Goal: Information Seeking & Learning: Learn about a topic

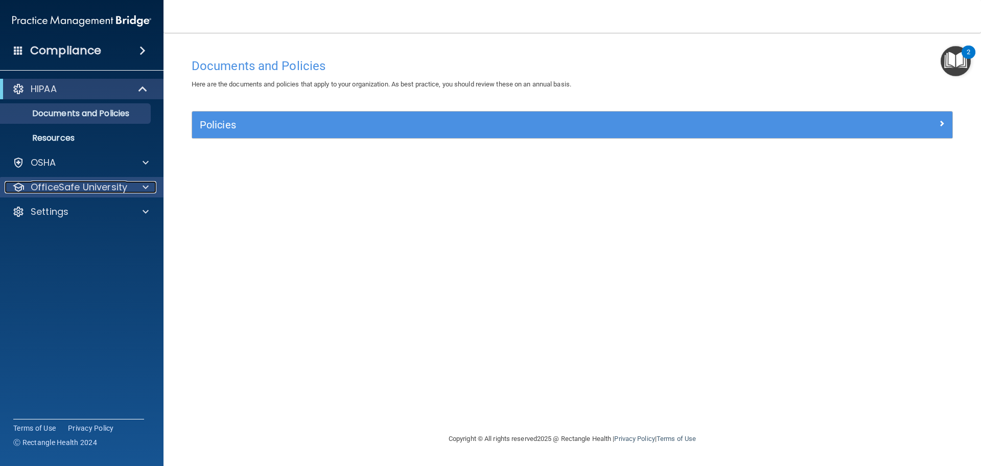
click at [79, 182] on p "OfficeSafe University" at bounding box center [79, 187] width 97 height 12
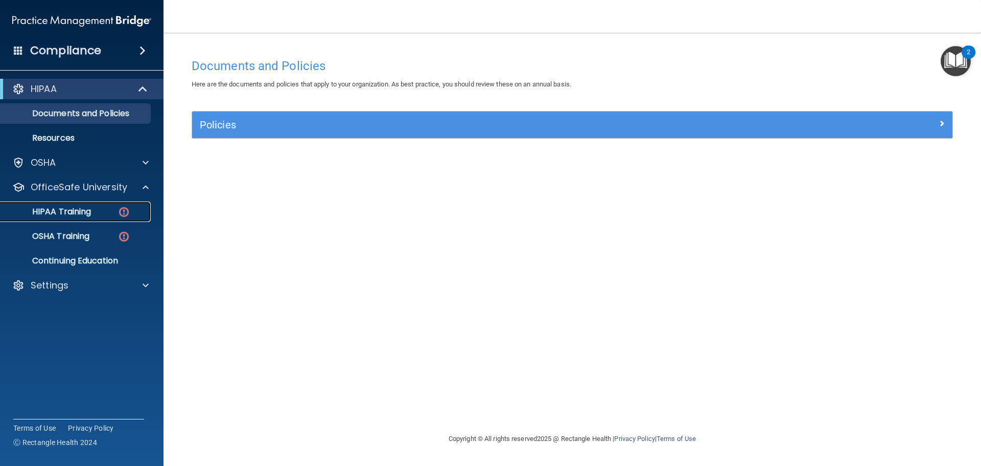
click at [77, 210] on p "HIPAA Training" at bounding box center [49, 211] width 84 height 10
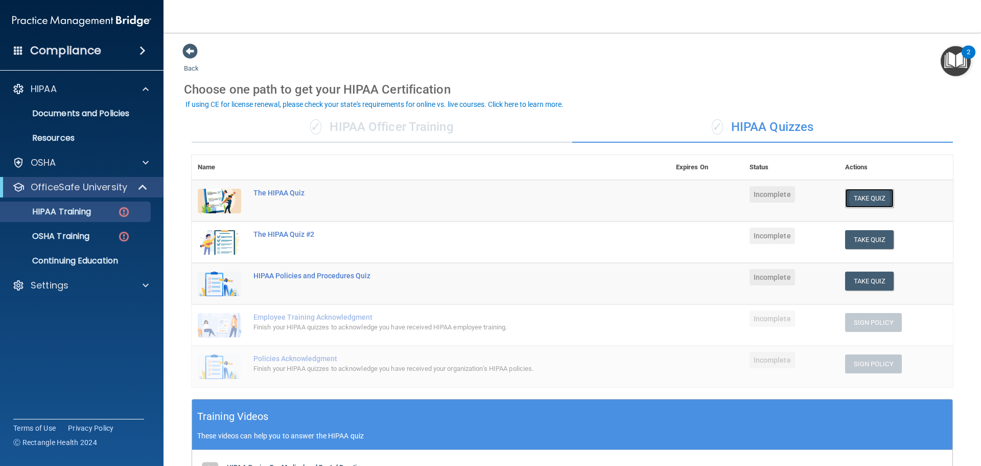
click at [866, 199] on button "Take Quiz" at bounding box center [869, 198] width 49 height 19
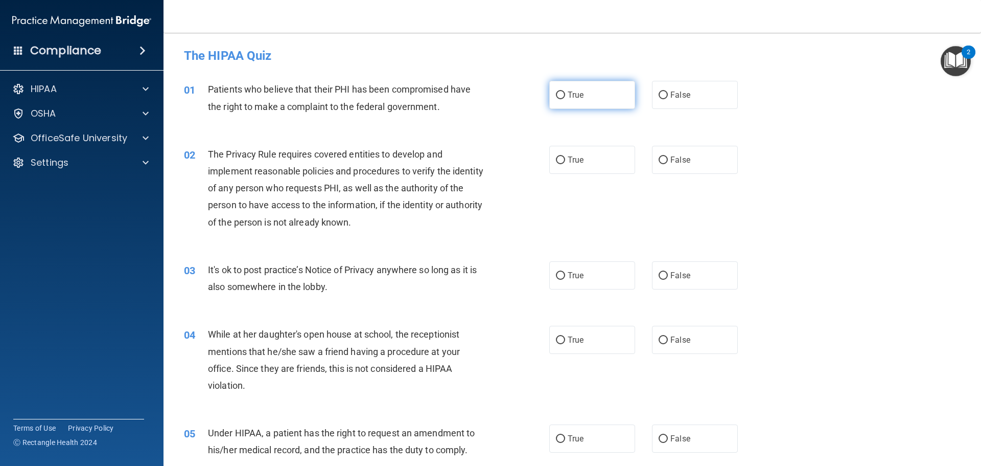
click at [568, 94] on span "True" at bounding box center [576, 95] width 16 height 10
click at [565, 94] on input "True" at bounding box center [560, 95] width 9 height 8
radio input "true"
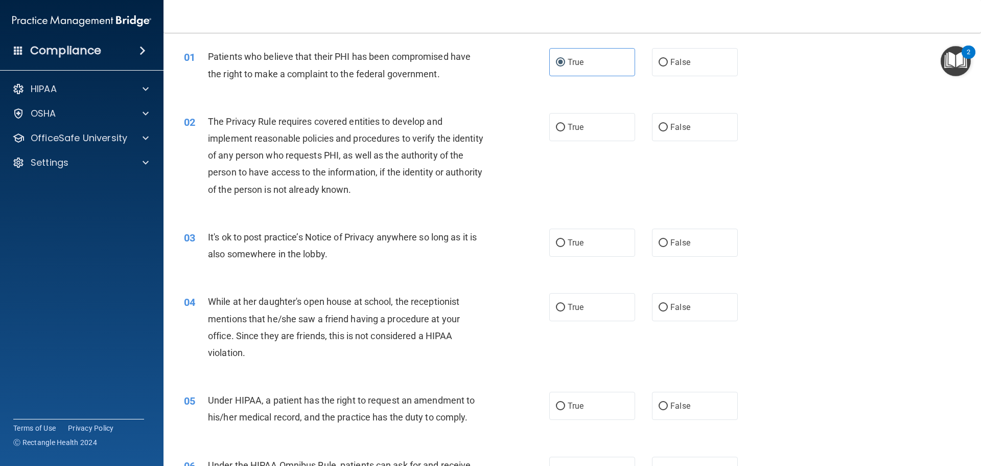
scroll to position [51, 0]
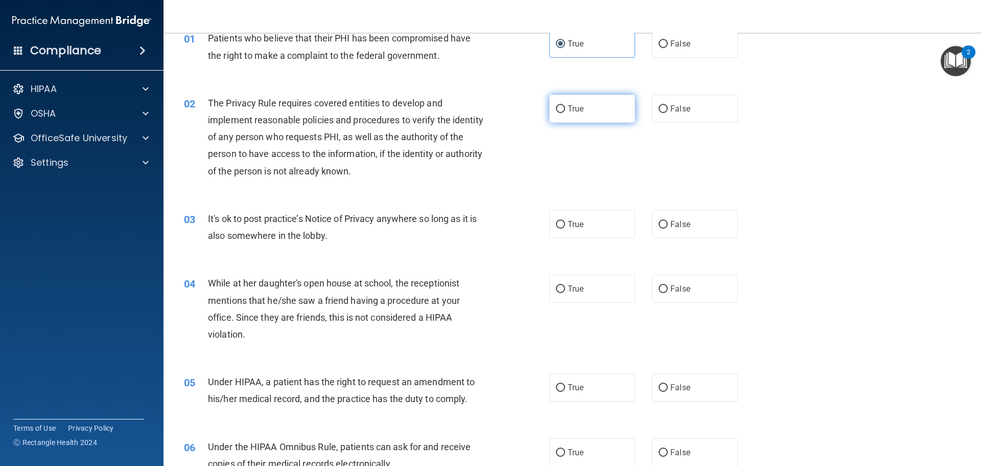
click at [579, 117] on label "True" at bounding box center [592, 109] width 86 height 28
click at [565, 113] on input "True" at bounding box center [560, 109] width 9 height 8
radio input "true"
click at [719, 228] on label "False" at bounding box center [695, 224] width 86 height 28
click at [668, 228] on input "False" at bounding box center [663, 225] width 9 height 8
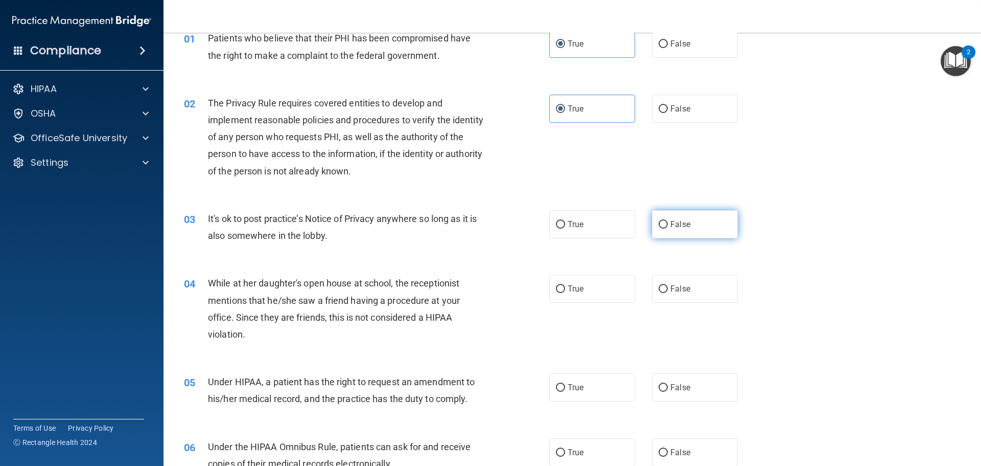
radio input "true"
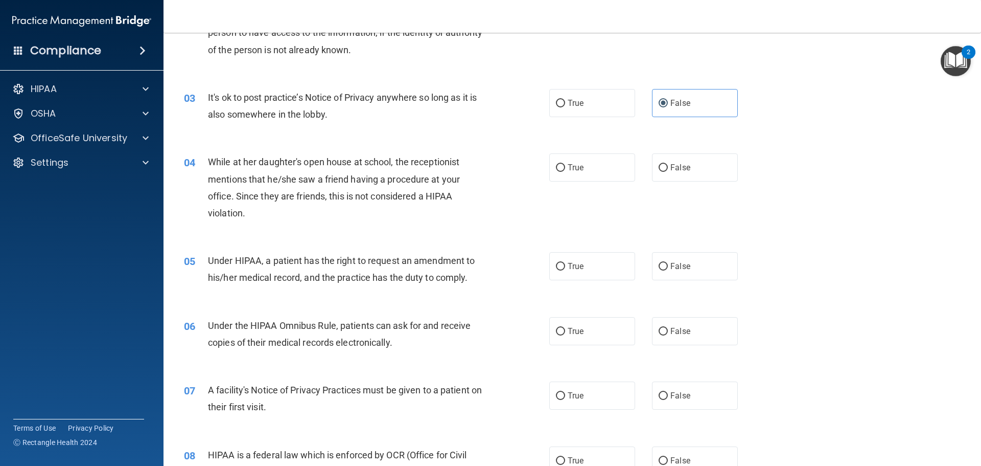
scroll to position [204, 0]
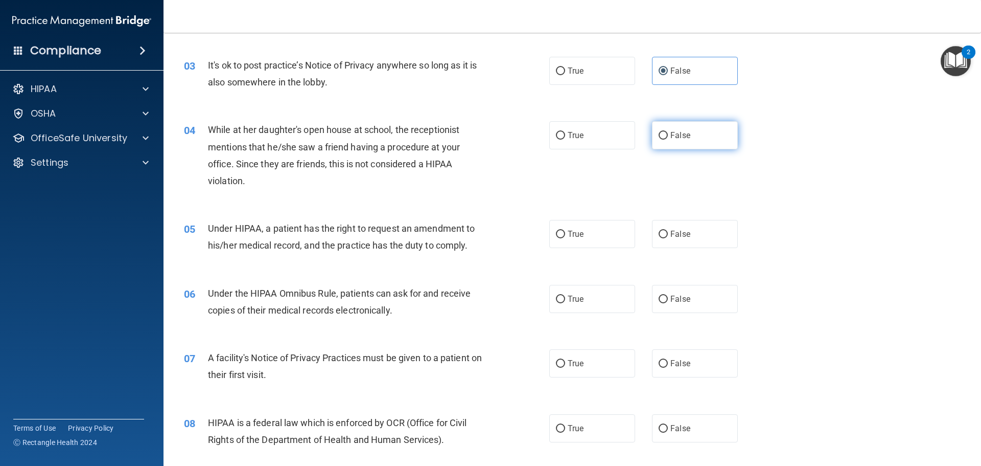
click at [694, 148] on label "False" at bounding box center [695, 135] width 86 height 28
click at [668, 140] on input "False" at bounding box center [663, 136] width 9 height 8
radio input "true"
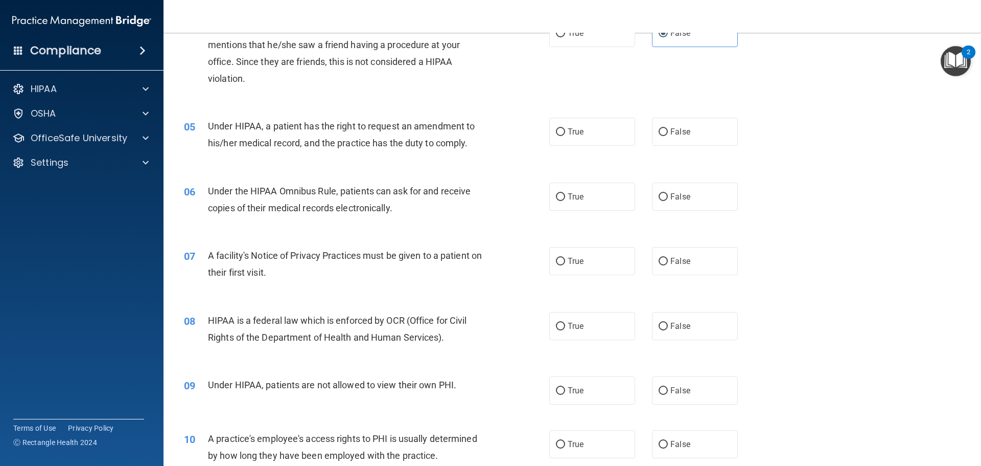
scroll to position [358, 0]
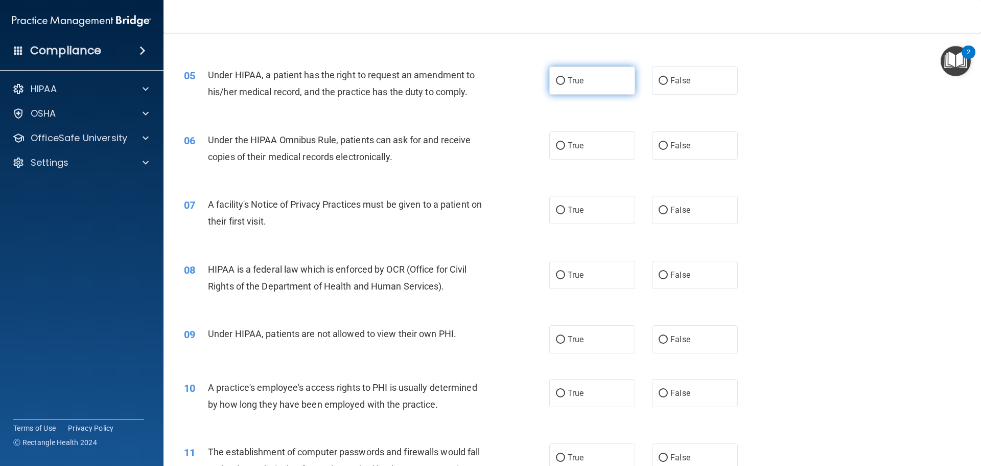
click at [596, 81] on label "True" at bounding box center [592, 80] width 86 height 28
click at [565, 81] on input "True" at bounding box center [560, 81] width 9 height 8
radio input "true"
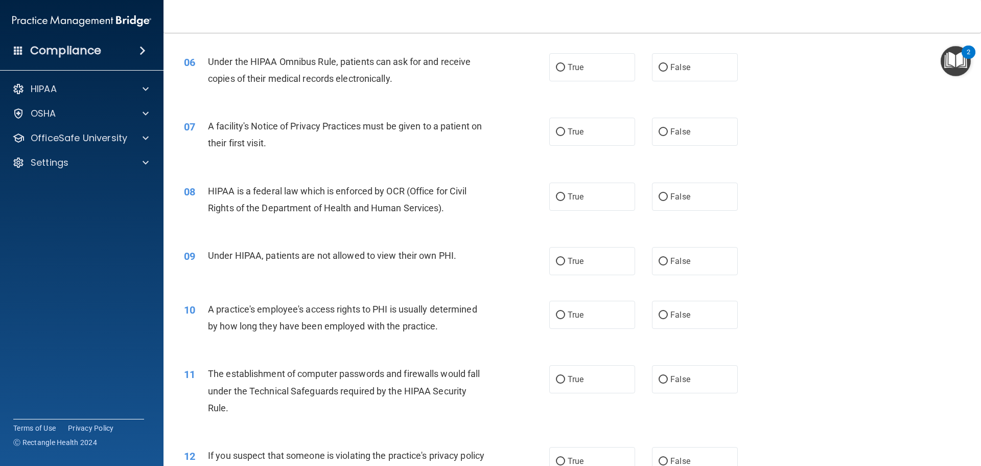
scroll to position [460, 0]
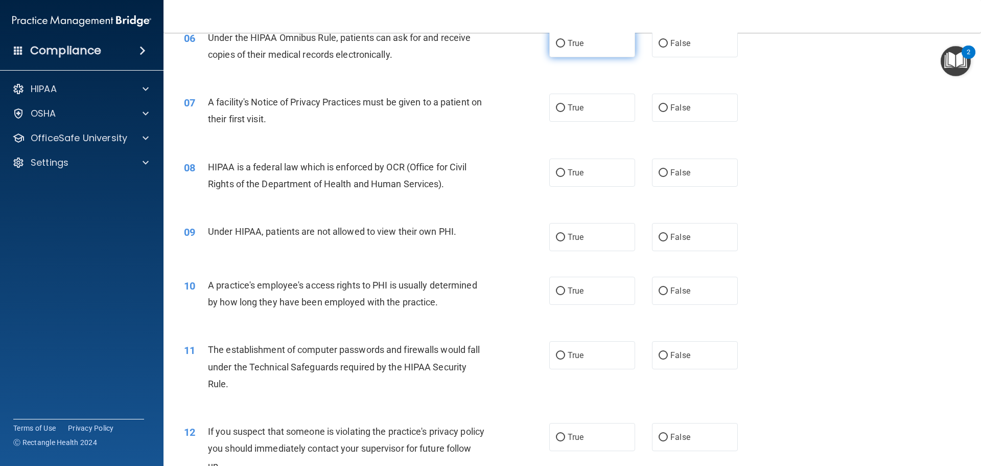
click at [606, 48] on label "True" at bounding box center [592, 43] width 86 height 28
click at [565, 48] on input "True" at bounding box center [560, 44] width 9 height 8
radio input "true"
click at [602, 109] on label "True" at bounding box center [592, 108] width 86 height 28
click at [565, 109] on input "True" at bounding box center [560, 108] width 9 height 8
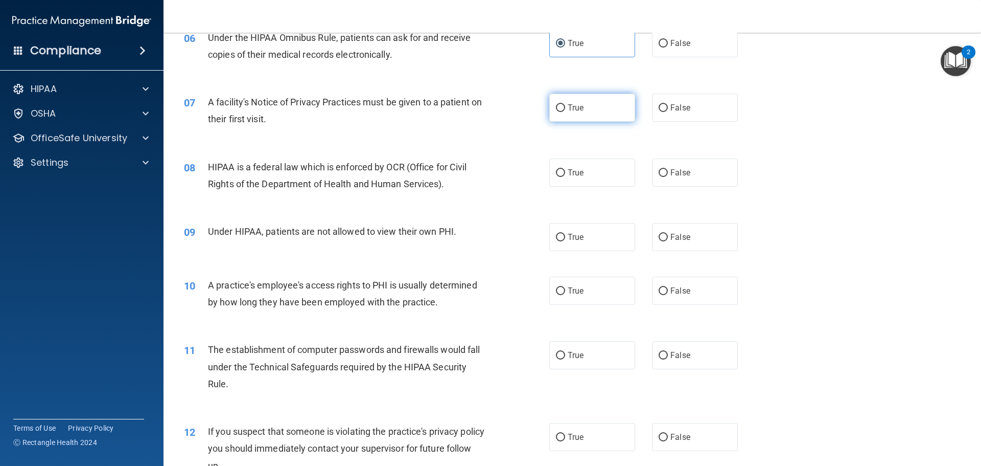
radio input "true"
click at [694, 169] on label "False" at bounding box center [695, 172] width 86 height 28
click at [668, 169] on input "False" at bounding box center [663, 173] width 9 height 8
radio input "true"
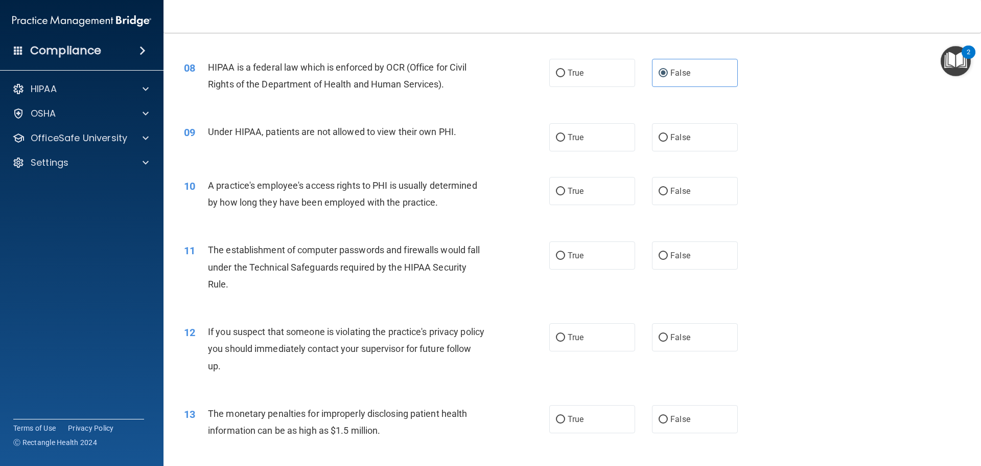
scroll to position [562, 0]
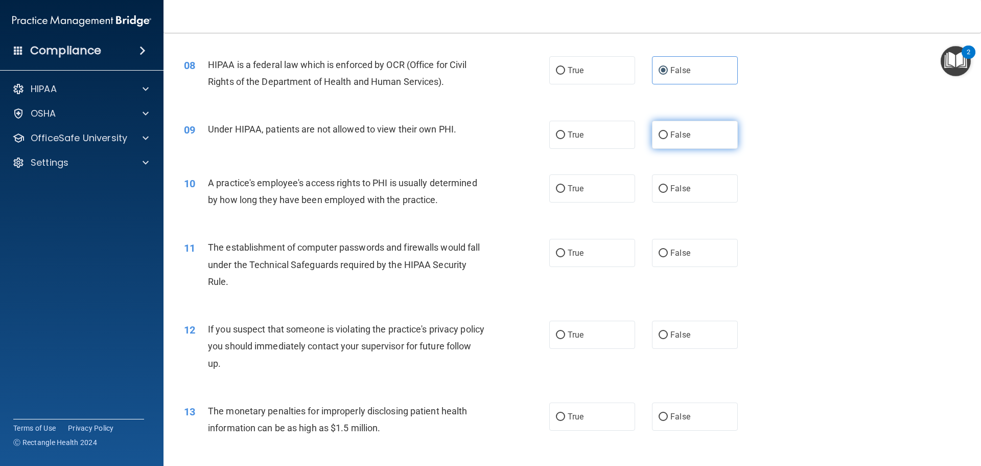
click at [673, 137] on span "False" at bounding box center [680, 135] width 20 height 10
click at [668, 137] on input "False" at bounding box center [663, 135] width 9 height 8
radio input "true"
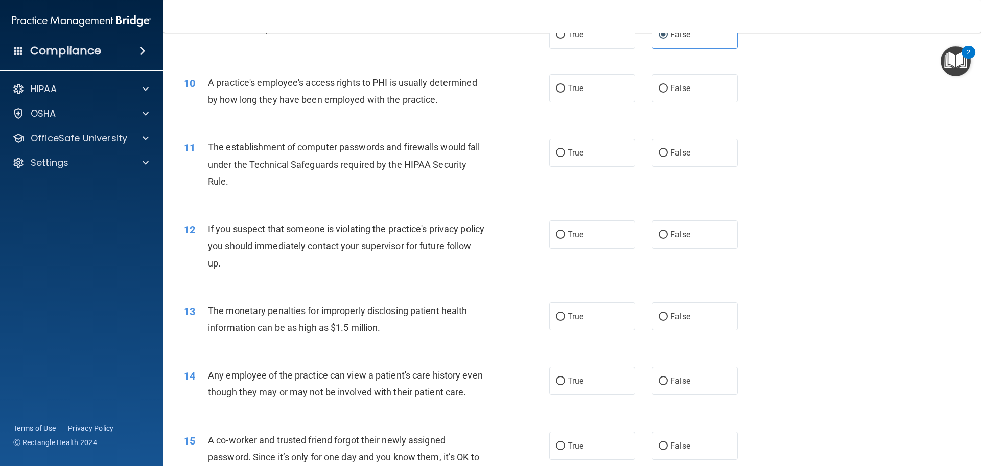
scroll to position [664, 0]
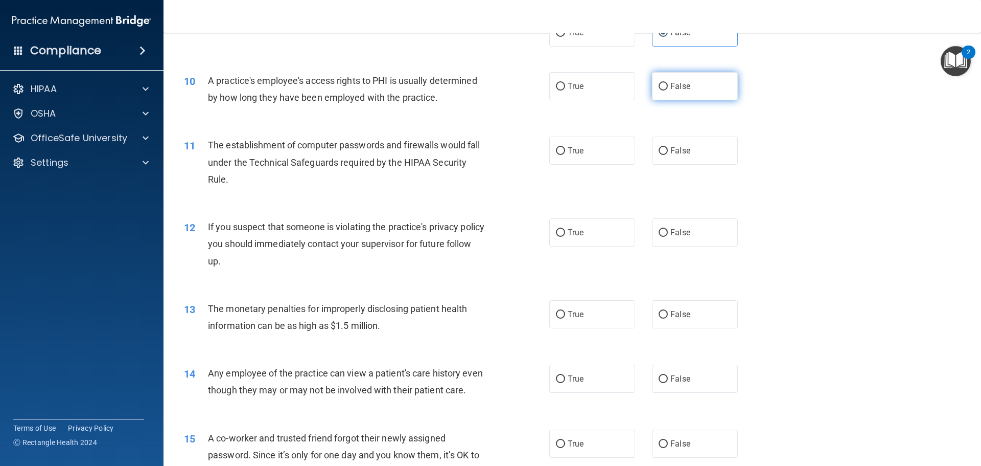
click at [679, 96] on label "False" at bounding box center [695, 86] width 86 height 28
click at [668, 90] on input "False" at bounding box center [663, 87] width 9 height 8
radio input "true"
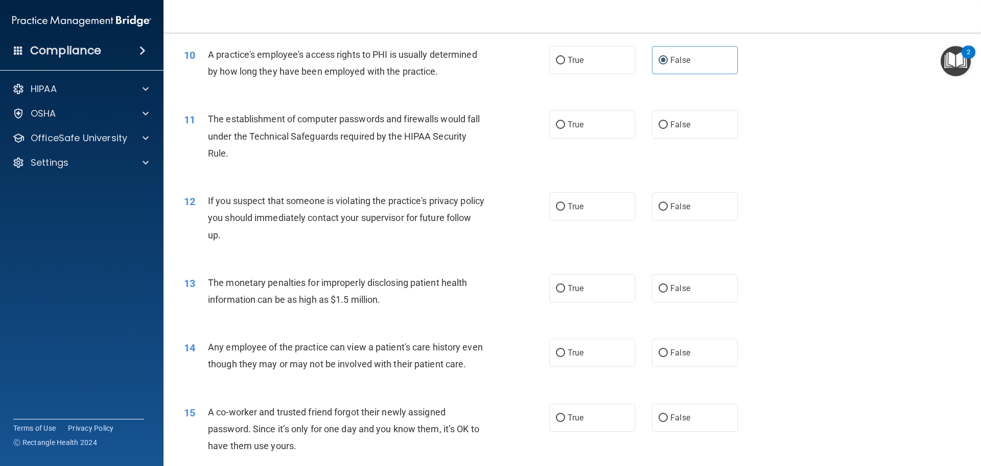
scroll to position [715, 0]
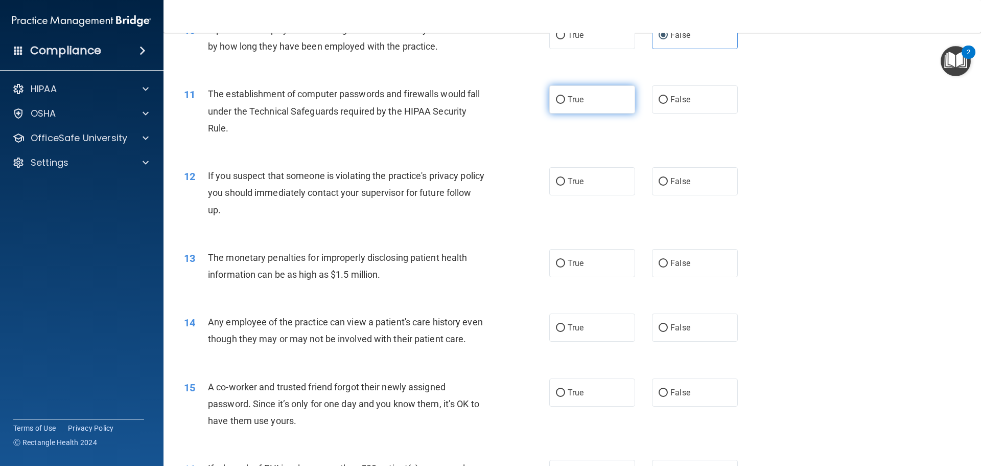
click at [583, 94] on label "True" at bounding box center [592, 99] width 86 height 28
click at [565, 96] on input "True" at bounding box center [560, 100] width 9 height 8
radio input "true"
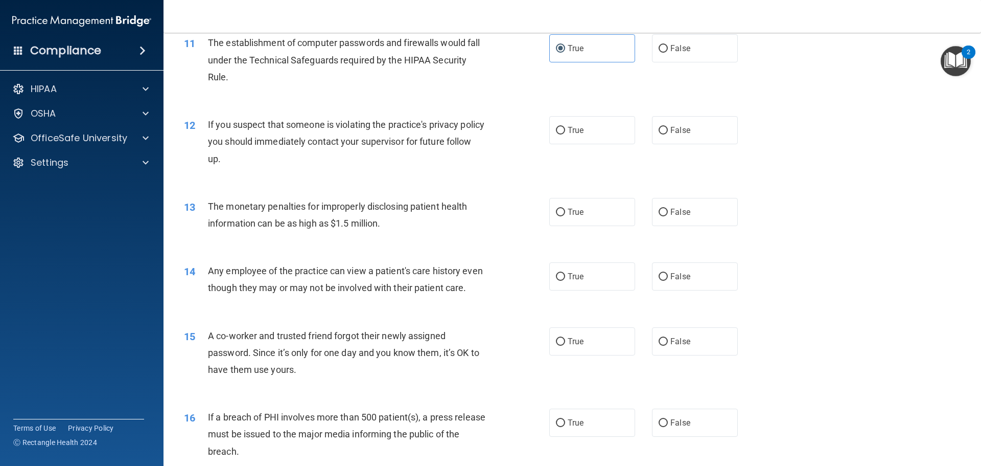
scroll to position [818, 0]
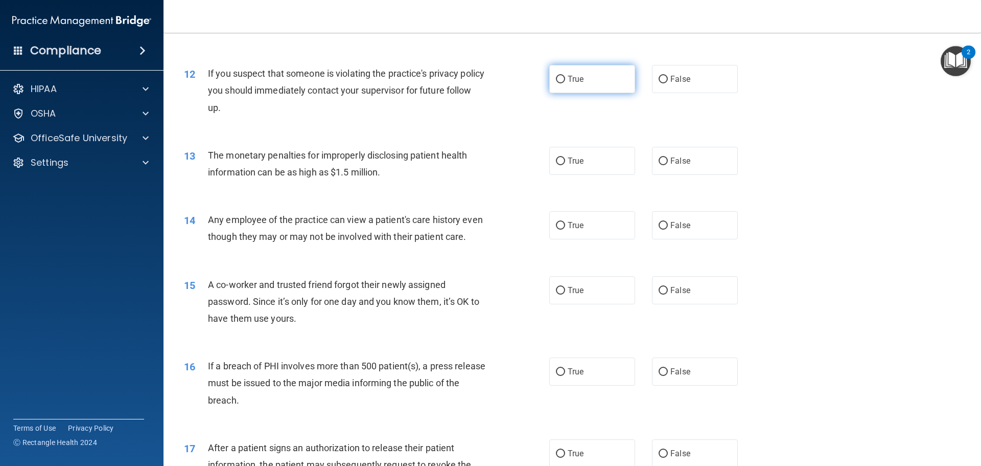
click at [575, 66] on label "True" at bounding box center [592, 79] width 86 height 28
click at [565, 76] on input "True" at bounding box center [560, 80] width 9 height 8
radio input "true"
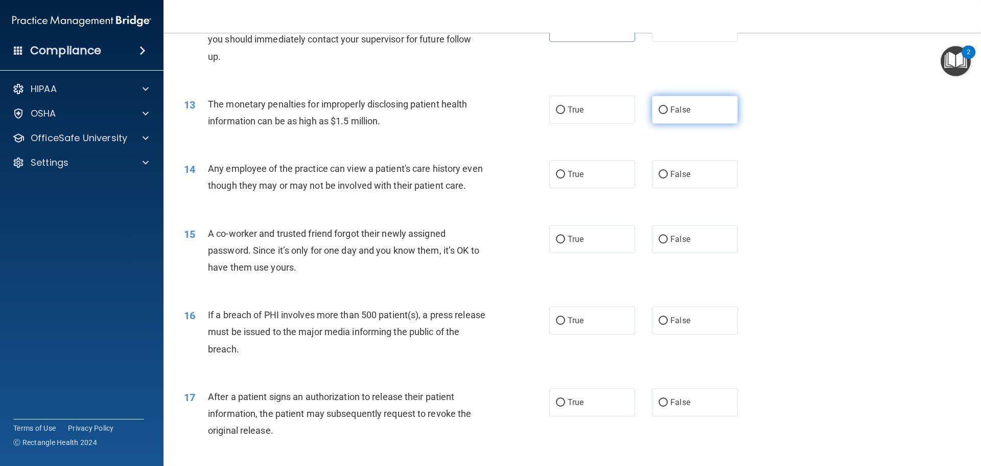
click at [684, 121] on label "False" at bounding box center [695, 110] width 86 height 28
click at [668, 114] on input "False" at bounding box center [663, 110] width 9 height 8
radio input "true"
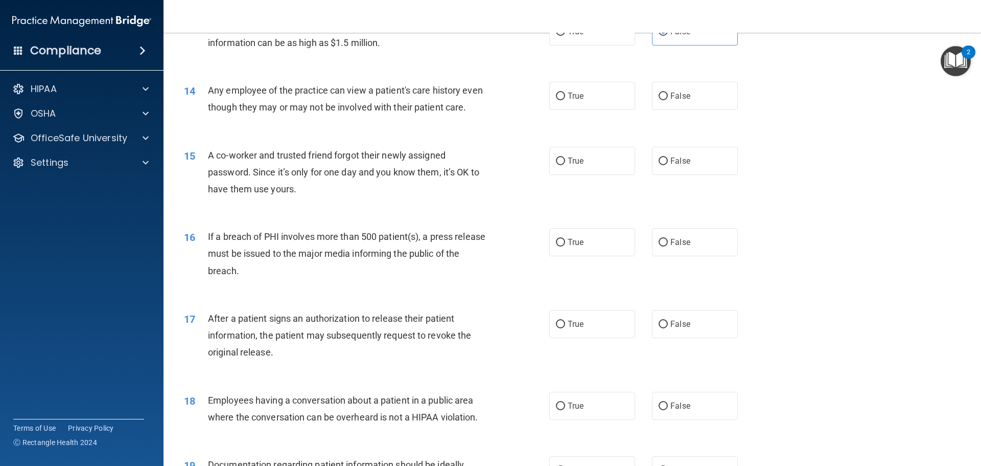
scroll to position [971, 0]
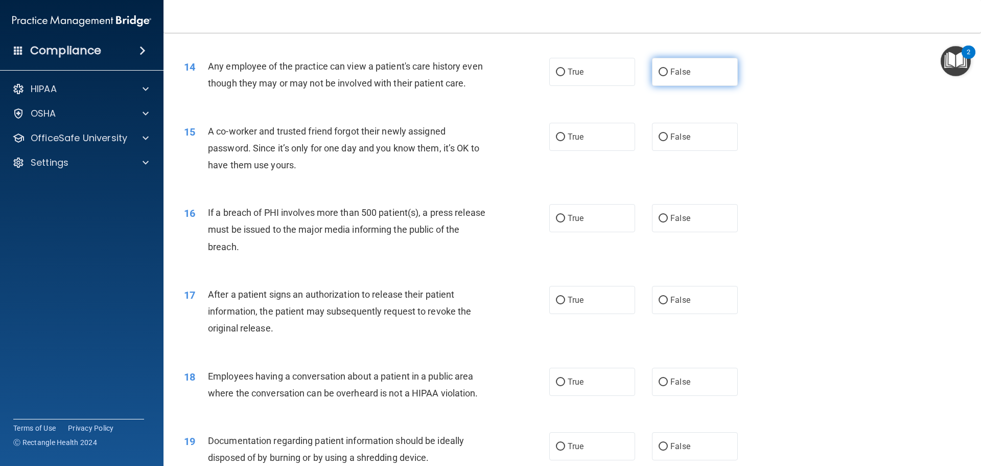
click at [673, 75] on span "False" at bounding box center [680, 72] width 20 height 10
click at [668, 75] on input "False" at bounding box center [663, 72] width 9 height 8
radio input "true"
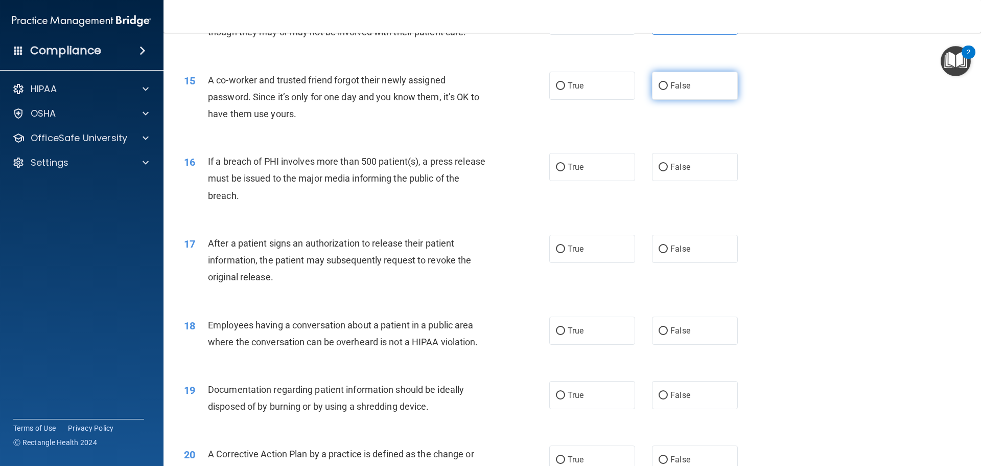
click at [692, 97] on label "False" at bounding box center [695, 86] width 86 height 28
click at [668, 90] on input "False" at bounding box center [663, 86] width 9 height 8
radio input "true"
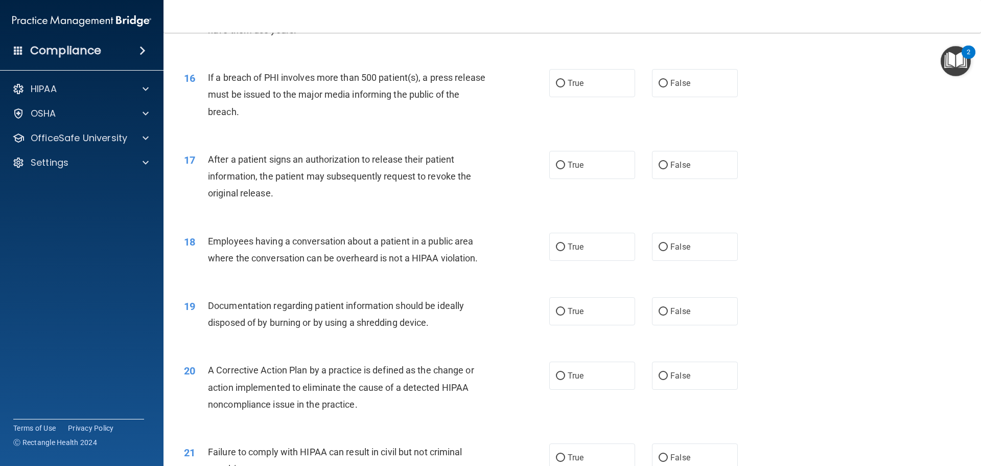
scroll to position [1124, 0]
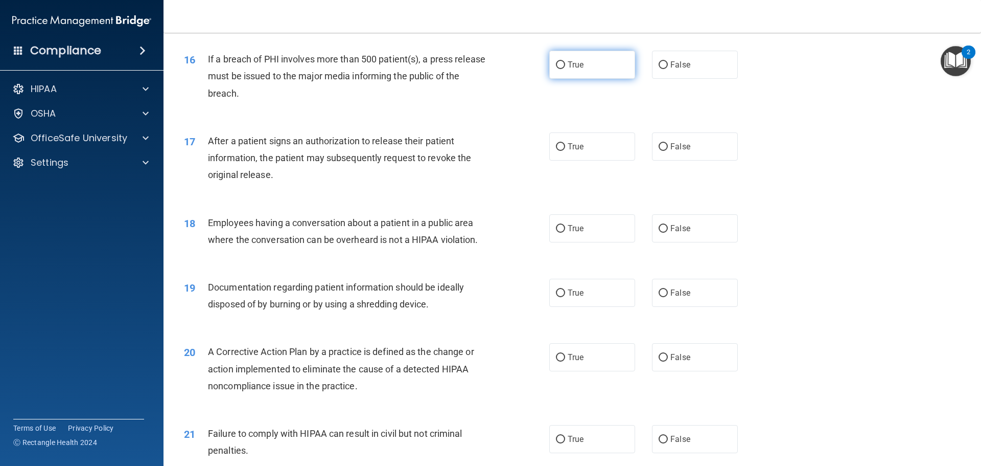
click at [579, 79] on label "True" at bounding box center [592, 65] width 86 height 28
click at [565, 69] on input "True" at bounding box center [560, 65] width 9 height 8
radio input "true"
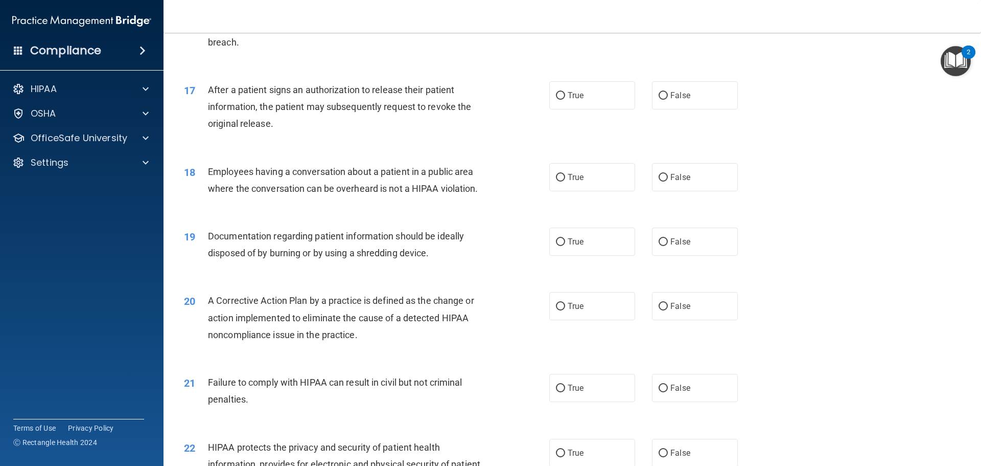
scroll to position [1226, 0]
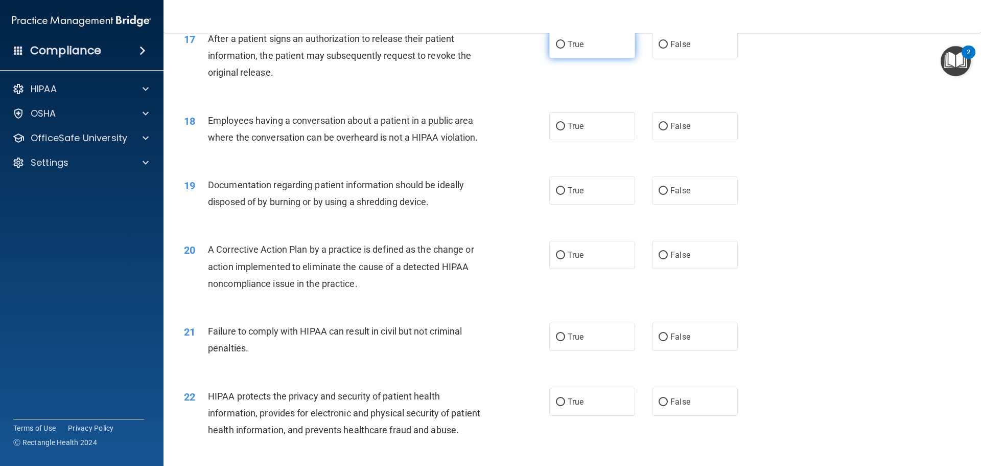
click at [578, 58] on label "True" at bounding box center [592, 44] width 86 height 28
click at [565, 49] on input "True" at bounding box center [560, 45] width 9 height 8
radio input "true"
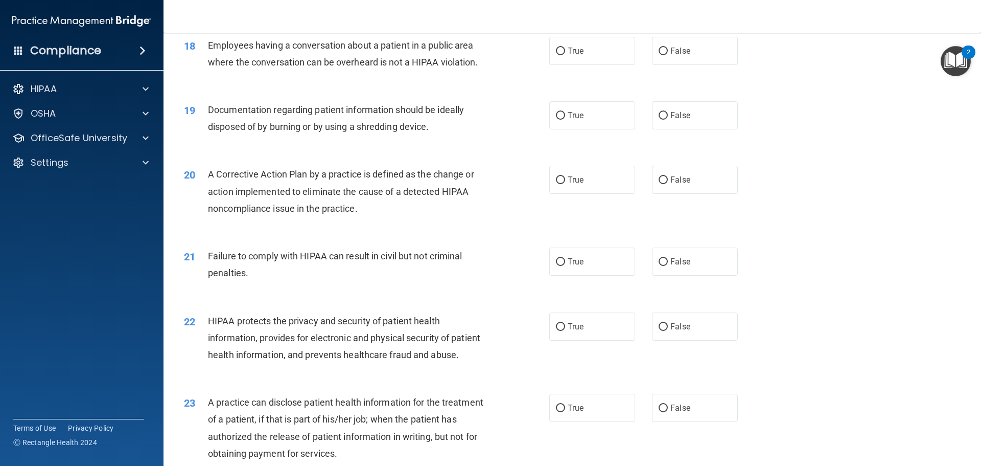
scroll to position [1277, 0]
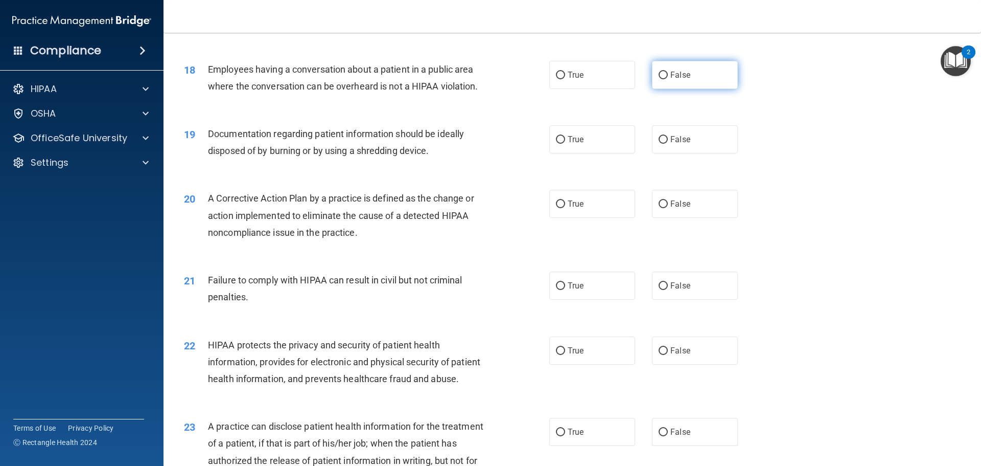
click at [659, 79] on input "False" at bounding box center [663, 76] width 9 height 8
radio input "true"
click at [612, 153] on label "True" at bounding box center [592, 139] width 86 height 28
click at [565, 144] on input "True" at bounding box center [560, 140] width 9 height 8
radio input "true"
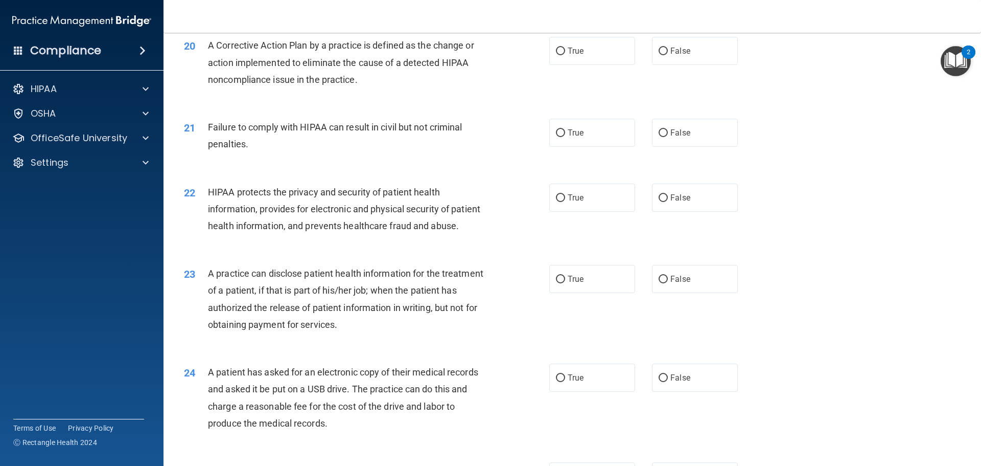
scroll to position [1431, 0]
click at [595, 64] on label "True" at bounding box center [592, 50] width 86 height 28
click at [565, 55] on input "True" at bounding box center [560, 51] width 9 height 8
radio input "true"
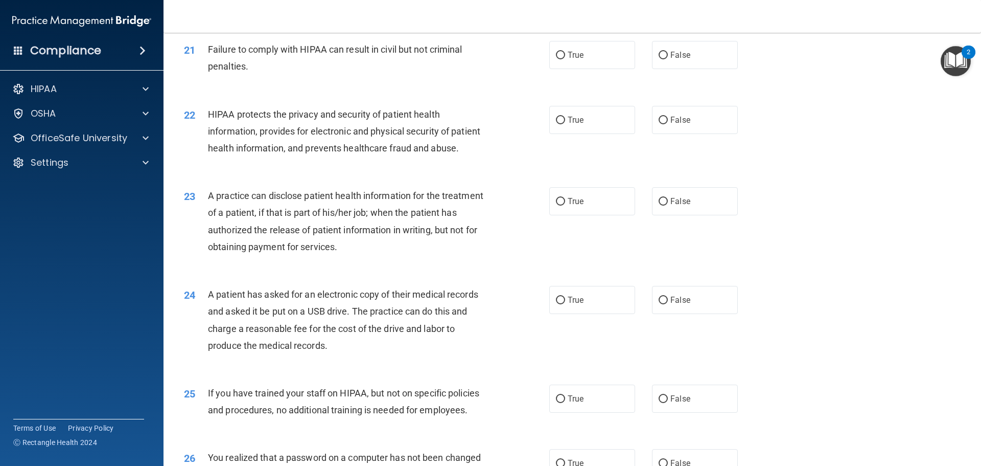
scroll to position [1533, 0]
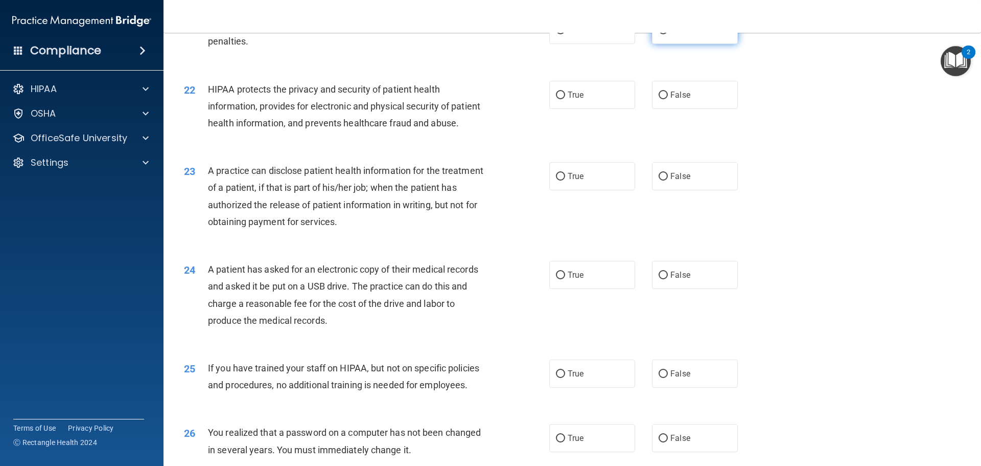
click at [697, 44] on label "False" at bounding box center [695, 30] width 86 height 28
click at [668, 34] on input "False" at bounding box center [663, 31] width 9 height 8
radio input "true"
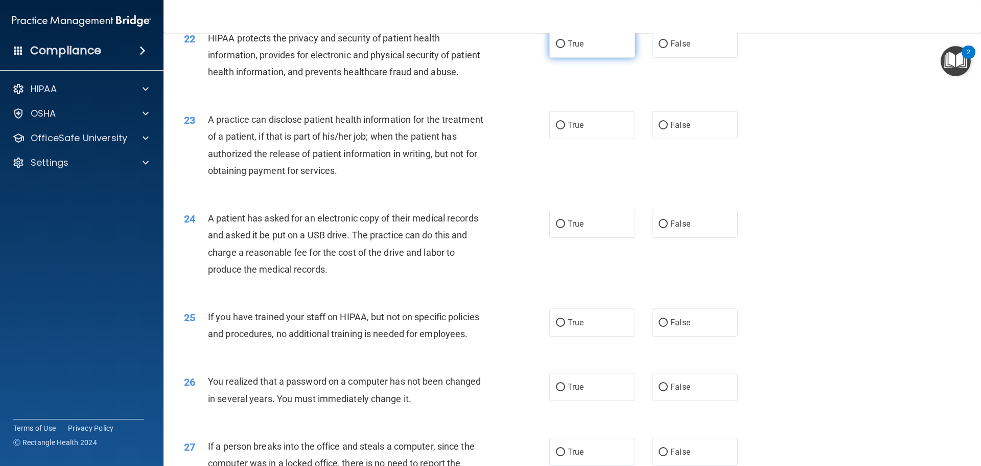
click at [564, 49] on label "True" at bounding box center [592, 44] width 86 height 28
click at [564, 48] on input "True" at bounding box center [560, 44] width 9 height 8
radio input "true"
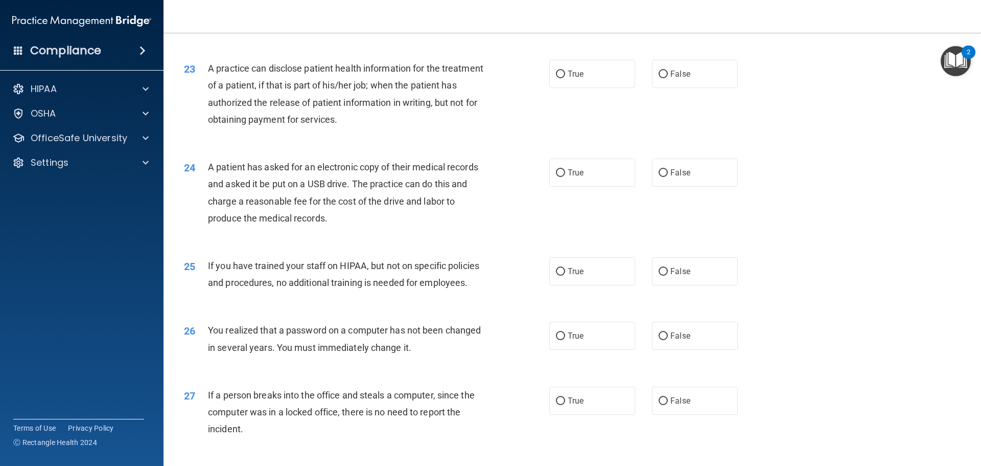
scroll to position [1686, 0]
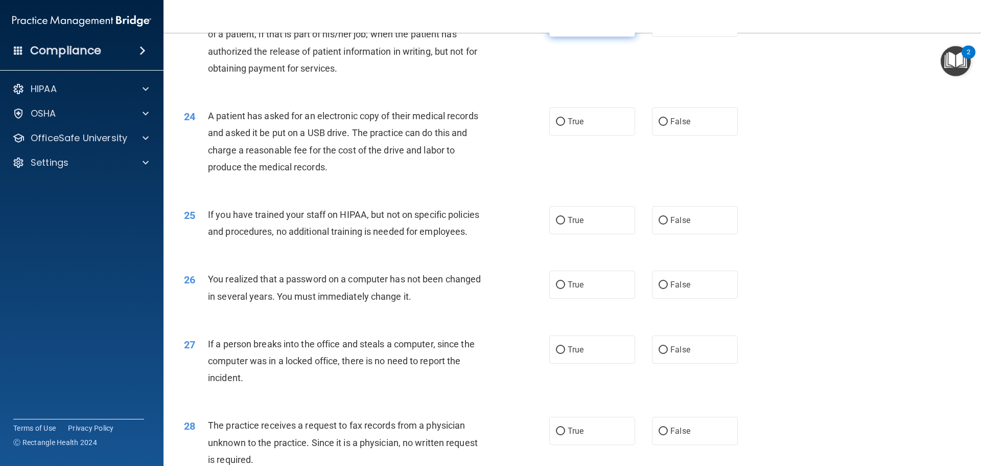
click at [562, 37] on label "True" at bounding box center [592, 23] width 86 height 28
click at [562, 27] on input "True" at bounding box center [560, 23] width 9 height 8
radio input "true"
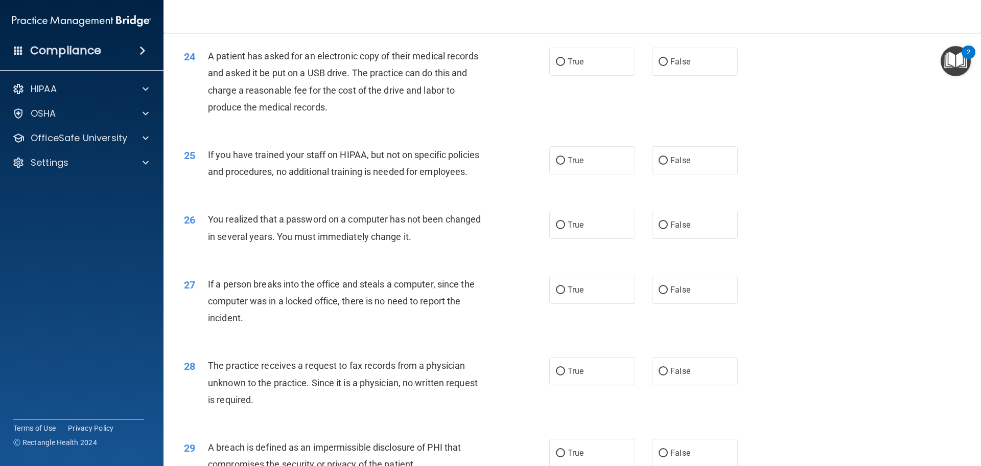
scroll to position [1749, 0]
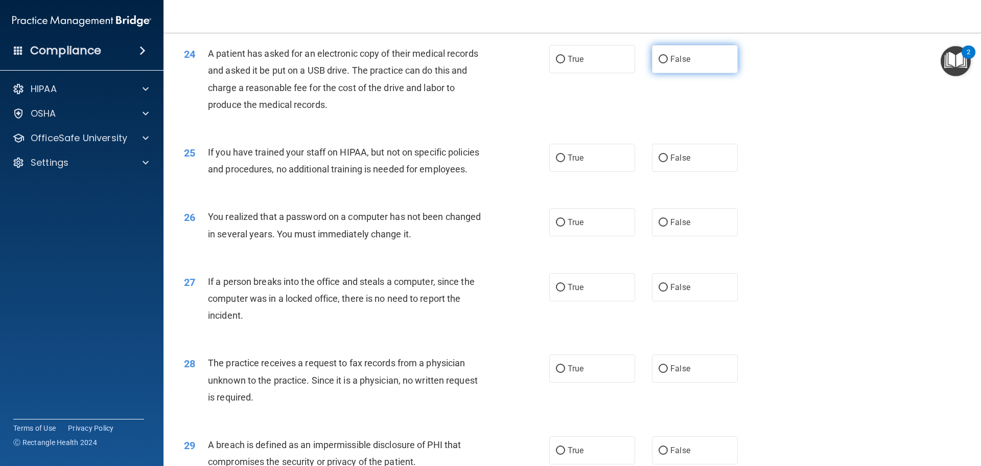
click at [671, 64] on span "False" at bounding box center [680, 59] width 20 height 10
click at [668, 63] on input "False" at bounding box center [663, 60] width 9 height 8
radio input "true"
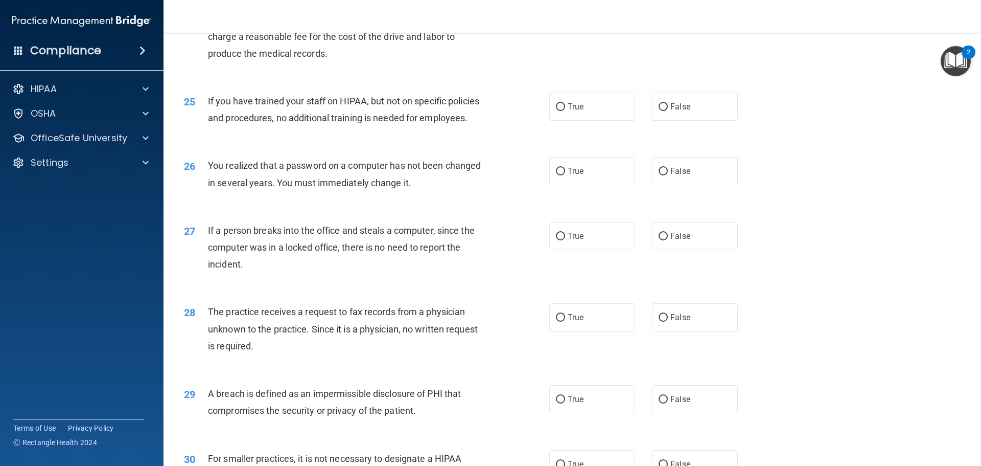
scroll to position [1851, 0]
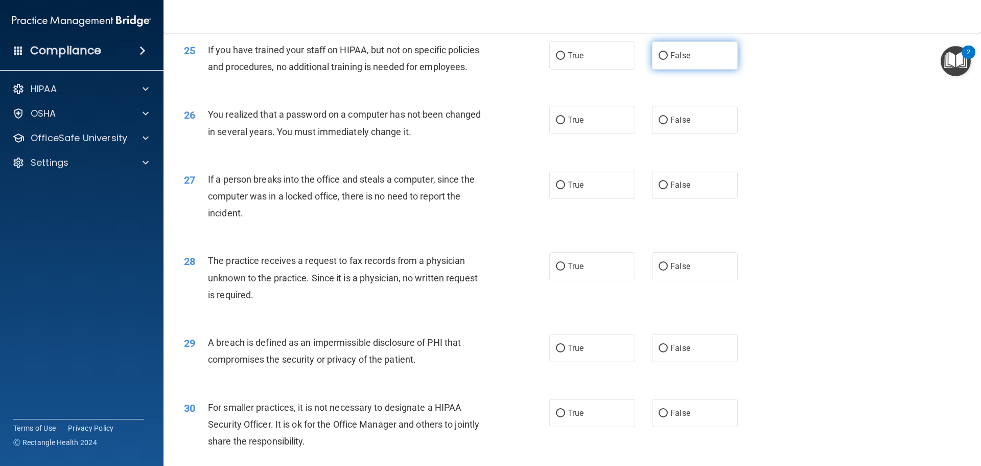
click at [672, 69] on label "False" at bounding box center [695, 55] width 86 height 28
click at [668, 60] on input "False" at bounding box center [663, 56] width 9 height 8
radio input "true"
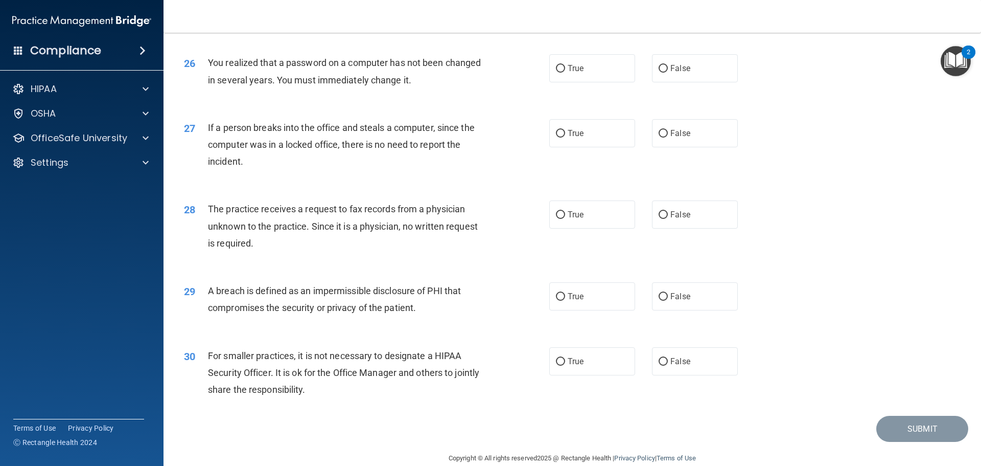
scroll to position [1953, 0]
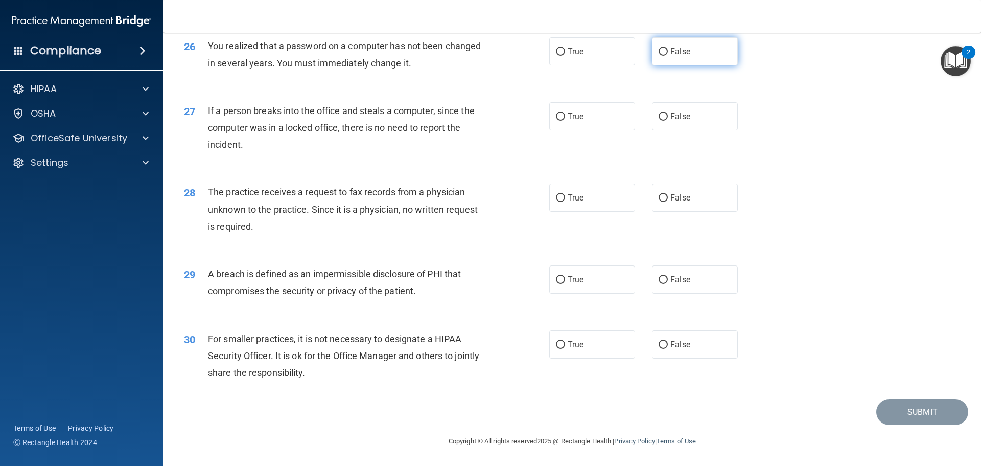
click at [702, 60] on label "False" at bounding box center [695, 51] width 86 height 28
click at [668, 56] on input "False" at bounding box center [663, 52] width 9 height 8
radio input "true"
click at [704, 115] on label "False" at bounding box center [695, 116] width 86 height 28
click at [668, 115] on input "False" at bounding box center [663, 117] width 9 height 8
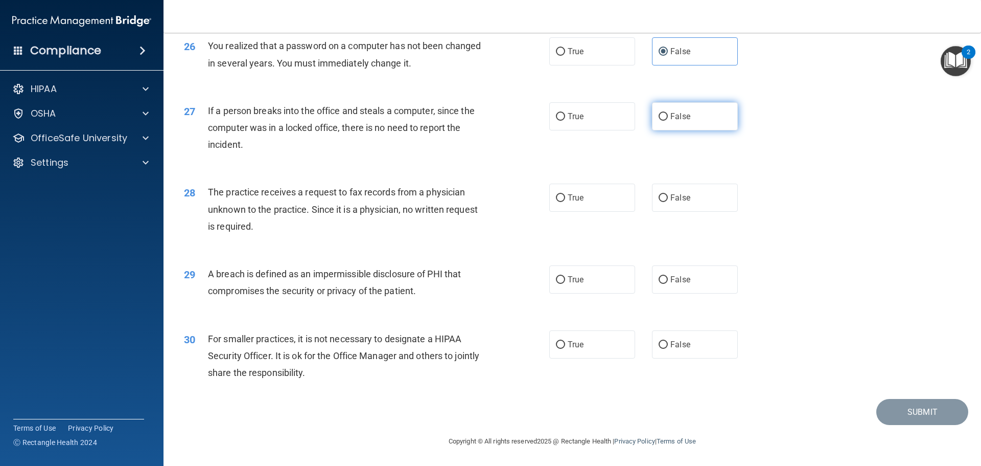
radio input "true"
click at [670, 213] on div "28 The practice receives a request to fax records from a physician unknown to t…" at bounding box center [572, 212] width 792 height 82
click at [671, 205] on label "False" at bounding box center [695, 197] width 86 height 28
click at [668, 202] on input "False" at bounding box center [663, 198] width 9 height 8
radio input "true"
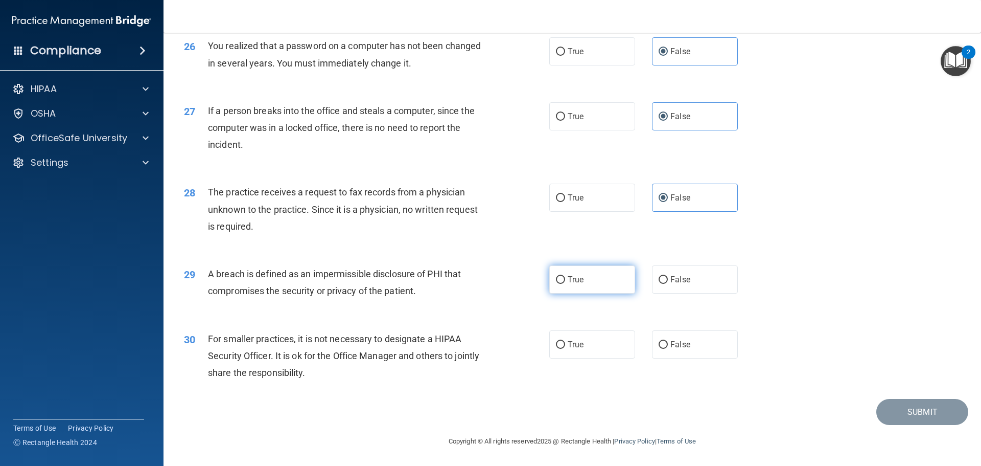
click at [588, 269] on label "True" at bounding box center [592, 279] width 86 height 28
click at [565, 276] on input "True" at bounding box center [560, 280] width 9 height 8
radio input "true"
click at [699, 346] on label "False" at bounding box center [695, 344] width 86 height 28
click at [668, 346] on input "False" at bounding box center [663, 345] width 9 height 8
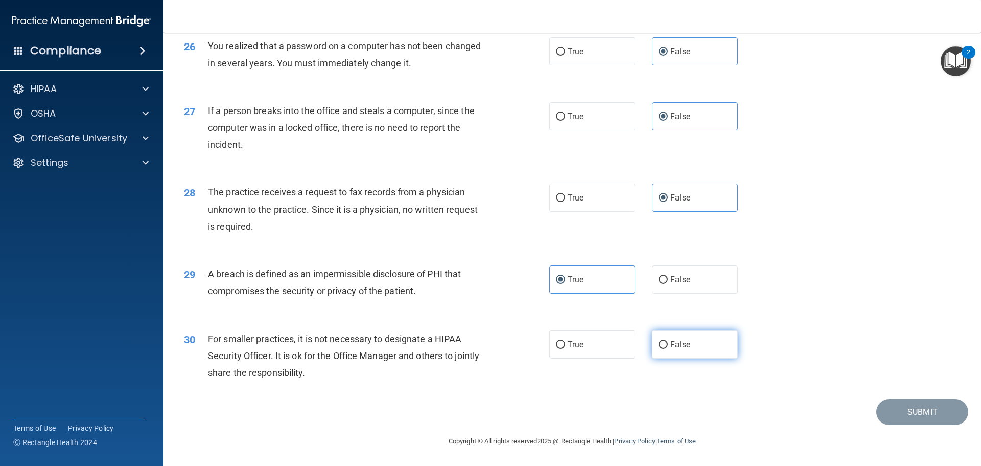
radio input "true"
click at [889, 417] on button "Submit" at bounding box center [922, 412] width 92 height 26
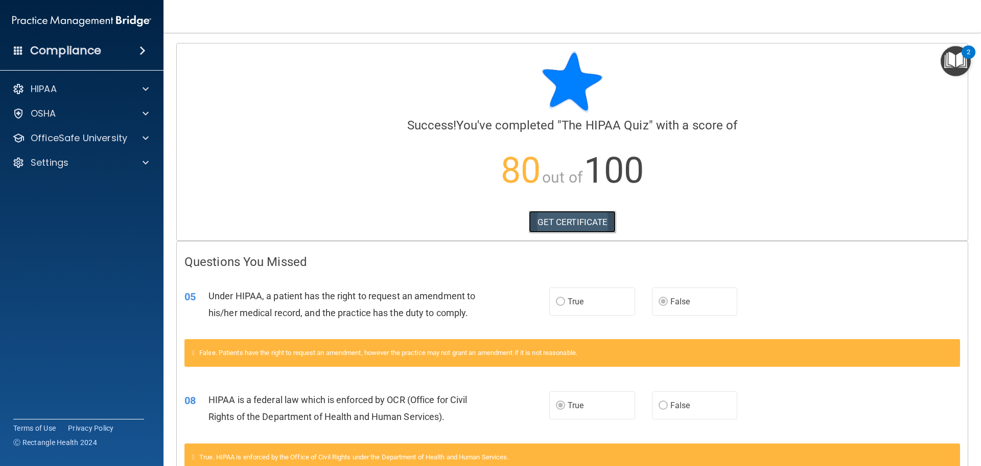
click at [540, 218] on link "GET CERTIFICATE" at bounding box center [572, 222] width 87 height 22
click at [130, 142] on div "OfficeSafe University" at bounding box center [68, 138] width 127 height 12
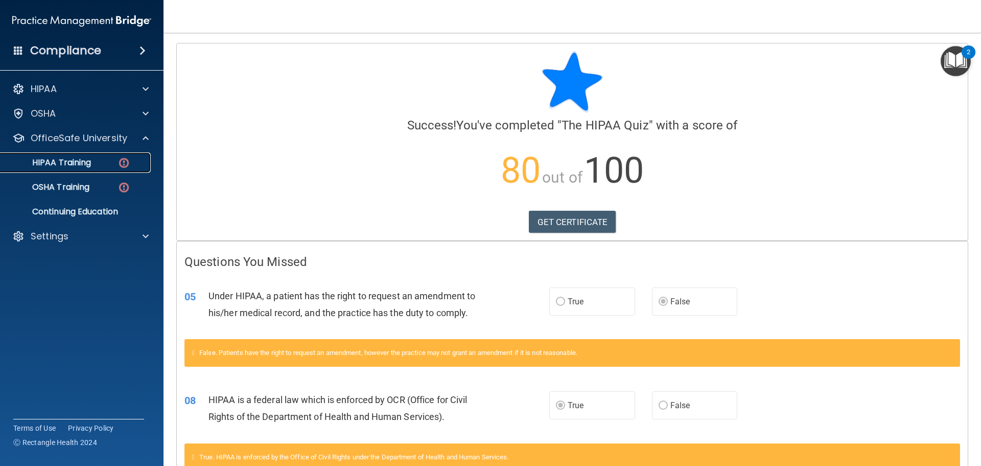
click at [83, 155] on link "HIPAA Training" at bounding box center [70, 162] width 161 height 20
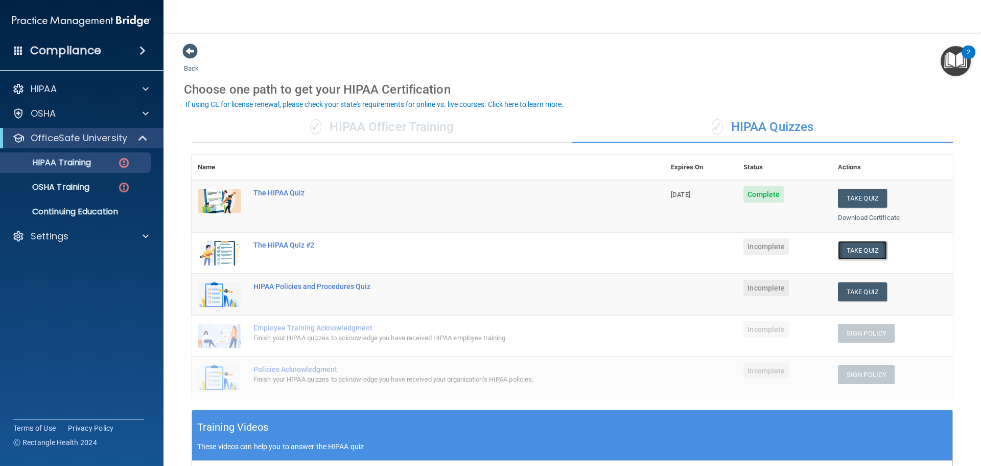
click at [855, 245] on button "Take Quiz" at bounding box center [862, 250] width 49 height 19
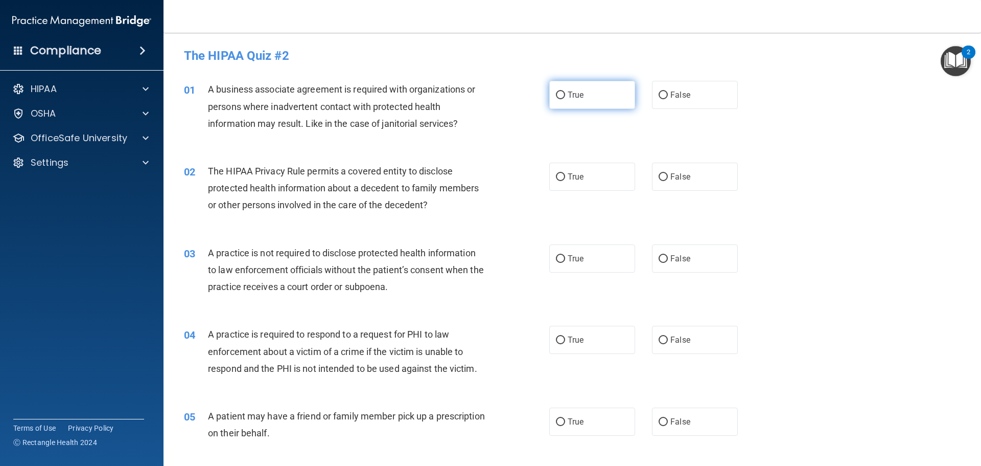
click at [592, 97] on label "True" at bounding box center [592, 95] width 86 height 28
click at [565, 97] on input "True" at bounding box center [560, 95] width 9 height 8
radio input "true"
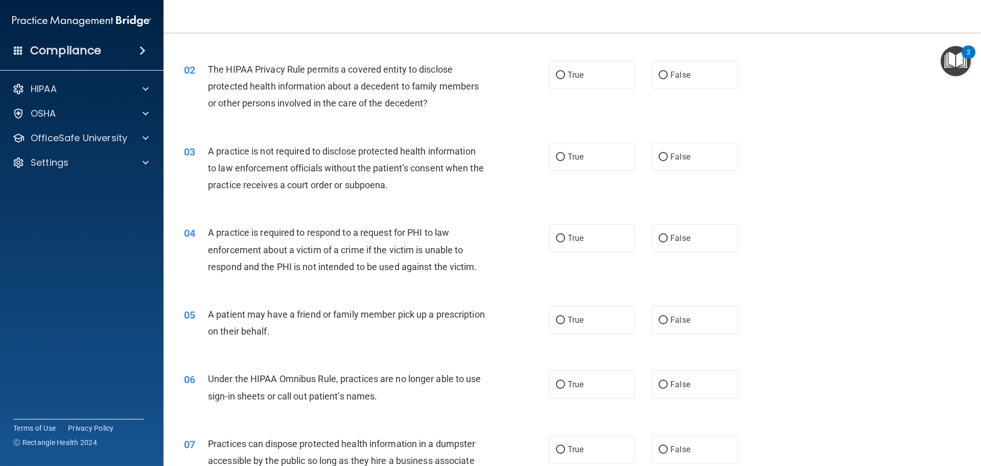
scroll to position [102, 0]
click at [713, 162] on label "False" at bounding box center [695, 156] width 86 height 28
click at [668, 160] on input "False" at bounding box center [663, 157] width 9 height 8
radio input "true"
click at [660, 72] on input "False" at bounding box center [663, 75] width 9 height 8
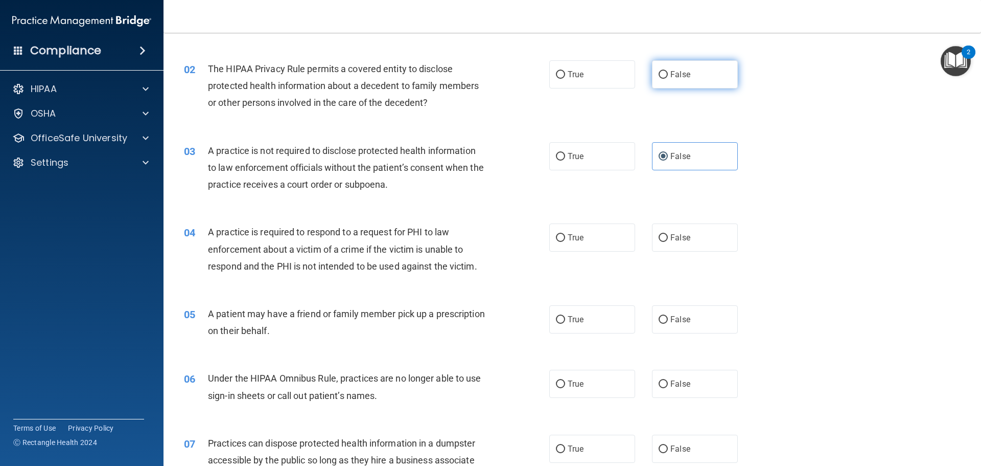
radio input "true"
click at [558, 80] on label "True" at bounding box center [592, 74] width 86 height 28
click at [558, 79] on input "True" at bounding box center [560, 75] width 9 height 8
radio input "true"
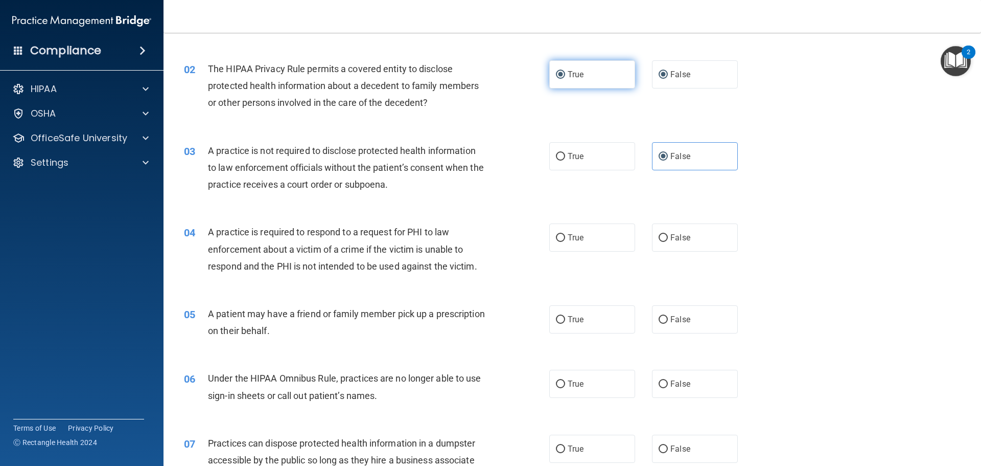
radio input "false"
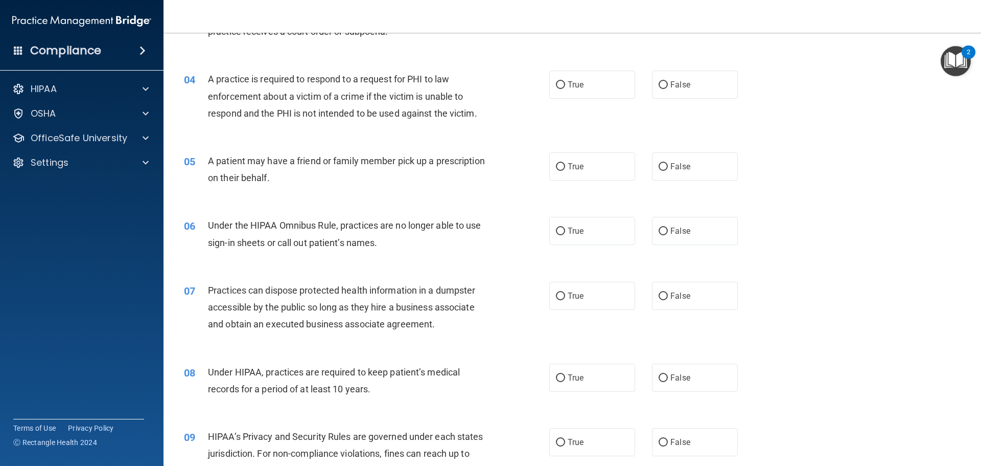
scroll to position [255, 0]
click at [665, 86] on label "False" at bounding box center [695, 84] width 86 height 28
click at [665, 86] on input "False" at bounding box center [663, 85] width 9 height 8
radio input "true"
click at [592, 169] on label "True" at bounding box center [592, 166] width 86 height 28
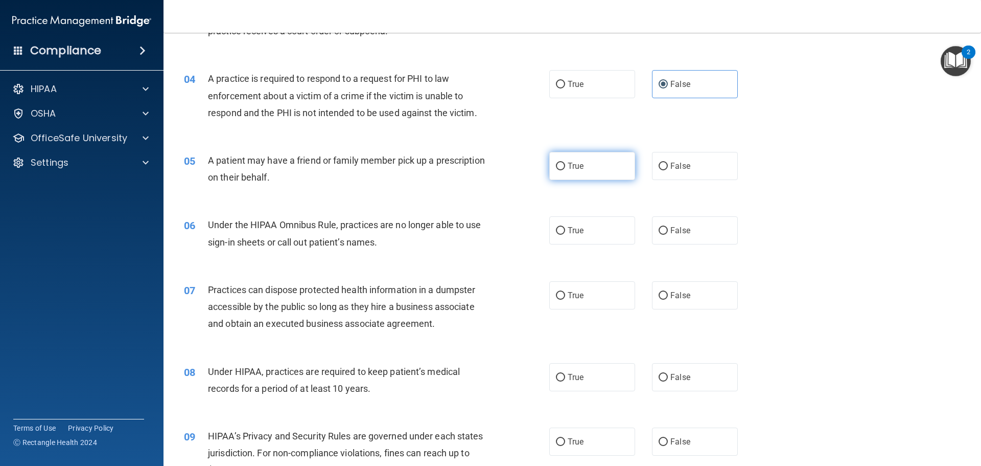
click at [565, 169] on input "True" at bounding box center [560, 166] width 9 height 8
radio input "true"
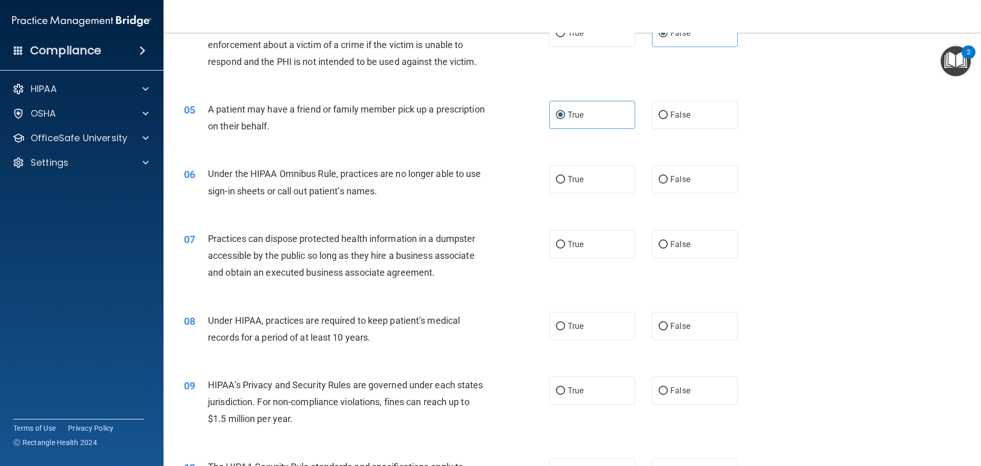
scroll to position [358, 0]
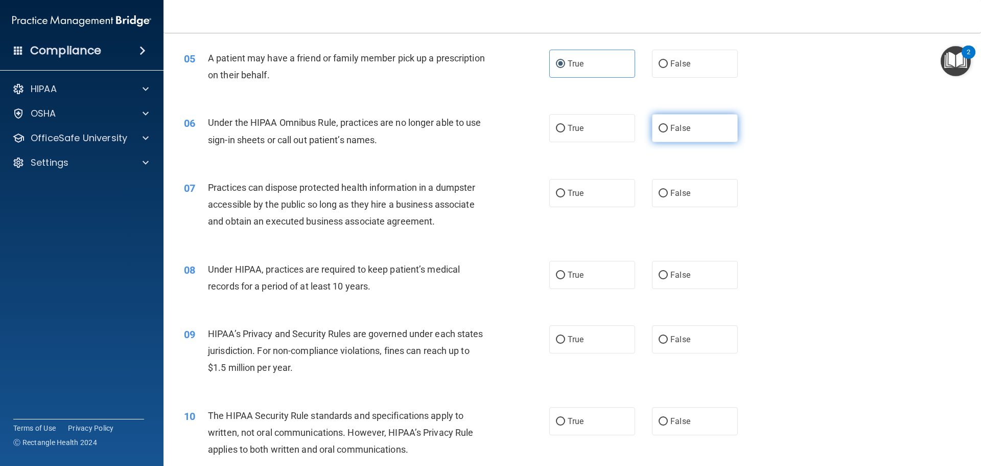
click at [654, 135] on label "False" at bounding box center [695, 128] width 86 height 28
click at [659, 132] on input "False" at bounding box center [663, 129] width 9 height 8
radio input "true"
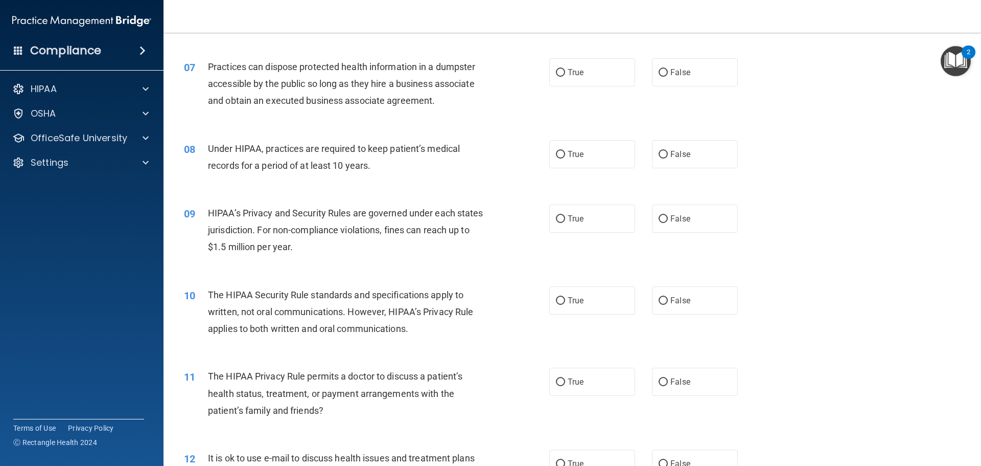
scroll to position [460, 0]
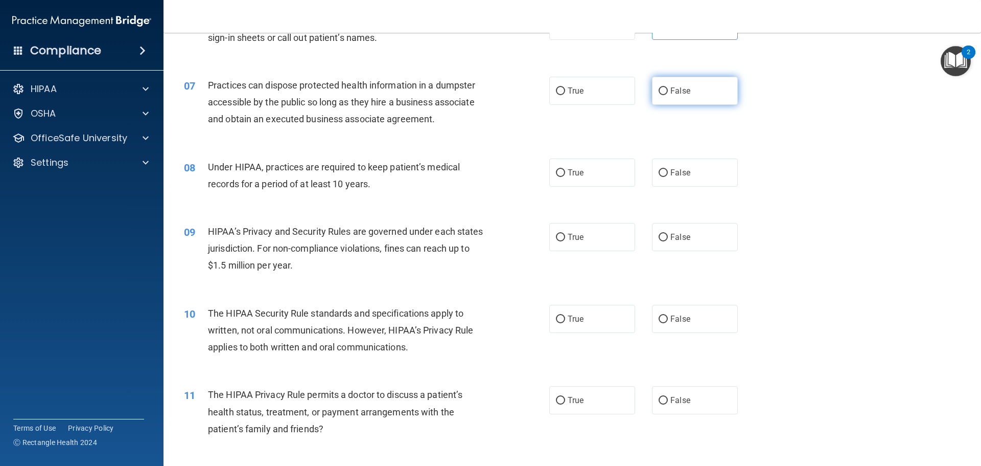
click at [664, 95] on label "False" at bounding box center [695, 91] width 86 height 28
click at [664, 95] on input "False" at bounding box center [663, 91] width 9 height 8
radio input "true"
click at [577, 169] on span "True" at bounding box center [576, 173] width 16 height 10
click at [565, 169] on input "True" at bounding box center [560, 173] width 9 height 8
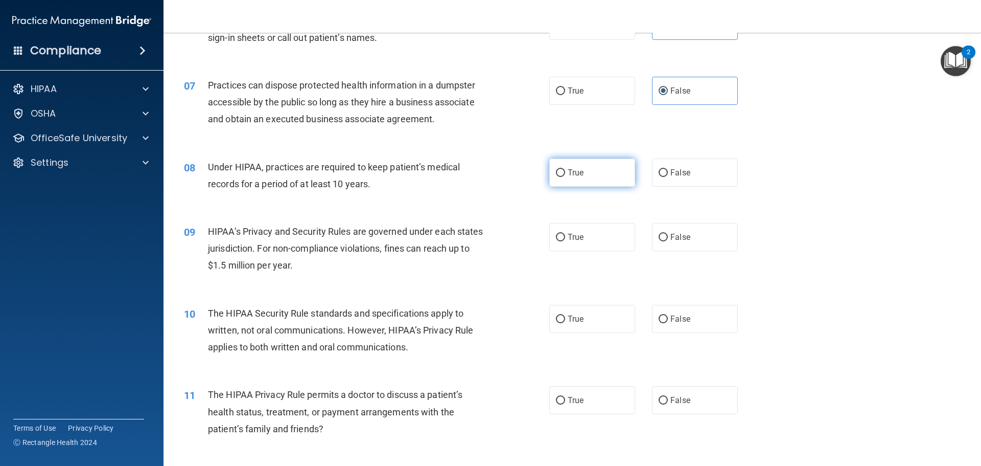
radio input "true"
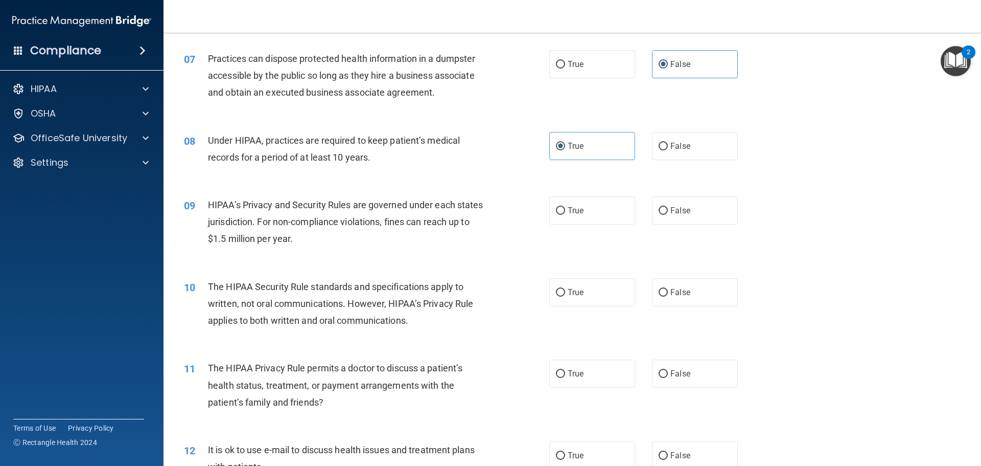
scroll to position [511, 0]
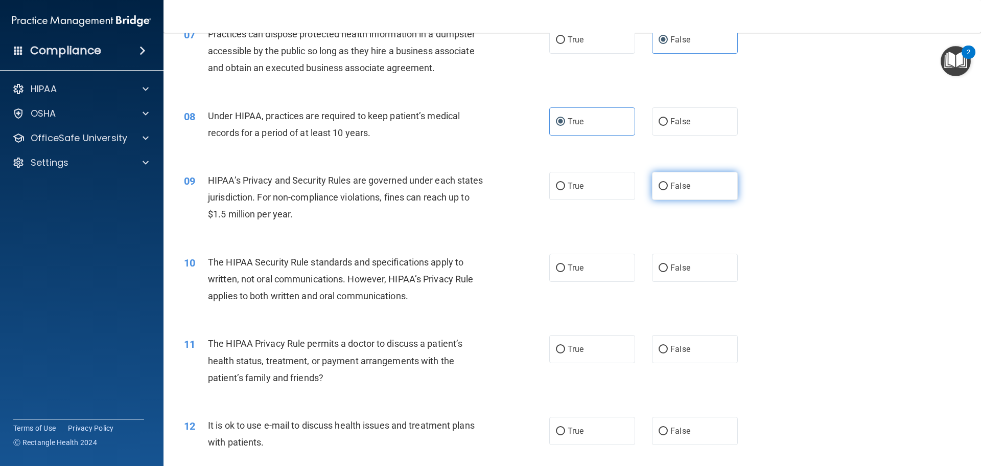
click at [671, 185] on span "False" at bounding box center [680, 186] width 20 height 10
click at [668, 185] on input "False" at bounding box center [663, 186] width 9 height 8
radio input "true"
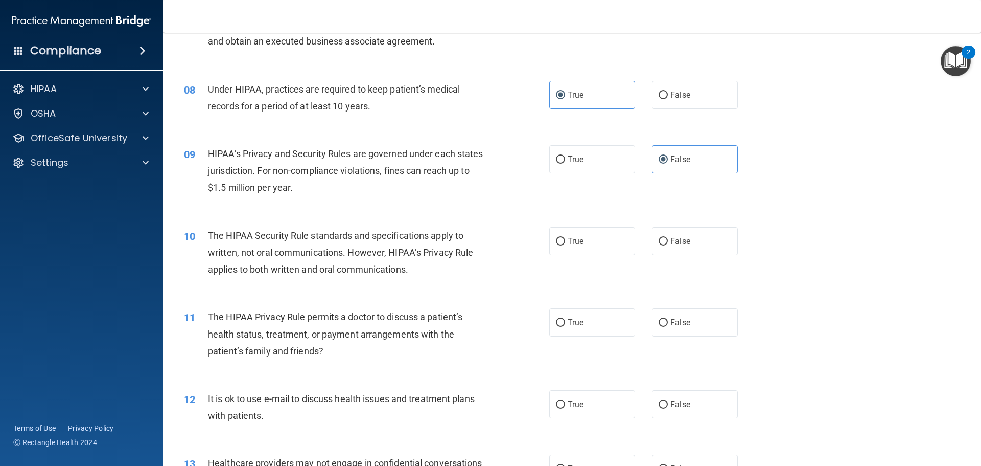
scroll to position [562, 0]
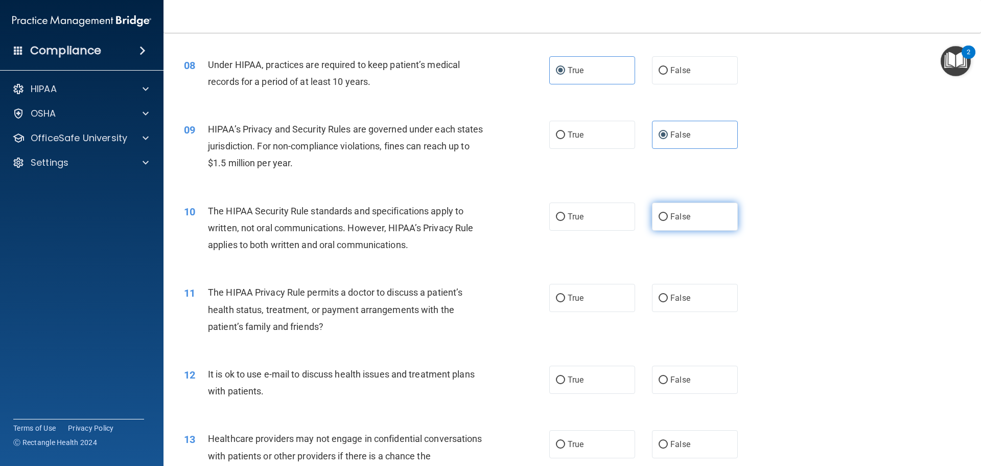
click at [695, 218] on label "False" at bounding box center [695, 216] width 86 height 28
click at [668, 218] on input "False" at bounding box center [663, 217] width 9 height 8
radio input "true"
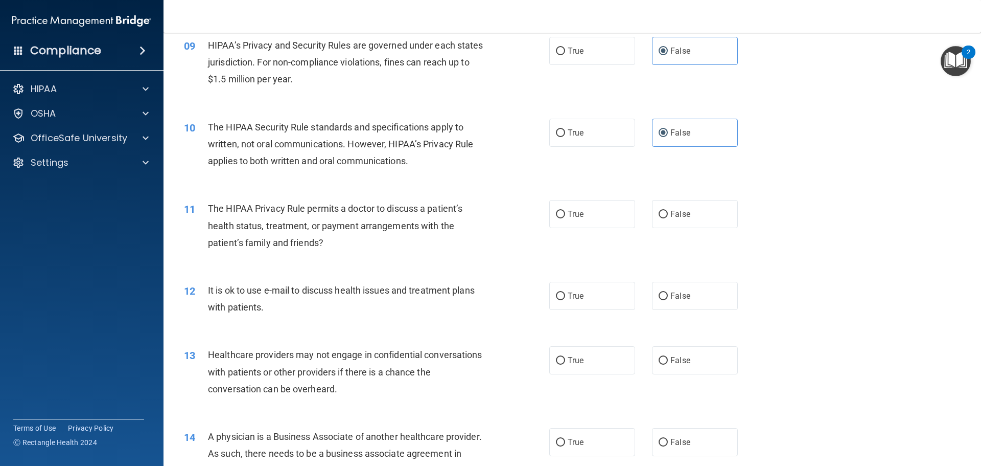
scroll to position [664, 0]
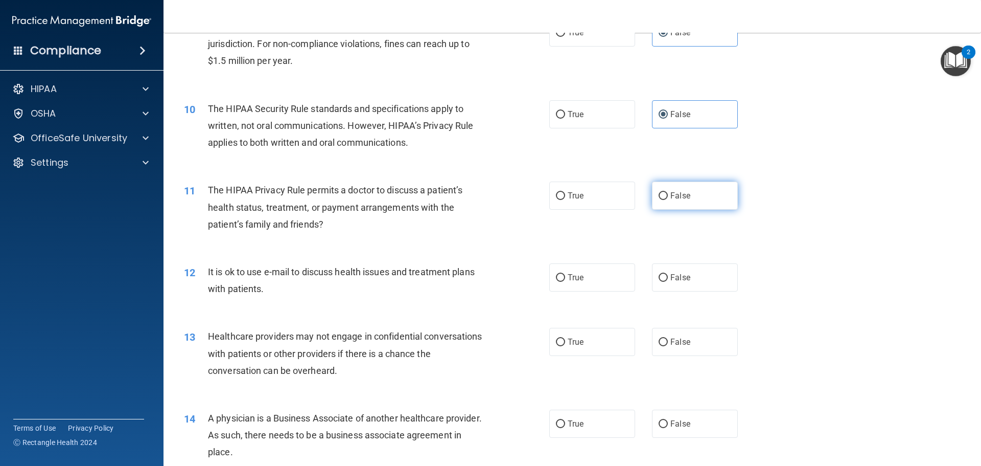
click at [678, 195] on span "False" at bounding box center [680, 196] width 20 height 10
click at [668, 195] on input "False" at bounding box center [663, 196] width 9 height 8
radio input "true"
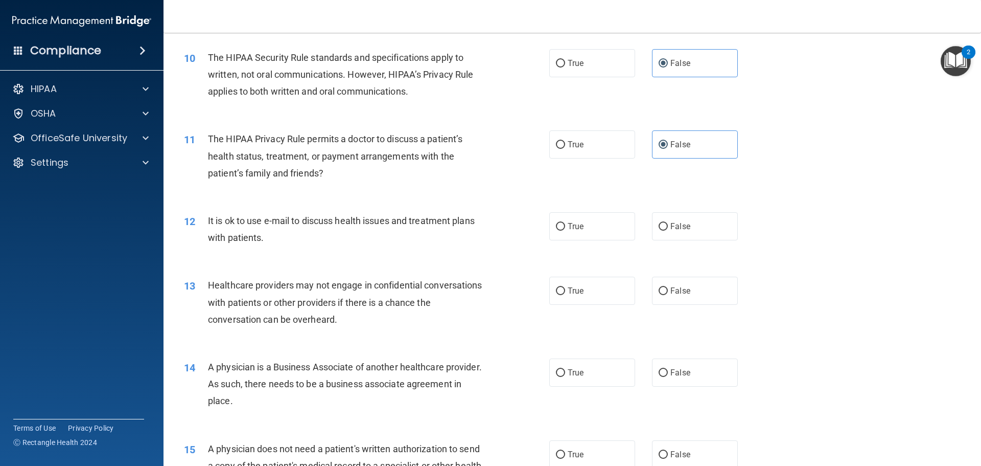
scroll to position [766, 0]
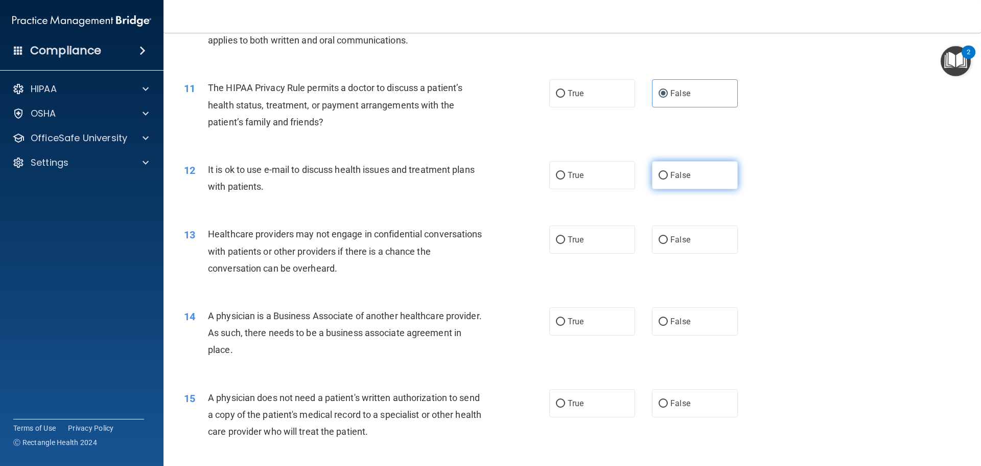
click at [670, 174] on span "False" at bounding box center [680, 175] width 20 height 10
click at [668, 174] on input "False" at bounding box center [663, 176] width 9 height 8
radio input "true"
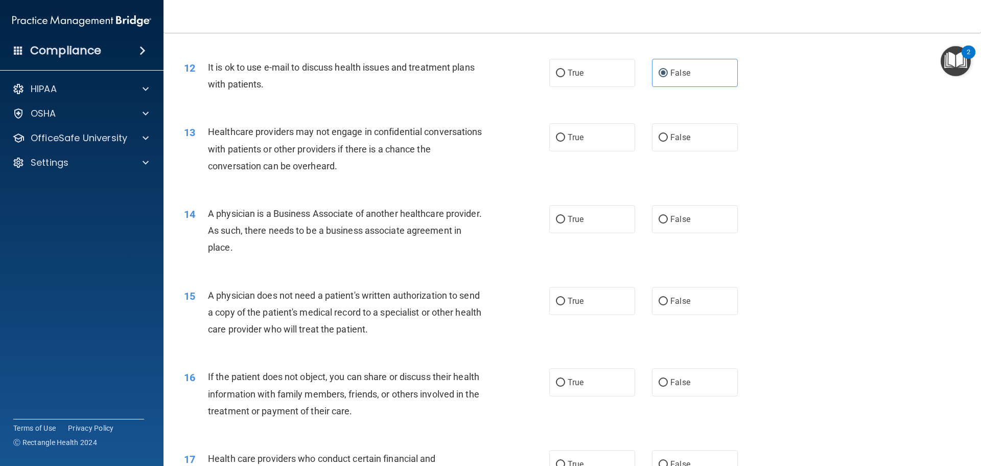
scroll to position [920, 0]
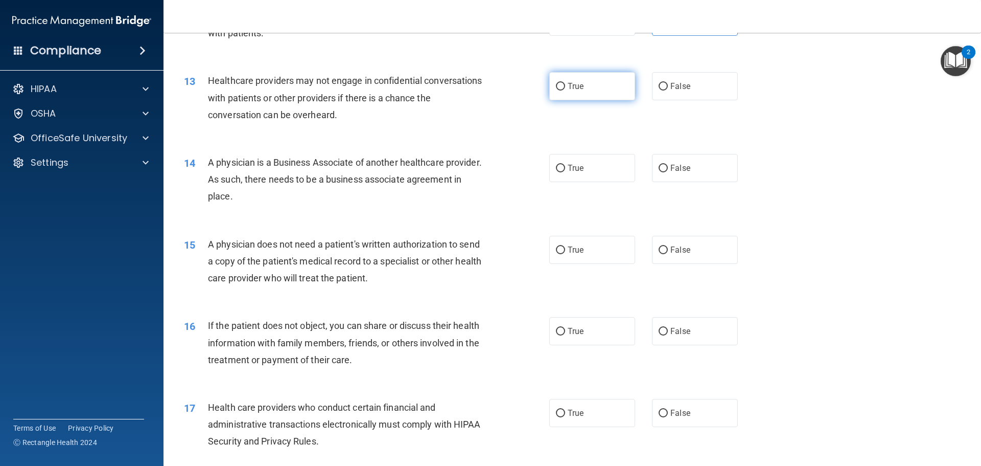
click at [589, 86] on label "True" at bounding box center [592, 86] width 86 height 28
click at [565, 86] on input "True" at bounding box center [560, 87] width 9 height 8
radio input "true"
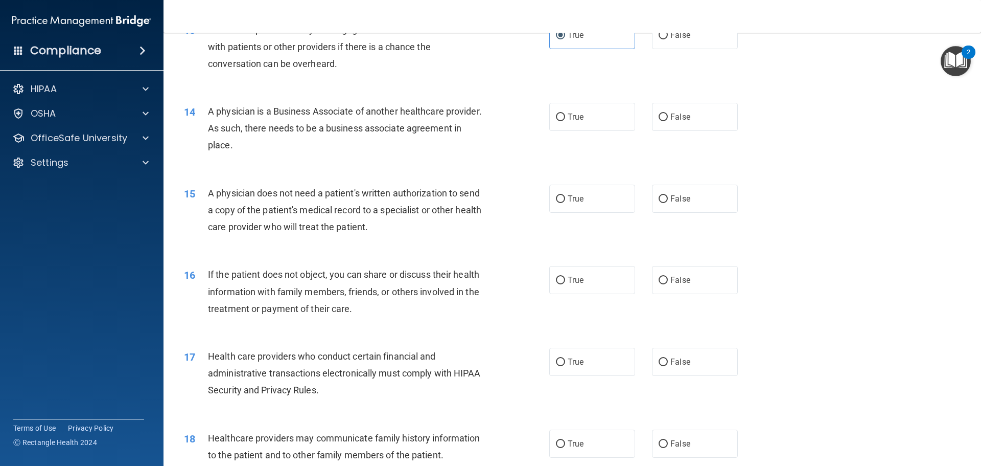
scroll to position [1022, 0]
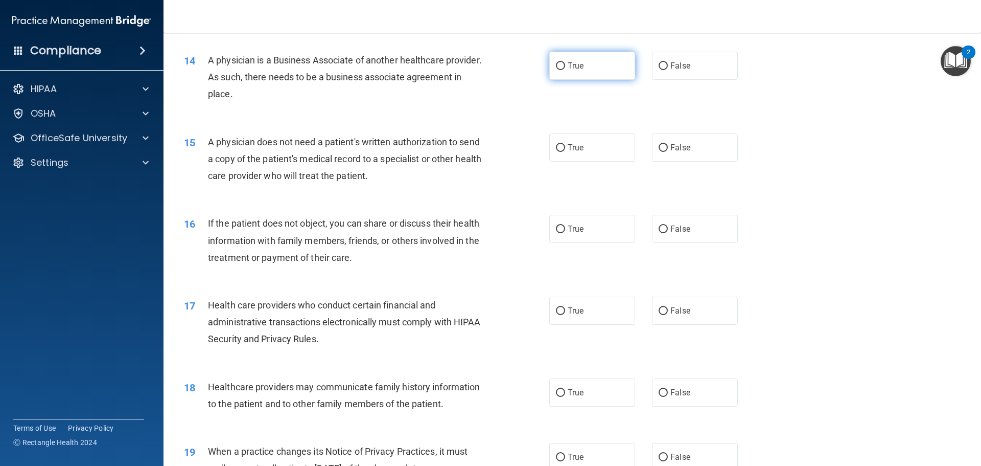
click at [578, 71] on label "True" at bounding box center [592, 66] width 86 height 28
click at [565, 70] on input "True" at bounding box center [560, 66] width 9 height 8
radio input "true"
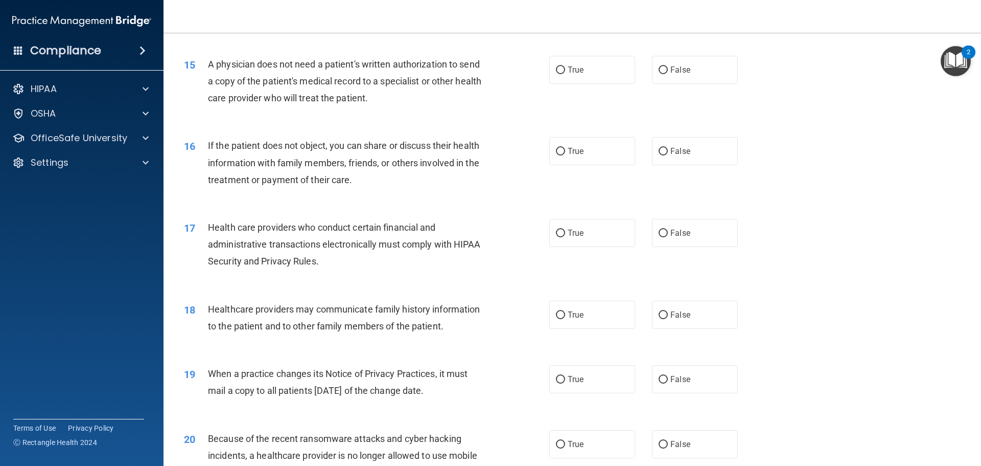
scroll to position [1124, 0]
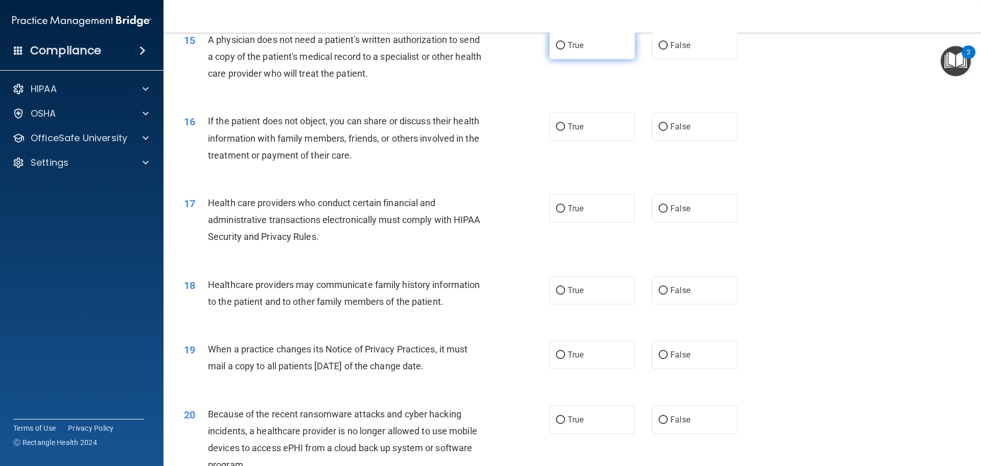
click at [555, 51] on label "True" at bounding box center [592, 45] width 86 height 28
click at [556, 50] on input "True" at bounding box center [560, 46] width 9 height 8
radio input "true"
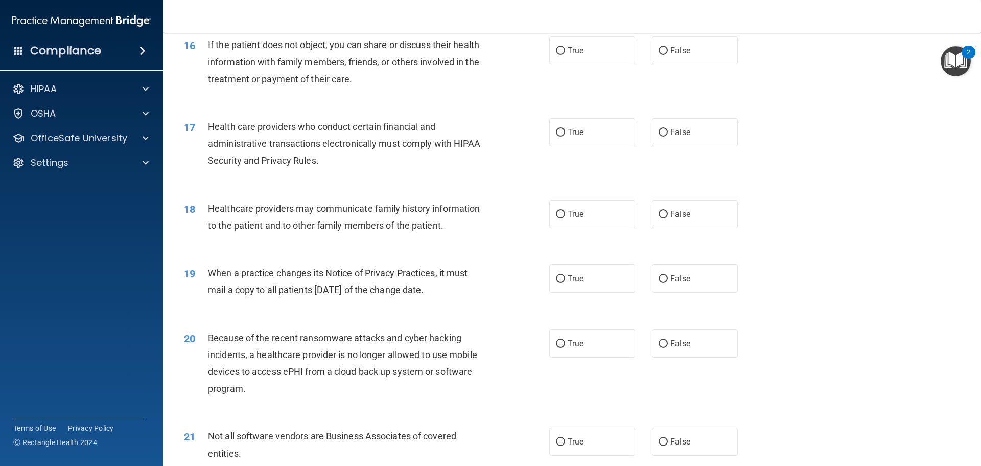
scroll to position [1175, 0]
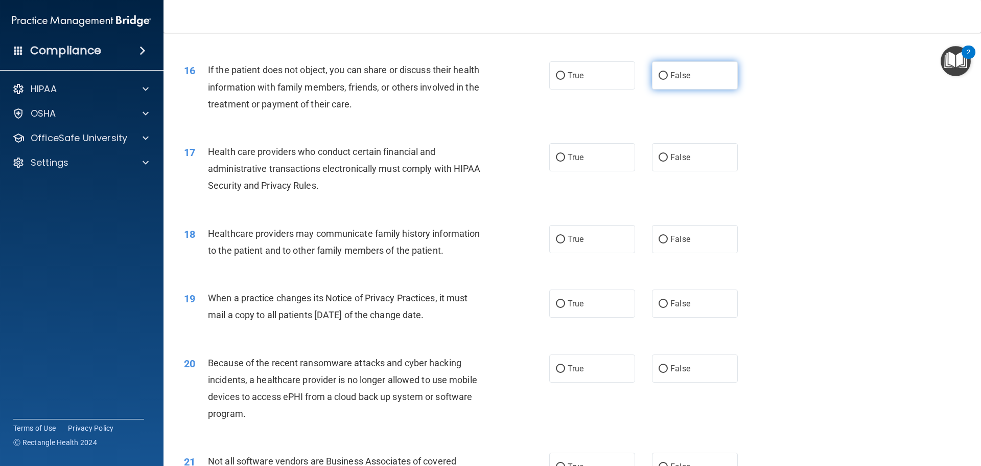
click at [668, 68] on label "False" at bounding box center [695, 75] width 86 height 28
click at [668, 72] on input "False" at bounding box center [663, 76] width 9 height 8
radio input "true"
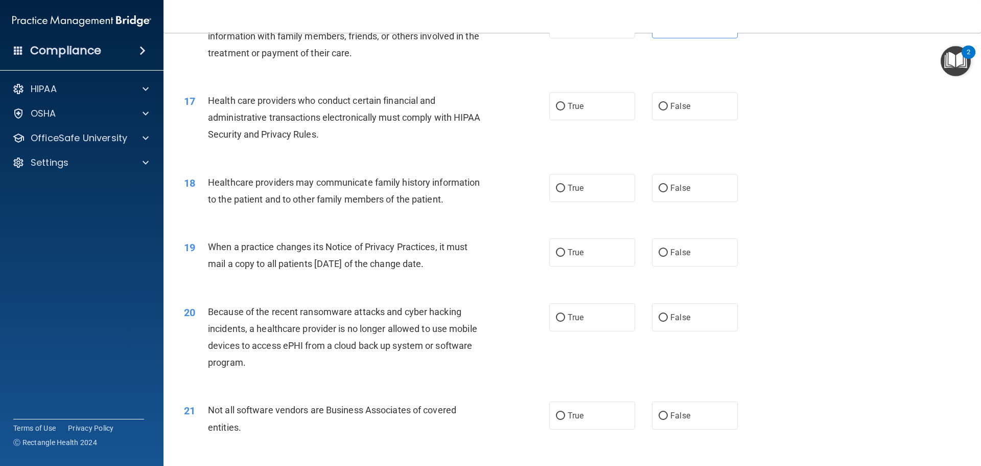
scroll to position [1277, 0]
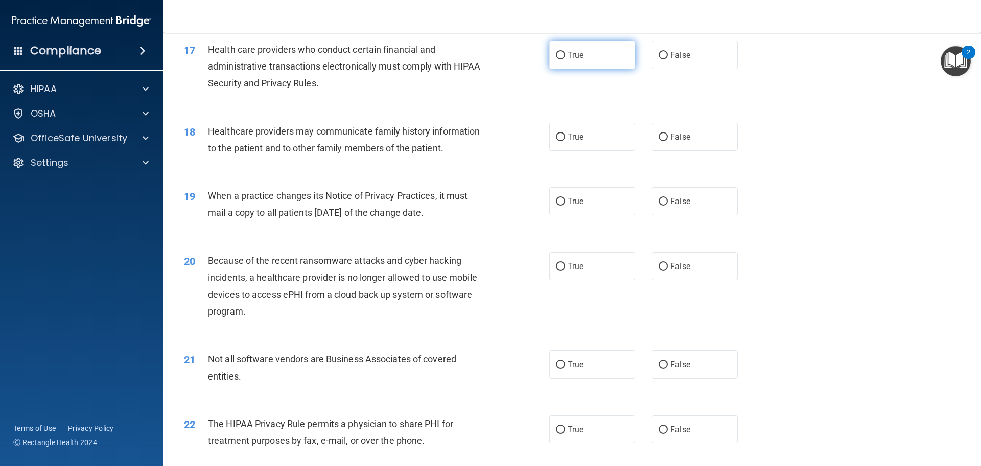
click at [593, 57] on label "True" at bounding box center [592, 55] width 86 height 28
click at [565, 57] on input "True" at bounding box center [560, 56] width 9 height 8
radio input "true"
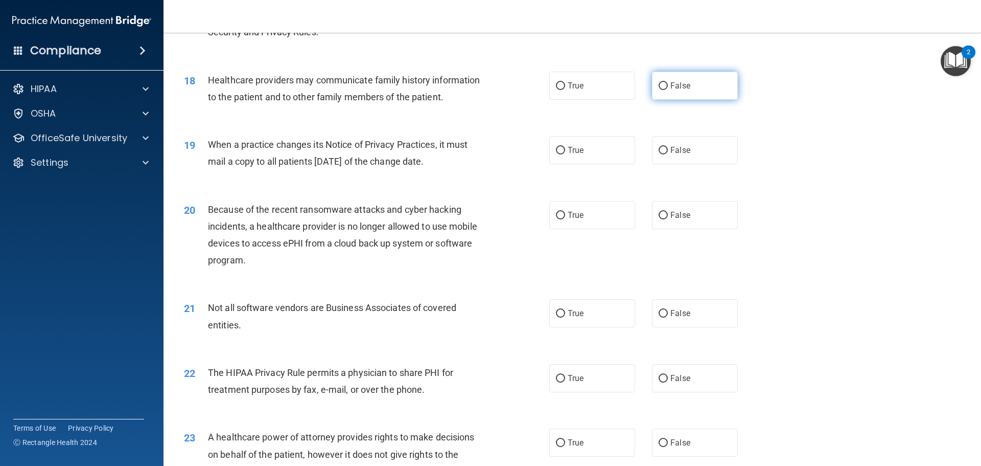
click at [652, 87] on label "False" at bounding box center [695, 86] width 86 height 28
click at [659, 87] on input "False" at bounding box center [663, 86] width 9 height 8
radio input "true"
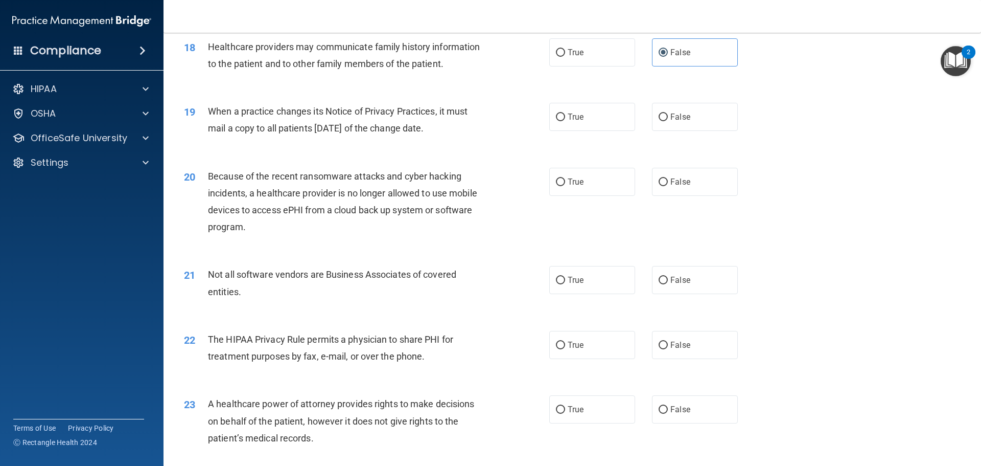
scroll to position [1380, 0]
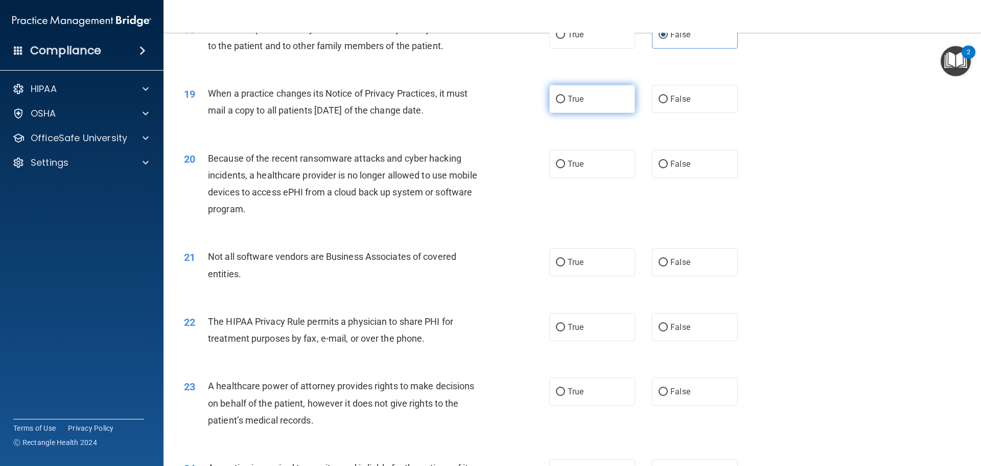
click at [597, 89] on label "True" at bounding box center [592, 99] width 86 height 28
click at [565, 96] on input "True" at bounding box center [560, 100] width 9 height 8
radio input "true"
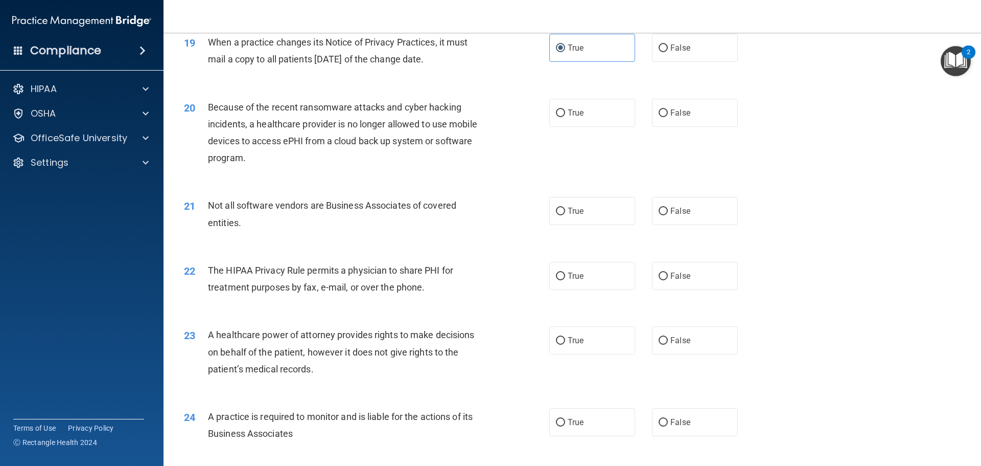
scroll to position [1482, 0]
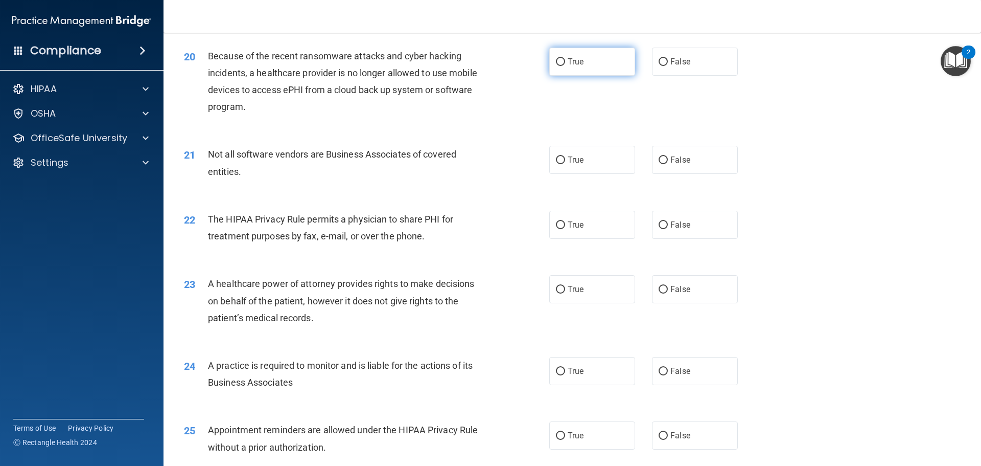
click at [566, 56] on label "True" at bounding box center [592, 62] width 86 height 28
click at [565, 58] on input "True" at bounding box center [560, 62] width 9 height 8
radio input "true"
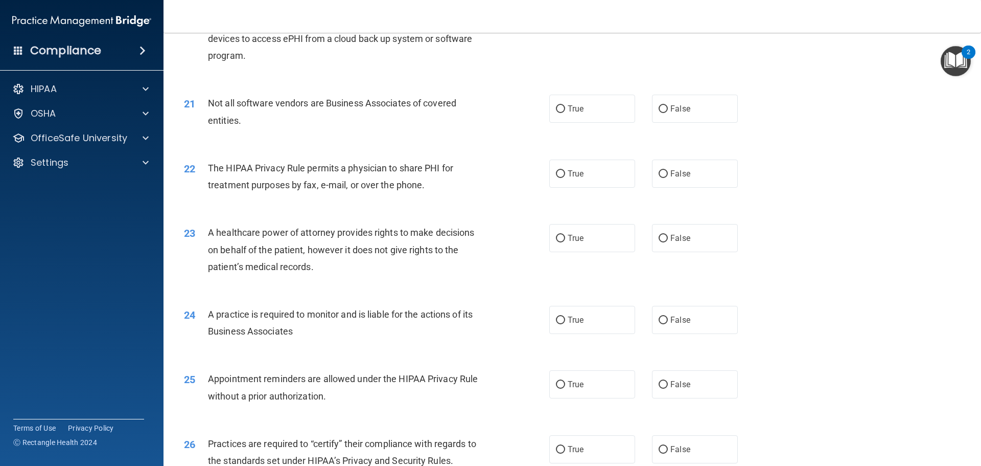
scroll to position [1584, 0]
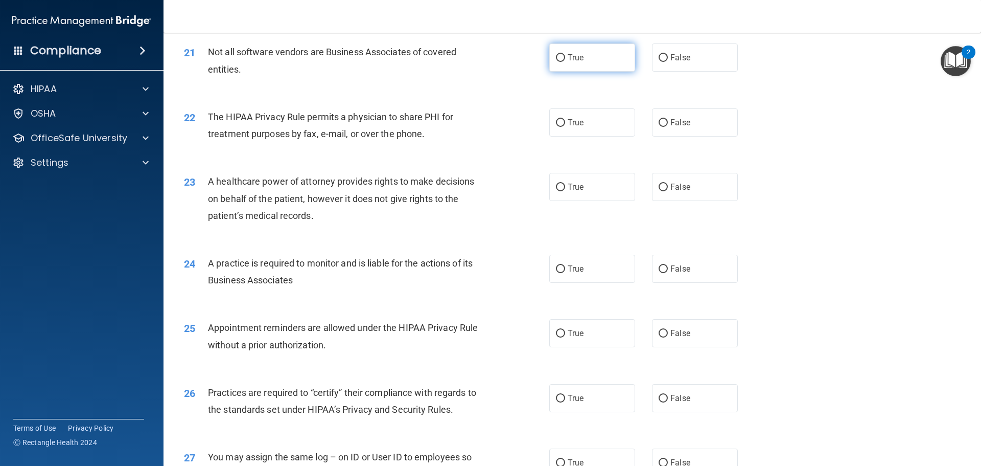
click at [589, 55] on label "True" at bounding box center [592, 57] width 86 height 28
click at [565, 55] on input "True" at bounding box center [560, 58] width 9 height 8
radio input "true"
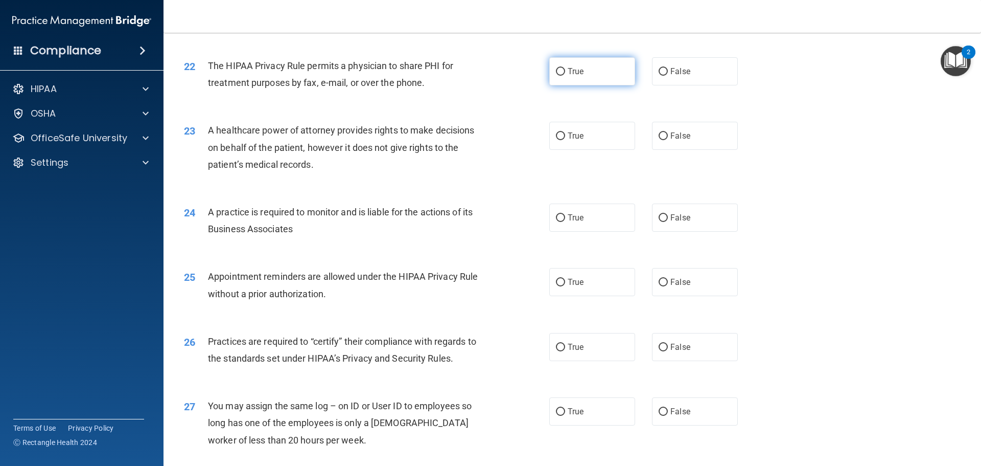
click at [573, 76] on label "True" at bounding box center [592, 71] width 86 height 28
click at [565, 76] on input "True" at bounding box center [560, 72] width 9 height 8
radio input "true"
click at [667, 65] on label "False" at bounding box center [695, 71] width 86 height 28
click at [667, 68] on input "False" at bounding box center [663, 72] width 9 height 8
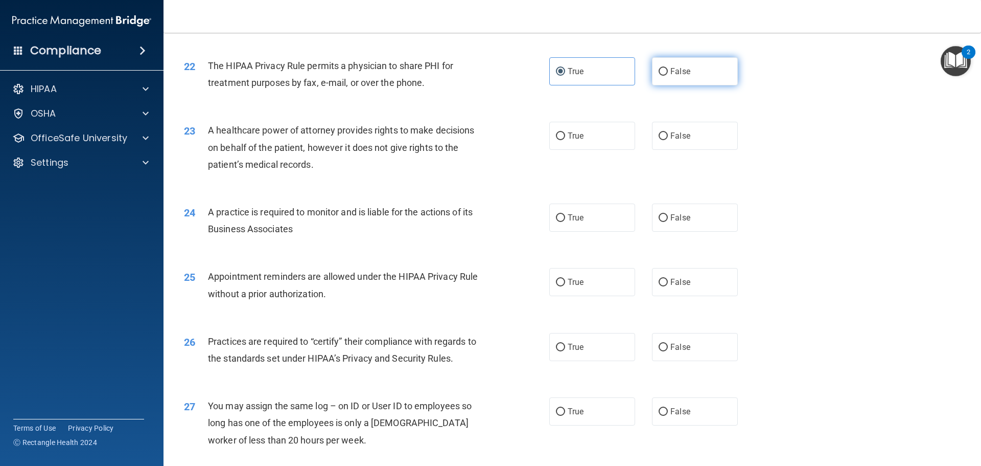
radio input "true"
radio input "false"
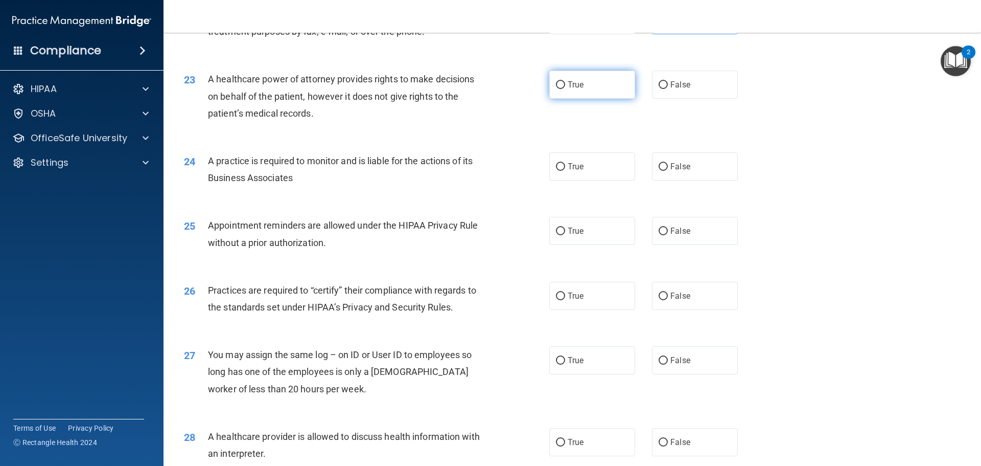
click at [622, 80] on label "True" at bounding box center [592, 85] width 86 height 28
click at [565, 81] on input "True" at bounding box center [560, 85] width 9 height 8
radio input "true"
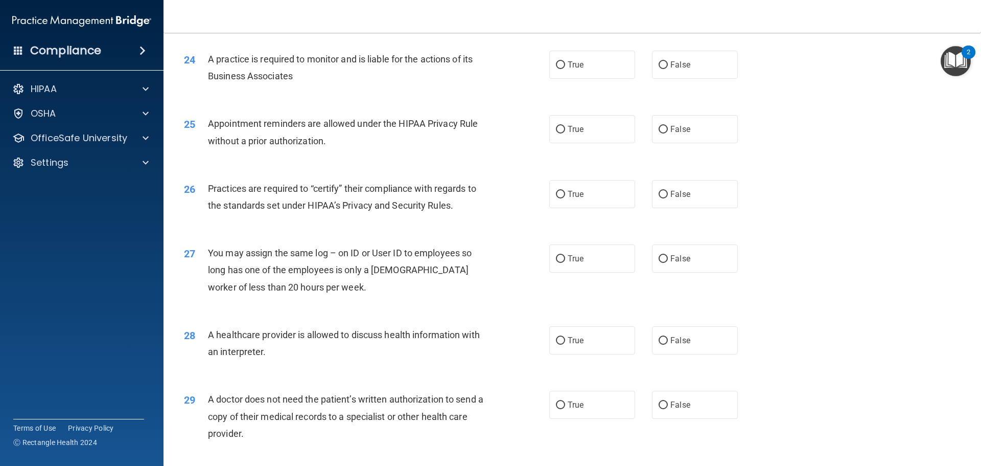
scroll to position [1788, 0]
click at [587, 76] on label "True" at bounding box center [592, 64] width 86 height 28
click at [565, 68] on input "True" at bounding box center [560, 65] width 9 height 8
radio input "true"
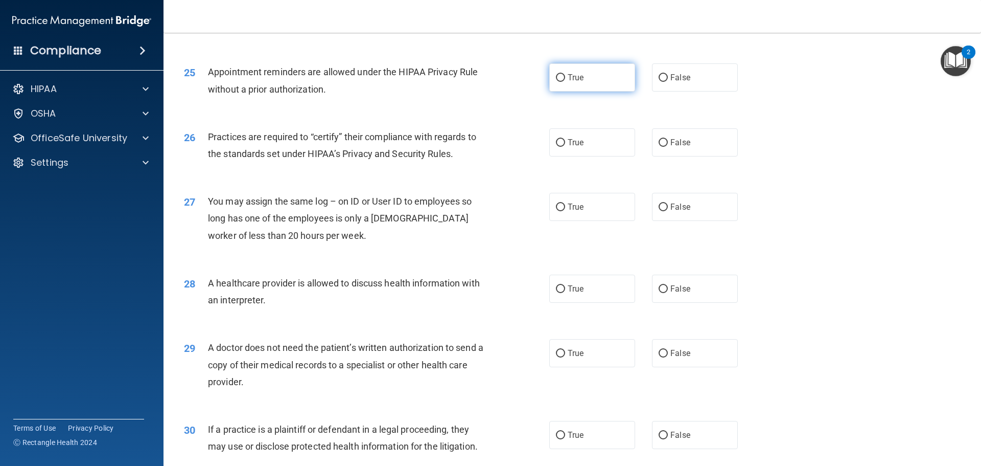
click at [583, 82] on label "True" at bounding box center [592, 77] width 86 height 28
click at [565, 82] on input "True" at bounding box center [560, 78] width 9 height 8
radio input "true"
click at [568, 140] on span "True" at bounding box center [576, 142] width 16 height 10
click at [565, 140] on input "True" at bounding box center [560, 143] width 9 height 8
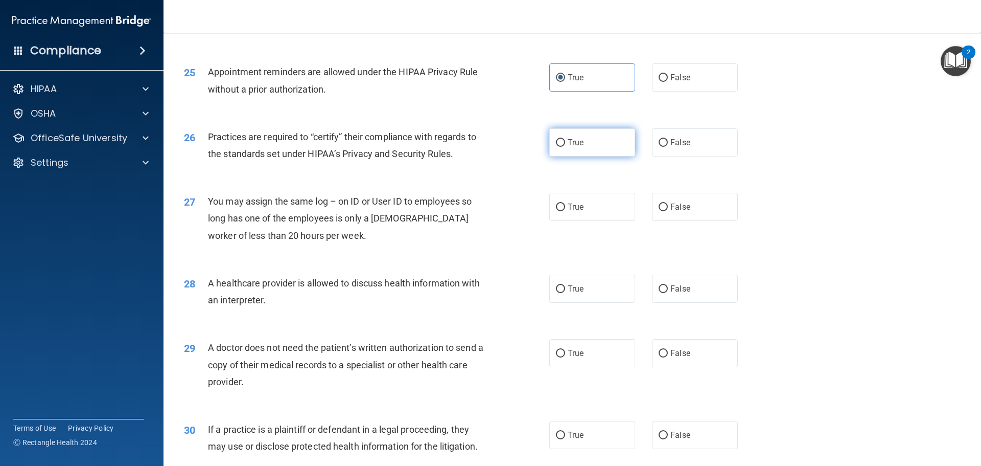
radio input "true"
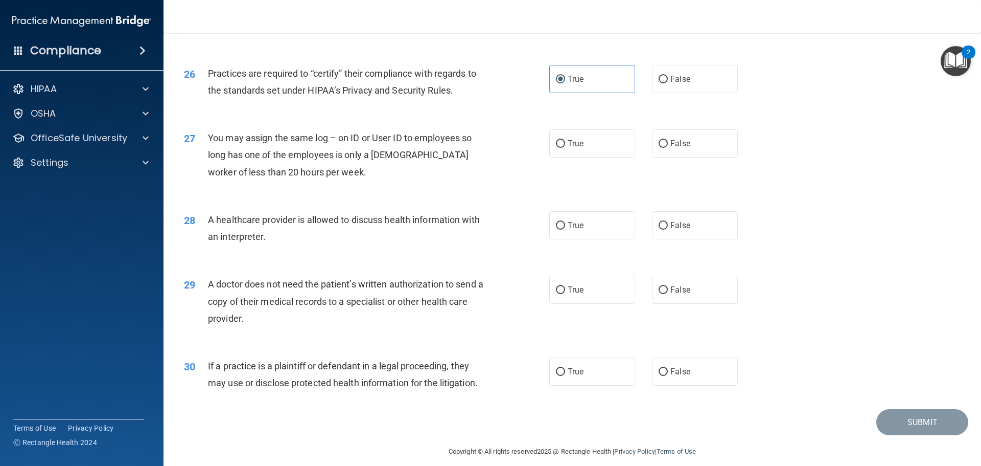
scroll to position [1913, 0]
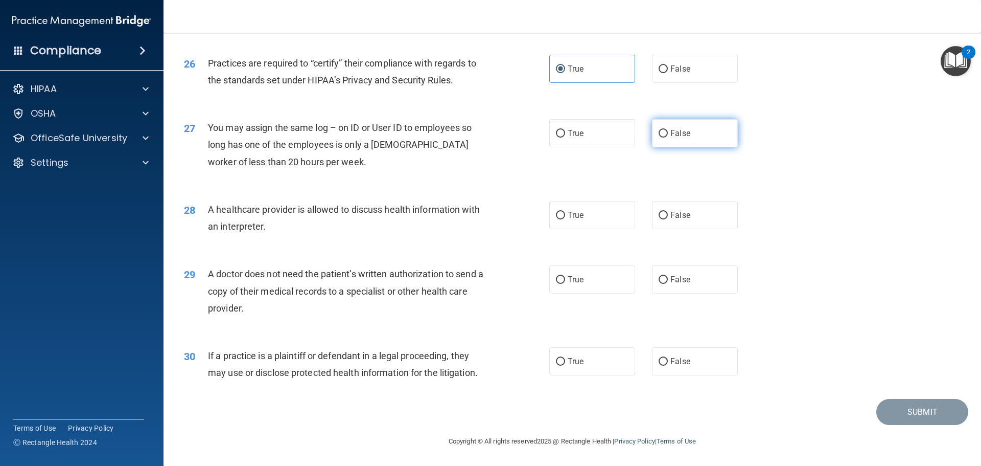
click at [670, 129] on span "False" at bounding box center [680, 133] width 20 height 10
click at [667, 130] on input "False" at bounding box center [663, 134] width 9 height 8
radio input "true"
click at [571, 224] on label "True" at bounding box center [592, 215] width 86 height 28
click at [565, 219] on input "True" at bounding box center [560, 216] width 9 height 8
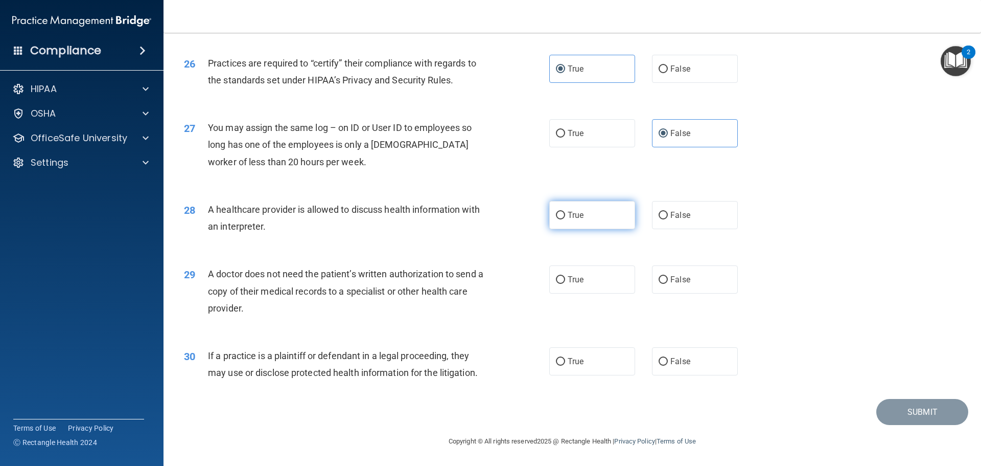
radio input "true"
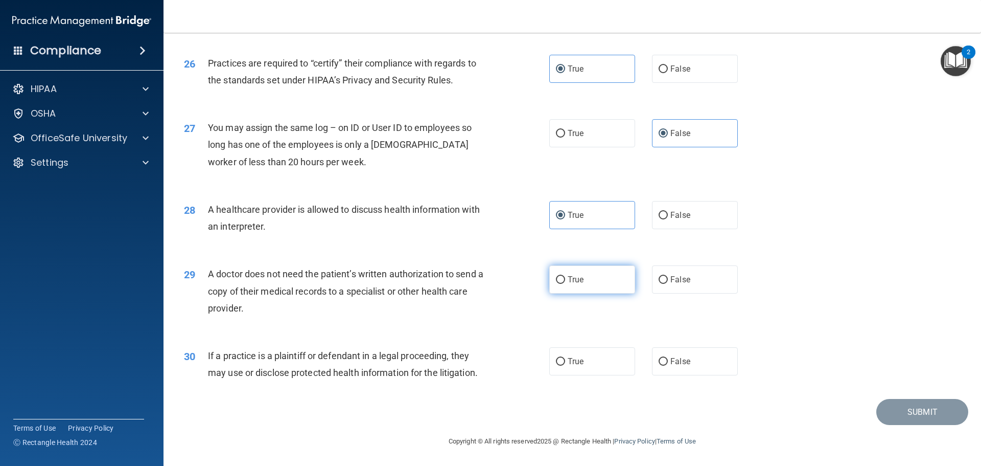
click at [567, 285] on label "True" at bounding box center [592, 279] width 86 height 28
click at [565, 284] on input "True" at bounding box center [560, 280] width 9 height 8
radio input "true"
click at [696, 374] on label "False" at bounding box center [695, 361] width 86 height 28
click at [668, 365] on input "False" at bounding box center [663, 362] width 9 height 8
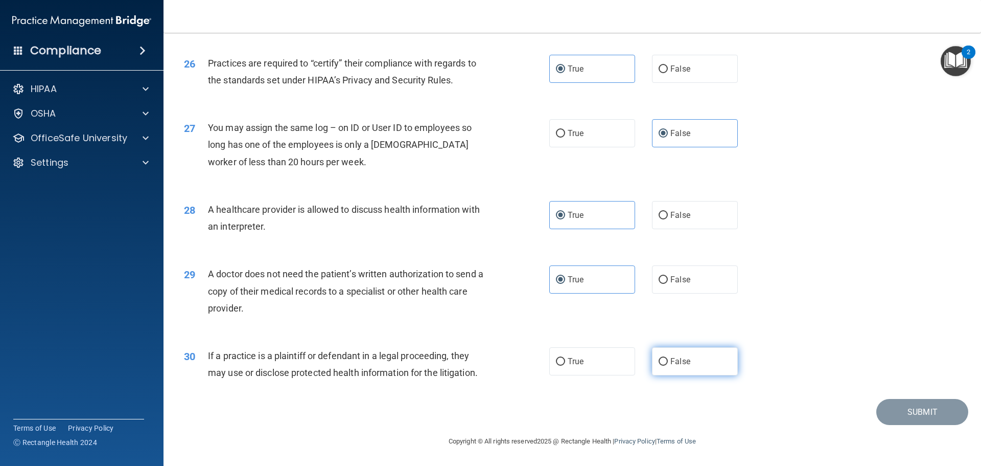
radio input "true"
click at [924, 420] on button "Submit" at bounding box center [922, 412] width 92 height 26
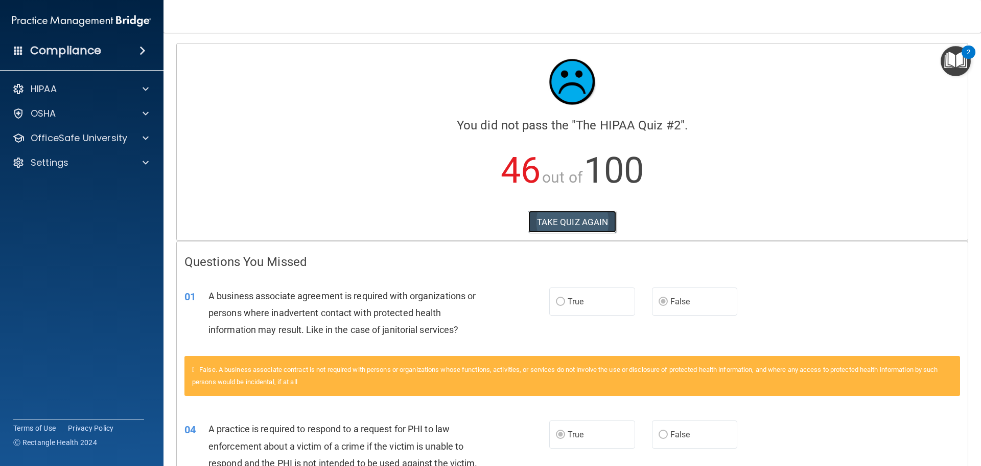
click at [537, 228] on button "TAKE QUIZ AGAIN" at bounding box center [572, 222] width 88 height 22
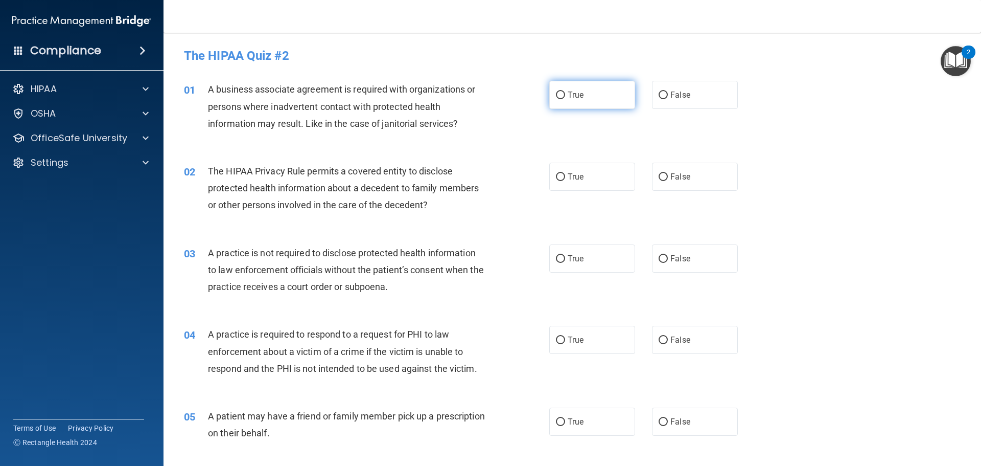
click at [573, 102] on label "True" at bounding box center [592, 95] width 86 height 28
click at [565, 99] on input "True" at bounding box center [560, 95] width 9 height 8
radio input "true"
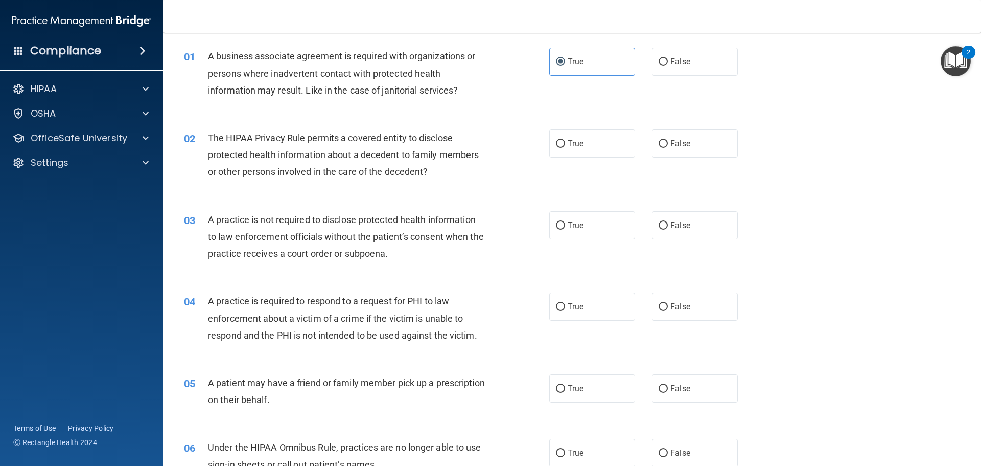
scroll to position [51, 0]
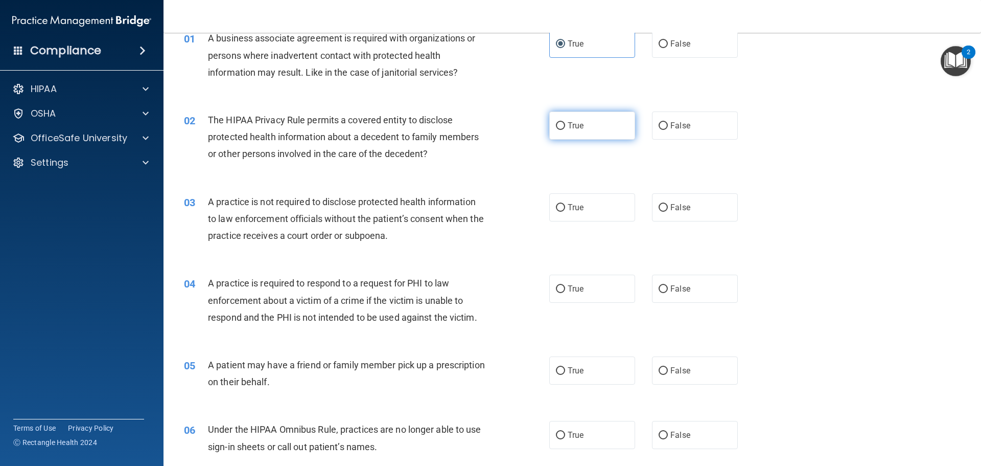
click at [575, 117] on label "True" at bounding box center [592, 125] width 86 height 28
click at [565, 122] on input "True" at bounding box center [560, 126] width 9 height 8
radio input "true"
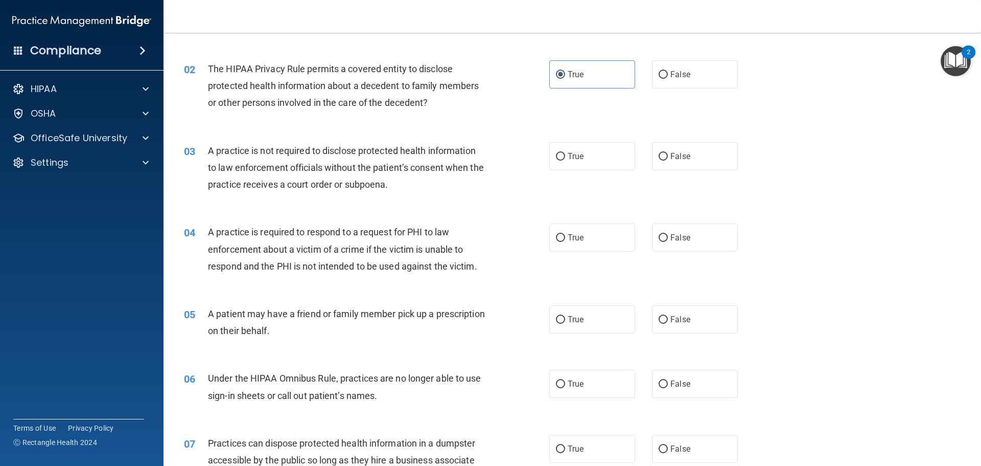
scroll to position [153, 0]
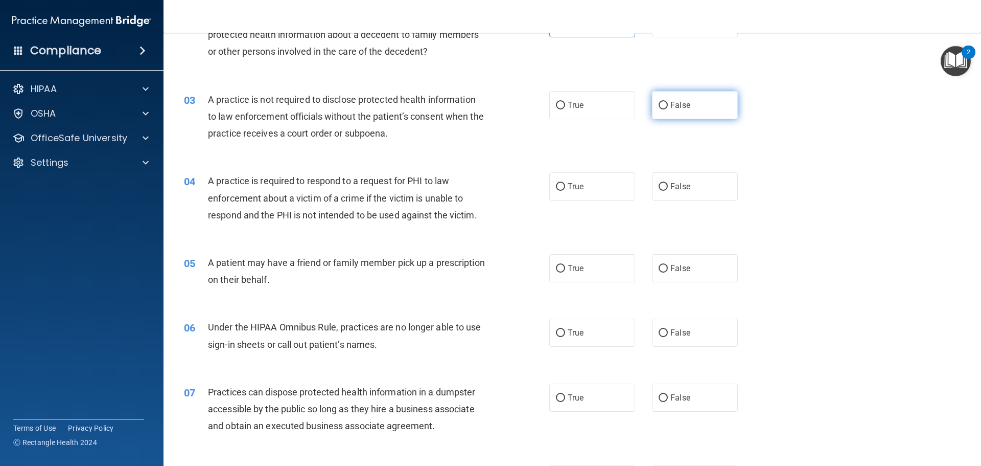
click at [674, 93] on label "False" at bounding box center [695, 105] width 86 height 28
click at [668, 102] on input "False" at bounding box center [663, 106] width 9 height 8
radio input "true"
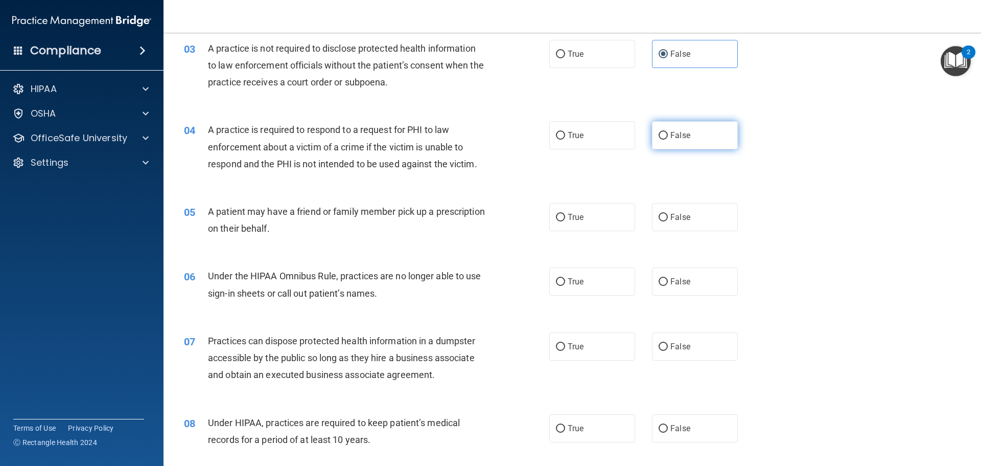
click at [678, 143] on label "False" at bounding box center [695, 135] width 86 height 28
click at [668, 140] on input "False" at bounding box center [663, 136] width 9 height 8
radio input "true"
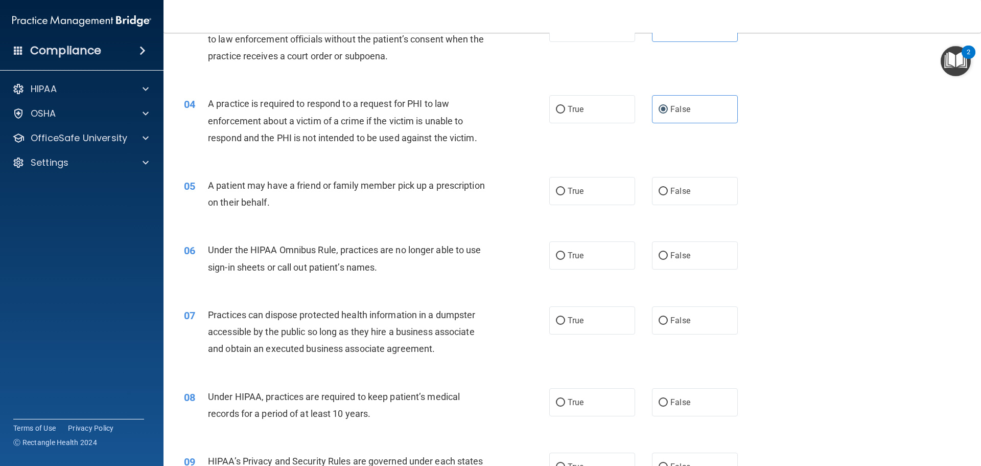
scroll to position [255, 0]
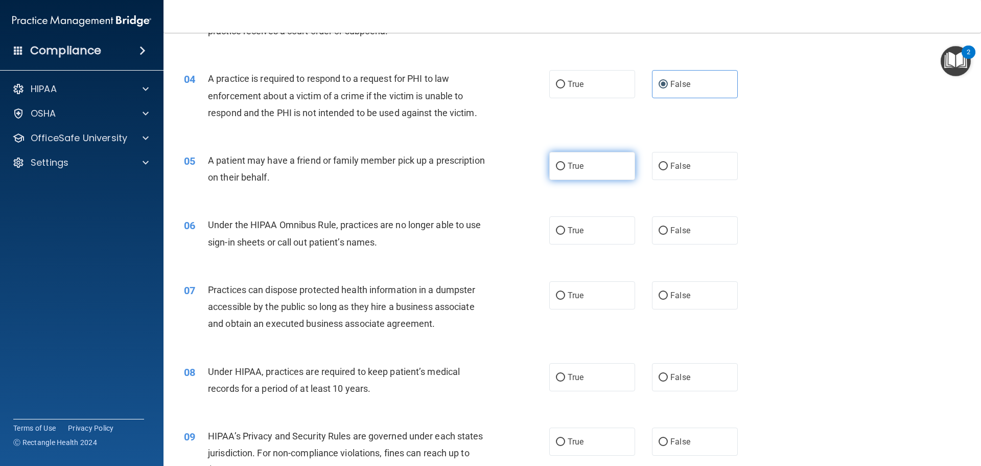
click at [585, 177] on label "True" at bounding box center [592, 166] width 86 height 28
click at [565, 170] on input "True" at bounding box center [560, 166] width 9 height 8
radio input "true"
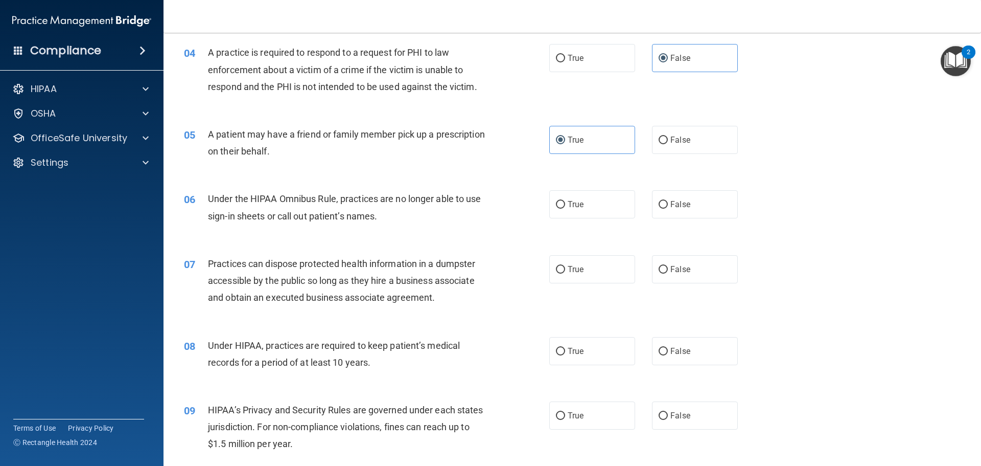
scroll to position [307, 0]
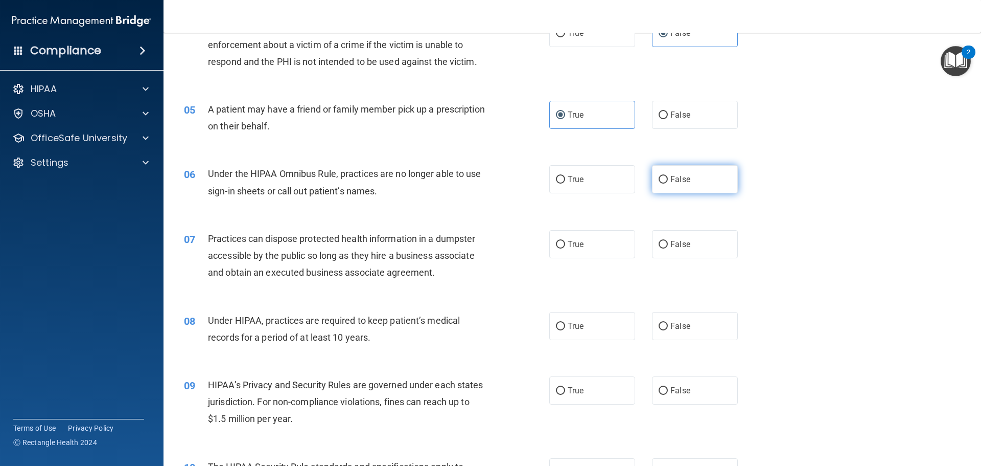
click at [672, 187] on label "False" at bounding box center [695, 179] width 86 height 28
click at [668, 183] on input "False" at bounding box center [663, 180] width 9 height 8
radio input "true"
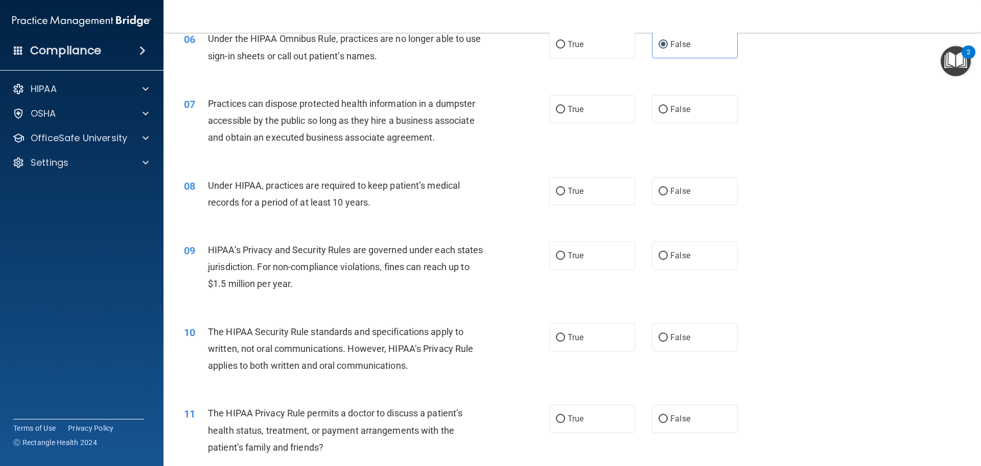
scroll to position [460, 0]
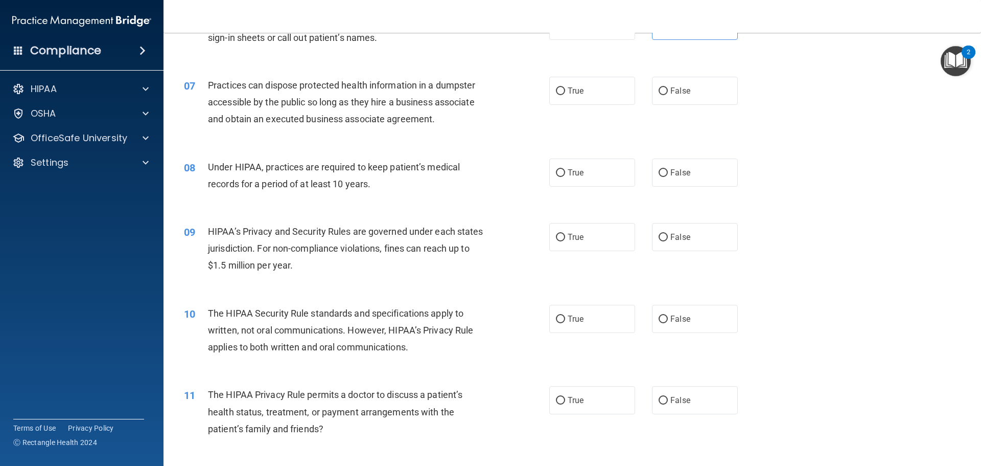
click at [674, 75] on div "07 Practices can dispose protected health information in a dumpster accessible …" at bounding box center [572, 105] width 792 height 82
click at [685, 100] on label "False" at bounding box center [695, 91] width 86 height 28
click at [668, 95] on input "False" at bounding box center [663, 91] width 9 height 8
radio input "true"
click at [699, 182] on label "False" at bounding box center [695, 172] width 86 height 28
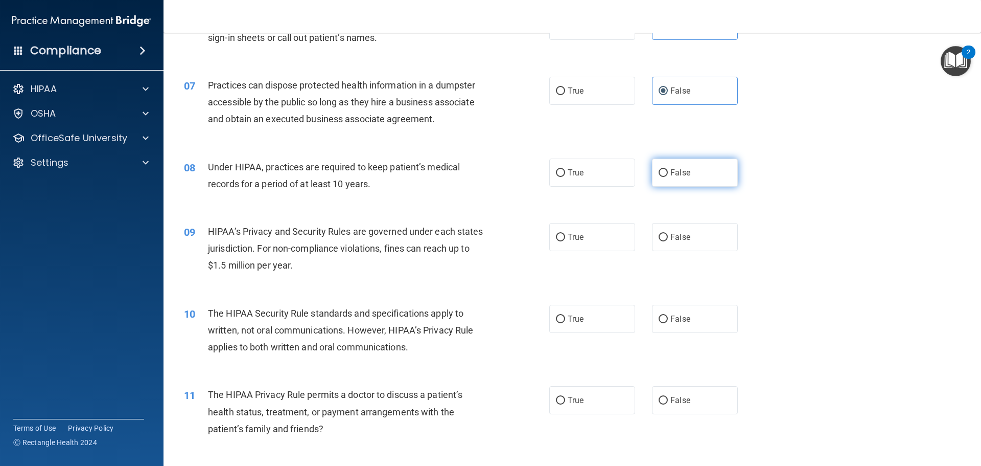
click at [668, 177] on input "False" at bounding box center [663, 173] width 9 height 8
radio input "true"
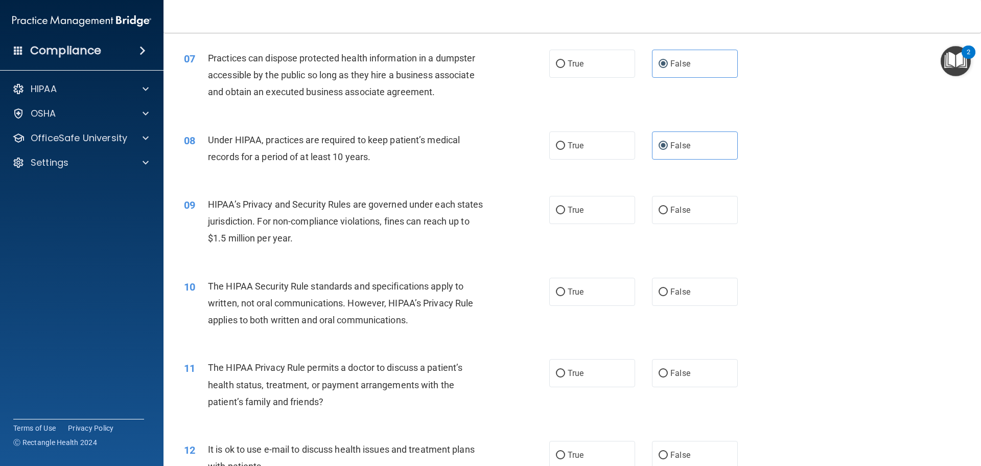
scroll to position [511, 0]
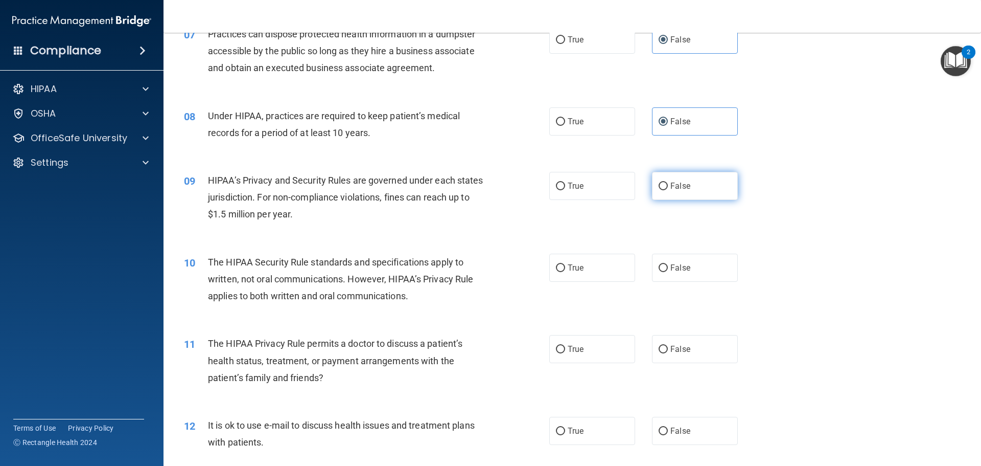
click at [684, 186] on span "False" at bounding box center [680, 186] width 20 height 10
click at [668, 186] on input "False" at bounding box center [663, 186] width 9 height 8
radio input "true"
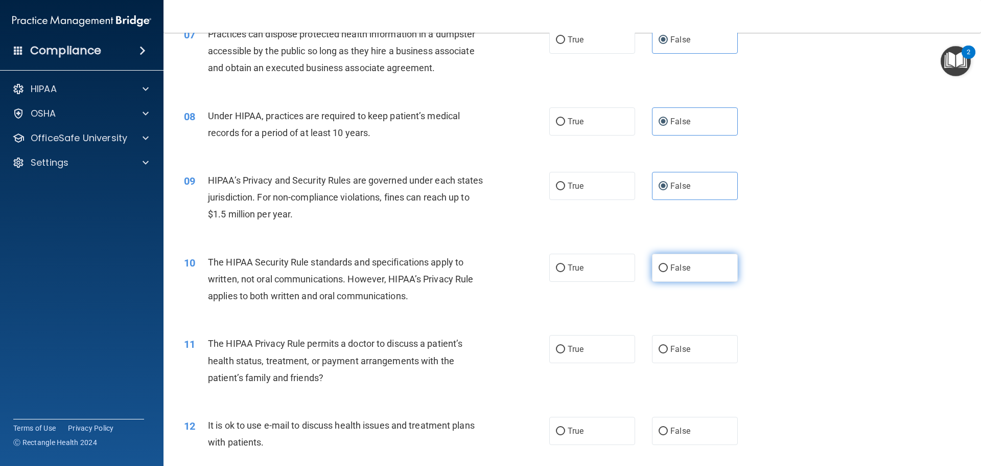
click at [684, 271] on span "False" at bounding box center [680, 268] width 20 height 10
click at [668, 271] on input "False" at bounding box center [663, 268] width 9 height 8
radio input "true"
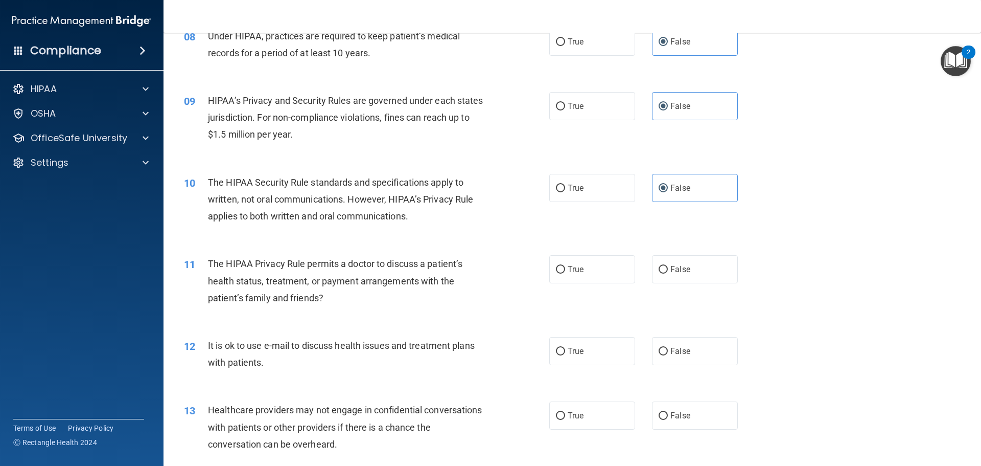
scroll to position [613, 0]
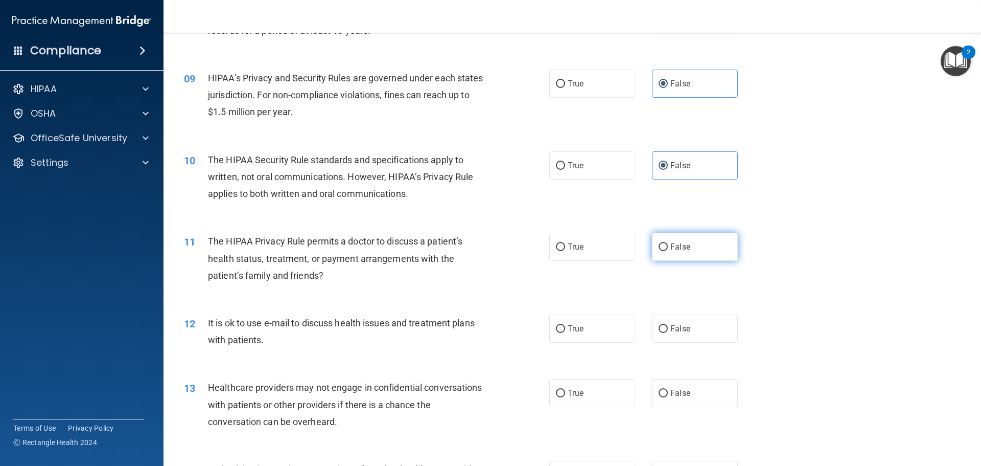
click at [676, 249] on span "False" at bounding box center [680, 247] width 20 height 10
click at [668, 249] on input "False" at bounding box center [663, 247] width 9 height 8
radio input "true"
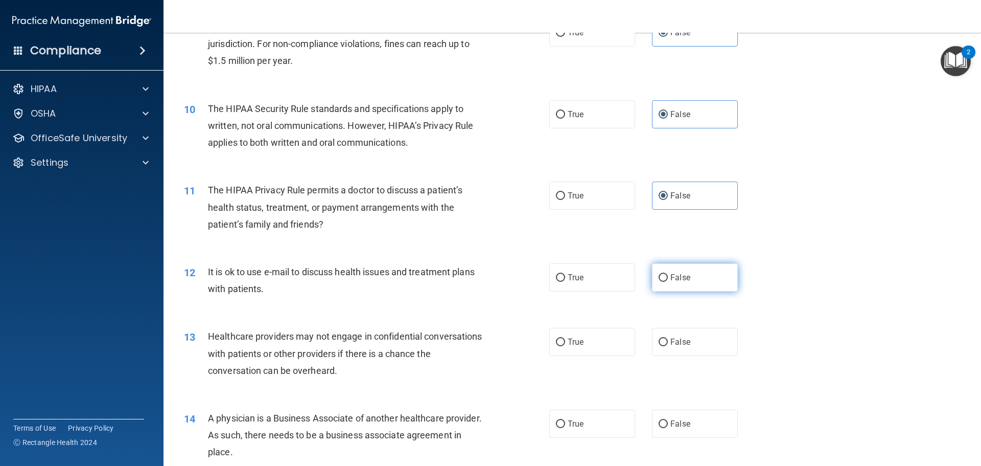
click at [701, 276] on label "False" at bounding box center [695, 277] width 86 height 28
click at [668, 276] on input "False" at bounding box center [663, 278] width 9 height 8
radio input "true"
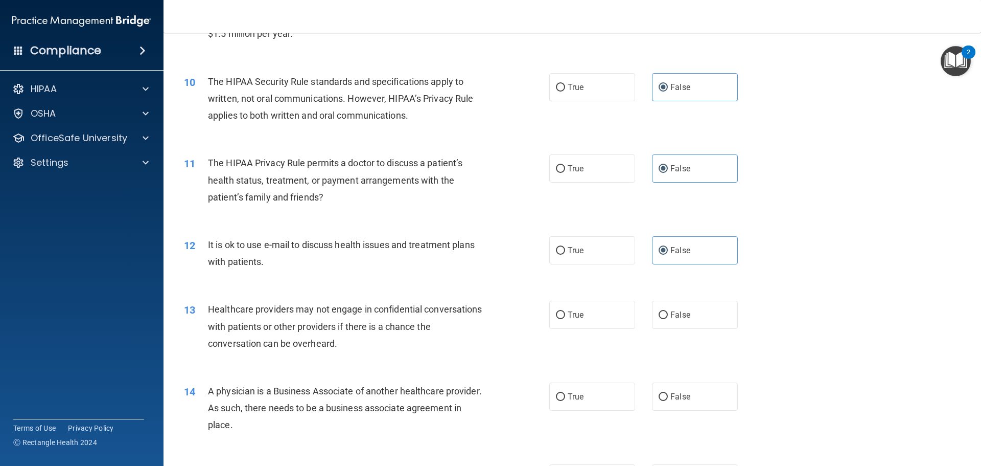
scroll to position [715, 0]
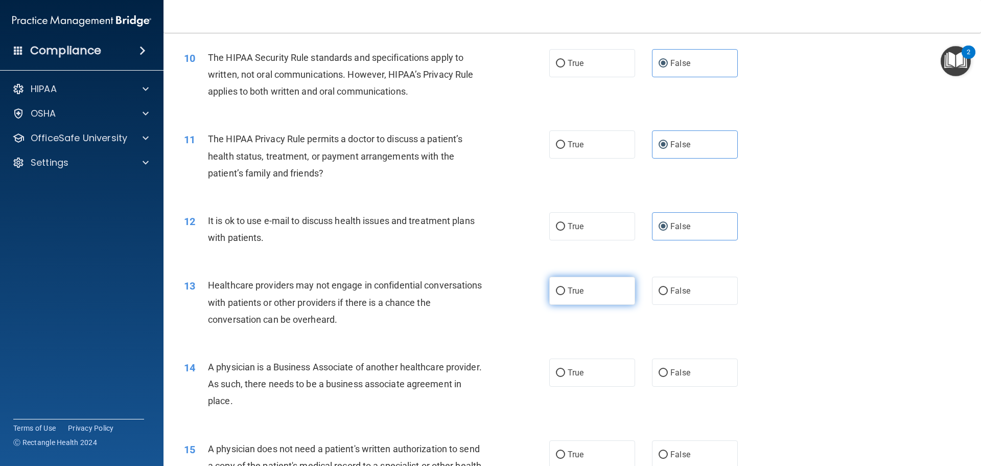
click at [569, 290] on span "True" at bounding box center [576, 291] width 16 height 10
click at [565, 290] on input "True" at bounding box center [560, 291] width 9 height 8
radio input "true"
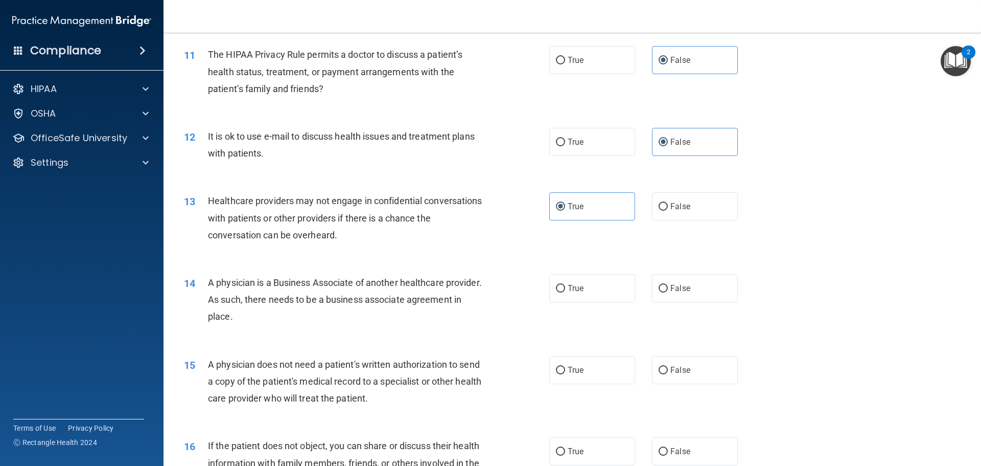
scroll to position [818, 0]
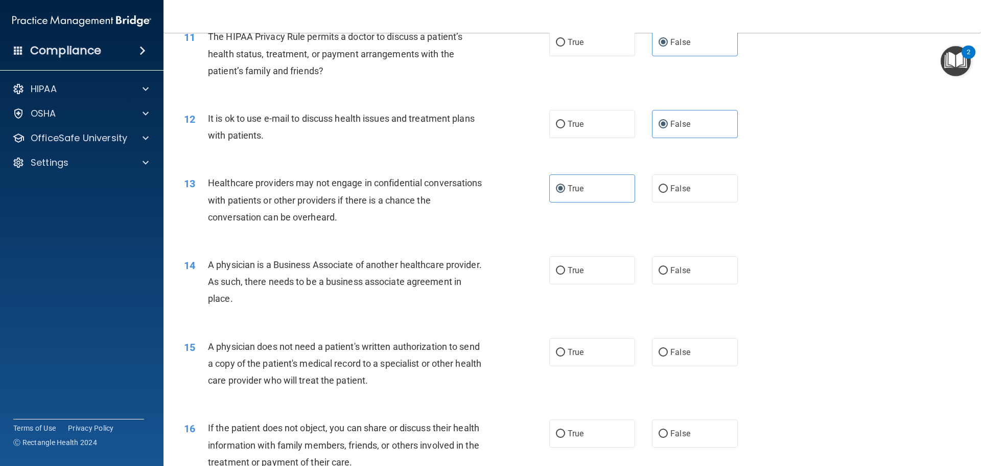
drag, startPoint x: 286, startPoint y: 277, endPoint x: 289, endPoint y: 288, distance: 11.2
click at [286, 283] on span "A physician is a Business Associate of another healthcare provider. As such, th…" at bounding box center [345, 281] width 274 height 44
drag, startPoint x: 299, startPoint y: 302, endPoint x: 206, endPoint y: 268, distance: 99.6
click at [206, 268] on div "14 A physician is a Business Associate of another healthcare provider. As such,…" at bounding box center [367, 284] width 396 height 56
copy div "A physician is a Business Associate of another healthcare provider. As such, th…"
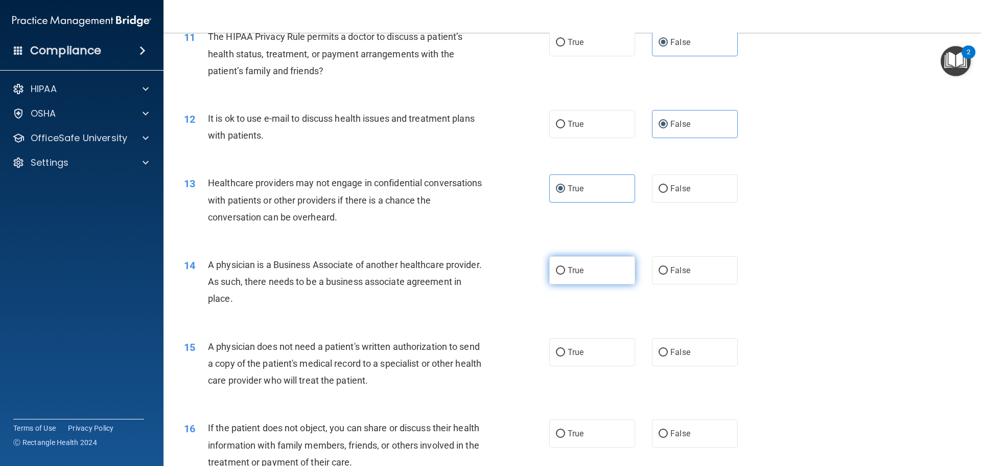
click at [559, 273] on input "True" at bounding box center [560, 271] width 9 height 8
radio input "true"
click at [495, 252] on div "14 A physician is a Business Associate of another healthcare provider. As such,…" at bounding box center [572, 284] width 792 height 82
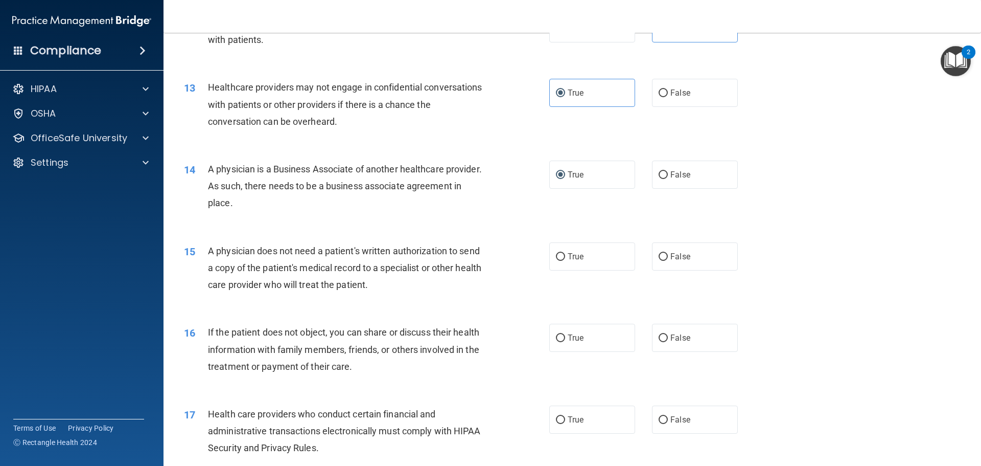
scroll to position [920, 0]
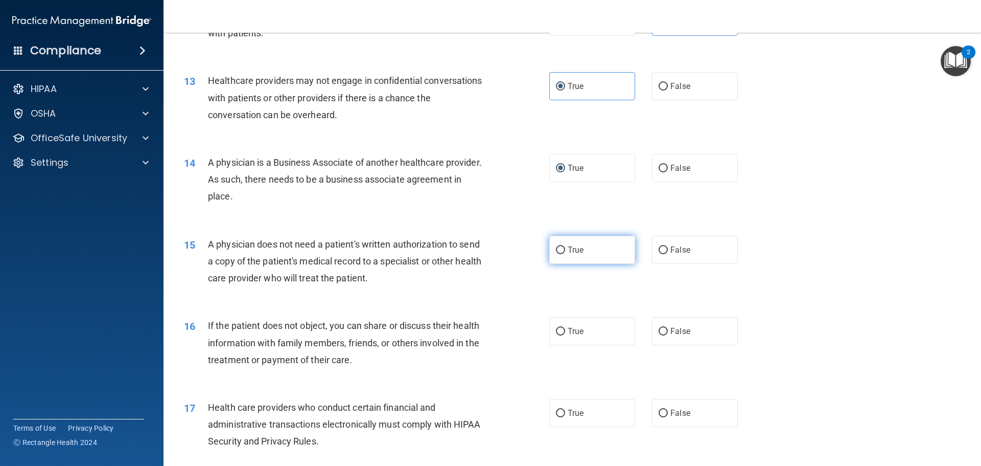
click at [550, 249] on label "True" at bounding box center [592, 250] width 86 height 28
click at [556, 249] on input "True" at bounding box center [560, 250] width 9 height 8
radio input "true"
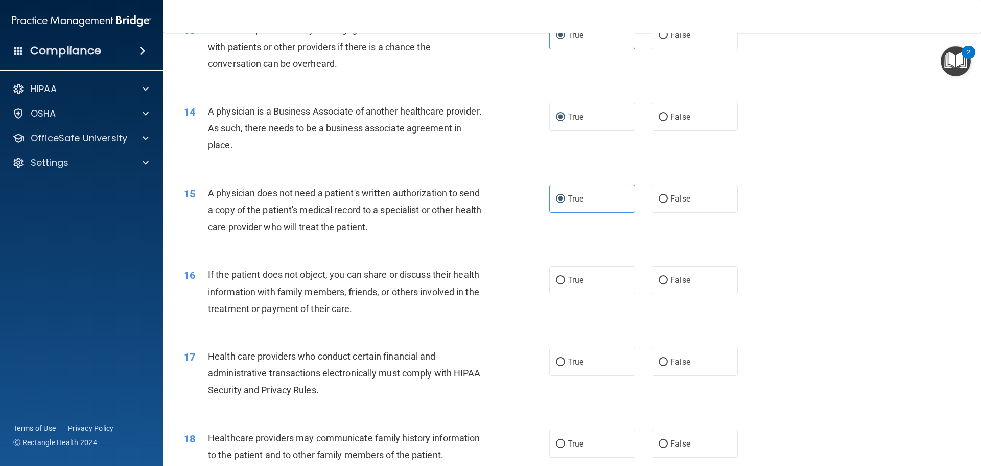
scroll to position [1022, 0]
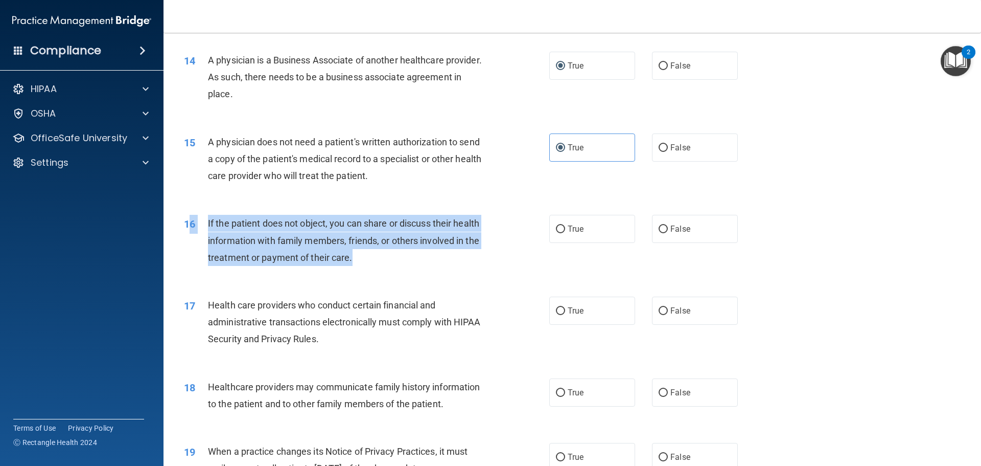
drag, startPoint x: 373, startPoint y: 262, endPoint x: 191, endPoint y: 222, distance: 185.8
click at [191, 222] on div "16 If the patient does not object, you can share or discuss their health inform…" at bounding box center [367, 243] width 396 height 56
copy div "6 If the patient does not object, you can share or discuss their health informa…"
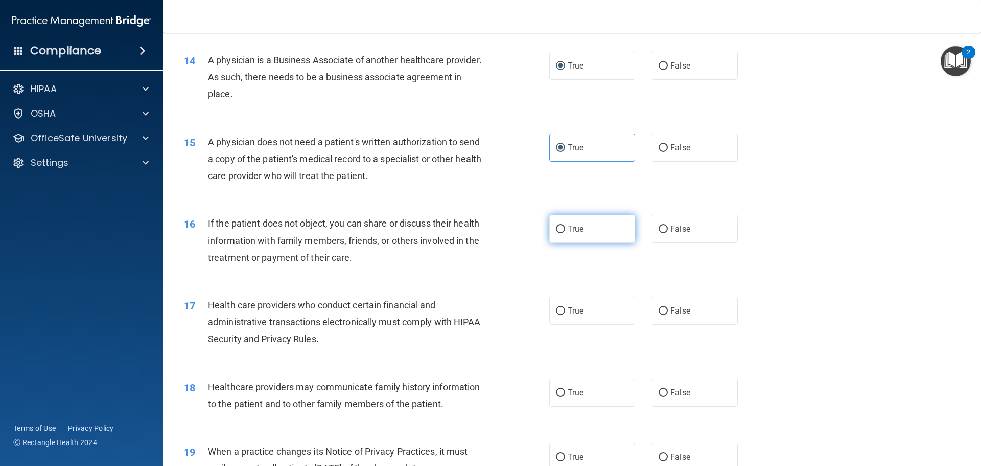
click at [561, 234] on label "True" at bounding box center [592, 229] width 86 height 28
click at [561, 233] on input "True" at bounding box center [560, 229] width 9 height 8
radio input "true"
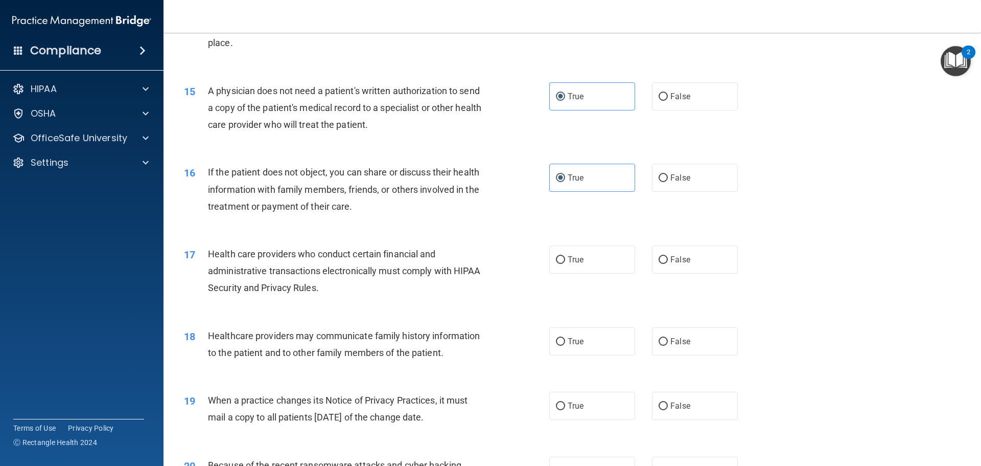
scroll to position [1124, 0]
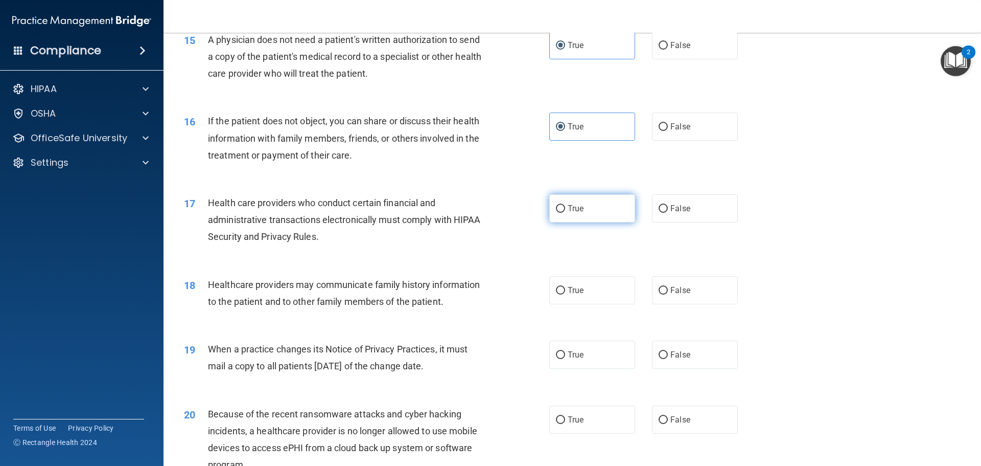
click at [569, 204] on span "True" at bounding box center [576, 208] width 16 height 10
click at [565, 205] on input "True" at bounding box center [560, 209] width 9 height 8
radio input "true"
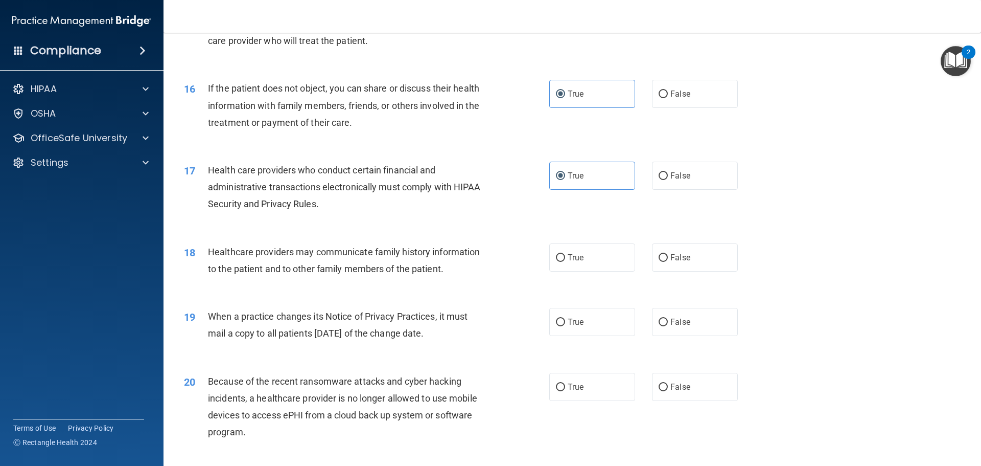
scroll to position [1175, 0]
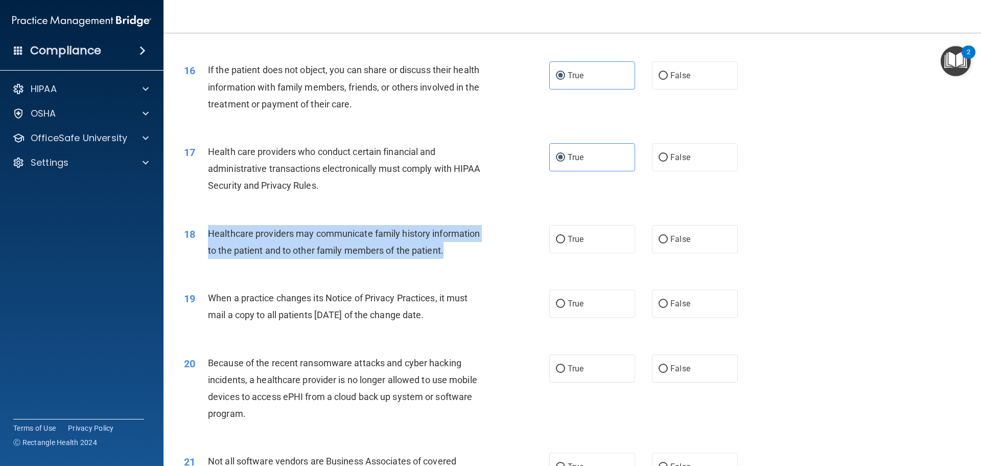
drag, startPoint x: 460, startPoint y: 246, endPoint x: 207, endPoint y: 234, distance: 253.3
click at [207, 234] on div "18 Healthcare providers may communicate family history information to the patie…" at bounding box center [367, 244] width 396 height 39
copy div "Healthcare providers may communicate family history information to the patient …"
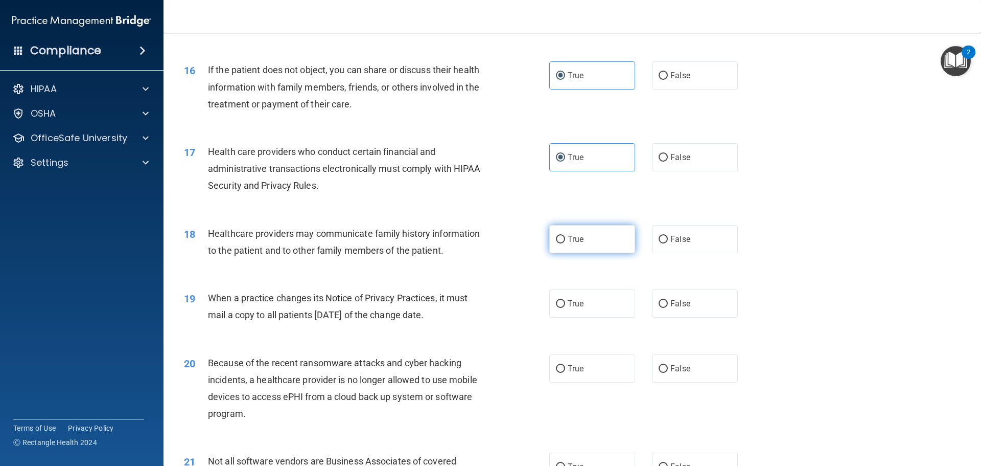
click at [562, 244] on label "True" at bounding box center [592, 239] width 86 height 28
click at [562, 243] on input "True" at bounding box center [560, 240] width 9 height 8
radio input "true"
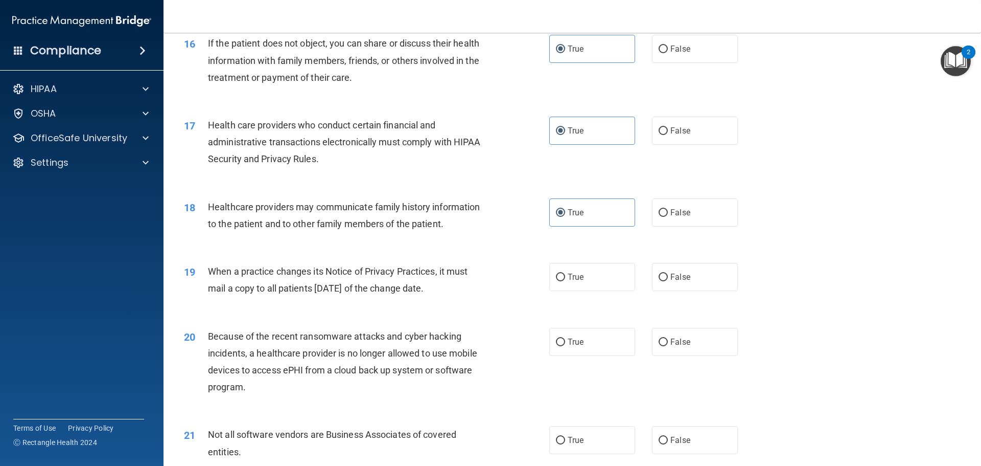
scroll to position [1226, 0]
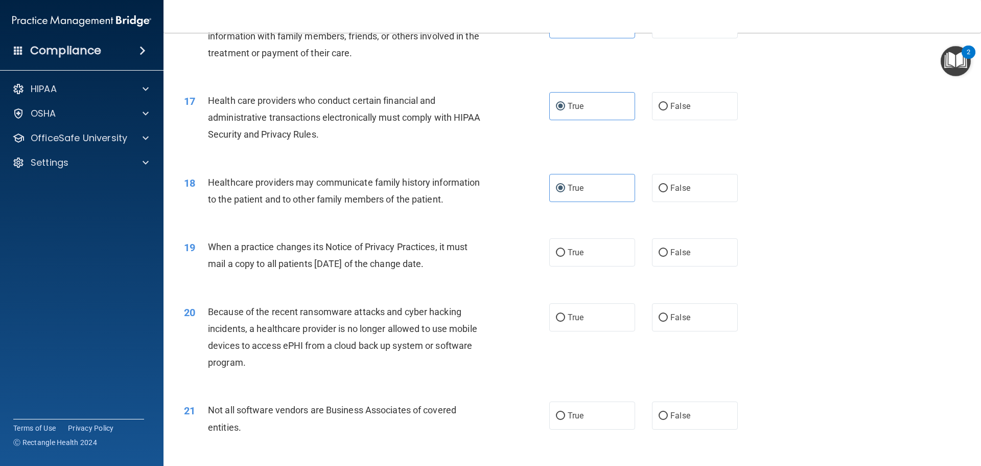
drag, startPoint x: 483, startPoint y: 259, endPoint x: 210, endPoint y: 243, distance: 273.9
click at [210, 243] on div "When a practice changes its Notice of Privacy Practices, it must mail a copy to…" at bounding box center [351, 255] width 286 height 34
copy span "When a practice changes its Notice of Privacy Practices, it must mail a copy to…"
click at [498, 218] on div "18 Healthcare providers may communicate family history information to the patie…" at bounding box center [572, 193] width 792 height 64
click at [671, 257] on span "False" at bounding box center [680, 252] width 20 height 10
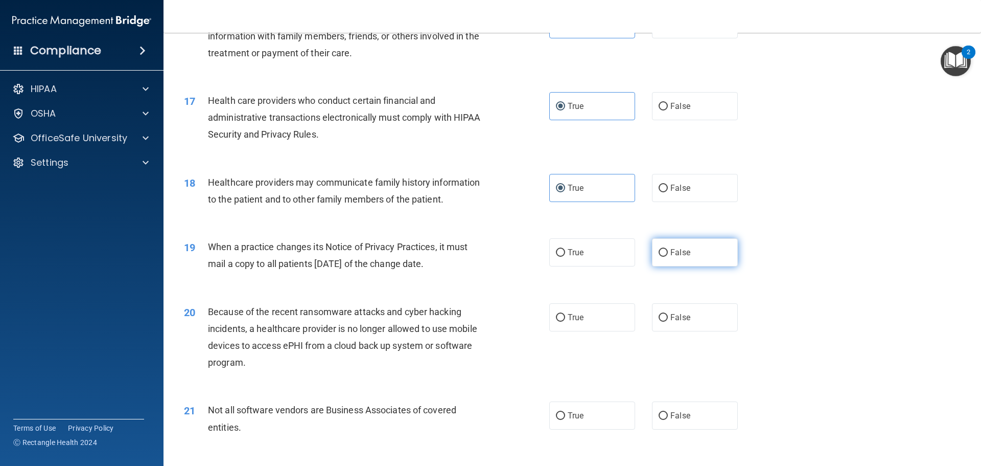
click at [668, 257] on input "False" at bounding box center [663, 253] width 9 height 8
radio input "true"
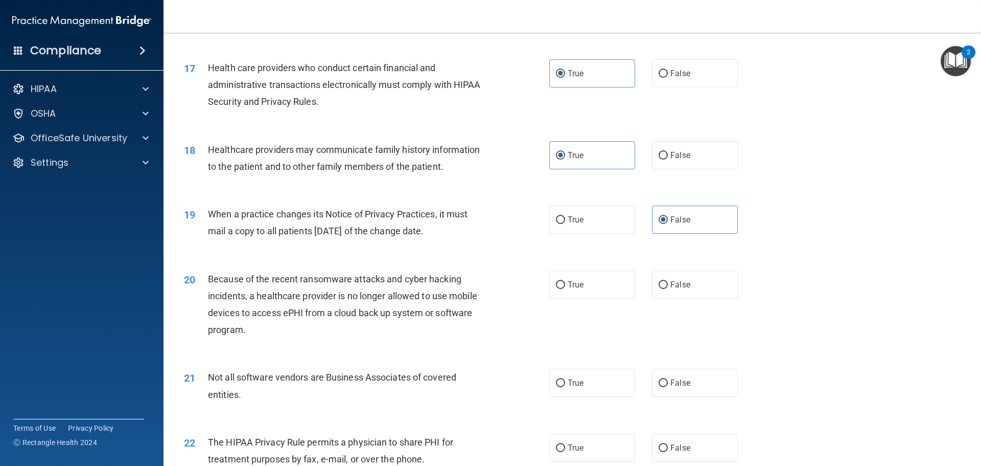
scroll to position [1329, 0]
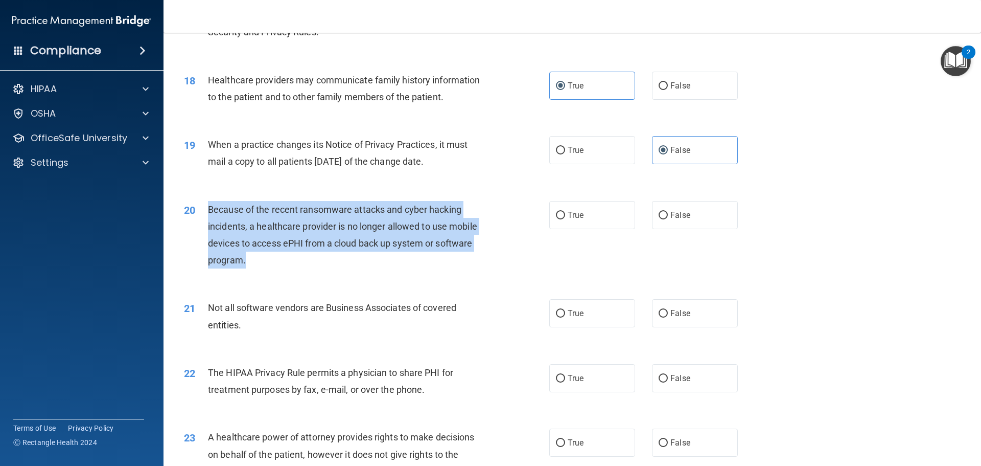
drag, startPoint x: 280, startPoint y: 259, endPoint x: 207, endPoint y: 210, distance: 87.6
click at [208, 210] on div "Because of the recent ransomware attacks and cyber hacking incidents, a healthc…" at bounding box center [351, 235] width 286 height 68
copy span "Because of the recent ransomware attacks and cyber hacking incidents, a healthc…"
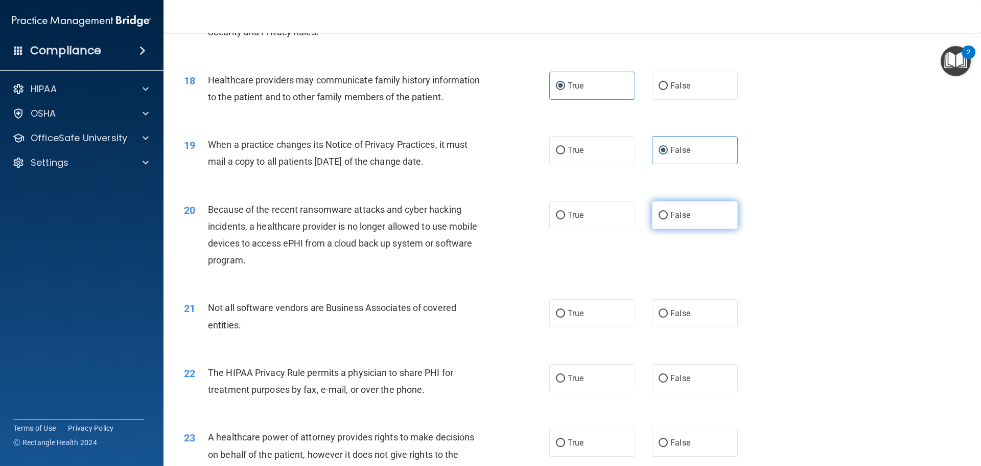
click at [670, 211] on span "False" at bounding box center [680, 215] width 20 height 10
click at [668, 212] on input "False" at bounding box center [663, 216] width 9 height 8
radio input "true"
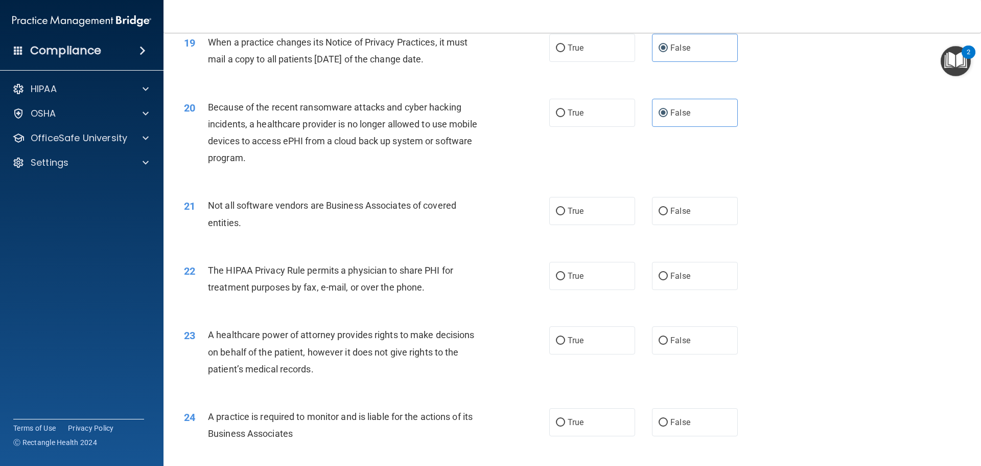
scroll to position [1482, 0]
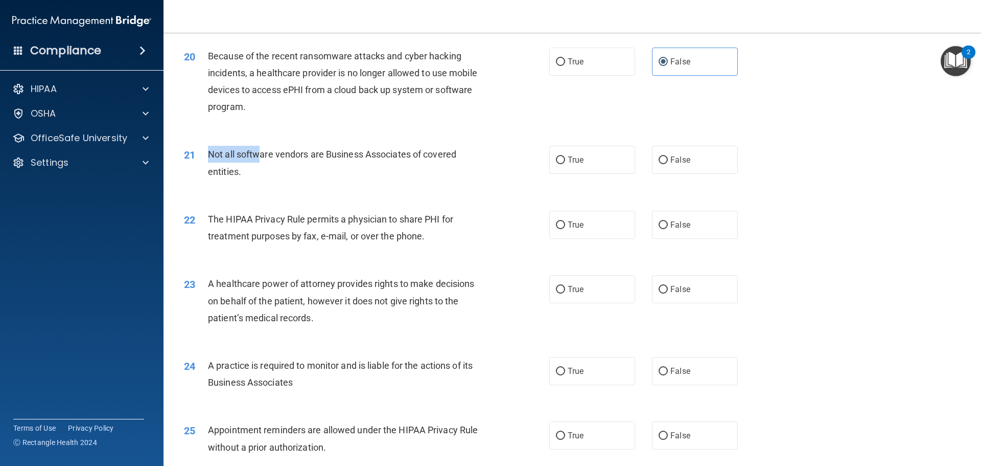
drag, startPoint x: 263, startPoint y: 160, endPoint x: 207, endPoint y: 152, distance: 56.3
click at [207, 152] on div "21 Not all software vendors are Business Associates of covered entities." at bounding box center [367, 165] width 396 height 39
click at [255, 169] on div "Not all software vendors are Business Associates of covered entities." at bounding box center [351, 163] width 286 height 34
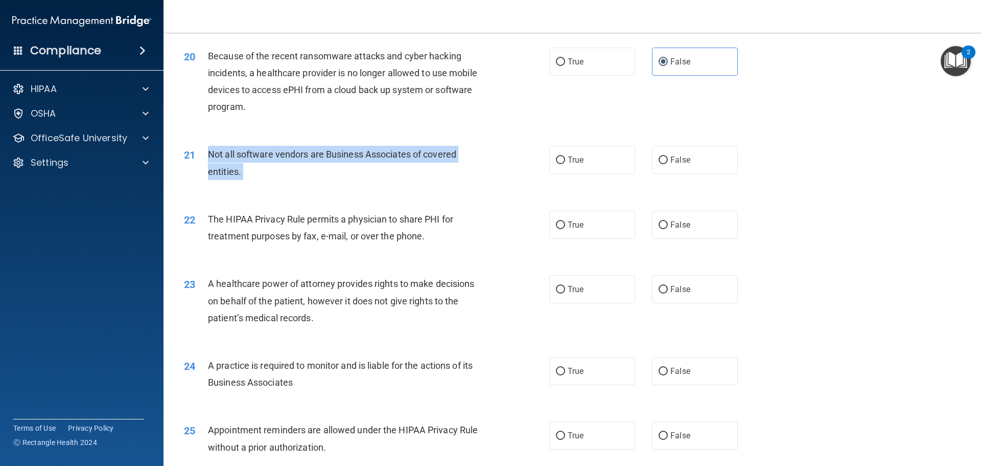
drag, startPoint x: 255, startPoint y: 169, endPoint x: 212, endPoint y: 160, distance: 44.7
click at [212, 160] on div "Not all software vendors are Business Associates of covered entities." at bounding box center [351, 163] width 286 height 34
copy ng-form "Not all software vendors are Business Associates of covered entities."
click at [484, 174] on div "Not all software vendors are Business Associates of covered entities." at bounding box center [351, 163] width 286 height 34
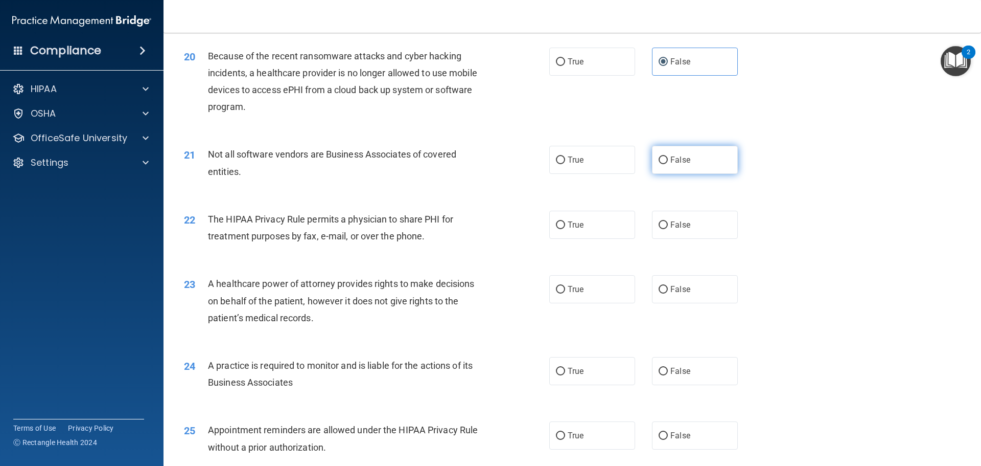
click at [659, 162] on input "False" at bounding box center [663, 160] width 9 height 8
radio input "true"
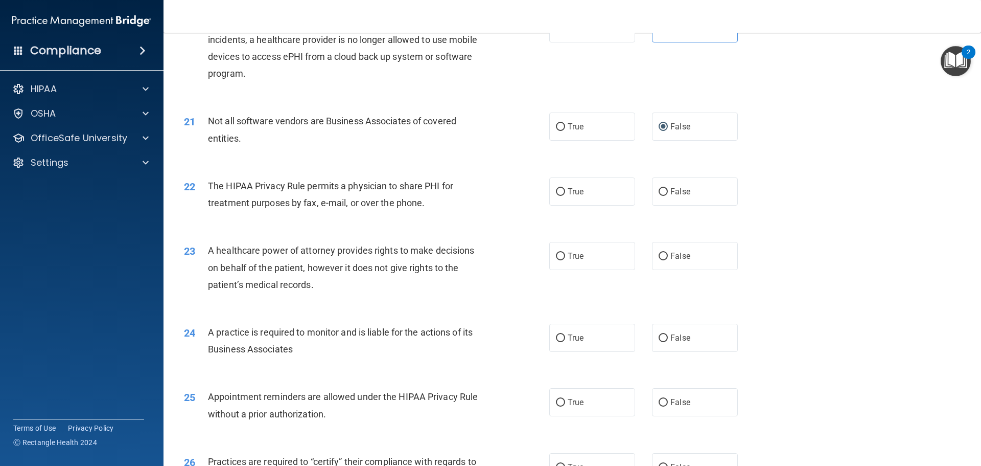
scroll to position [1533, 0]
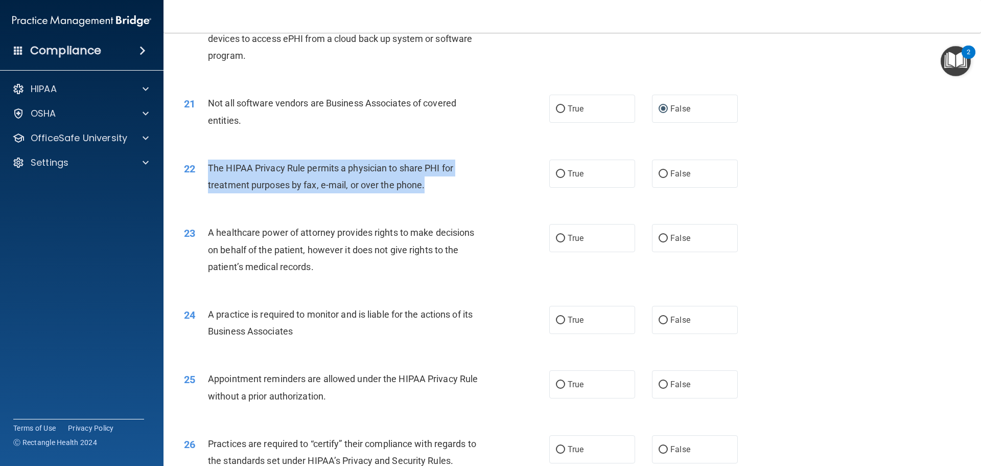
drag, startPoint x: 429, startPoint y: 184, endPoint x: 209, endPoint y: 169, distance: 220.3
click at [209, 169] on div "The HIPAA Privacy Rule permits a physician to share PHI for treatment purposes …" at bounding box center [351, 176] width 286 height 34
copy span "The HIPAA Privacy Rule permits a physician to share PHI for treatment purposes …"
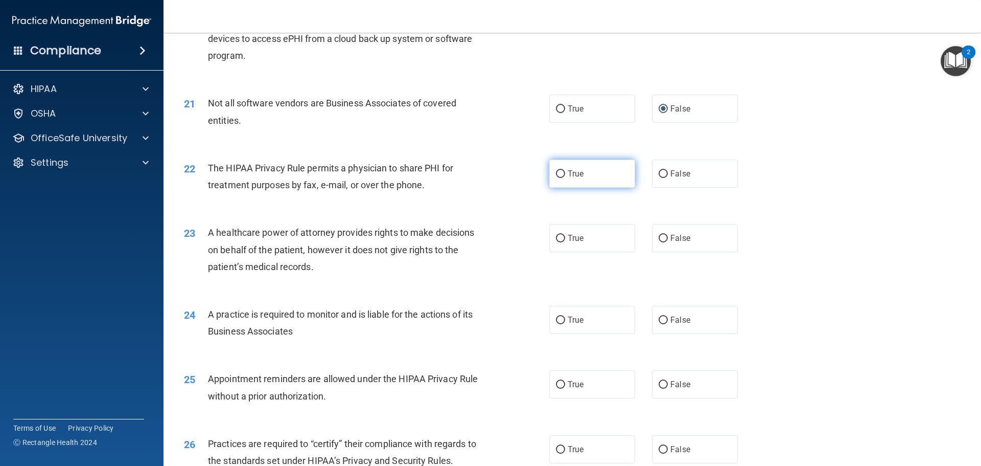
click at [568, 171] on span "True" at bounding box center [576, 174] width 16 height 10
click at [565, 171] on input "True" at bounding box center [560, 174] width 9 height 8
radio input "true"
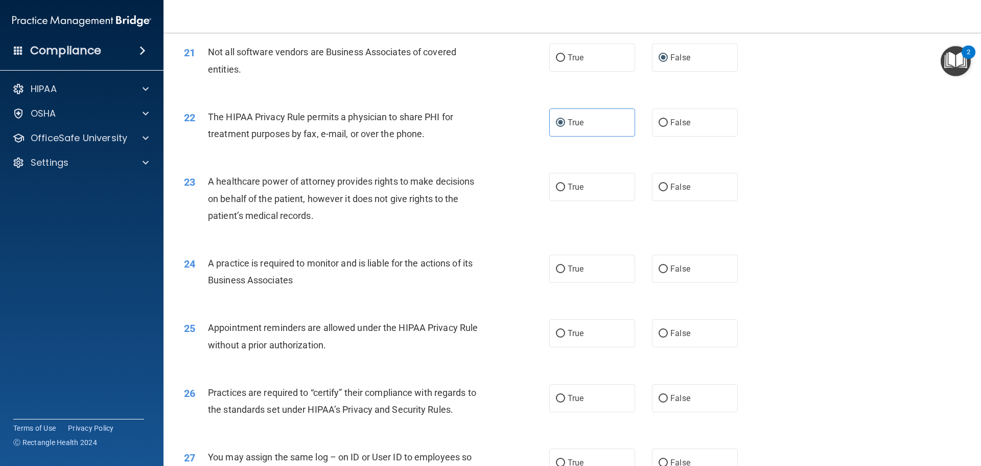
scroll to position [1635, 0]
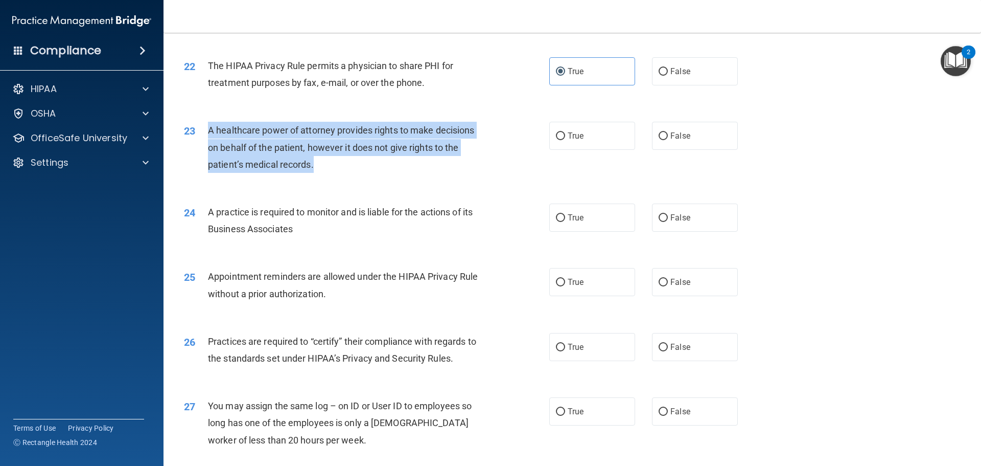
drag, startPoint x: 331, startPoint y: 161, endPoint x: 195, endPoint y: 132, distance: 138.4
click at [195, 132] on div "23 A healthcare power of attorney provides rights to make decisions on behalf o…" at bounding box center [367, 150] width 396 height 56
copy div "A healthcare power of attorney provides rights to make decisions on behalf of t…"
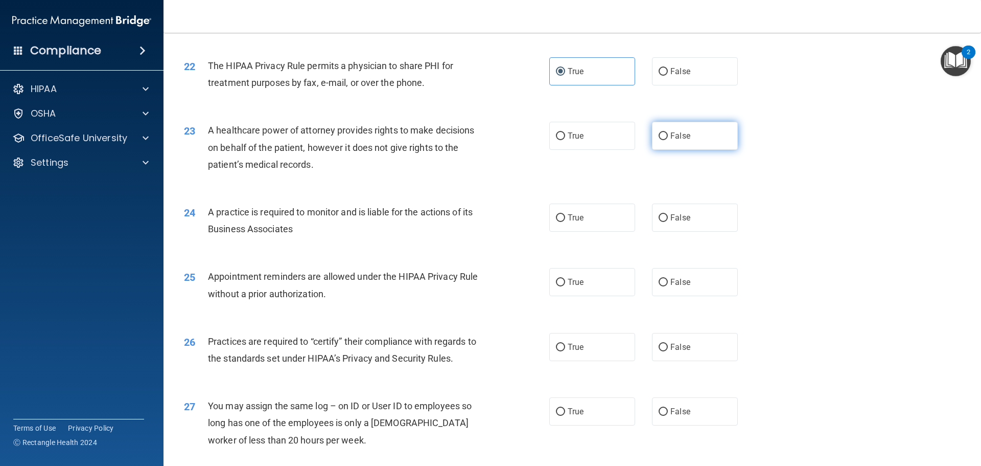
click at [673, 141] on label "False" at bounding box center [695, 136] width 86 height 28
click at [668, 140] on input "False" at bounding box center [663, 136] width 9 height 8
radio input "true"
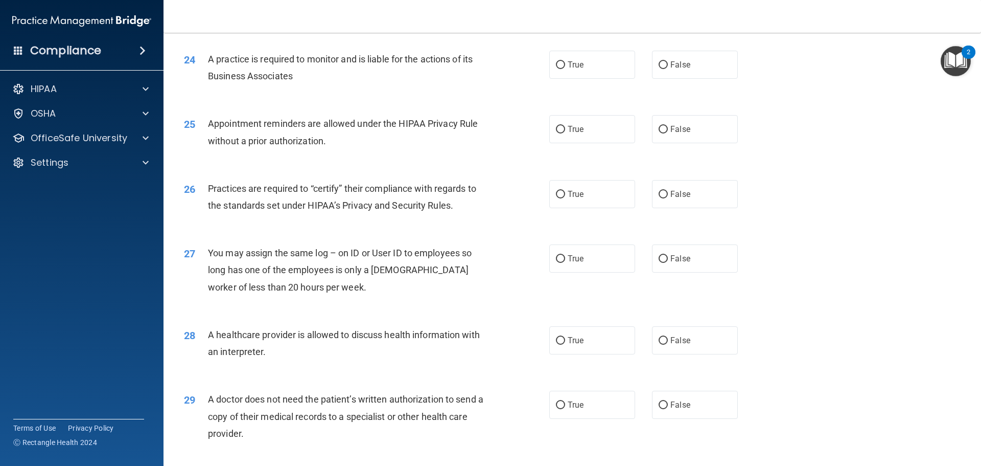
scroll to position [1788, 0]
click at [561, 61] on input "True" at bounding box center [560, 65] width 9 height 8
radio input "true"
click at [572, 139] on label "True" at bounding box center [592, 128] width 86 height 28
click at [565, 133] on input "True" at bounding box center [560, 129] width 9 height 8
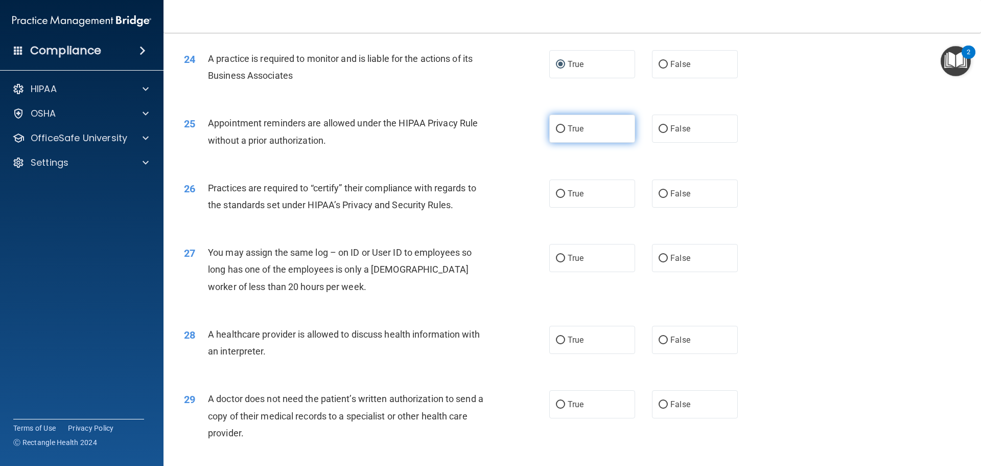
radio input "true"
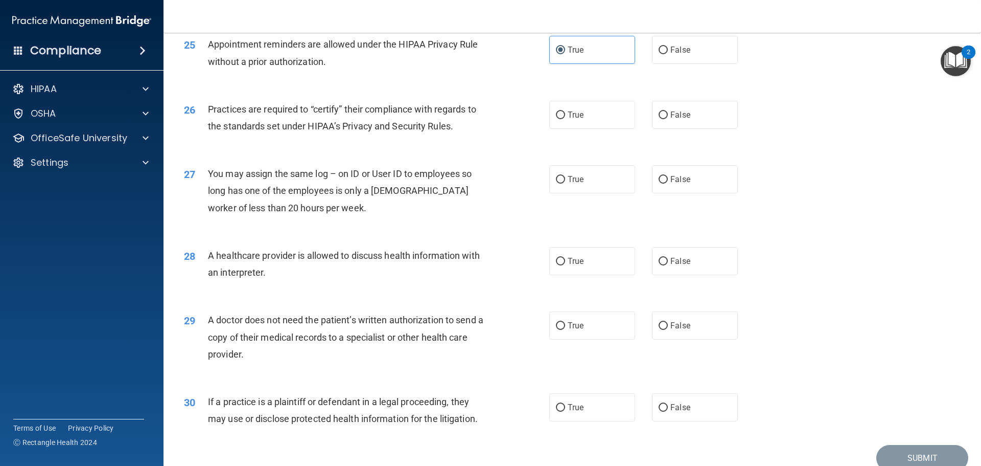
scroll to position [1891, 0]
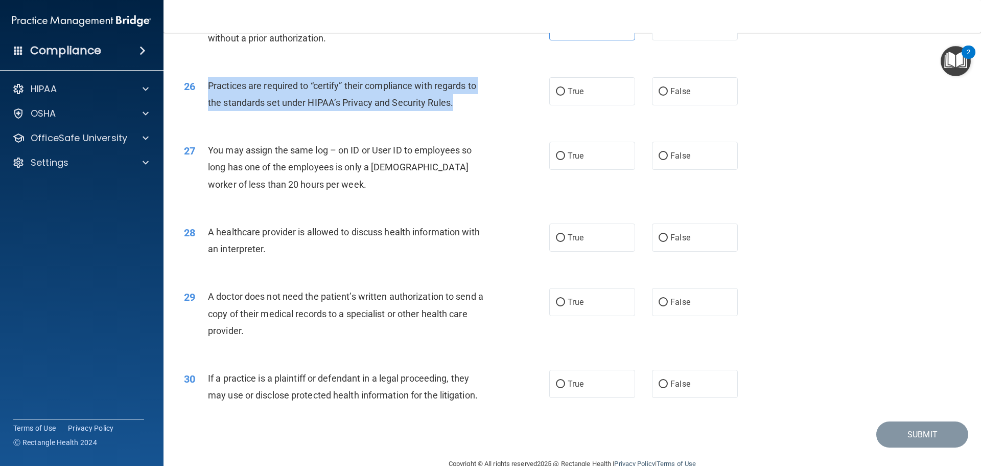
drag, startPoint x: 468, startPoint y: 110, endPoint x: 208, endPoint y: 89, distance: 259.9
click at [210, 89] on div "Practices are required to “certify” their compliance with regards to the standa…" at bounding box center [351, 94] width 286 height 34
copy span "Practices are required to “certify” their compliance with regards to the standa…"
click at [522, 114] on div "26 Practices are required to “certify” their compliance with regards to the sta…" at bounding box center [367, 96] width 396 height 39
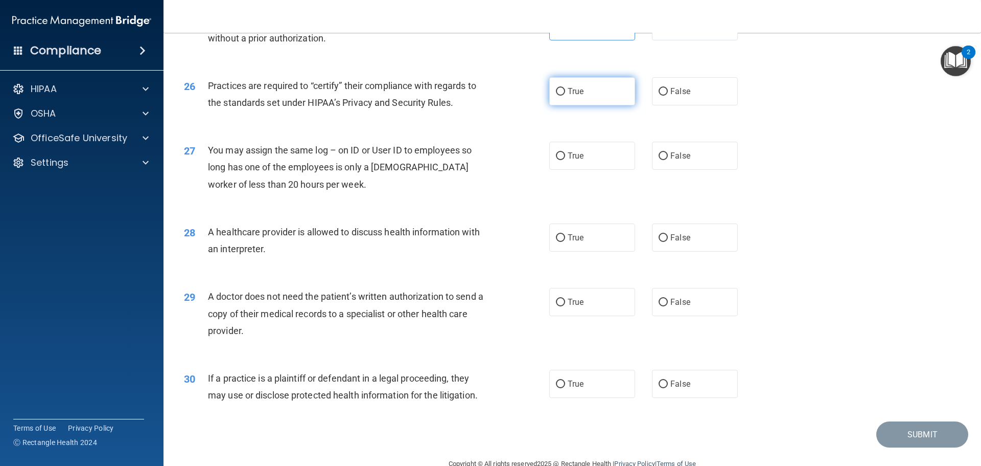
click at [568, 95] on span "True" at bounding box center [576, 91] width 16 height 10
click at [565, 95] on input "True" at bounding box center [560, 92] width 9 height 8
radio input "true"
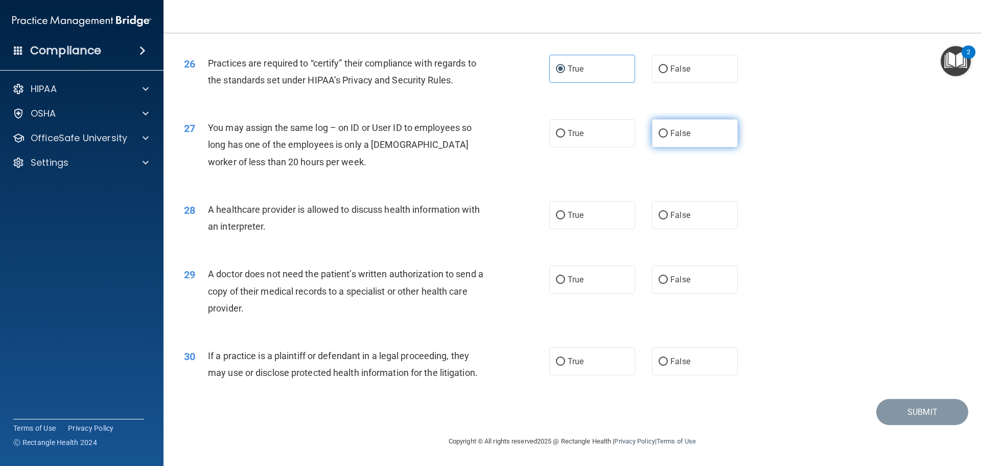
click at [679, 140] on label "False" at bounding box center [695, 133] width 86 height 28
click at [668, 137] on input "False" at bounding box center [663, 134] width 9 height 8
radio input "true"
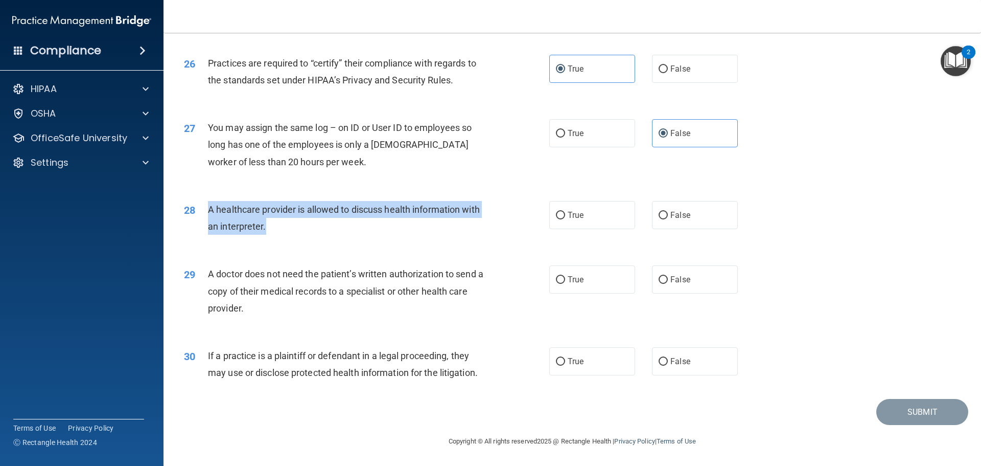
drag, startPoint x: 287, startPoint y: 229, endPoint x: 204, endPoint y: 209, distance: 84.8
click at [204, 209] on div "28 A healthcare provider is allowed to discuss health information with an inter…" at bounding box center [367, 220] width 396 height 39
copy div "A healthcare provider is allowed to discuss health information with an interpre…"
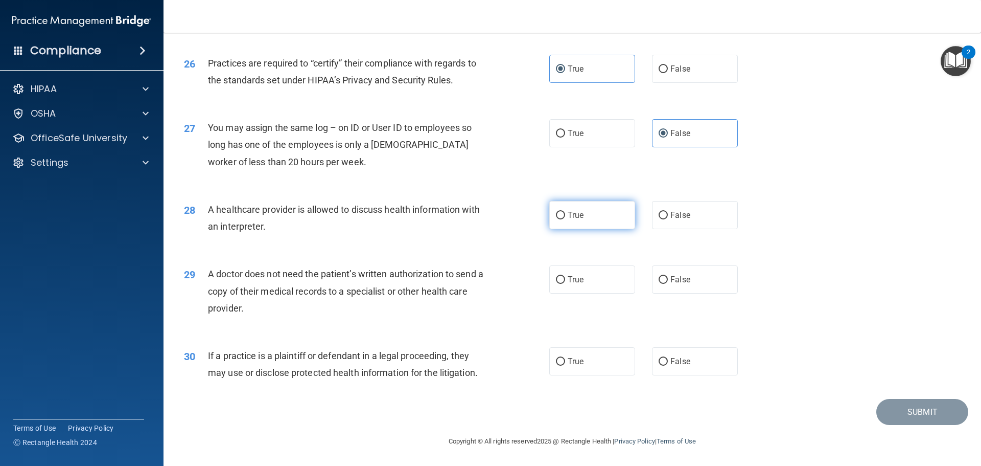
click at [564, 213] on label "True" at bounding box center [592, 215] width 86 height 28
click at [564, 213] on input "True" at bounding box center [560, 216] width 9 height 8
radio input "true"
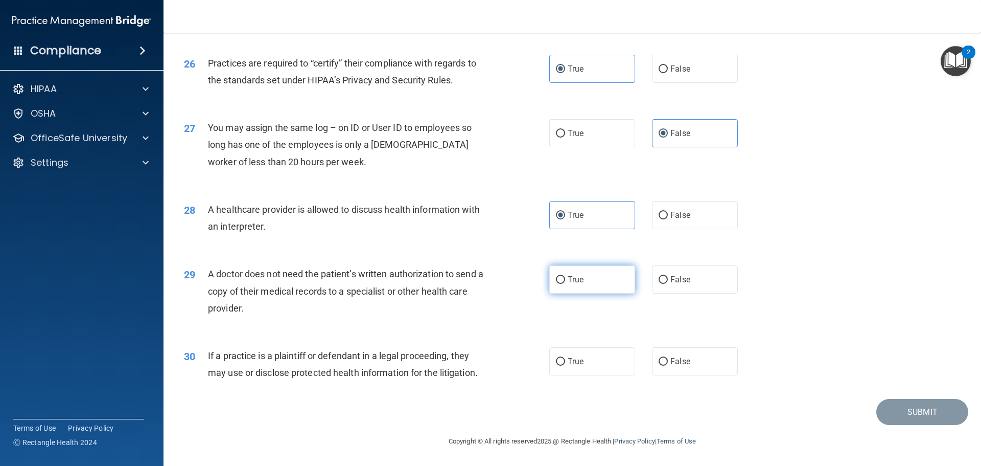
click at [593, 280] on label "True" at bounding box center [592, 279] width 86 height 28
click at [565, 280] on input "True" at bounding box center [560, 280] width 9 height 8
radio input "true"
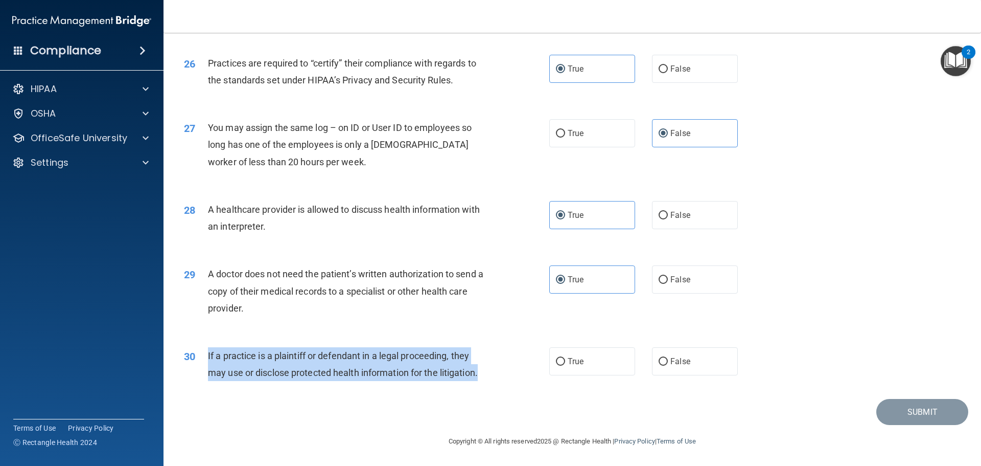
drag, startPoint x: 487, startPoint y: 376, endPoint x: 206, endPoint y: 350, distance: 282.8
click at [206, 350] on div "30 If a practice is a plaintiff or defendant in a legal proceeding, they may us…" at bounding box center [367, 366] width 396 height 39
click at [561, 363] on input "True" at bounding box center [560, 362] width 9 height 8
radio input "true"
click at [902, 416] on button "Submit" at bounding box center [922, 412] width 92 height 26
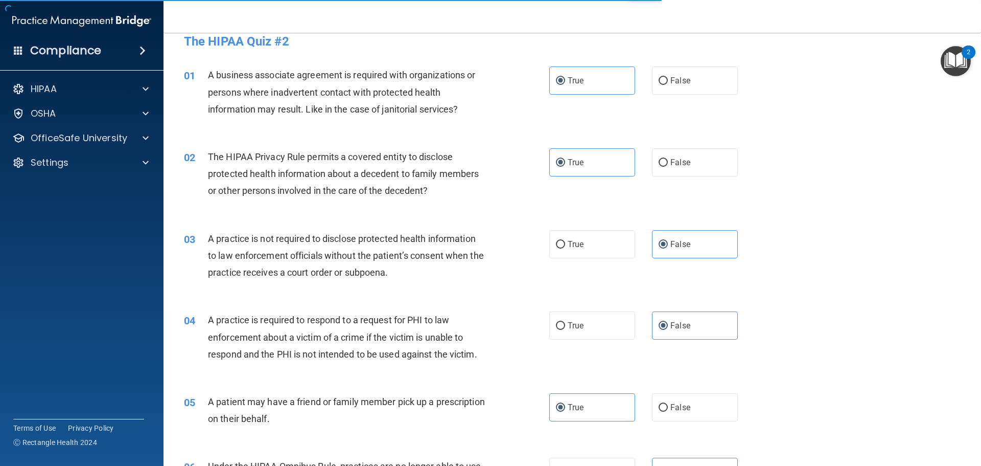
scroll to position [0, 0]
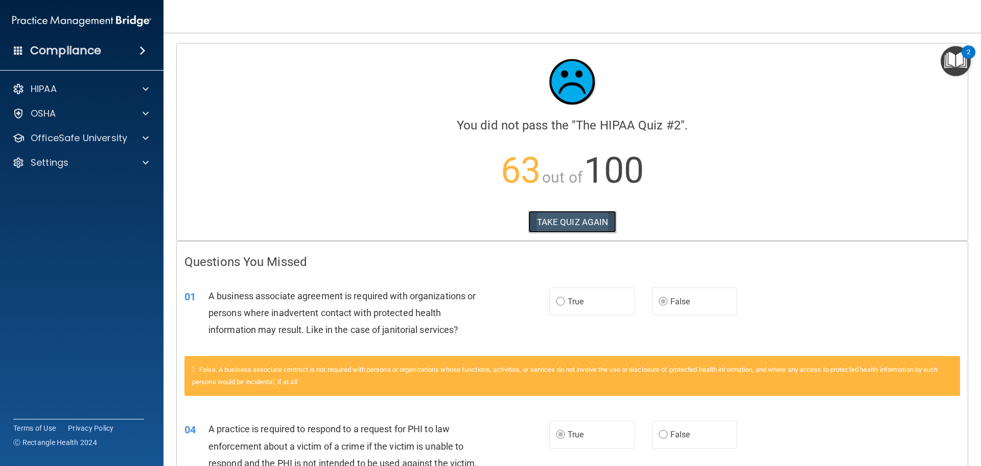
click at [599, 216] on button "TAKE QUIZ AGAIN" at bounding box center [572, 222] width 88 height 22
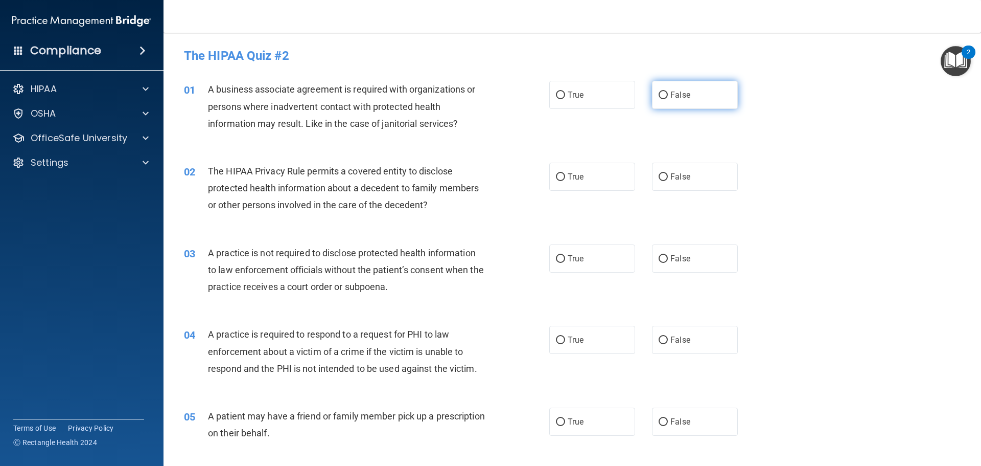
click at [672, 97] on span "False" at bounding box center [680, 95] width 20 height 10
click at [668, 97] on input "False" at bounding box center [663, 95] width 9 height 8
radio input "true"
click at [672, 169] on label "False" at bounding box center [695, 176] width 86 height 28
click at [668, 173] on input "False" at bounding box center [663, 177] width 9 height 8
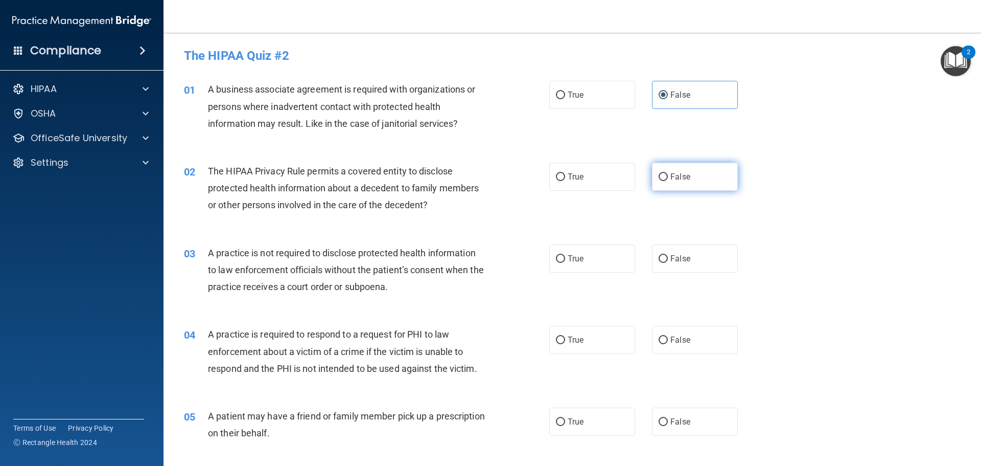
radio input "true"
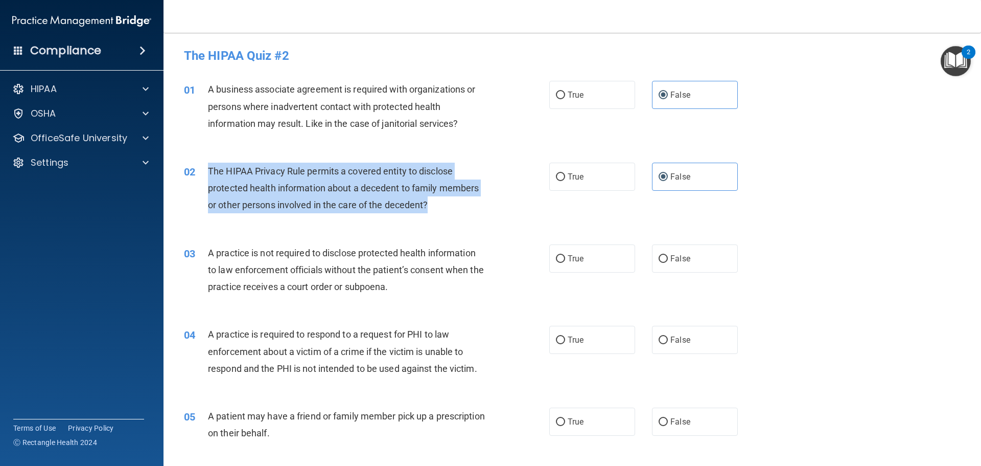
drag, startPoint x: 439, startPoint y: 200, endPoint x: 205, endPoint y: 169, distance: 236.6
click at [205, 169] on div "02 The HIPAA Privacy Rule permits a covered entity to disclose protected health…" at bounding box center [367, 190] width 396 height 56
click at [443, 205] on div "The HIPAA Privacy Rule permits a covered entity to disclose protected health in…" at bounding box center [351, 187] width 286 height 51
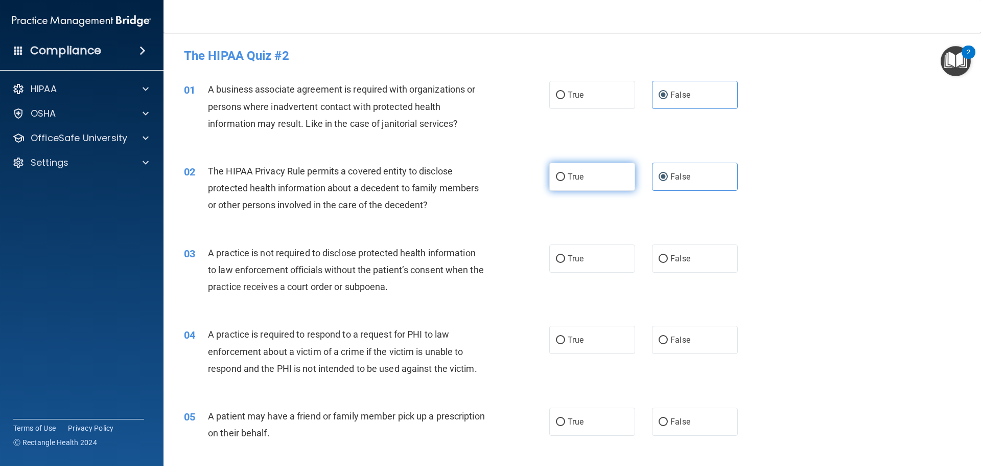
click at [561, 170] on label "True" at bounding box center [592, 176] width 86 height 28
click at [561, 173] on input "True" at bounding box center [560, 177] width 9 height 8
radio input "true"
radio input "false"
click at [563, 250] on label "True" at bounding box center [592, 258] width 86 height 28
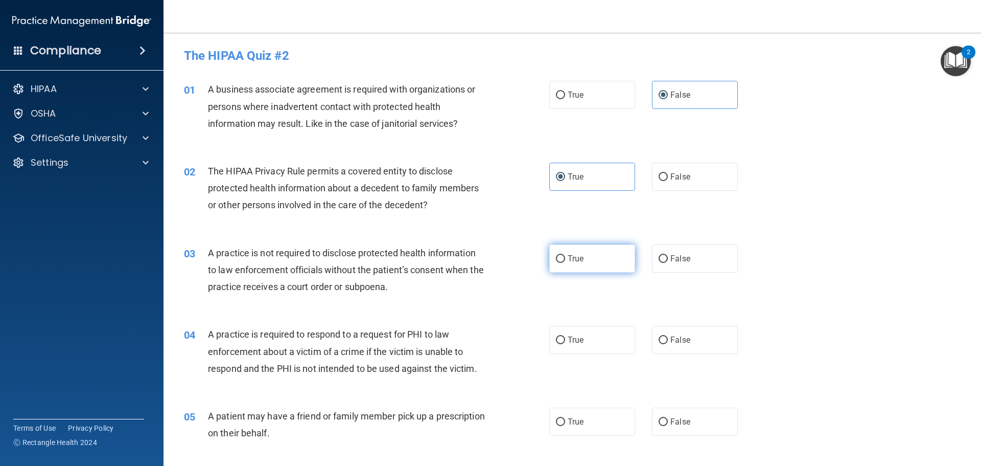
click at [563, 255] on input "True" at bounding box center [560, 259] width 9 height 8
radio input "true"
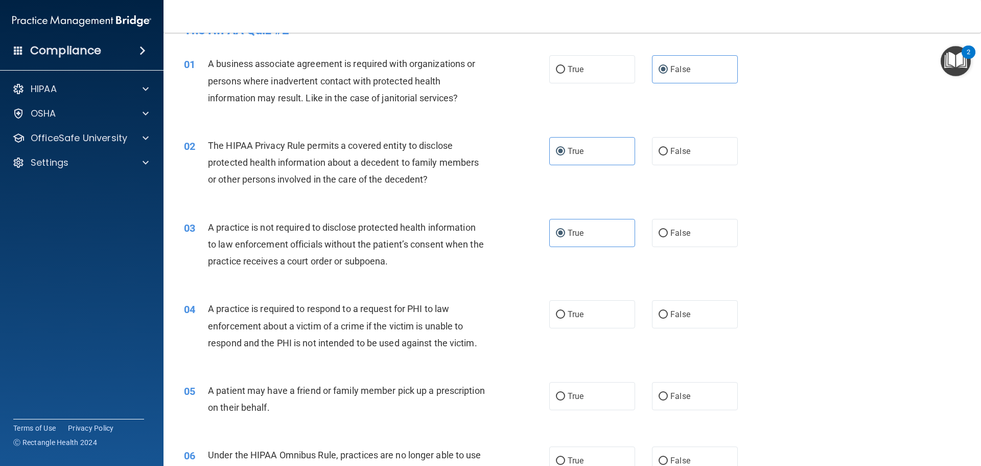
scroll to position [51, 0]
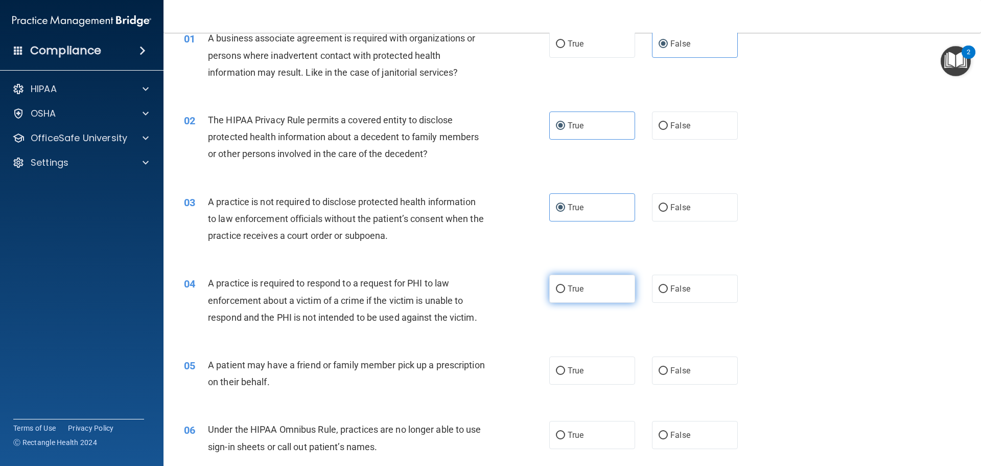
click at [567, 283] on label "True" at bounding box center [592, 288] width 86 height 28
click at [565, 285] on input "True" at bounding box center [560, 289] width 9 height 8
radio input "true"
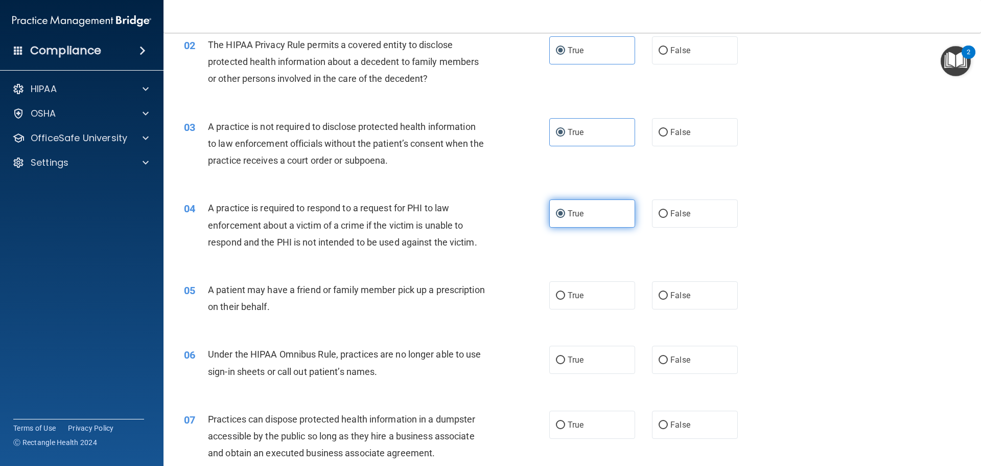
scroll to position [153, 0]
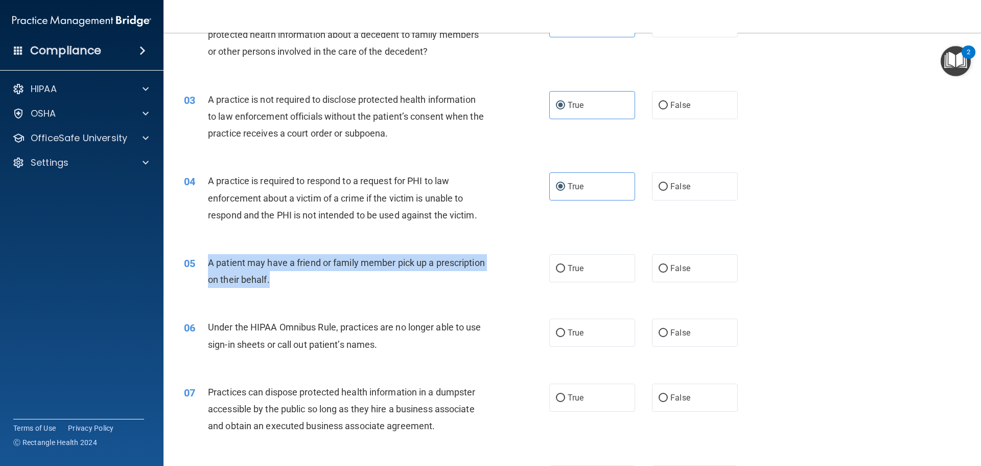
drag, startPoint x: 335, startPoint y: 282, endPoint x: 207, endPoint y: 261, distance: 129.5
click at [208, 261] on div "A patient may have a friend or family member pick up a prescription on their be…" at bounding box center [351, 271] width 286 height 34
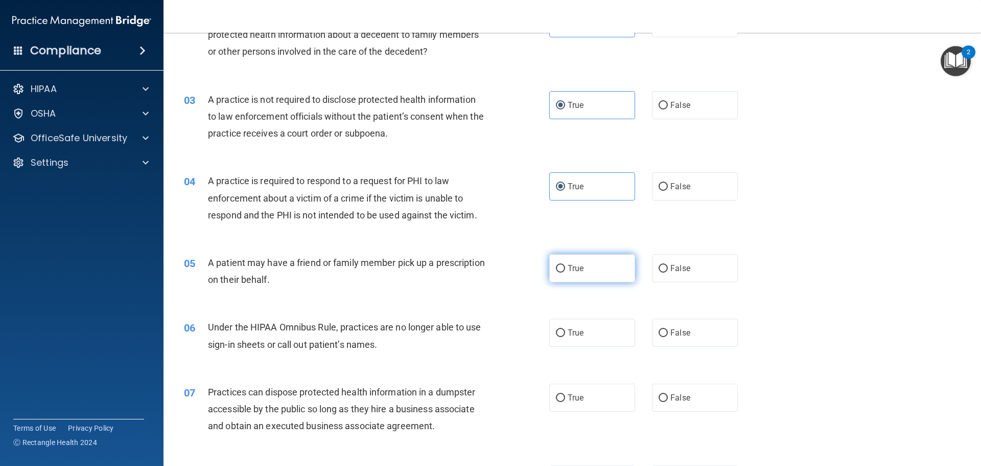
click at [569, 270] on span "True" at bounding box center [576, 268] width 16 height 10
click at [565, 270] on input "True" at bounding box center [560, 269] width 9 height 8
radio input "true"
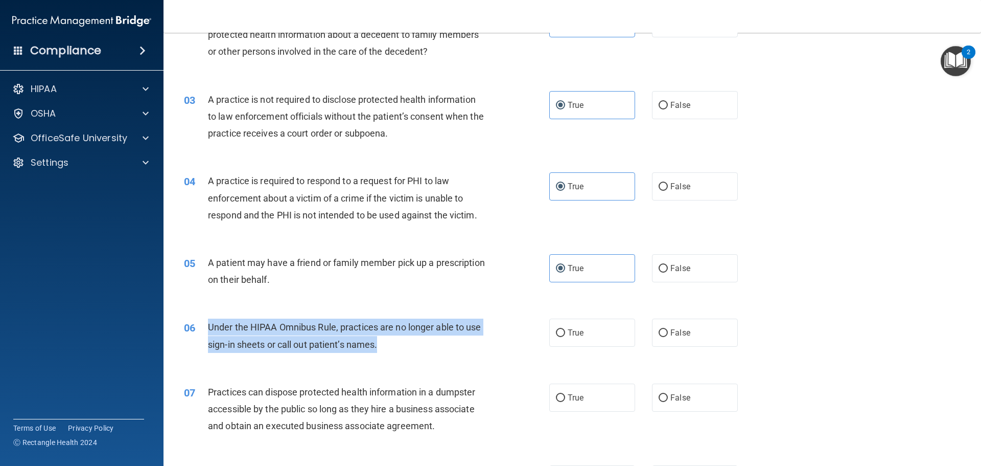
drag, startPoint x: 363, startPoint y: 337, endPoint x: 206, endPoint y: 327, distance: 157.7
click at [206, 327] on div "06 Under the HIPAA Omnibus Rule, practices are no longer able to use sign-in sh…" at bounding box center [367, 337] width 396 height 39
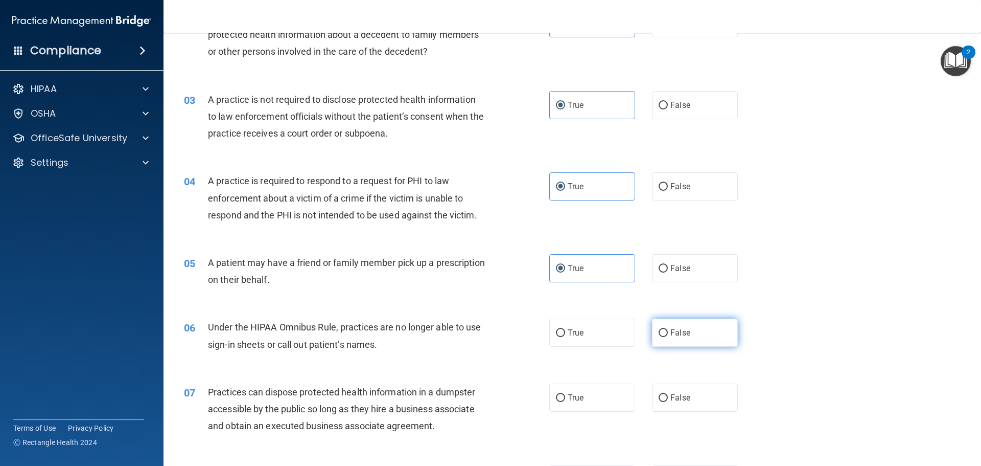
click at [682, 326] on label "False" at bounding box center [695, 332] width 86 height 28
click at [668, 329] on input "False" at bounding box center [663, 333] width 9 height 8
radio input "true"
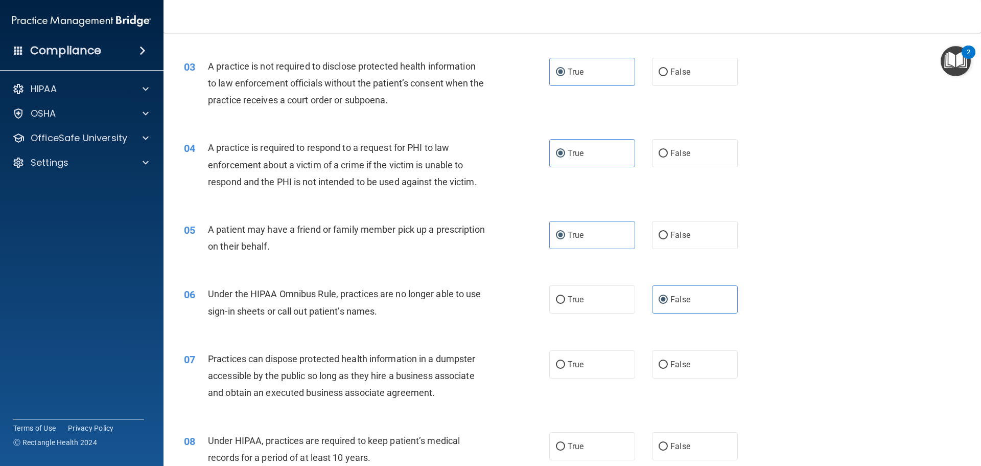
scroll to position [255, 0]
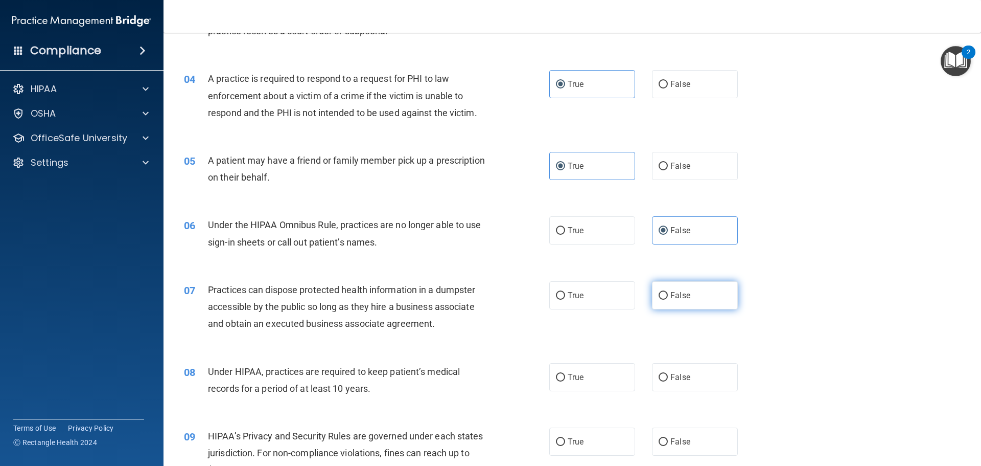
click at [699, 294] on label "False" at bounding box center [695, 295] width 86 height 28
click at [668, 294] on input "False" at bounding box center [663, 296] width 9 height 8
radio input "true"
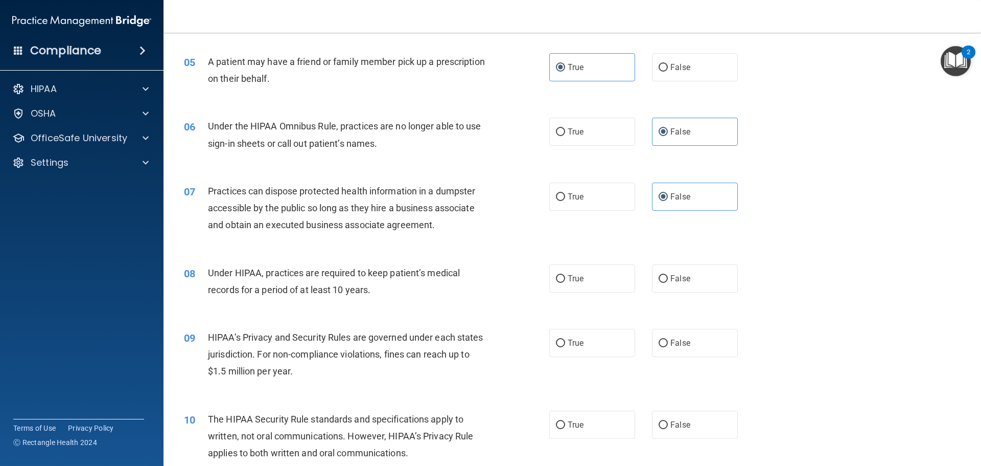
scroll to position [358, 0]
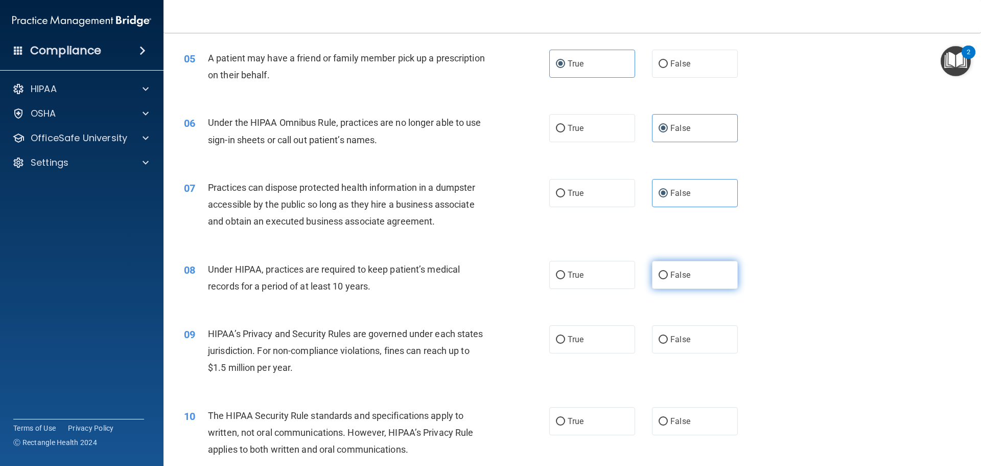
click at [713, 283] on label "False" at bounding box center [695, 275] width 86 height 28
click at [668, 279] on input "False" at bounding box center [663, 275] width 9 height 8
radio input "true"
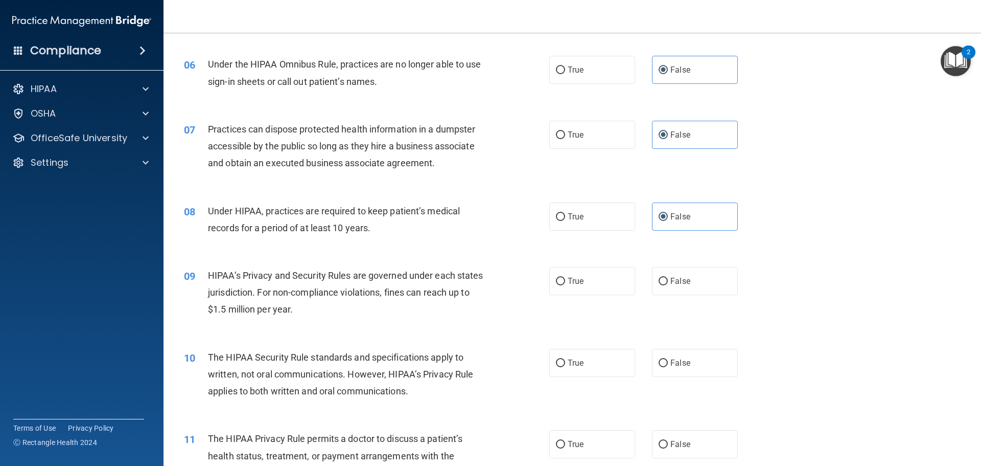
scroll to position [460, 0]
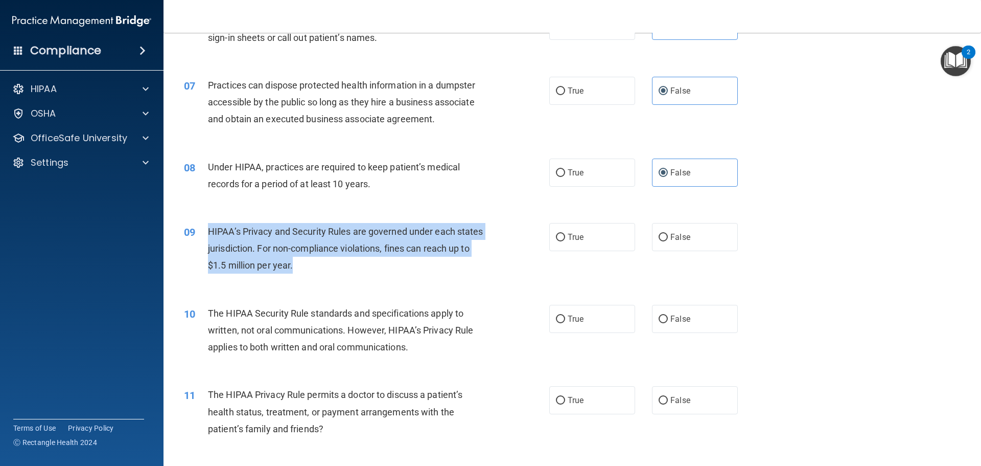
drag, startPoint x: 317, startPoint y: 264, endPoint x: 210, endPoint y: 232, distance: 112.4
click at [210, 232] on div "HIPAA’s Privacy and Security Rules are governed under each states jurisdiction.…" at bounding box center [351, 248] width 286 height 51
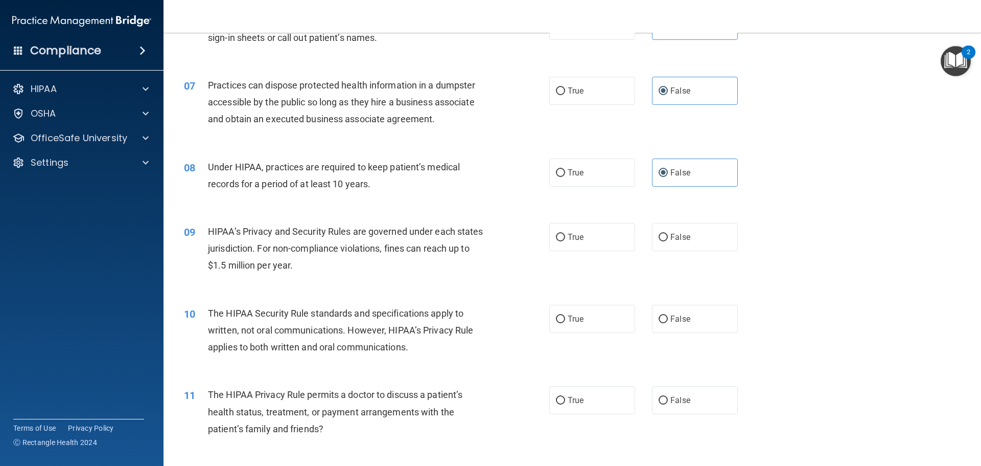
click at [505, 212] on div "09 HIPAA’s Privacy and Security Rules are governed under each states jurisdicti…" at bounding box center [572, 251] width 792 height 82
click at [592, 243] on label "True" at bounding box center [592, 237] width 86 height 28
click at [565, 241] on input "True" at bounding box center [560, 238] width 9 height 8
radio input "true"
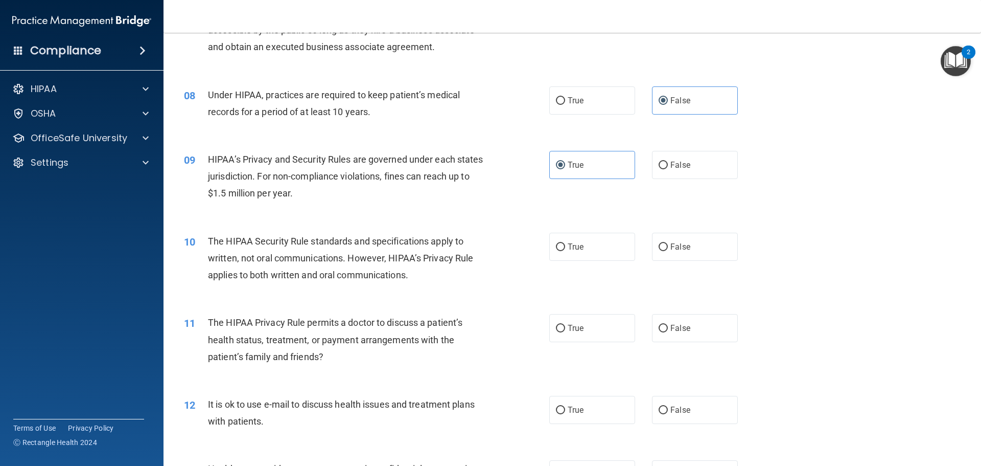
scroll to position [562, 0]
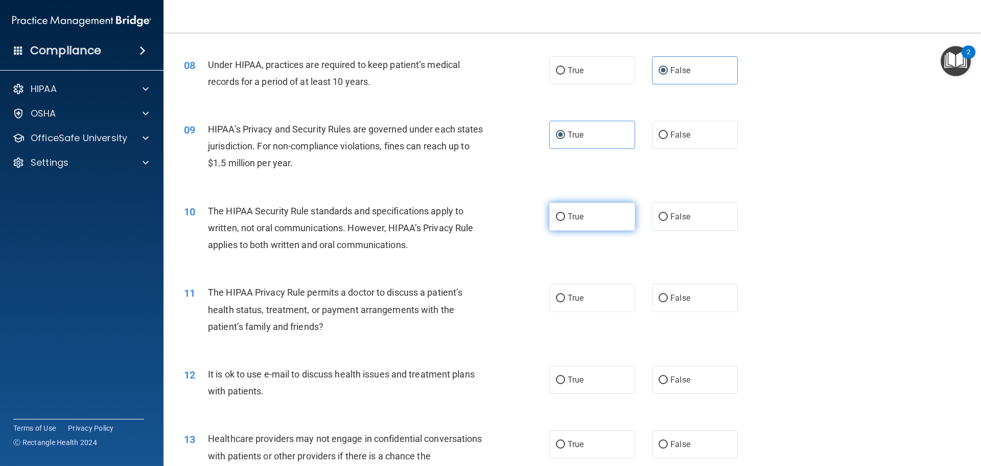
click at [571, 220] on span "True" at bounding box center [576, 217] width 16 height 10
click at [565, 220] on input "True" at bounding box center [560, 217] width 9 height 8
radio input "true"
click at [563, 294] on label "True" at bounding box center [592, 298] width 86 height 28
click at [563, 294] on input "True" at bounding box center [560, 298] width 9 height 8
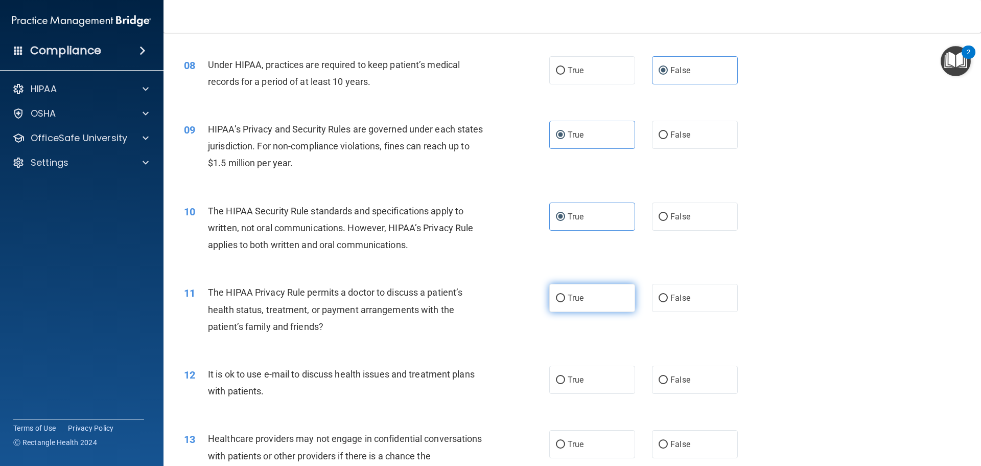
radio input "true"
click at [561, 382] on input "True" at bounding box center [560, 380] width 9 height 8
radio input "true"
click at [689, 452] on label "False" at bounding box center [695, 444] width 86 height 28
click at [668, 448] on input "False" at bounding box center [663, 444] width 9 height 8
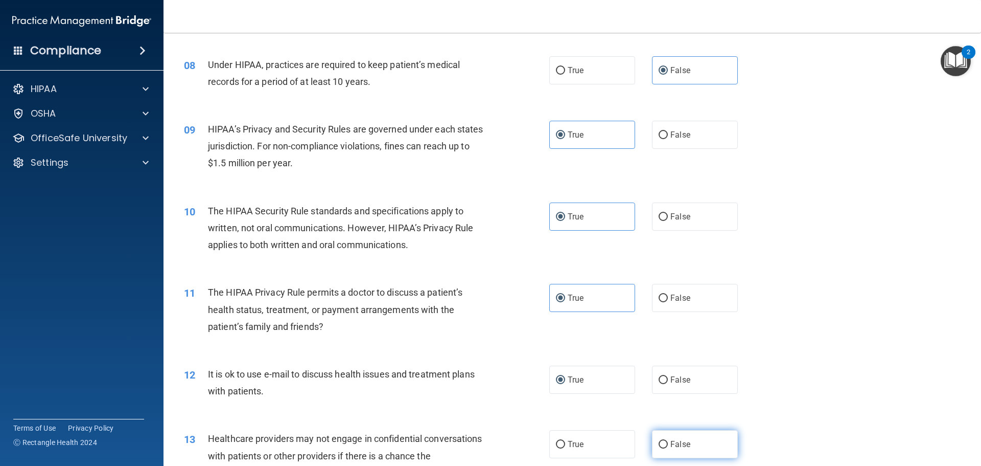
radio input "true"
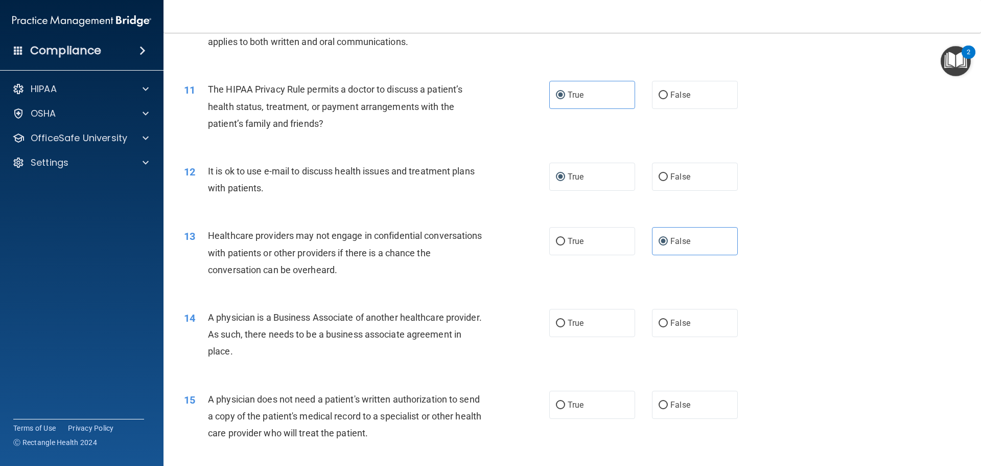
scroll to position [766, 0]
click at [673, 325] on span "False" at bounding box center [680, 321] width 20 height 10
click at [668, 325] on input "False" at bounding box center [663, 322] width 9 height 8
radio input "true"
click at [531, 347] on div "14 A physician is a Business Associate of another healthcare provider. As such,…" at bounding box center [367, 335] width 396 height 56
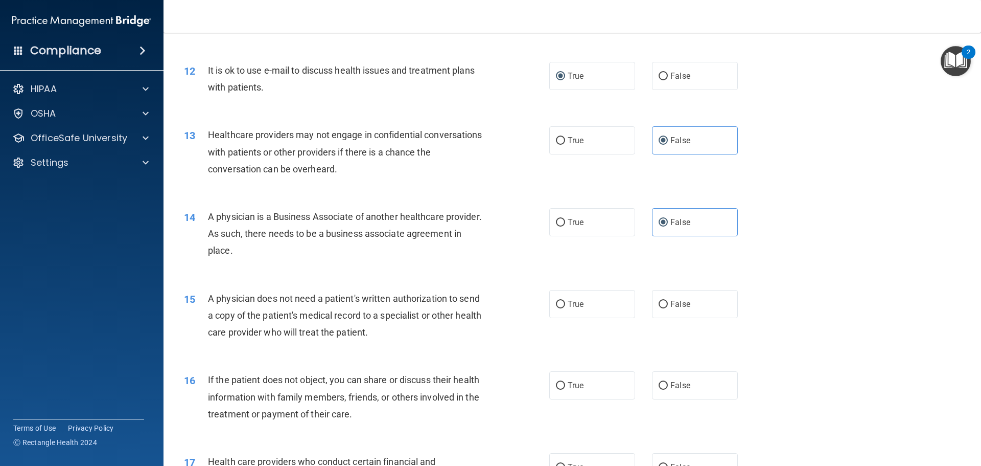
scroll to position [869, 0]
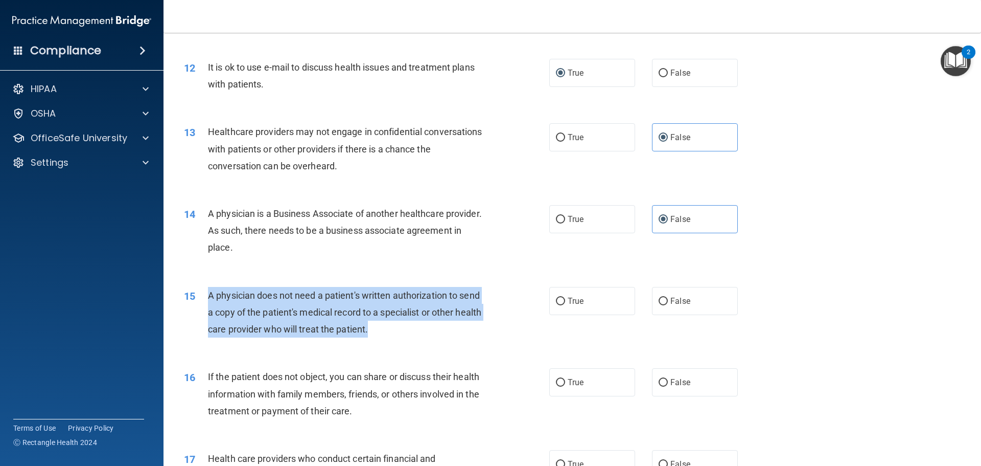
drag, startPoint x: 407, startPoint y: 327, endPoint x: 212, endPoint y: 296, distance: 197.5
click at [208, 297] on div "A physician does not need a patient's written authorization to send a copy of t…" at bounding box center [351, 312] width 286 height 51
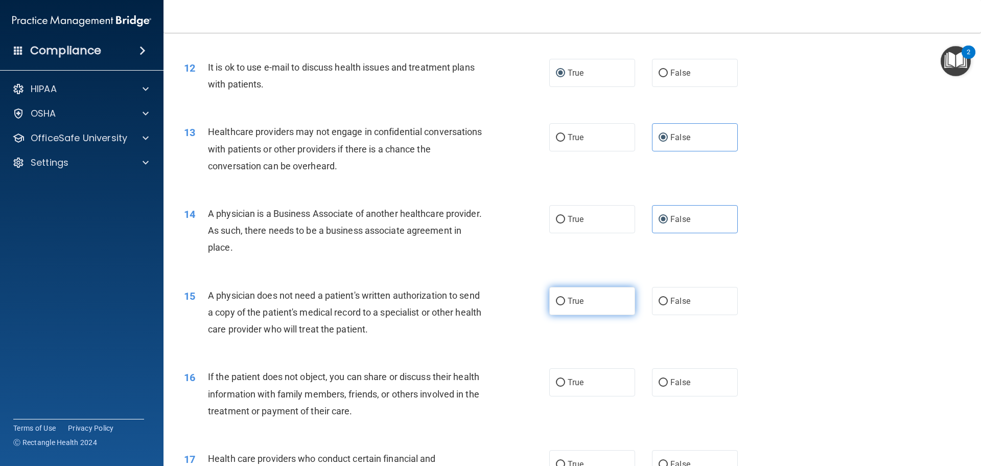
click at [577, 314] on label "True" at bounding box center [592, 301] width 86 height 28
click at [565, 305] on input "True" at bounding box center [560, 301] width 9 height 8
radio input "true"
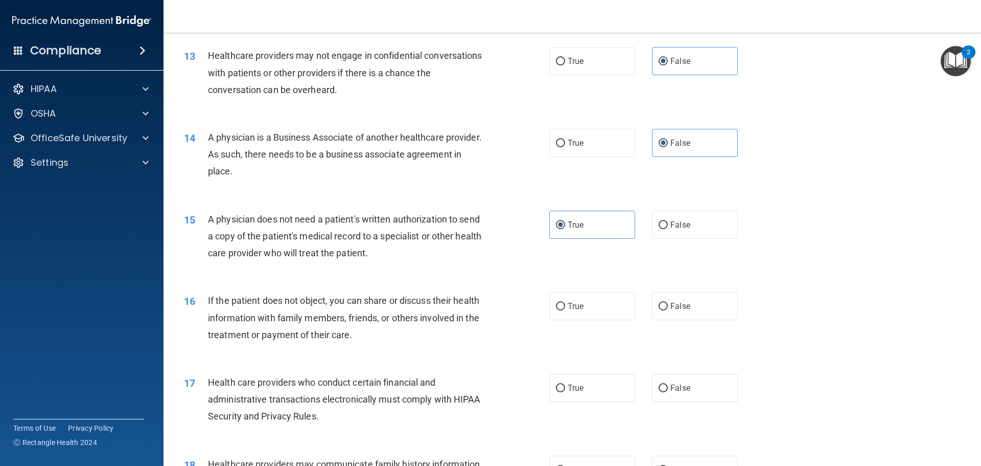
scroll to position [1022, 0]
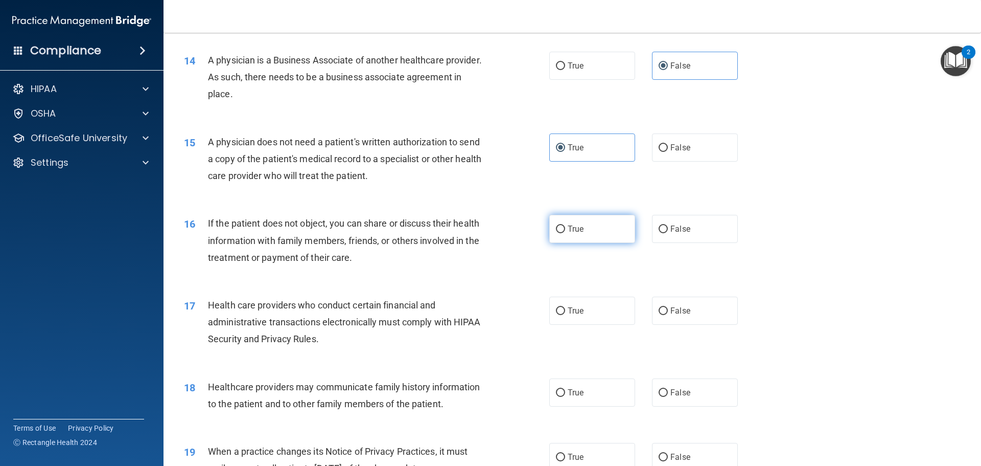
click at [558, 230] on input "True" at bounding box center [560, 229] width 9 height 8
radio input "true"
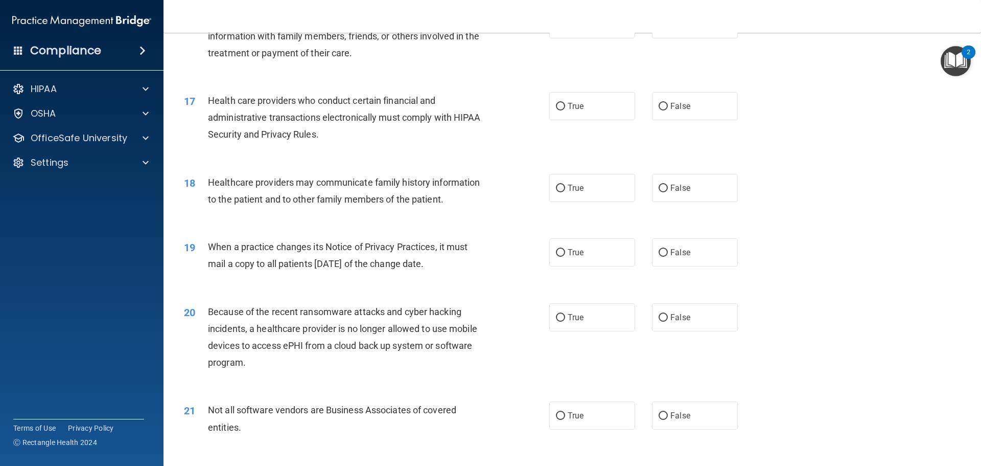
scroll to position [1277, 0]
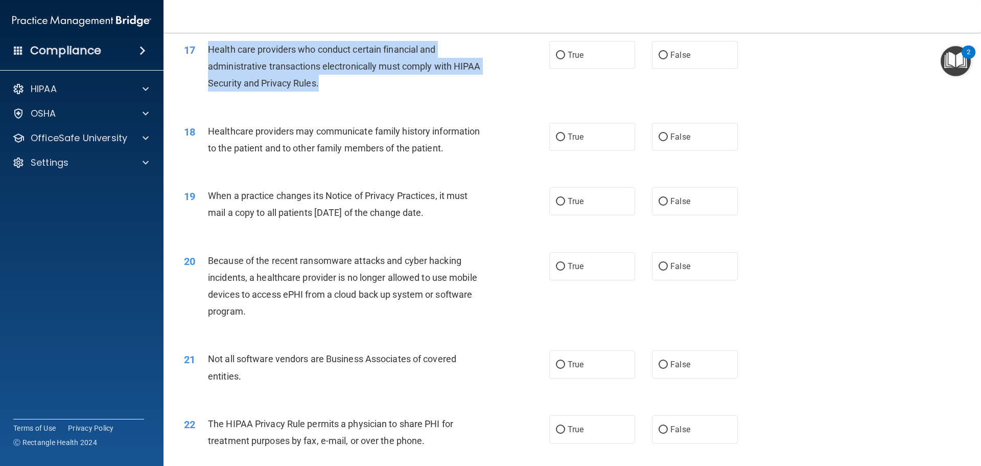
drag, startPoint x: 361, startPoint y: 82, endPoint x: 209, endPoint y: 58, distance: 154.2
click at [209, 58] on div "Health care providers who conduct certain financial and administrative transact…" at bounding box center [351, 66] width 286 height 51
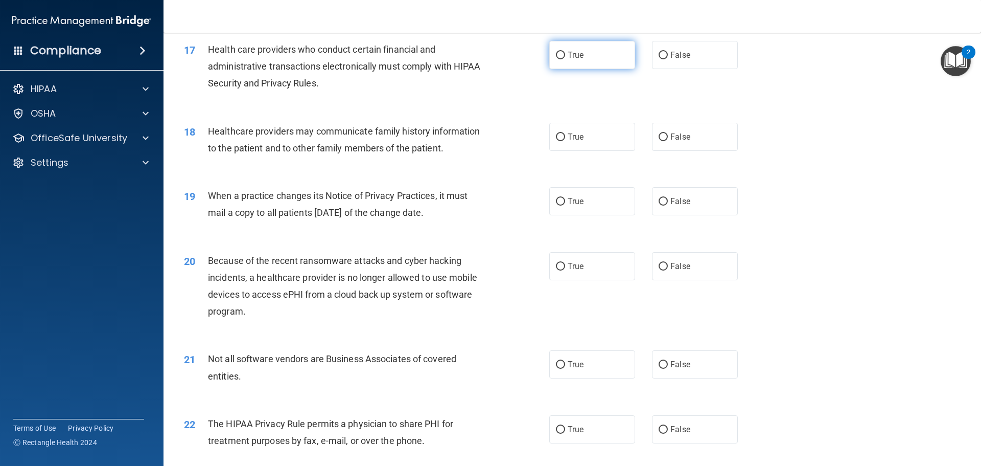
click at [584, 57] on label "True" at bounding box center [592, 55] width 86 height 28
click at [565, 57] on input "True" at bounding box center [560, 56] width 9 height 8
radio input "true"
click at [705, 136] on label "False" at bounding box center [695, 137] width 86 height 28
click at [668, 136] on input "False" at bounding box center [663, 137] width 9 height 8
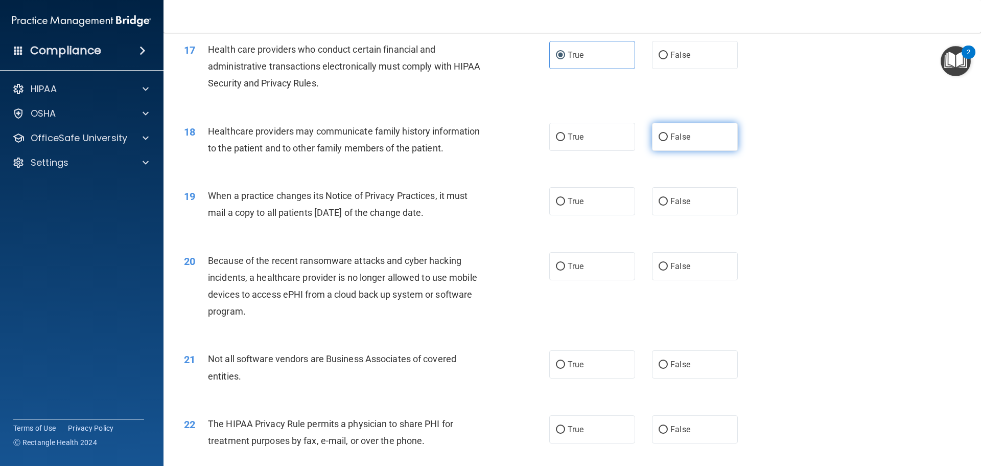
radio input "true"
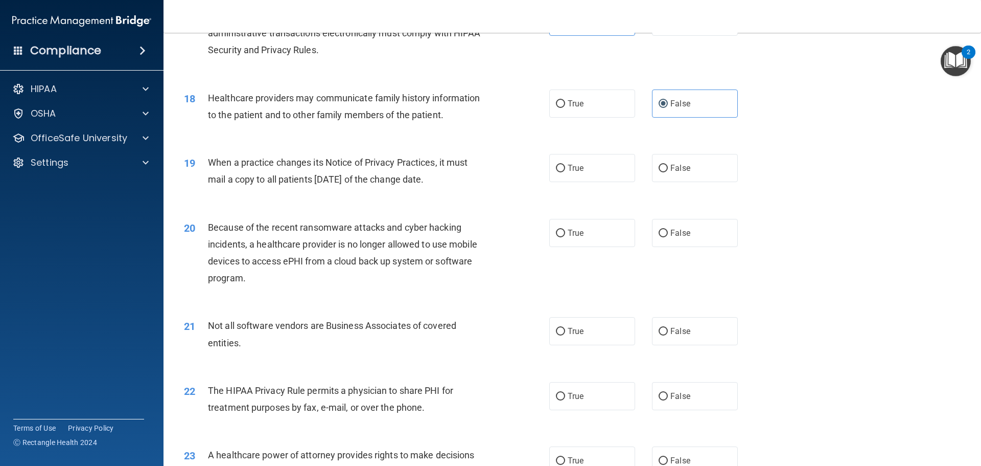
scroll to position [1329, 0]
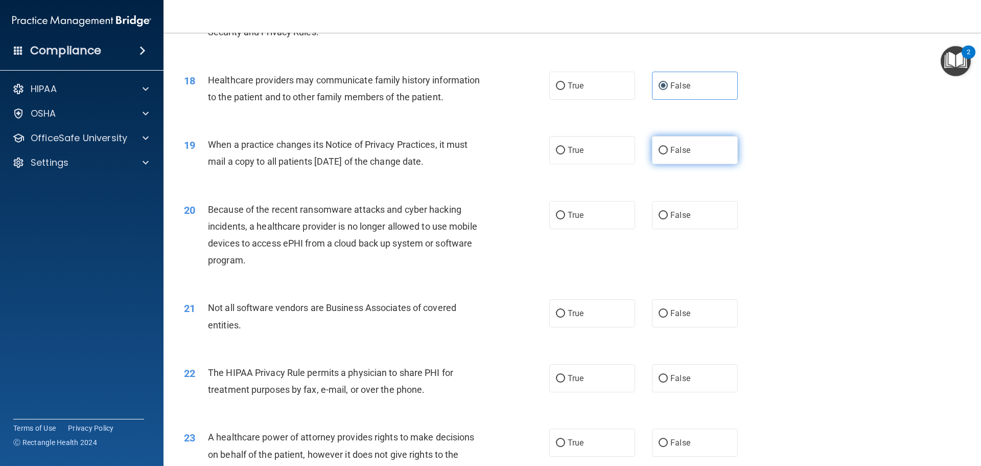
click at [681, 159] on label "False" at bounding box center [695, 150] width 86 height 28
click at [668, 154] on input "False" at bounding box center [663, 151] width 9 height 8
radio input "true"
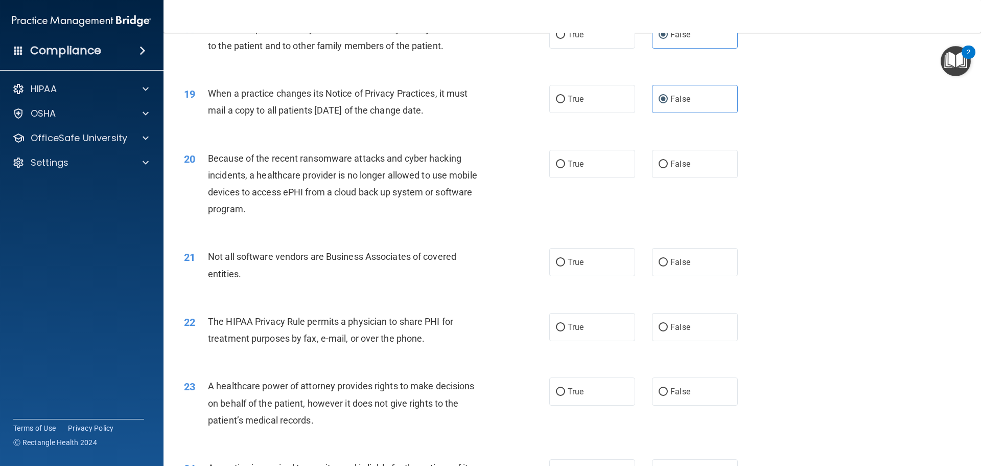
scroll to position [1431, 0]
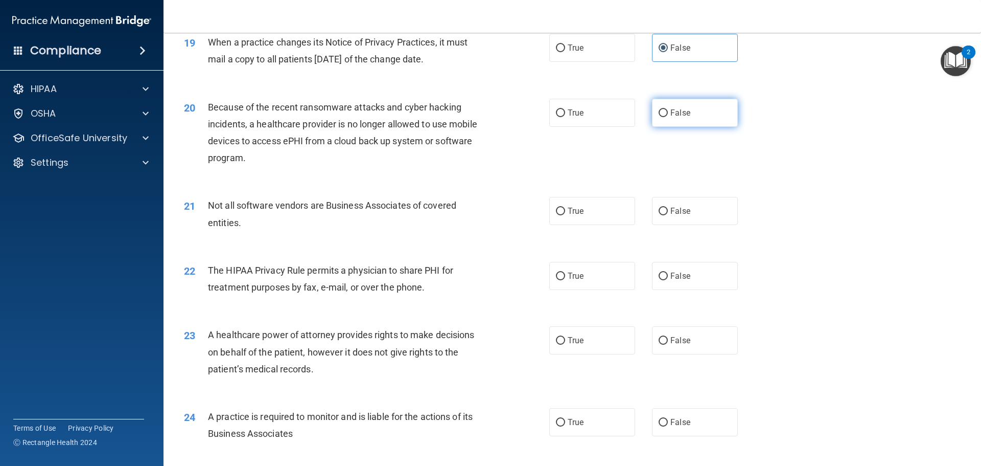
click at [680, 115] on span "False" at bounding box center [680, 113] width 20 height 10
click at [668, 115] on input "False" at bounding box center [663, 113] width 9 height 8
radio input "true"
click at [563, 216] on label "True" at bounding box center [592, 211] width 86 height 28
click at [563, 215] on input "True" at bounding box center [560, 211] width 9 height 8
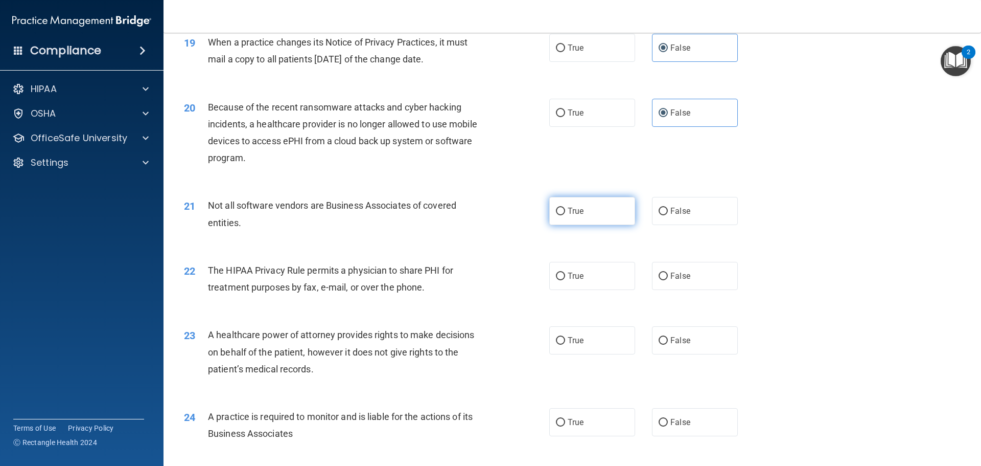
radio input "true"
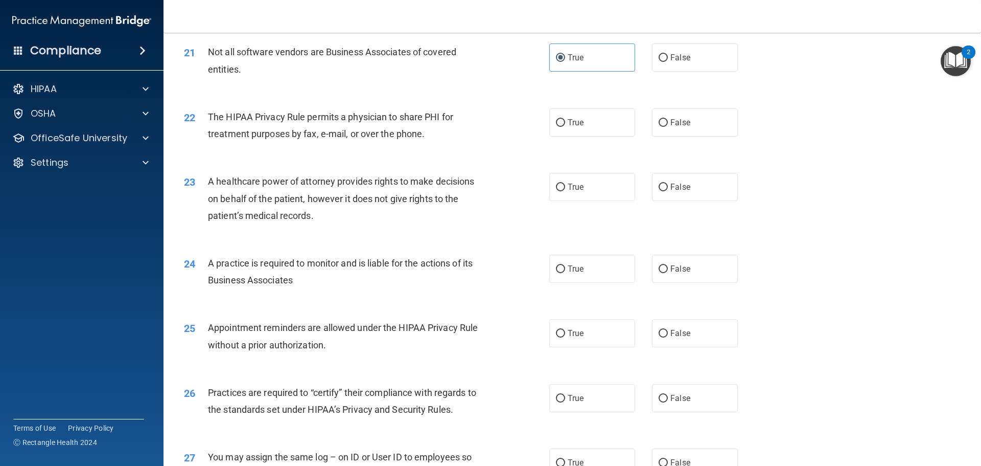
scroll to position [1635, 0]
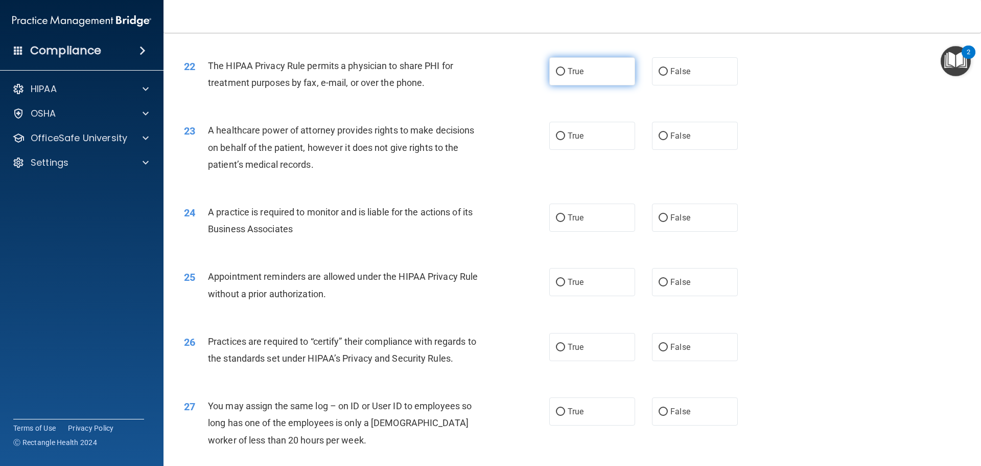
click at [595, 74] on label "True" at bounding box center [592, 71] width 86 height 28
click at [565, 74] on input "True" at bounding box center [560, 72] width 9 height 8
radio input "true"
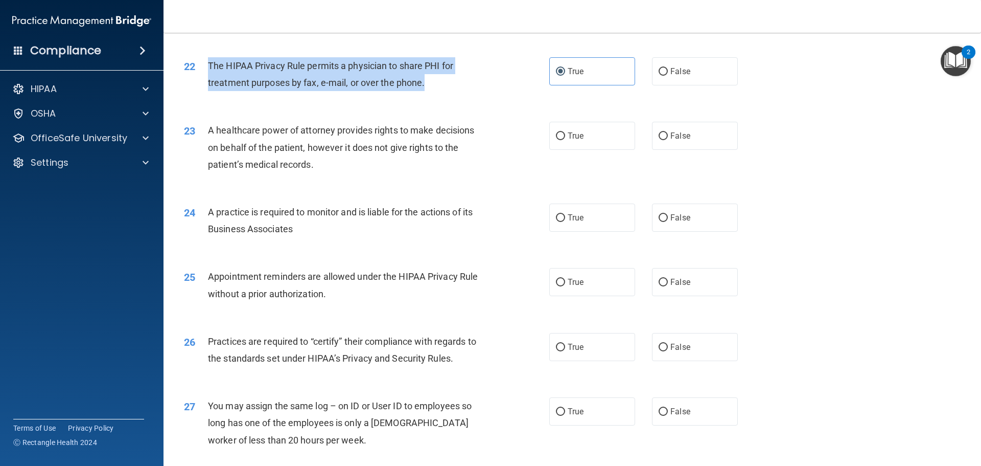
drag, startPoint x: 425, startPoint y: 79, endPoint x: 205, endPoint y: 64, distance: 220.2
click at [205, 64] on div "22 The HIPAA Privacy Rule permits a physician to share PHI for treatment purpos…" at bounding box center [367, 76] width 396 height 39
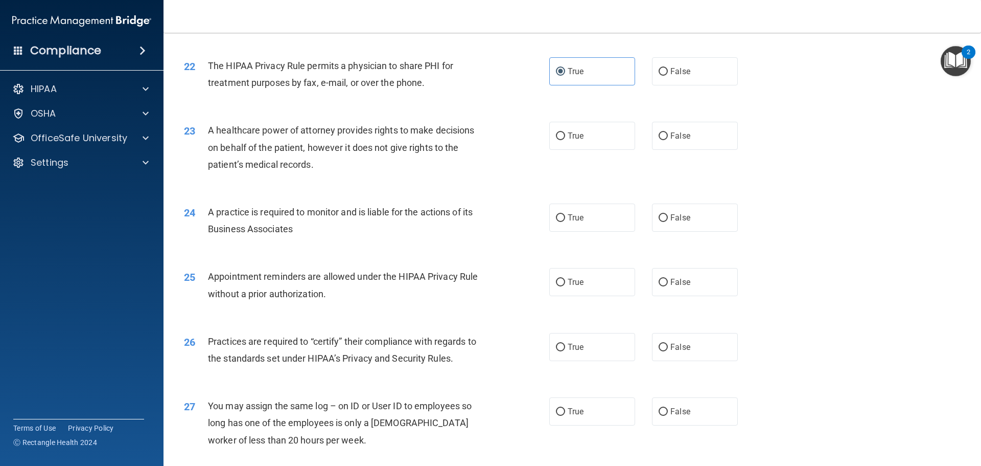
drag, startPoint x: 237, startPoint y: 64, endPoint x: 515, endPoint y: 107, distance: 281.4
click at [515, 107] on div "22 The HIPAA Privacy Rule permits a physician to share PHI for treatment purpos…" at bounding box center [572, 76] width 792 height 64
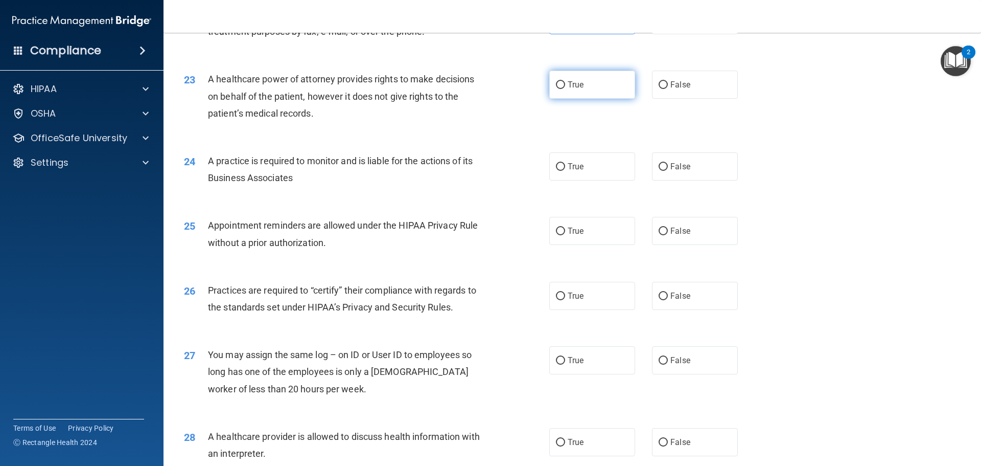
click at [575, 81] on span "True" at bounding box center [576, 85] width 16 height 10
click at [565, 81] on input "True" at bounding box center [560, 85] width 9 height 8
radio input "true"
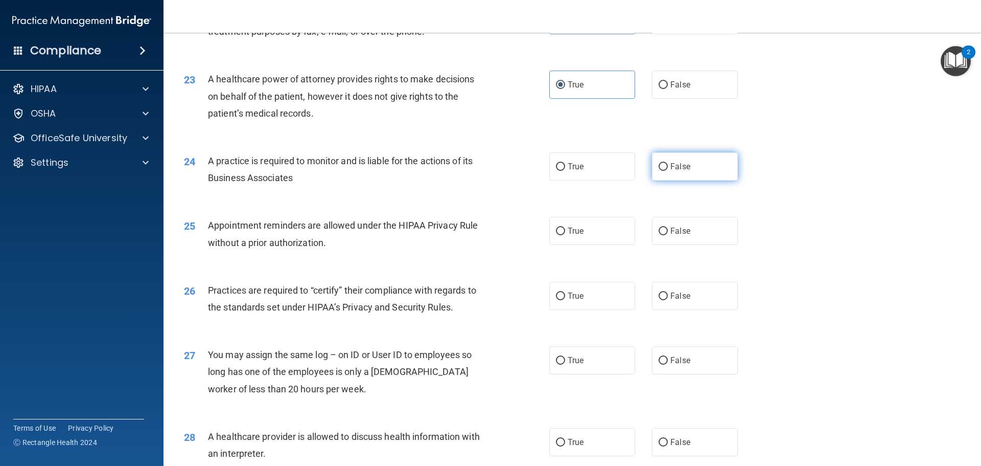
click at [703, 166] on label "False" at bounding box center [695, 166] width 86 height 28
click at [668, 166] on input "False" at bounding box center [663, 167] width 9 height 8
radio input "true"
click at [667, 288] on label "False" at bounding box center [695, 296] width 86 height 28
click at [667, 292] on input "False" at bounding box center [663, 296] width 9 height 8
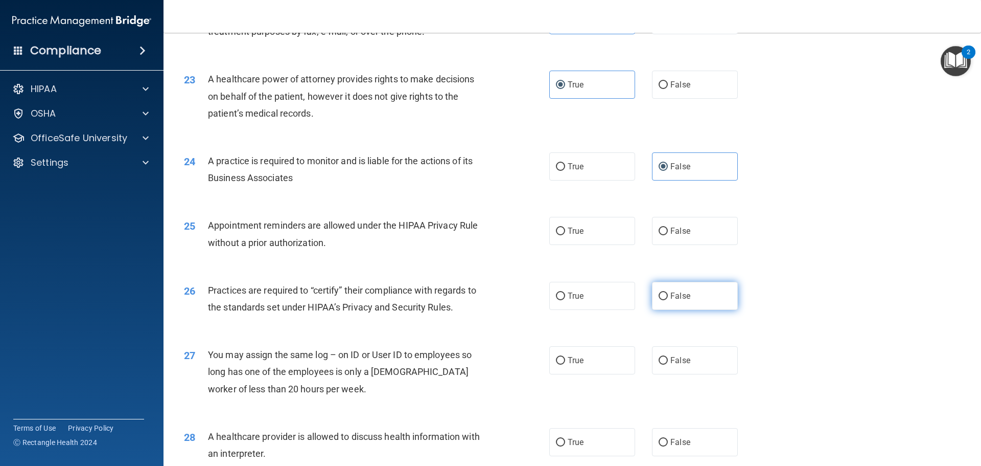
radio input "true"
click at [501, 221] on div "25 Appointment reminders are allowed under the HIPAA Privacy Rule without a pri…" at bounding box center [367, 236] width 396 height 39
click at [556, 233] on input "True" at bounding box center [560, 231] width 9 height 8
radio input "true"
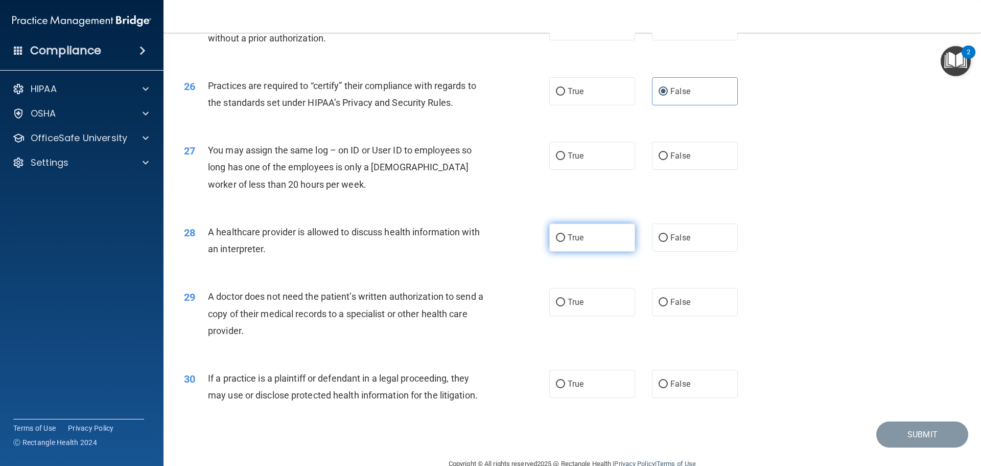
scroll to position [1840, 0]
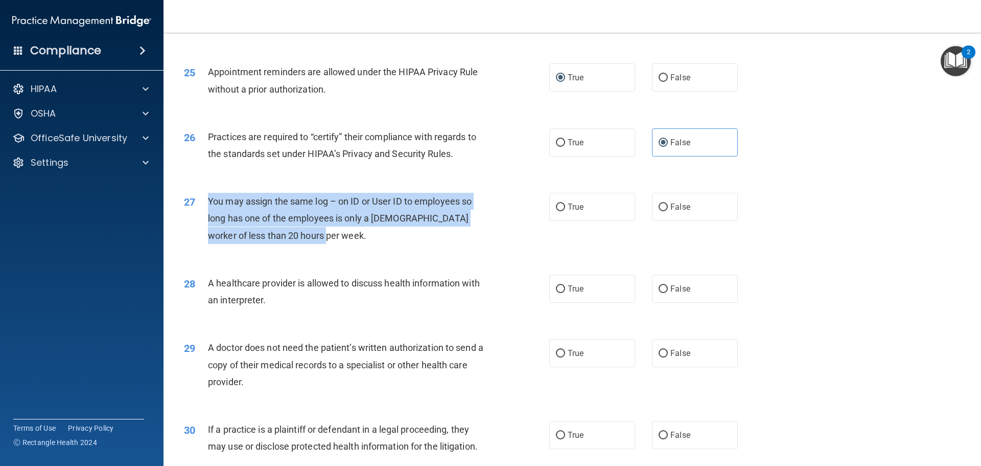
drag, startPoint x: 353, startPoint y: 240, endPoint x: 209, endPoint y: 204, distance: 148.0
click at [209, 204] on div "You may assign the same log – on ID or User ID to employees so long has one of …" at bounding box center [351, 218] width 286 height 51
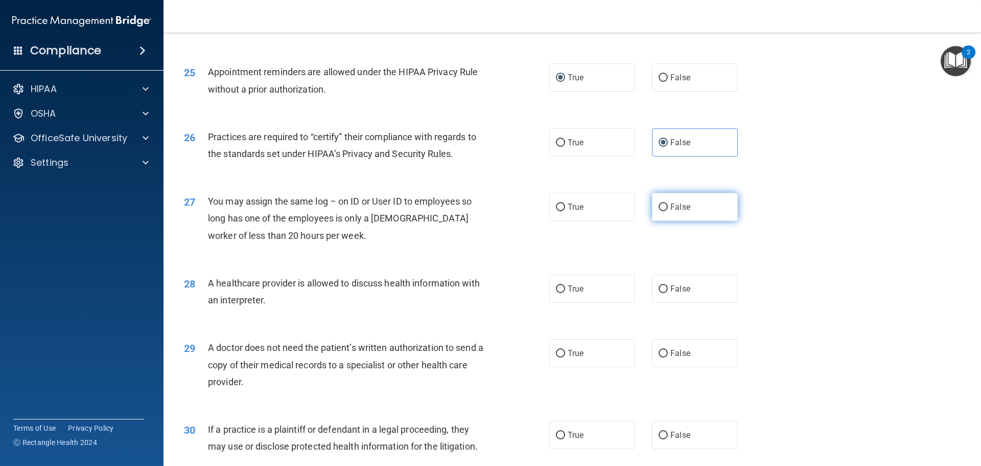
click at [671, 210] on span "False" at bounding box center [680, 207] width 20 height 10
click at [668, 210] on input "False" at bounding box center [663, 207] width 9 height 8
radio input "true"
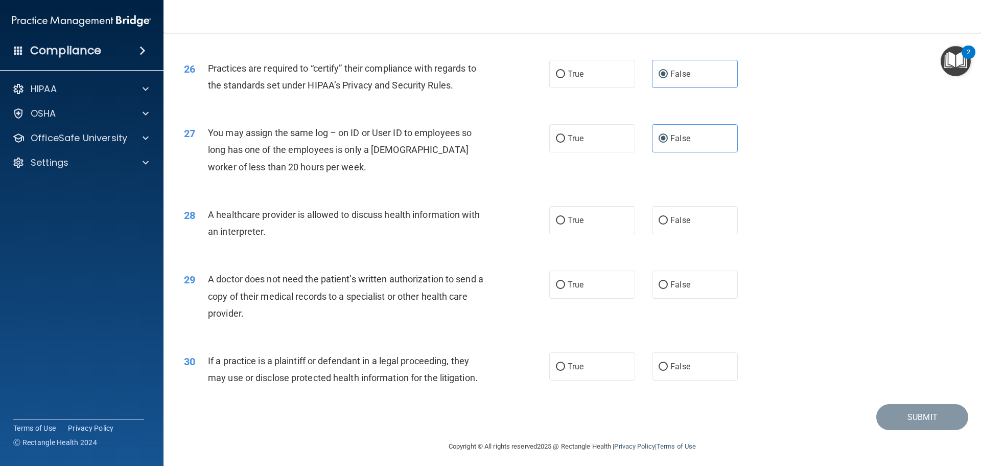
scroll to position [1913, 0]
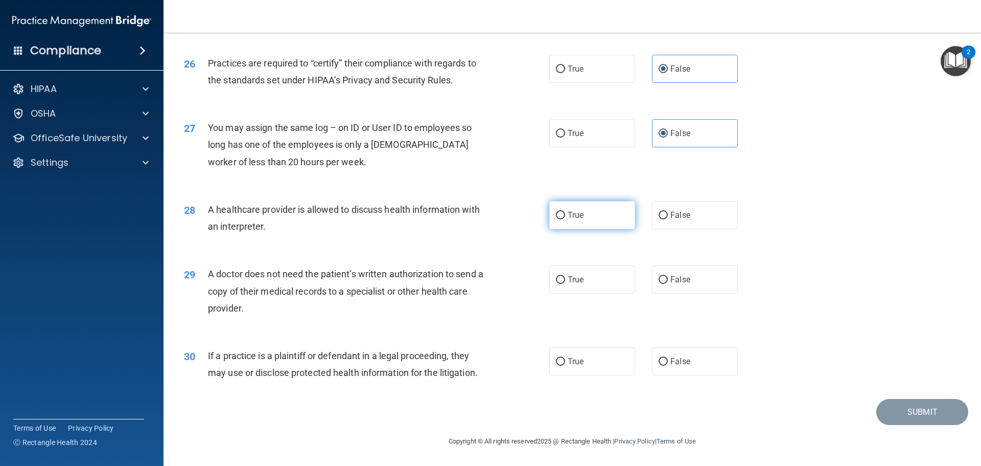
click at [596, 221] on label "True" at bounding box center [592, 215] width 86 height 28
click at [565, 219] on input "True" at bounding box center [560, 216] width 9 height 8
radio input "true"
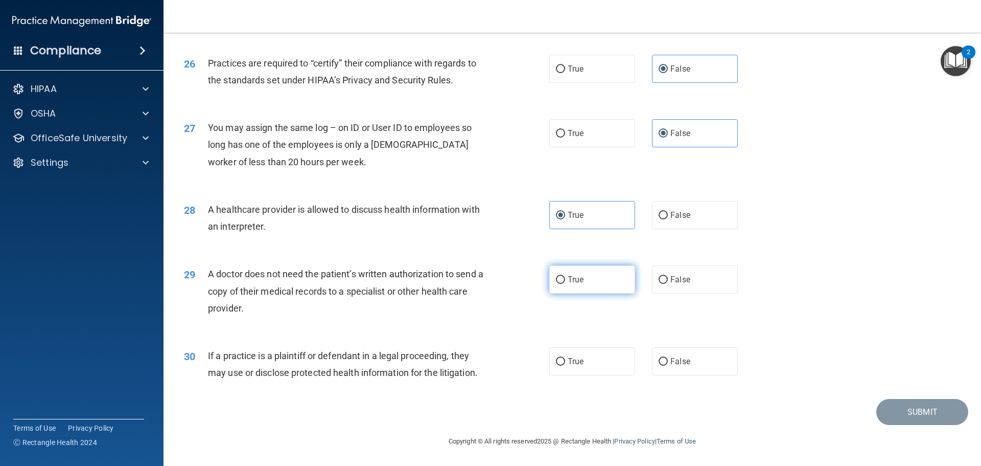
click at [554, 285] on label "True" at bounding box center [592, 279] width 86 height 28
click at [556, 284] on input "True" at bounding box center [560, 280] width 9 height 8
radio input "true"
drag, startPoint x: 270, startPoint y: 310, endPoint x: 209, endPoint y: 274, distance: 70.7
click at [209, 274] on div "A doctor does not need the patient’s written authorization to send a copy of th…" at bounding box center [351, 290] width 286 height 51
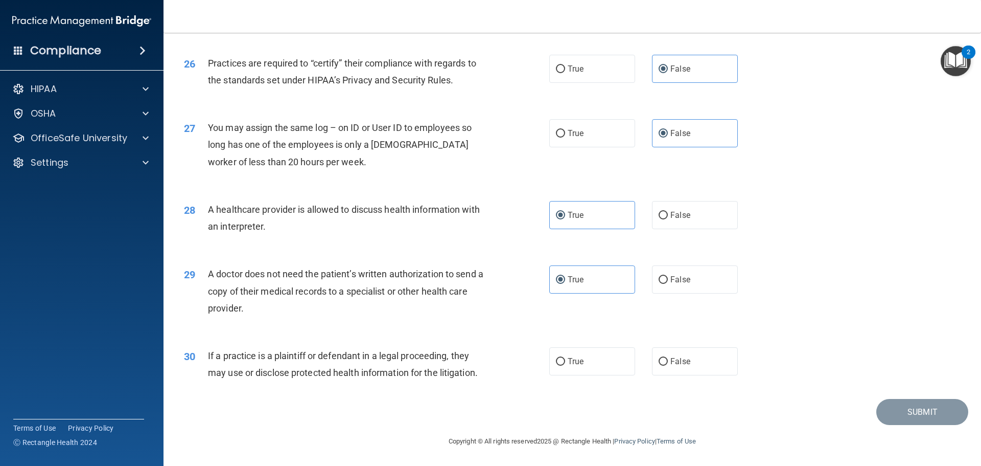
click at [509, 334] on div "29 A doctor does not need the patient’s written authorization to send a copy of…" at bounding box center [572, 293] width 792 height 82
click at [570, 363] on span "True" at bounding box center [576, 361] width 16 height 10
click at [565, 363] on input "True" at bounding box center [560, 362] width 9 height 8
radio input "true"
click at [922, 413] on button "Submit" at bounding box center [922, 412] width 92 height 26
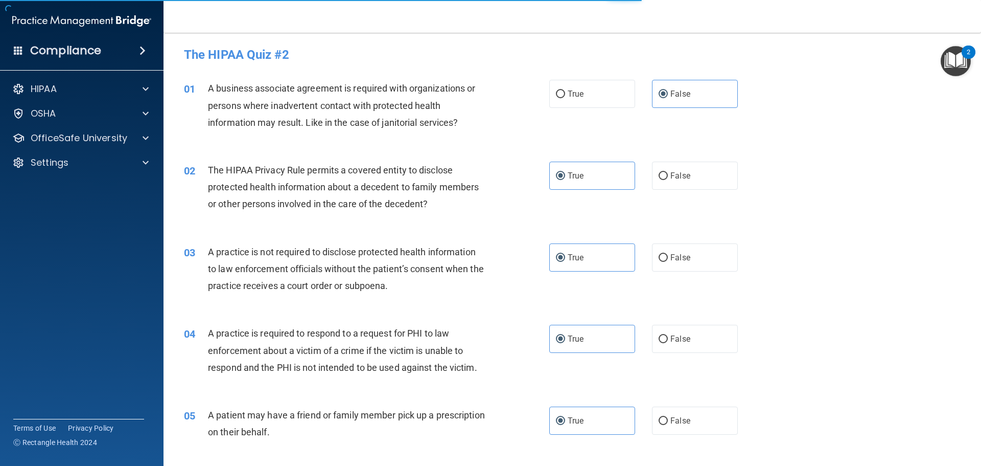
scroll to position [0, 0]
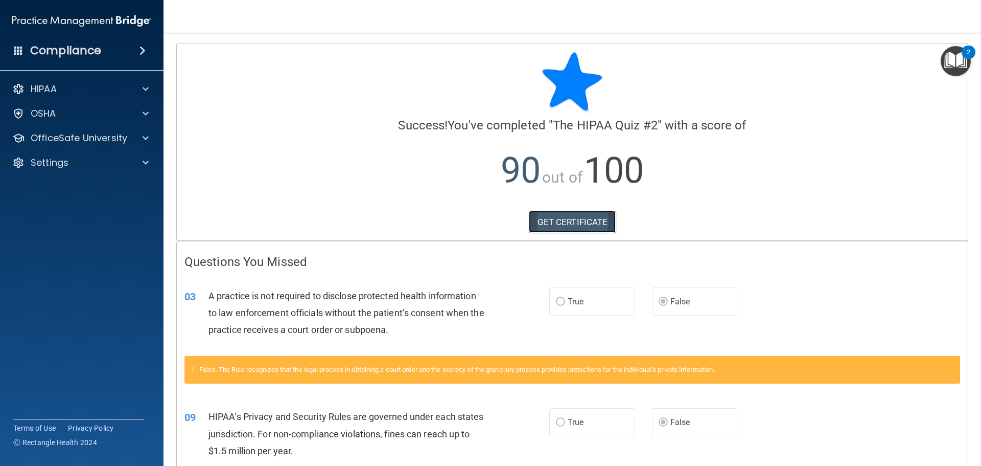
click at [574, 223] on link "GET CERTIFICATE" at bounding box center [572, 222] width 87 height 22
click at [58, 141] on p "OfficeSafe University" at bounding box center [79, 138] width 97 height 12
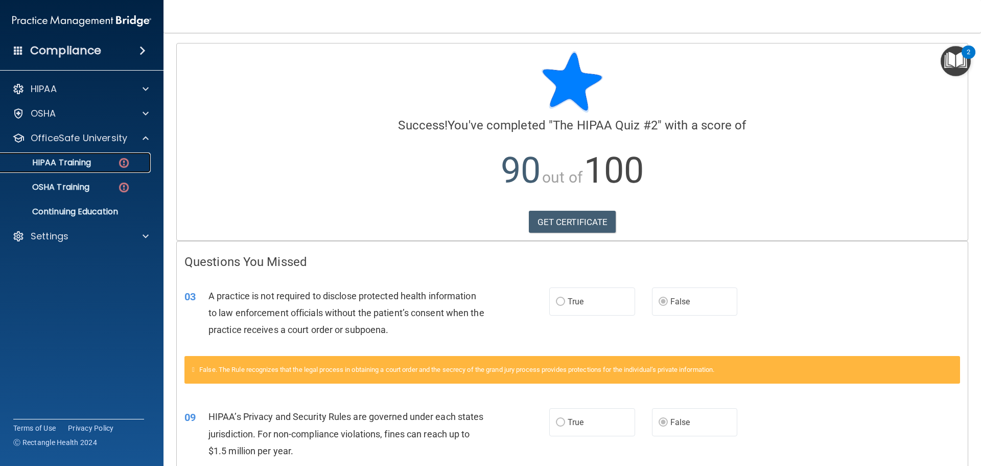
click at [58, 160] on p "HIPAA Training" at bounding box center [49, 162] width 84 height 10
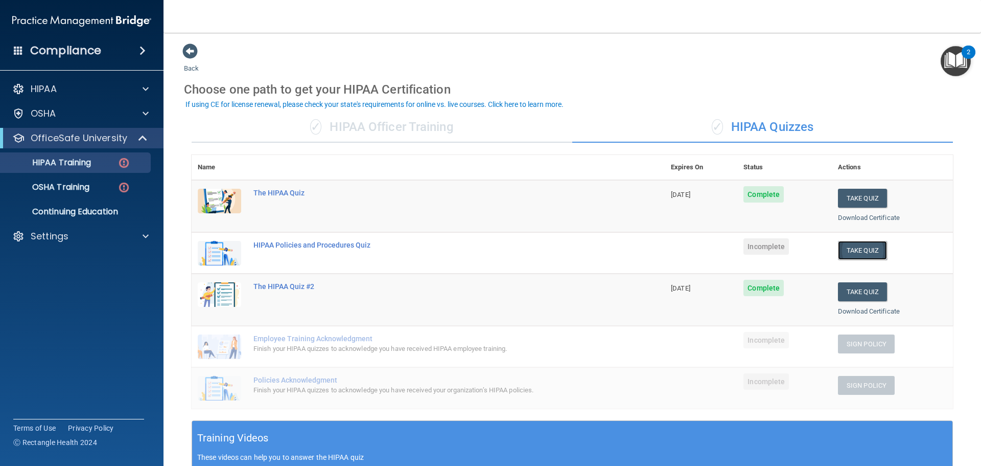
click at [863, 252] on button "Take Quiz" at bounding box center [862, 250] width 49 height 19
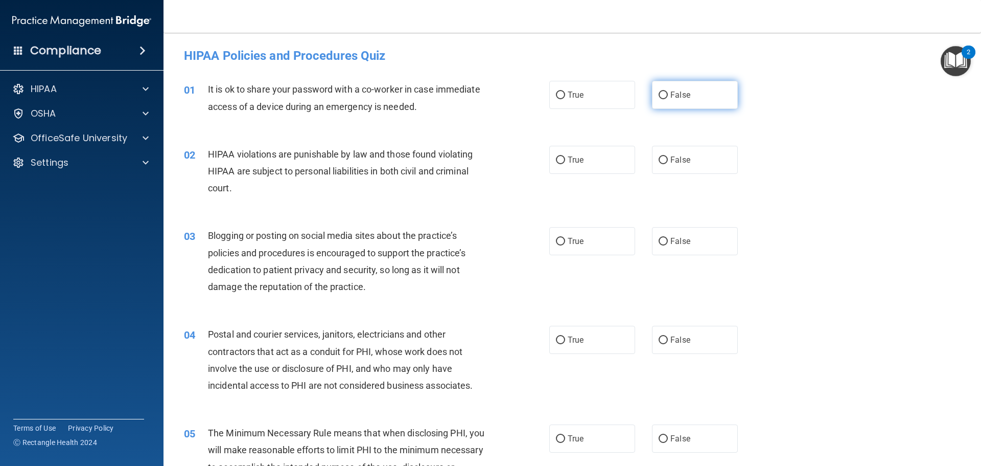
click at [661, 89] on label "False" at bounding box center [695, 95] width 86 height 28
click at [661, 91] on input "False" at bounding box center [663, 95] width 9 height 8
radio input "true"
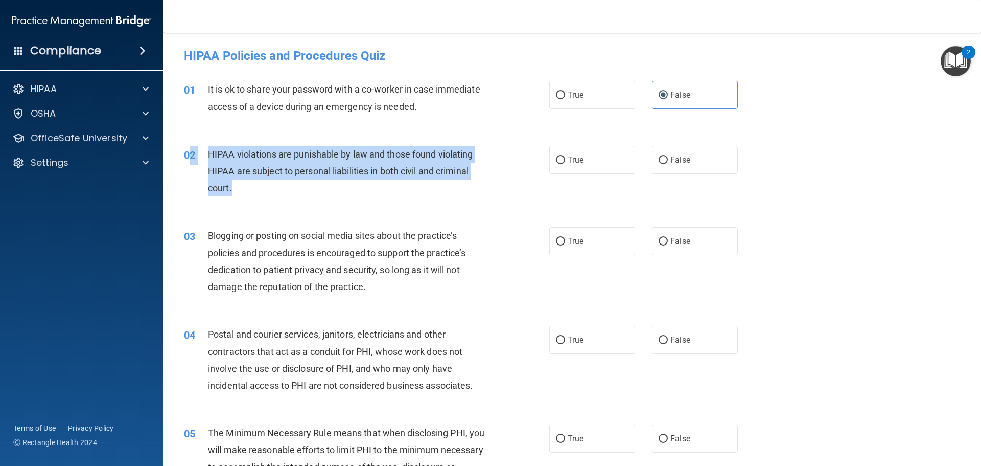
drag, startPoint x: 244, startPoint y: 178, endPoint x: 190, endPoint y: 157, distance: 58.7
click at [190, 157] on div "02 HIPAA violations are punishable by law and those found violating HIPAA are s…" at bounding box center [367, 174] width 396 height 56
click at [238, 190] on div "HIPAA violations are punishable by law and those found violating HIPAA are subj…" at bounding box center [351, 171] width 286 height 51
drag, startPoint x: 238, startPoint y: 190, endPoint x: 201, endPoint y: 162, distance: 45.7
click at [201, 162] on div "02 HIPAA violations are punishable by law and those found violating HIPAA are s…" at bounding box center [367, 174] width 396 height 56
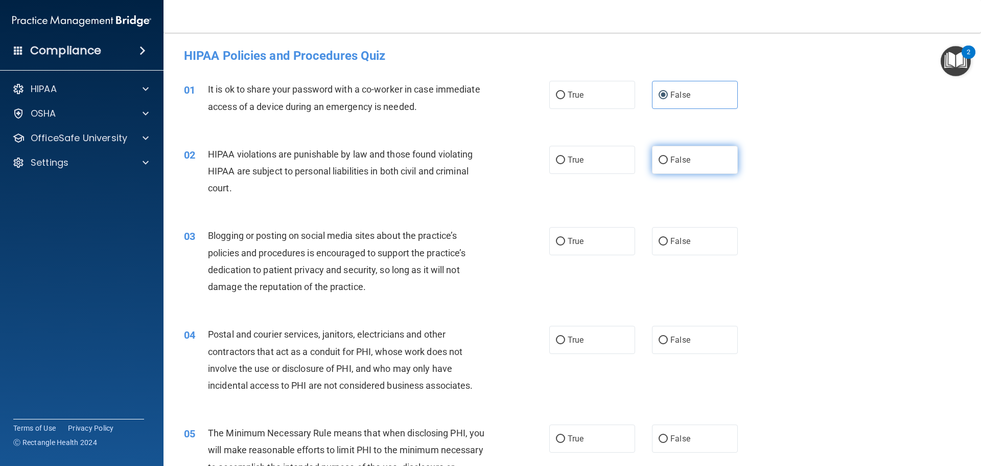
click at [686, 161] on label "False" at bounding box center [695, 160] width 86 height 28
click at [668, 161] on input "False" at bounding box center [663, 160] width 9 height 8
radio input "true"
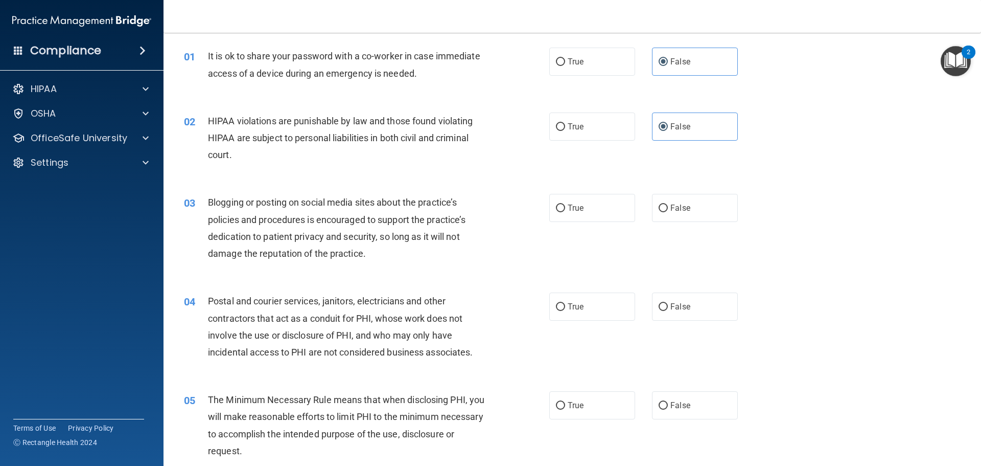
scroll to position [51, 0]
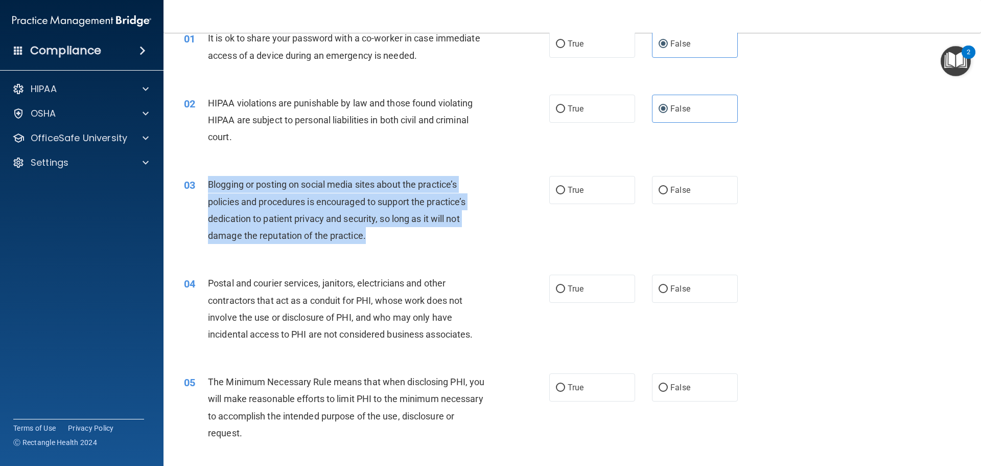
drag, startPoint x: 384, startPoint y: 237, endPoint x: 202, endPoint y: 179, distance: 190.9
click at [202, 179] on div "03 Blogging or posting on social media sites about the practice’s policies and …" at bounding box center [367, 212] width 396 height 73
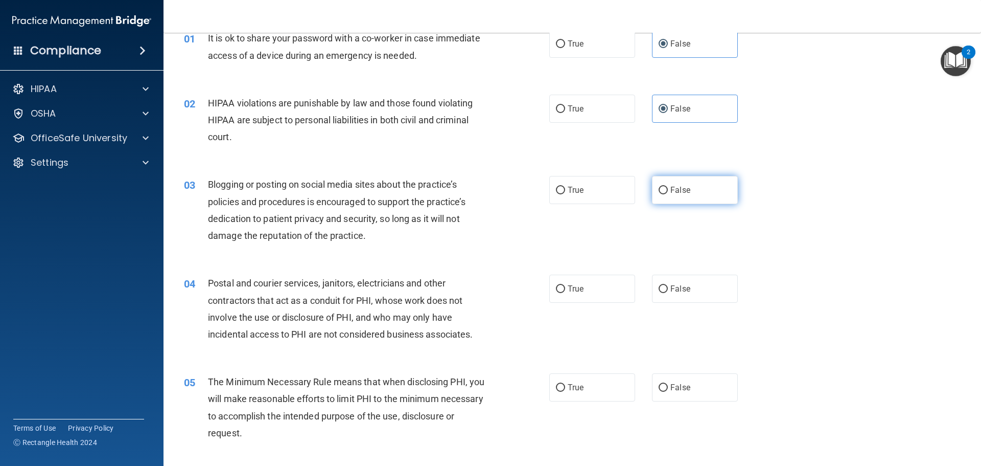
drag, startPoint x: 669, startPoint y: 181, endPoint x: 680, endPoint y: 181, distance: 11.2
click at [671, 181] on label "False" at bounding box center [695, 190] width 86 height 28
click at [668, 187] on input "False" at bounding box center [663, 191] width 9 height 8
radio input "true"
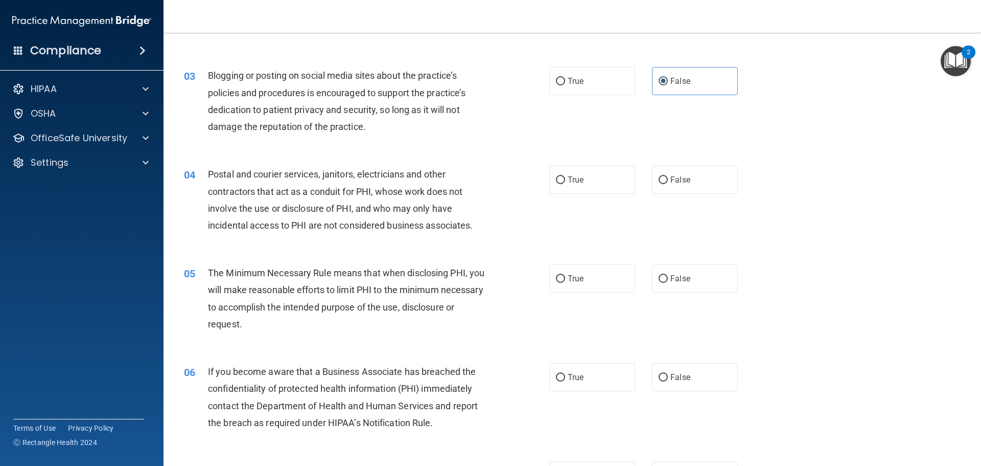
scroll to position [204, 0]
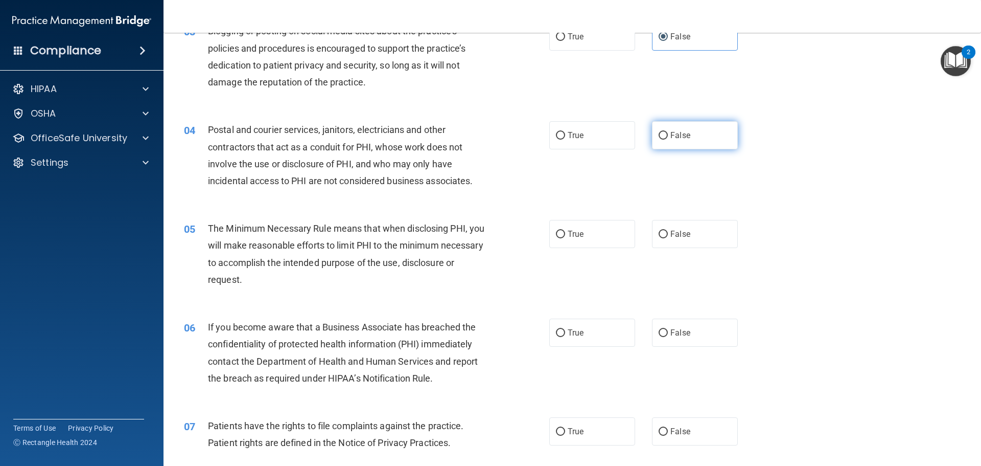
click at [664, 143] on label "False" at bounding box center [695, 135] width 86 height 28
click at [664, 140] on input "False" at bounding box center [663, 136] width 9 height 8
radio input "true"
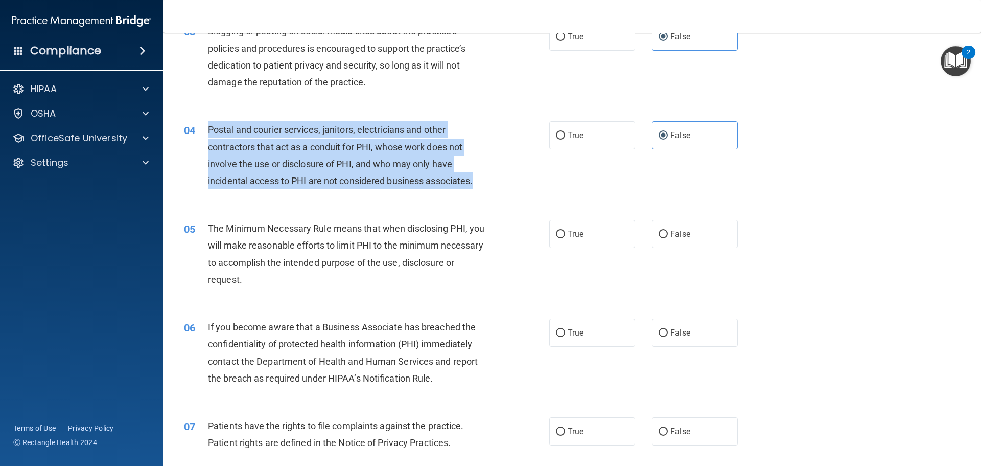
drag, startPoint x: 486, startPoint y: 183, endPoint x: 206, endPoint y: 126, distance: 286.2
click at [206, 126] on div "04 Postal and courier services, janitors, electricians and other contractors th…" at bounding box center [367, 157] width 396 height 73
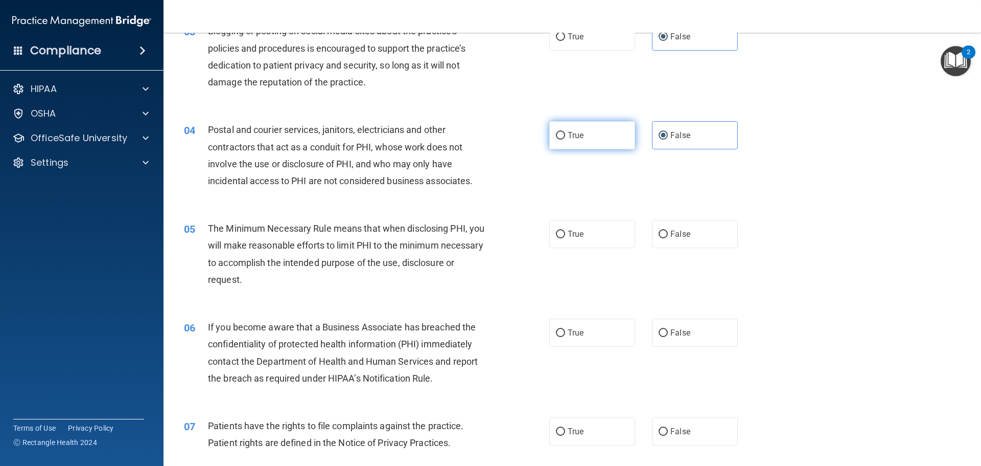
click at [582, 141] on label "True" at bounding box center [592, 135] width 86 height 28
click at [565, 140] on input "True" at bounding box center [560, 136] width 9 height 8
radio input "true"
radio input "false"
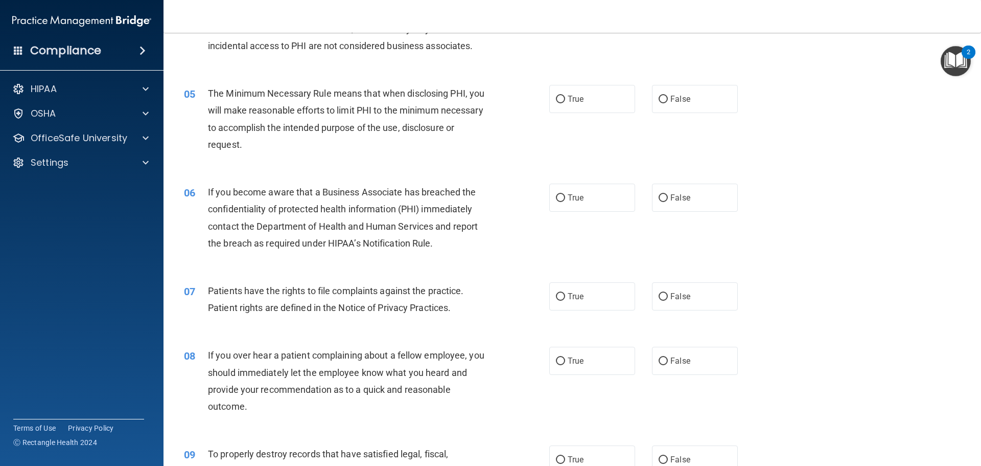
scroll to position [358, 0]
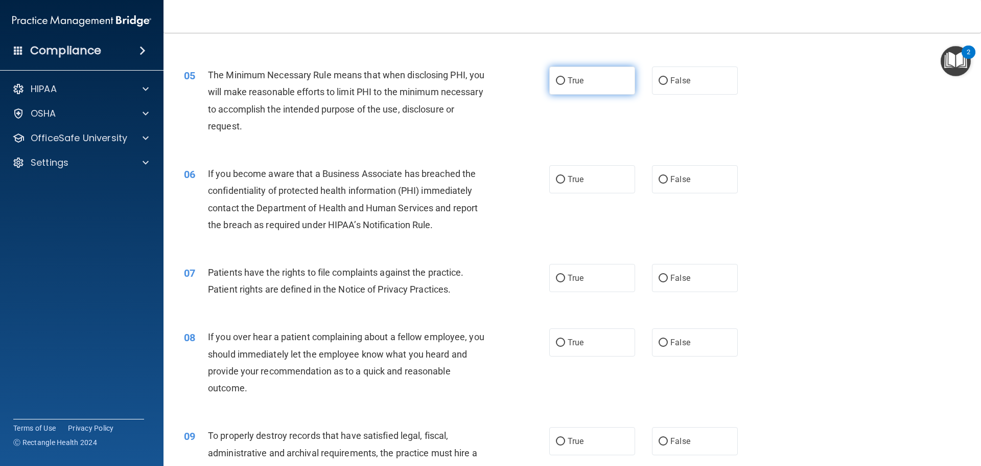
click at [579, 81] on span "True" at bounding box center [576, 81] width 16 height 10
click at [565, 81] on input "True" at bounding box center [560, 81] width 9 height 8
radio input "true"
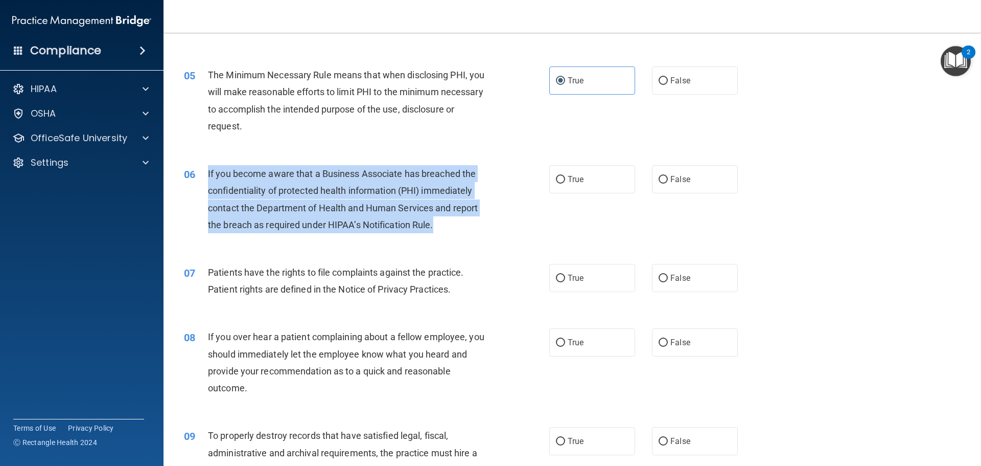
drag, startPoint x: 439, startPoint y: 229, endPoint x: 203, endPoint y: 169, distance: 244.2
click at [203, 169] on div "06 If you become aware that a Business Associate has breached the confidentiali…" at bounding box center [367, 201] width 396 height 73
click at [661, 181] on input "False" at bounding box center [663, 180] width 9 height 8
radio input "true"
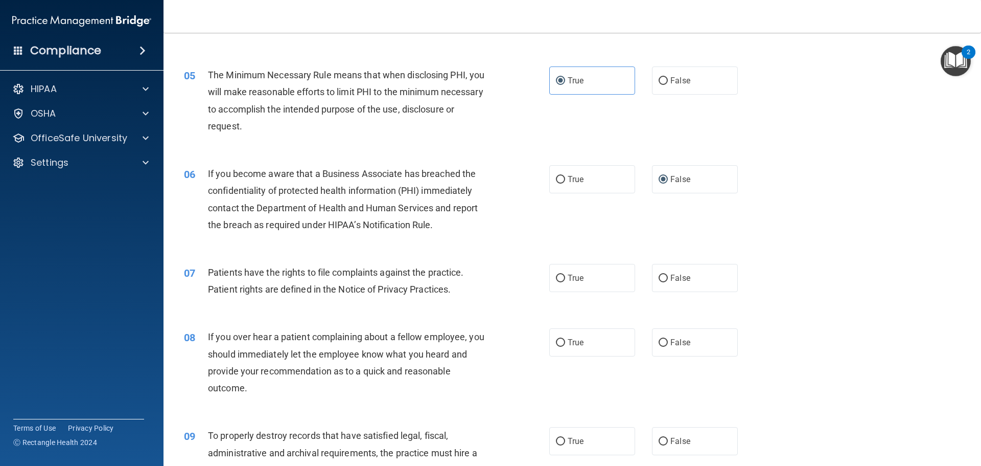
click at [773, 200] on div "06 If you become aware that a Business Associate has breached the confidentiali…" at bounding box center [572, 201] width 792 height 99
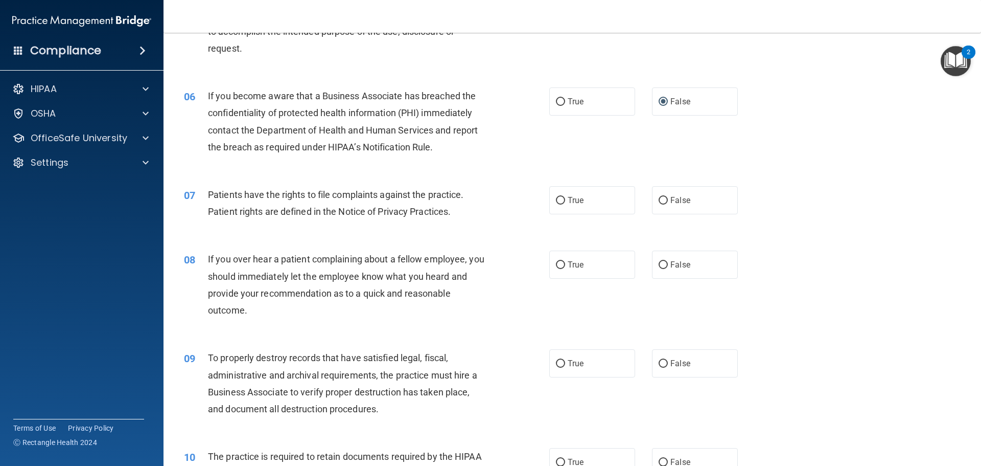
scroll to position [460, 0]
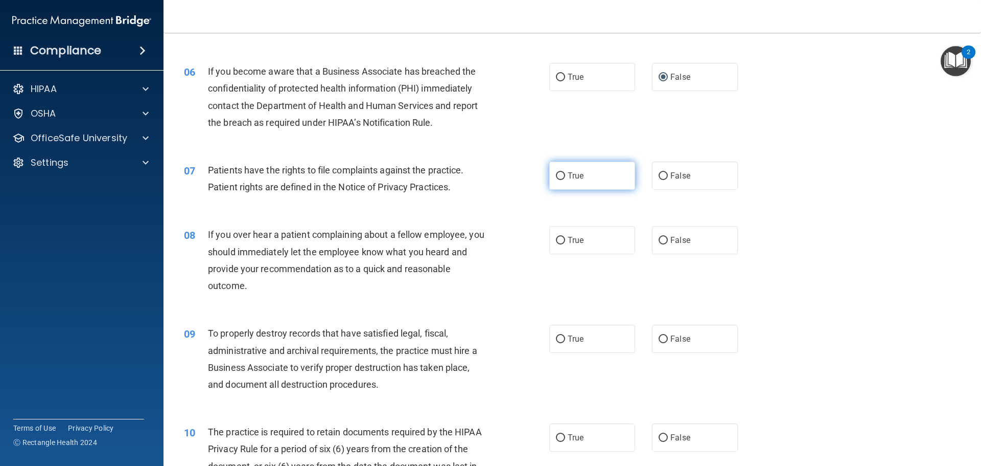
click at [571, 179] on span "True" at bounding box center [576, 176] width 16 height 10
click at [565, 179] on input "True" at bounding box center [560, 176] width 9 height 8
radio input "true"
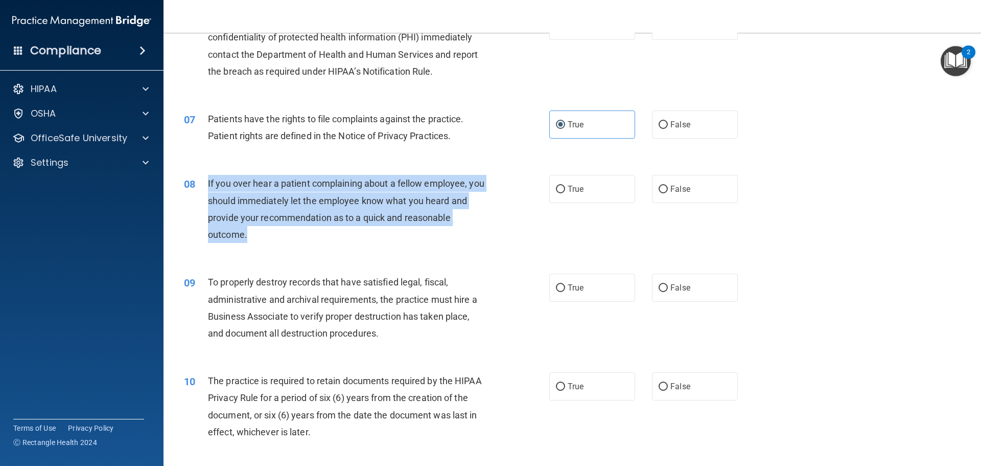
drag, startPoint x: 266, startPoint y: 240, endPoint x: 203, endPoint y: 190, distance: 80.0
click at [203, 190] on div "08 If you over hear a patient complaining about a fellow employee, you should i…" at bounding box center [367, 211] width 396 height 73
click at [662, 187] on input "False" at bounding box center [663, 189] width 9 height 8
radio input "true"
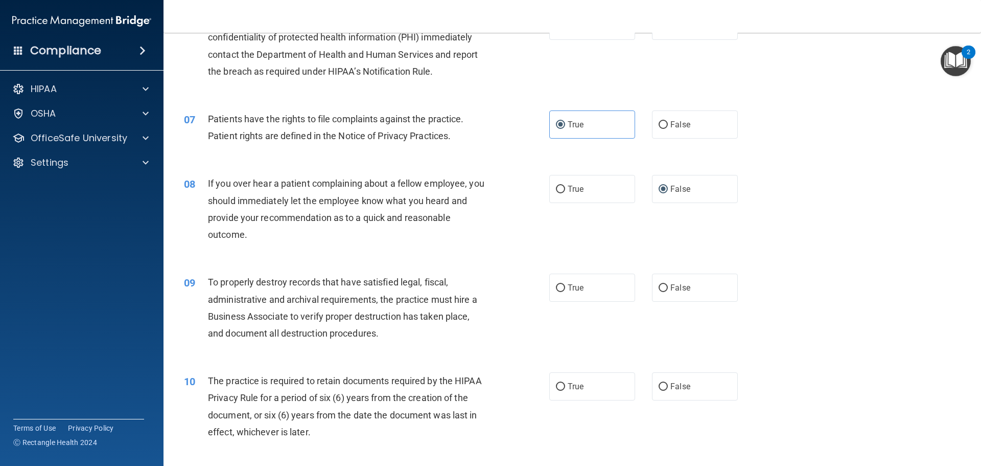
click at [775, 173] on div "08 If you over hear a patient complaining about a fellow employee, you should i…" at bounding box center [572, 211] width 792 height 99
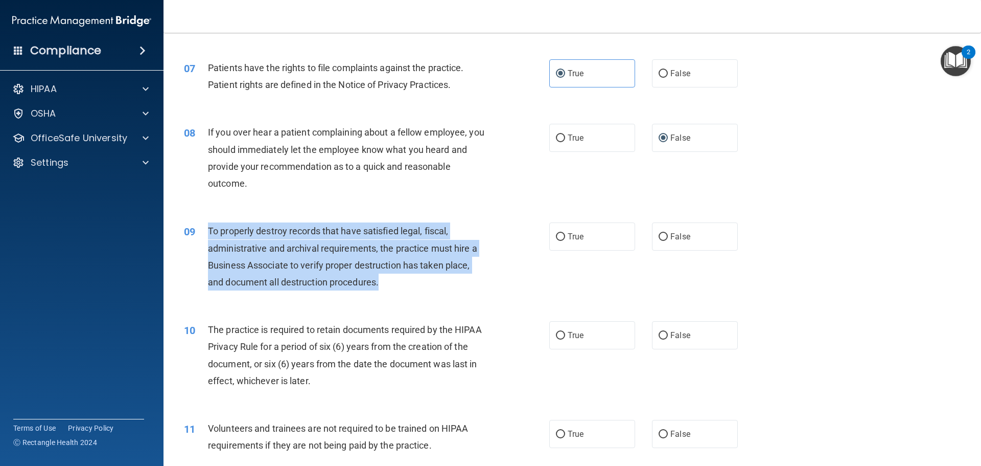
drag, startPoint x: 396, startPoint y: 288, endPoint x: 207, endPoint y: 231, distance: 196.8
click at [207, 231] on div "09 To properly destroy records that have satisfied legal, fiscal, administrativ…" at bounding box center [367, 258] width 396 height 73
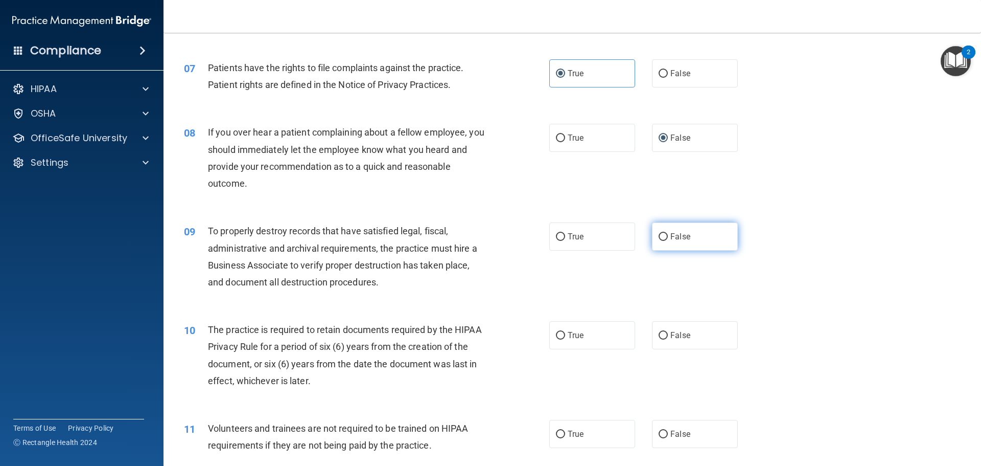
click at [679, 235] on span "False" at bounding box center [680, 236] width 20 height 10
click at [668, 235] on input "False" at bounding box center [663, 237] width 9 height 8
radio input "true"
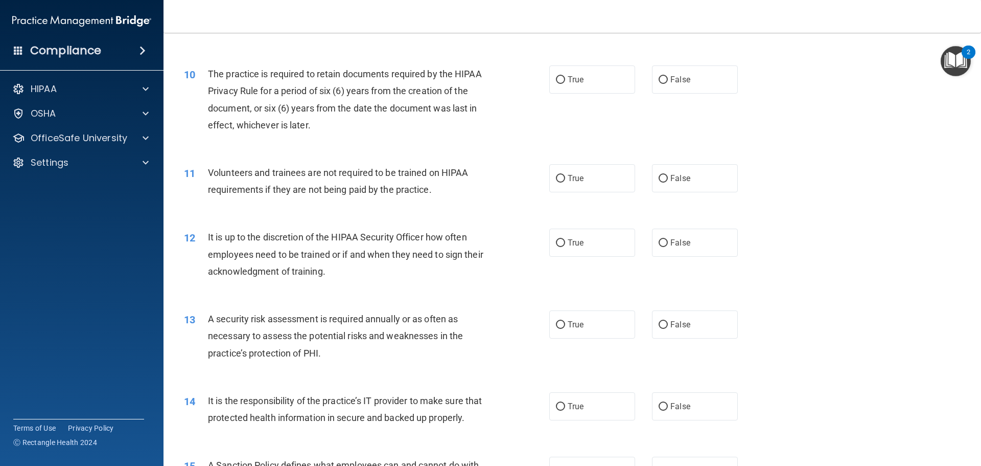
scroll to position [766, 0]
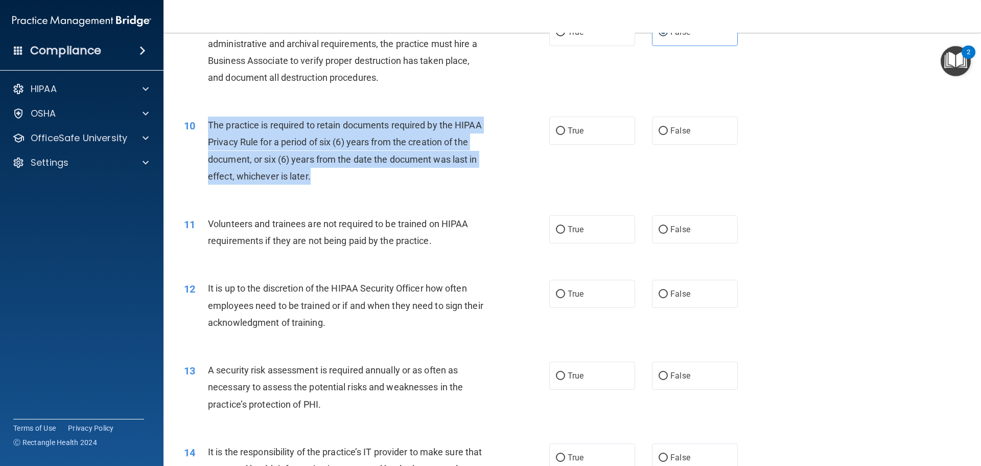
drag, startPoint x: 361, startPoint y: 180, endPoint x: 208, endPoint y: 126, distance: 162.1
click at [208, 126] on div "The practice is required to retain documents required by the HIPAA Privacy Rule…" at bounding box center [351, 151] width 286 height 68
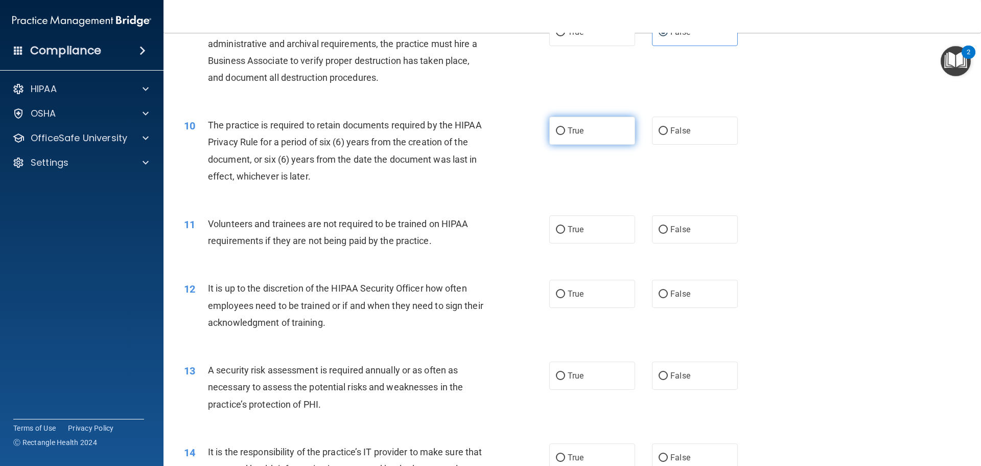
click at [568, 129] on span "True" at bounding box center [576, 131] width 16 height 10
click at [565, 129] on input "True" at bounding box center [560, 131] width 9 height 8
radio input "true"
click at [572, 234] on span "True" at bounding box center [576, 229] width 16 height 10
click at [565, 234] on input "True" at bounding box center [560, 230] width 9 height 8
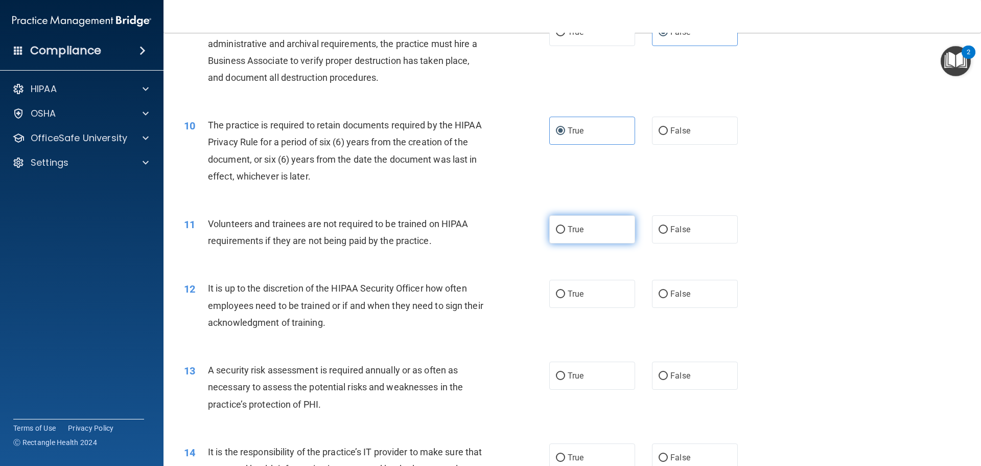
radio input "true"
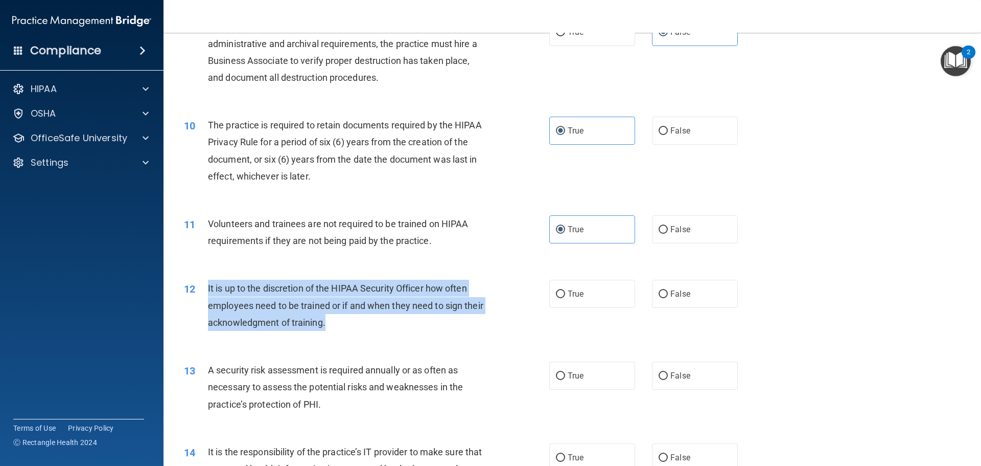
drag, startPoint x: 380, startPoint y: 323, endPoint x: 201, endPoint y: 293, distance: 181.3
click at [201, 293] on div "12 It is up to the discretion of the HIPAA Security Officer how often employees…" at bounding box center [367, 308] width 396 height 56
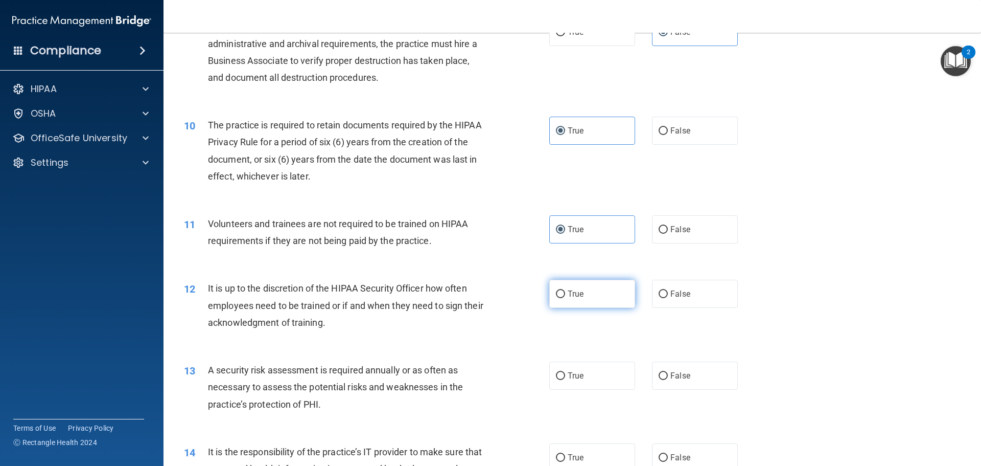
click at [598, 293] on label "True" at bounding box center [592, 294] width 86 height 28
click at [565, 293] on input "True" at bounding box center [560, 294] width 9 height 8
radio input "true"
click at [678, 292] on span "False" at bounding box center [680, 294] width 20 height 10
click at [668, 292] on input "False" at bounding box center [663, 294] width 9 height 8
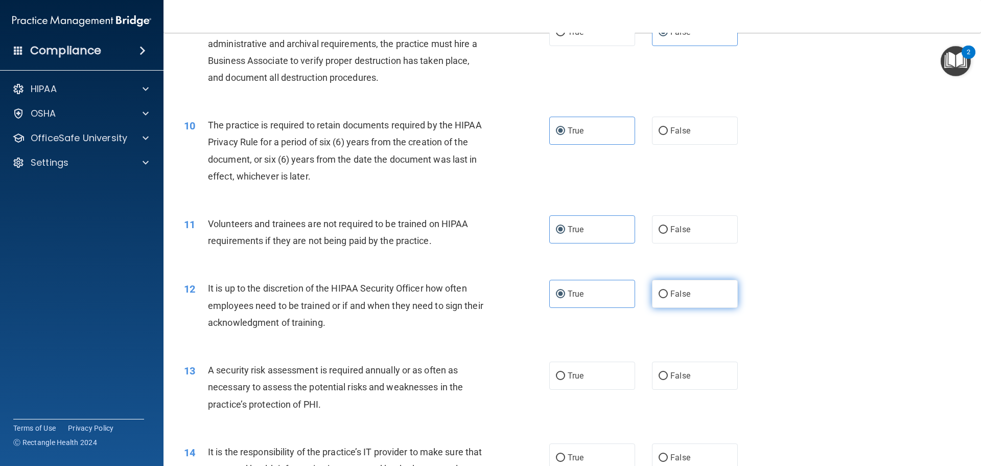
radio input "true"
radio input "false"
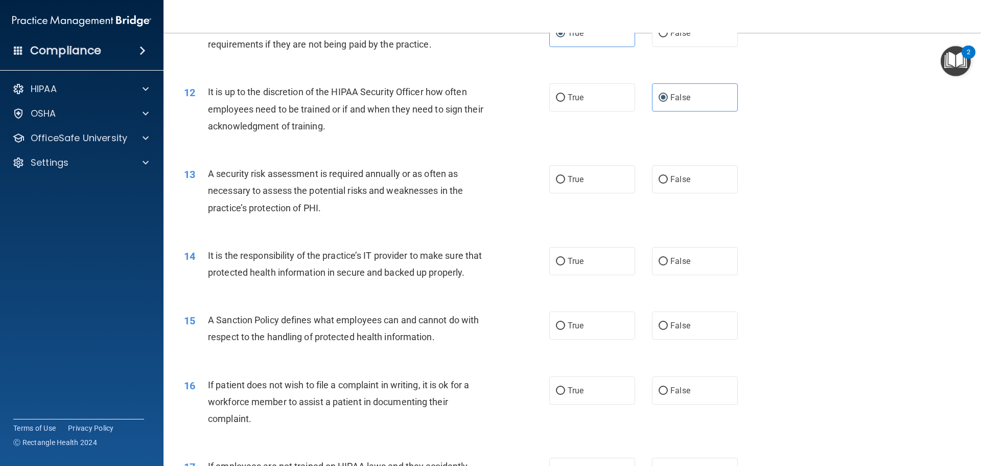
scroll to position [1073, 0]
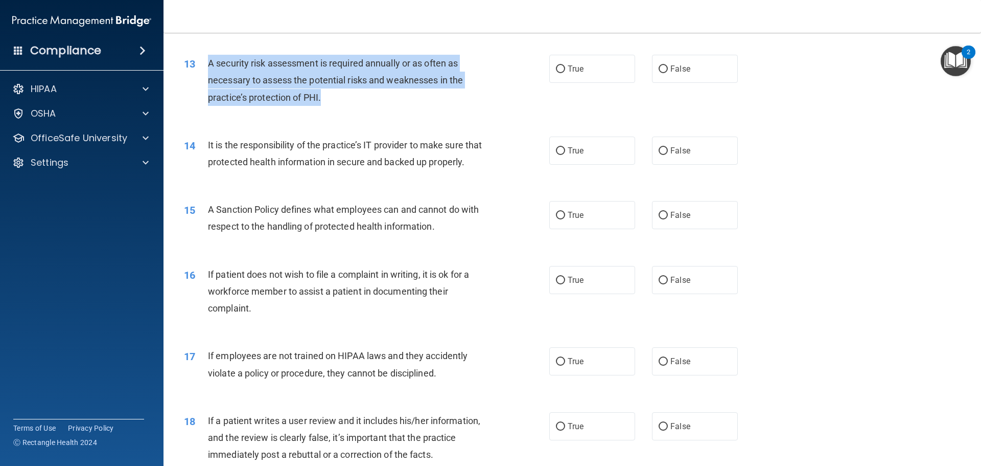
drag, startPoint x: 359, startPoint y: 100, endPoint x: 208, endPoint y: 60, distance: 155.4
click at [208, 60] on div "A security risk assessment is required annually or as often as necessary to ass…" at bounding box center [351, 80] width 286 height 51
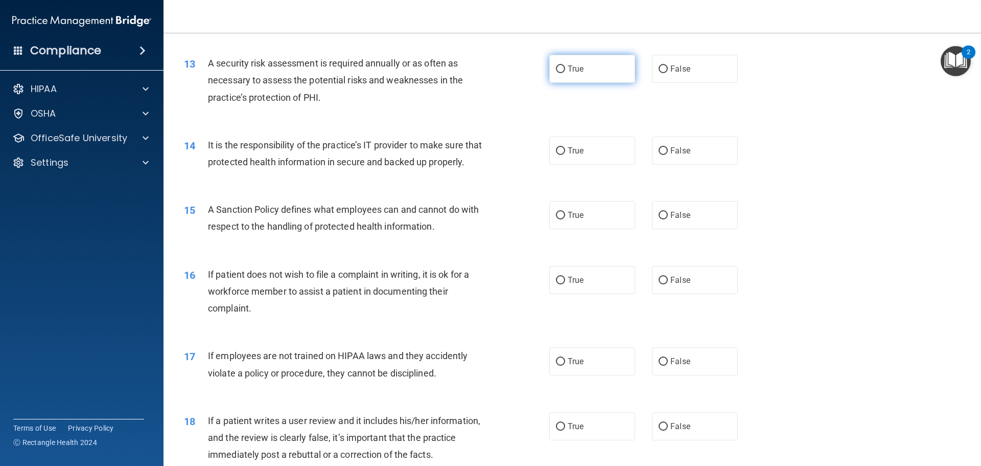
click at [574, 72] on span "True" at bounding box center [576, 69] width 16 height 10
click at [565, 72] on input "True" at bounding box center [560, 69] width 9 height 8
radio input "true"
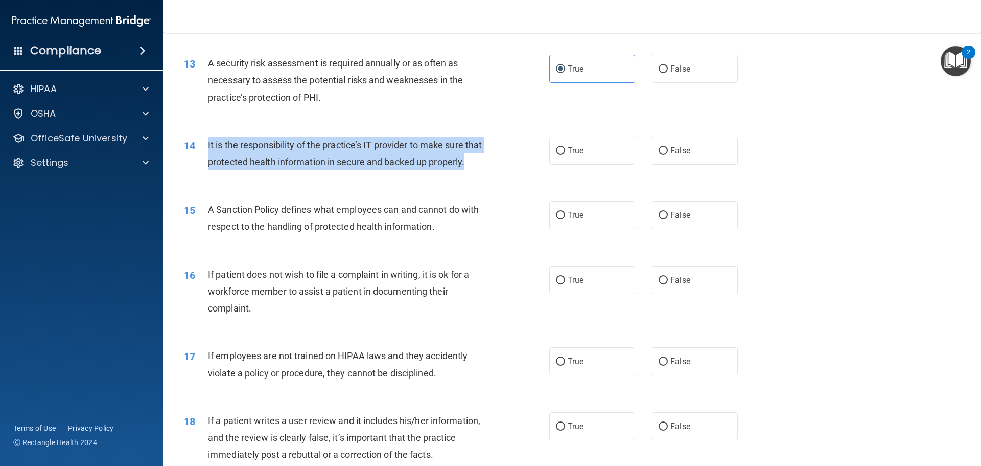
drag, startPoint x: 253, startPoint y: 180, endPoint x: 208, endPoint y: 151, distance: 53.6
click at [208, 151] on div "It is the responsibility of the practice’s IT provider to make sure that protec…" at bounding box center [351, 153] width 286 height 34
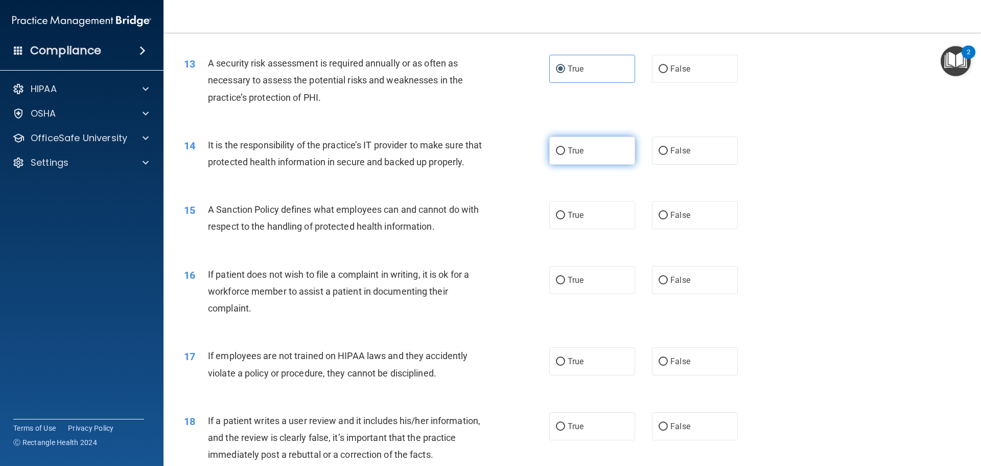
click at [579, 158] on label "True" at bounding box center [592, 150] width 86 height 28
click at [565, 155] on input "True" at bounding box center [560, 151] width 9 height 8
radio input "true"
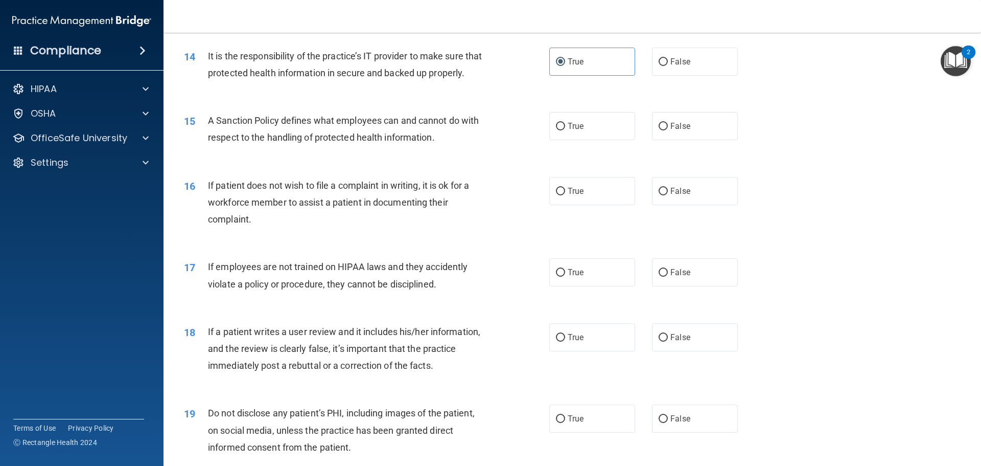
scroll to position [1175, 0]
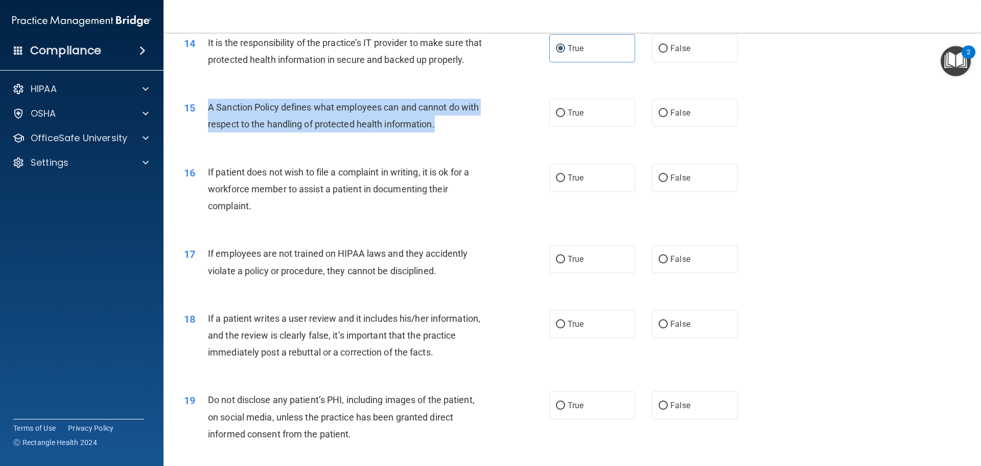
drag, startPoint x: 458, startPoint y: 144, endPoint x: 203, endPoint y: 118, distance: 256.8
click at [203, 118] on div "15 A Sanction Policy defines what employees can and cannot do with respect to t…" at bounding box center [367, 118] width 396 height 39
click at [523, 130] on div "15 A Sanction Policy defines what employees can and cannot do with respect to t…" at bounding box center [367, 118] width 396 height 39
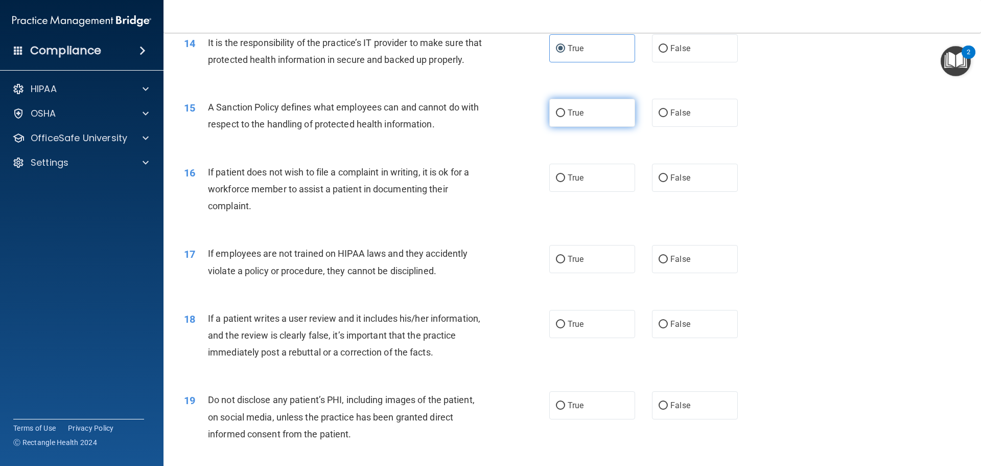
click at [574, 118] on span "True" at bounding box center [576, 113] width 16 height 10
click at [565, 117] on input "True" at bounding box center [560, 113] width 9 height 8
radio input "true"
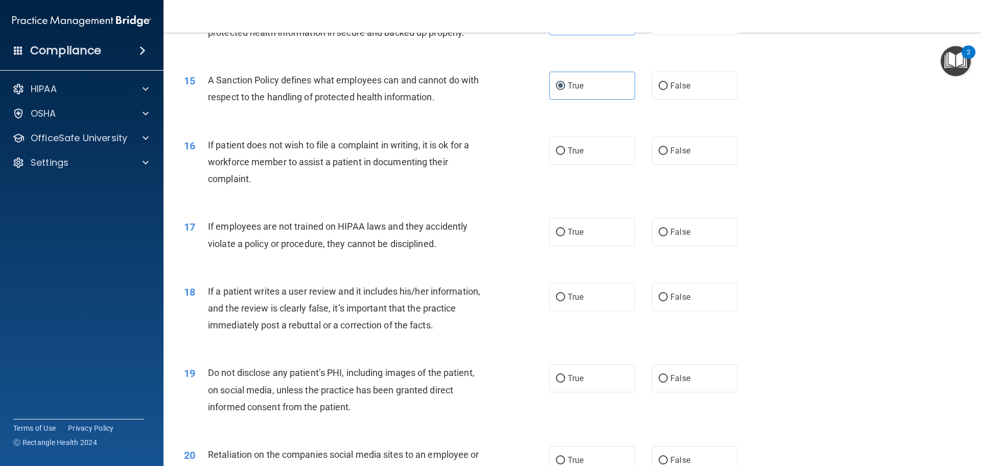
scroll to position [1226, 0]
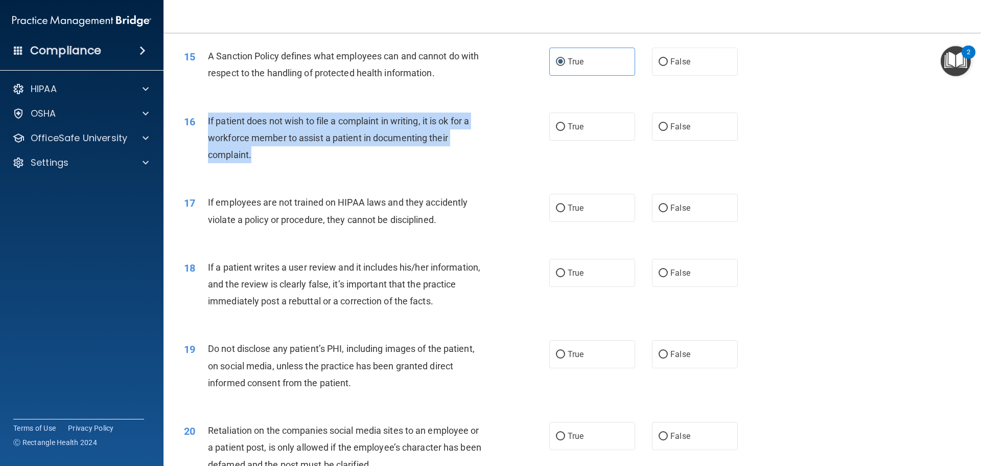
drag, startPoint x: 270, startPoint y: 175, endPoint x: 204, endPoint y: 138, distance: 75.9
click at [204, 138] on div "16 If patient does not wish to file a complaint in writing, it is ok for a work…" at bounding box center [367, 140] width 396 height 56
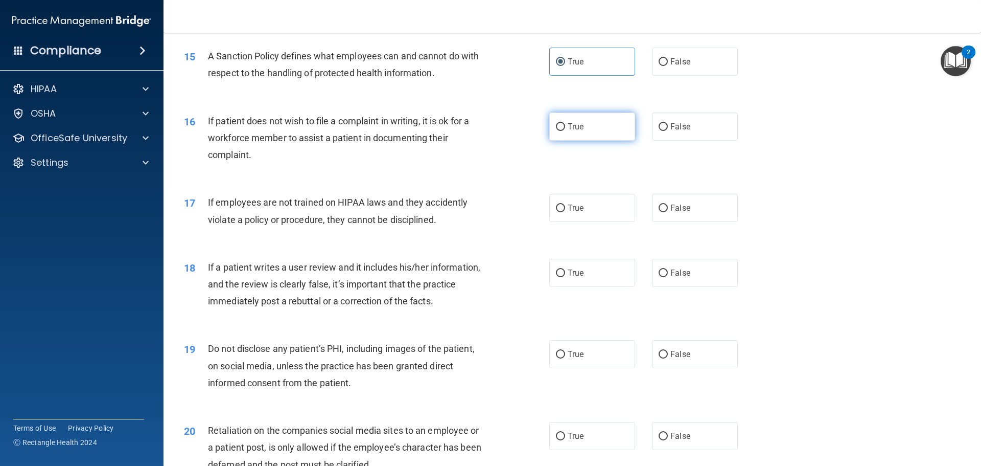
click at [570, 135] on label "True" at bounding box center [592, 126] width 86 height 28
click at [565, 131] on input "True" at bounding box center [560, 127] width 9 height 8
radio input "true"
click at [660, 222] on label "False" at bounding box center [695, 208] width 86 height 28
click at [660, 212] on input "False" at bounding box center [663, 208] width 9 height 8
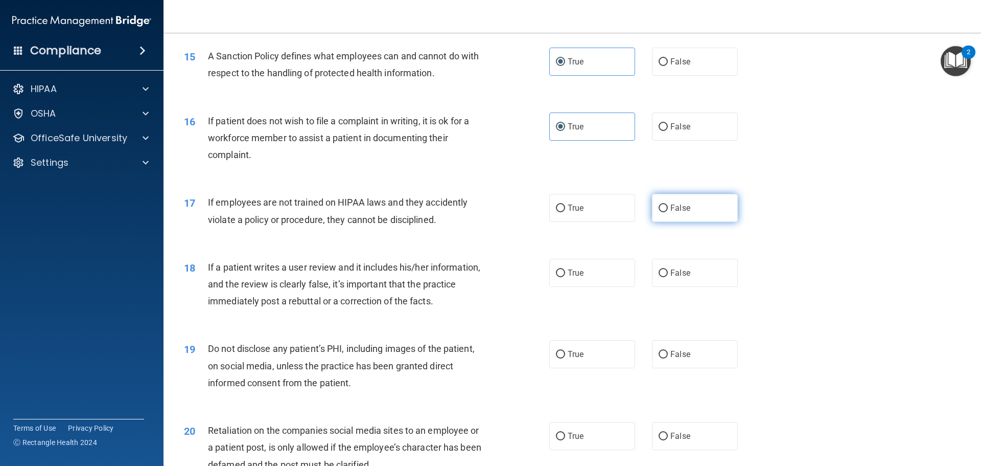
radio input "true"
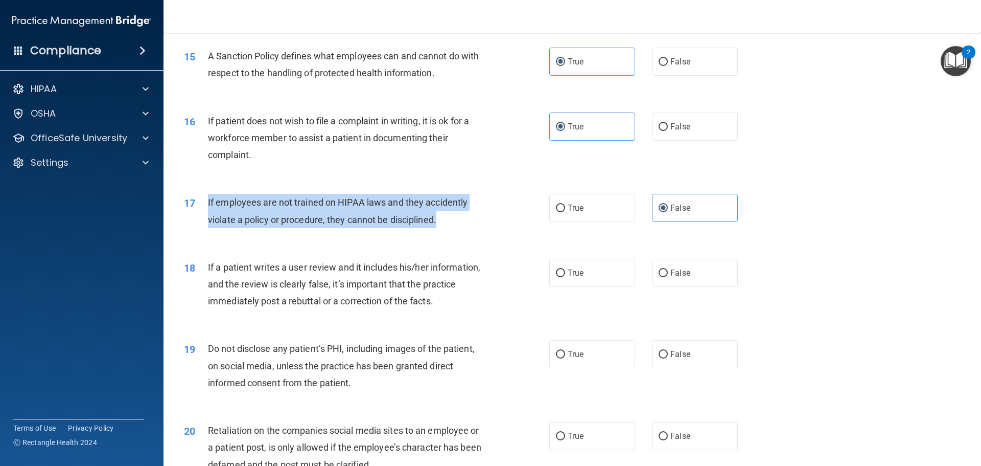
drag, startPoint x: 449, startPoint y: 239, endPoint x: 206, endPoint y: 214, distance: 243.5
click at [206, 214] on div "17 If employees are not trained on HIPAA laws and they accidently violate a pol…" at bounding box center [367, 213] width 396 height 39
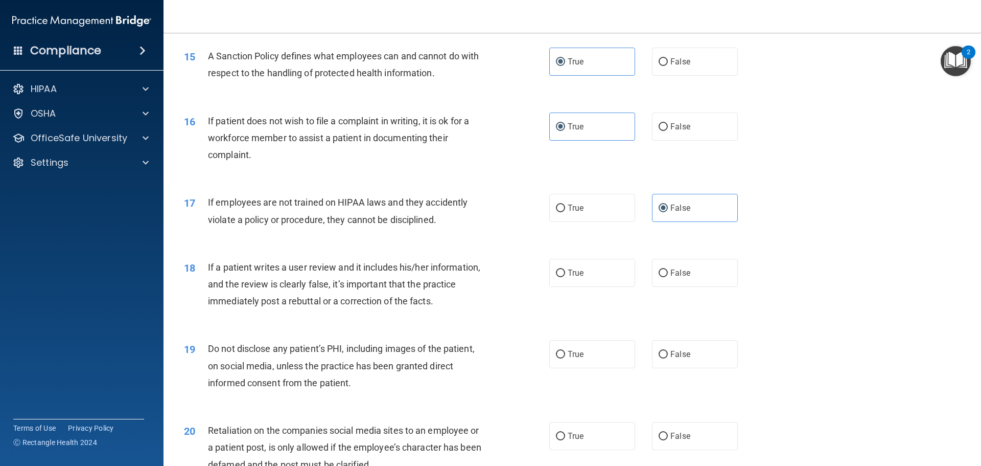
click at [750, 206] on div "17 If employees are not trained on HIPAA laws and they accidently violate a pol…" at bounding box center [572, 213] width 792 height 64
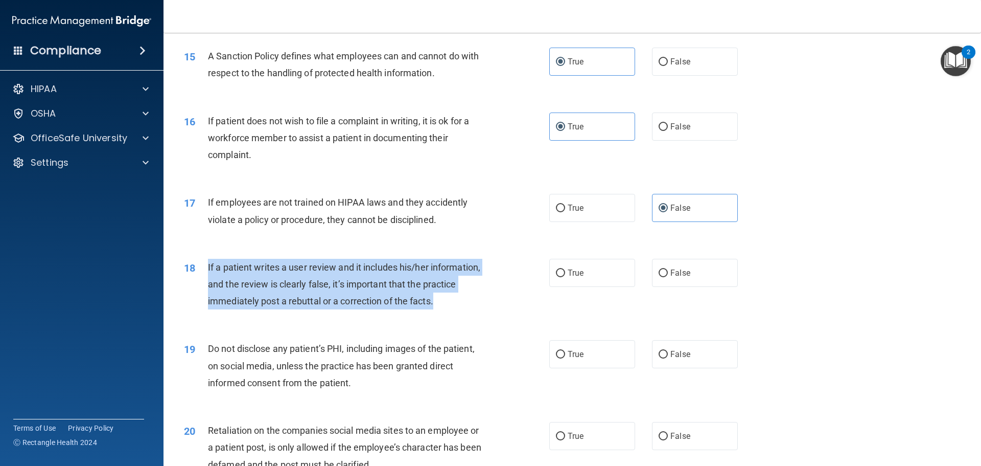
drag, startPoint x: 445, startPoint y: 317, endPoint x: 203, endPoint y: 280, distance: 244.1
click at [203, 280] on div "18 If a patient writes a user review and it includes his/her information, and t…" at bounding box center [367, 287] width 396 height 56
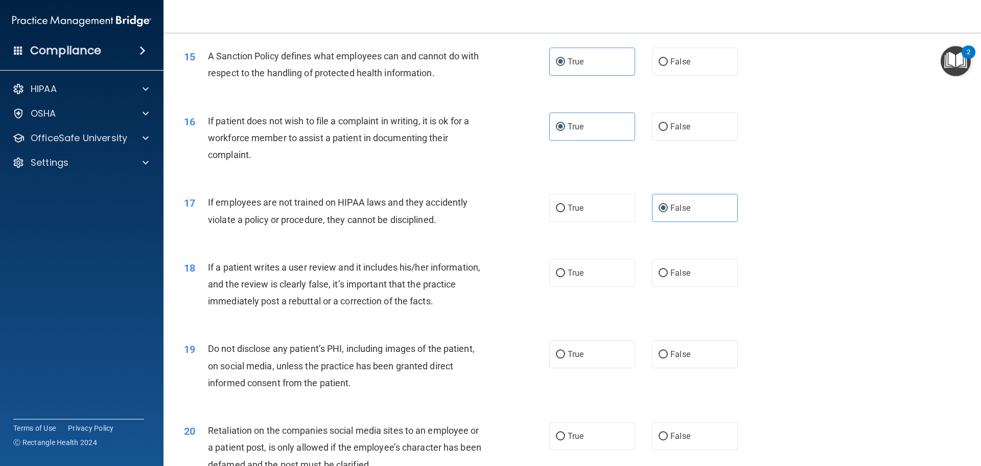
click at [831, 263] on div "18 If a patient writes a user review and it includes his/her information, and t…" at bounding box center [572, 287] width 792 height 82
click at [676, 277] on span "False" at bounding box center [680, 273] width 20 height 10
click at [668, 277] on input "False" at bounding box center [663, 273] width 9 height 8
radio input "true"
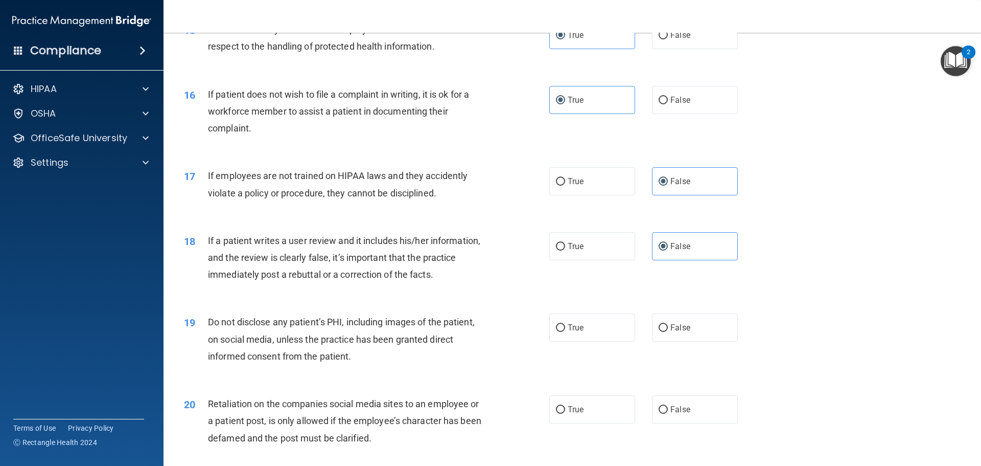
scroll to position [1277, 0]
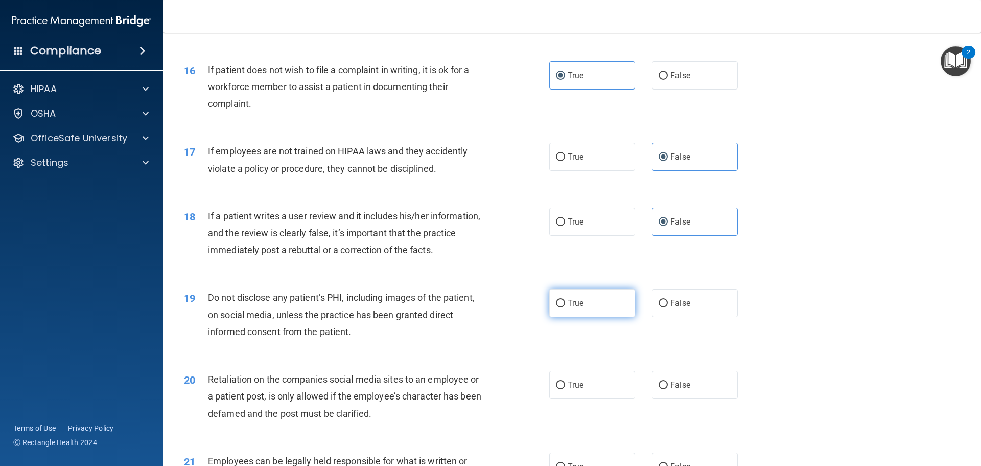
click at [573, 315] on label "True" at bounding box center [592, 303] width 86 height 28
click at [565, 307] on input "True" at bounding box center [560, 303] width 9 height 8
radio input "true"
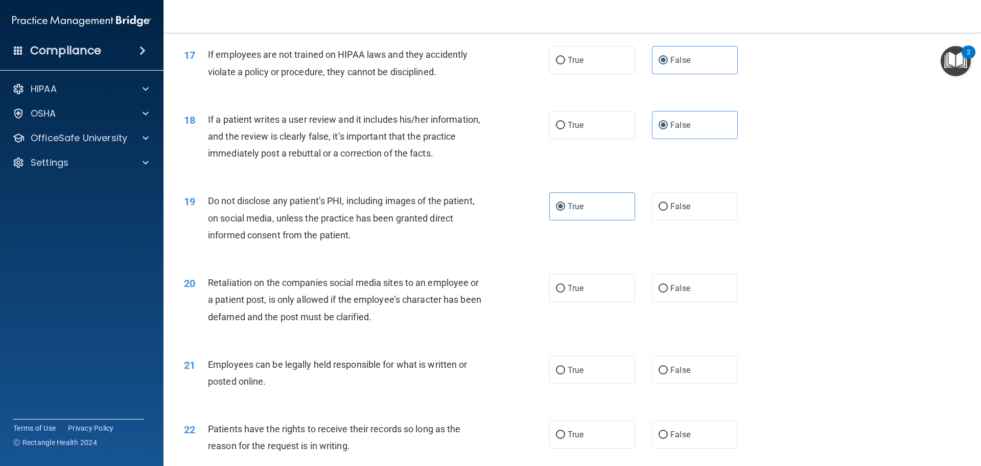
scroll to position [1431, 0]
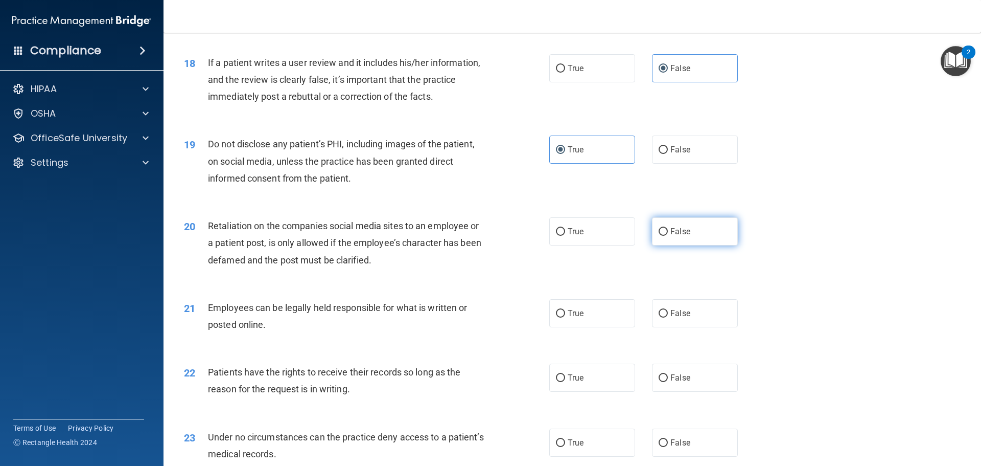
click at [659, 236] on input "False" at bounding box center [663, 232] width 9 height 8
radio input "true"
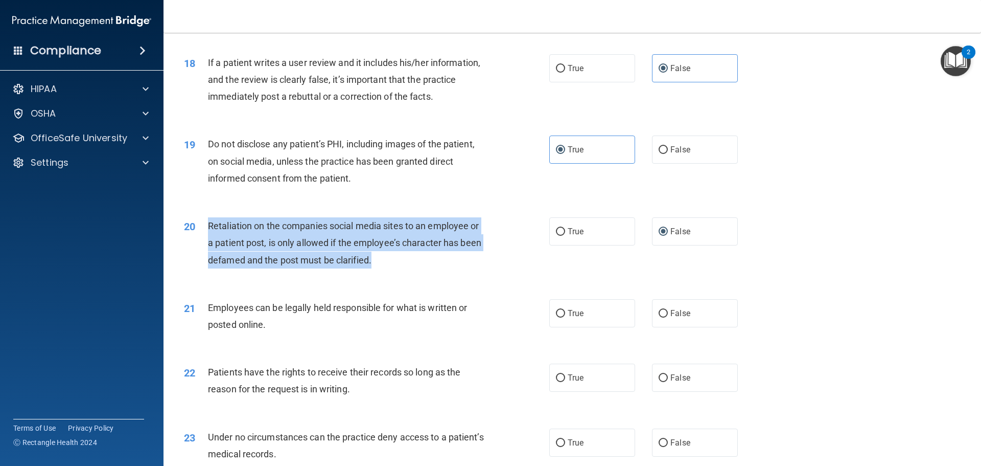
drag, startPoint x: 385, startPoint y: 271, endPoint x: 209, endPoint y: 242, distance: 178.2
click at [209, 242] on div "Retaliation on the companies social media sites to an employee or a patient pos…" at bounding box center [351, 242] width 286 height 51
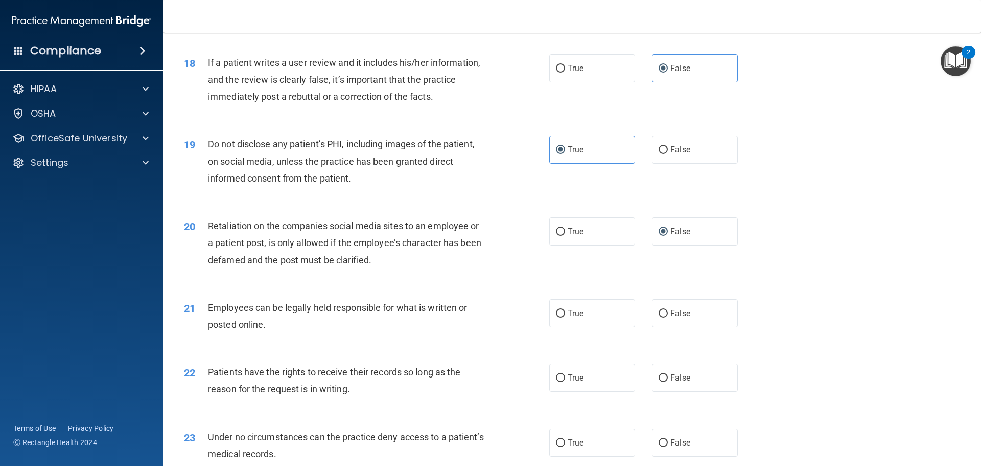
click at [446, 303] on div "21 Employees can be legally held responsible for what is written or posted onli…" at bounding box center [572, 318] width 792 height 64
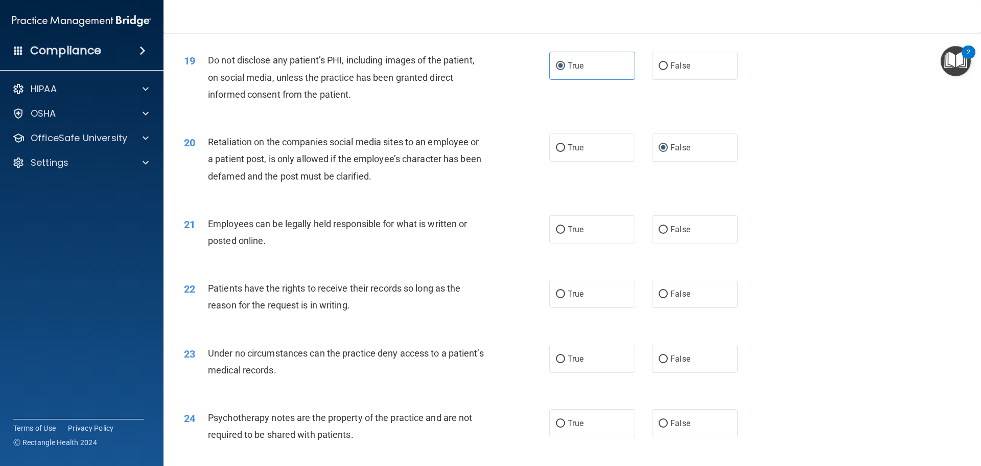
scroll to position [1533, 0]
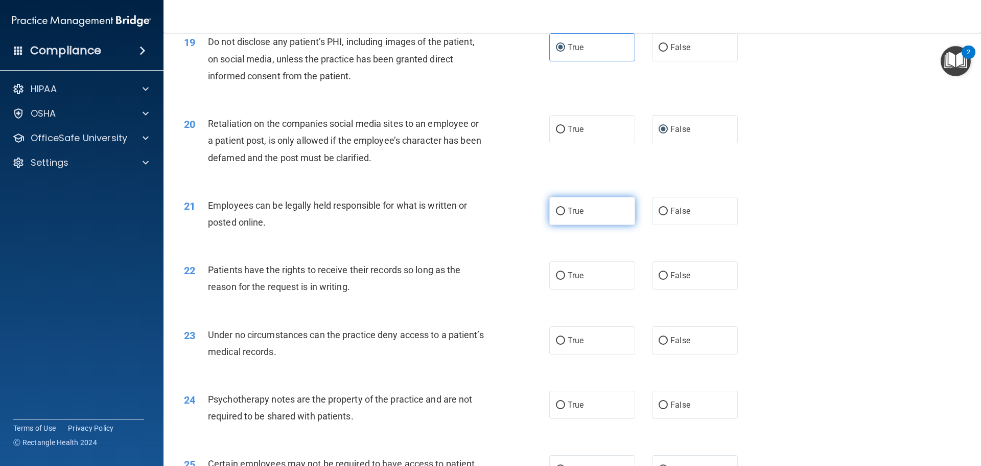
click at [579, 216] on span "True" at bounding box center [576, 211] width 16 height 10
click at [565, 215] on input "True" at bounding box center [560, 211] width 9 height 8
radio input "true"
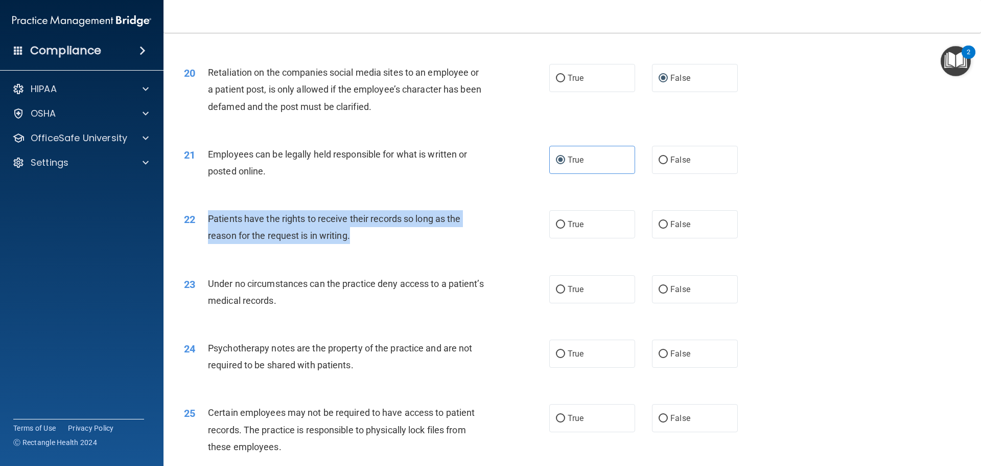
drag, startPoint x: 381, startPoint y: 252, endPoint x: 203, endPoint y: 227, distance: 179.6
click at [203, 227] on div "22 Patients have the rights to receive their records so long as the reason for …" at bounding box center [367, 229] width 396 height 39
click at [661, 228] on input "False" at bounding box center [663, 225] width 9 height 8
radio input "true"
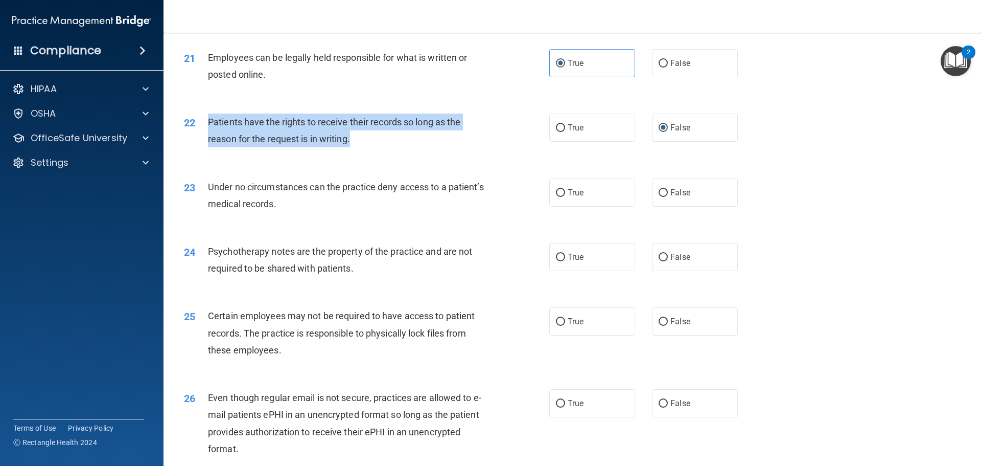
scroll to position [1686, 0]
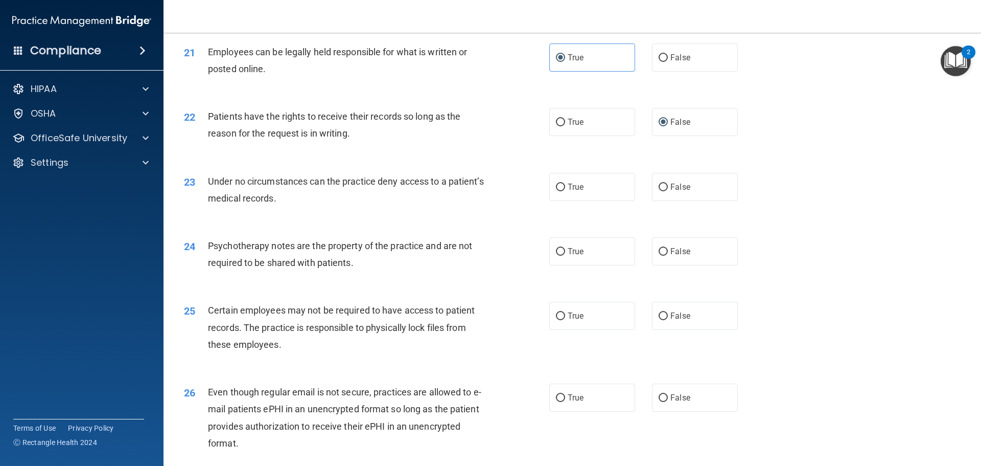
click at [534, 243] on div "24 Psychotherapy notes are the property of the practice and are not required to…" at bounding box center [572, 256] width 792 height 64
click at [586, 194] on label "True" at bounding box center [592, 187] width 86 height 28
click at [565, 191] on input "True" at bounding box center [560, 187] width 9 height 8
radio input "true"
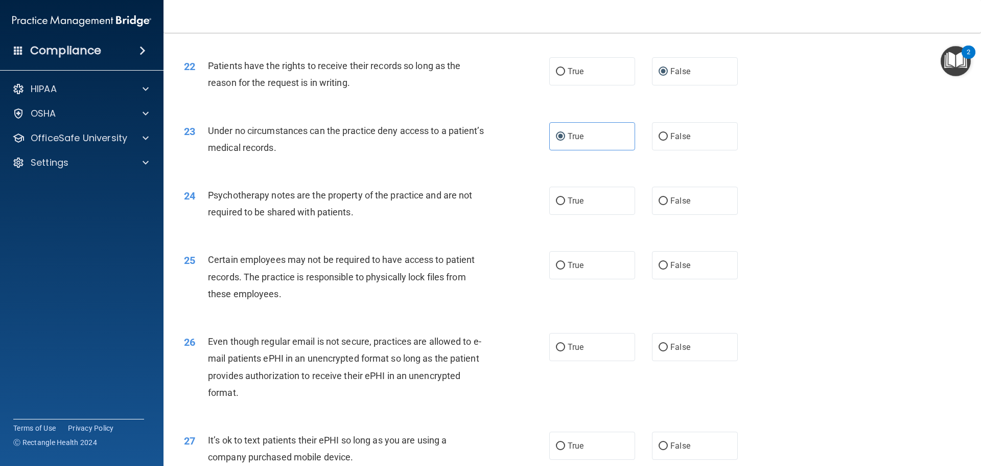
scroll to position [1737, 0]
click at [566, 214] on label "True" at bounding box center [592, 200] width 86 height 28
click at [565, 204] on input "True" at bounding box center [560, 201] width 9 height 8
radio input "true"
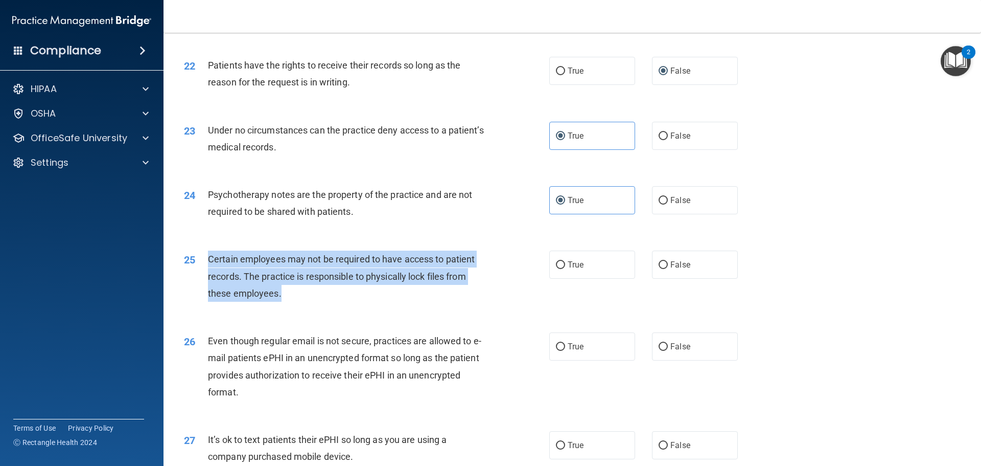
drag, startPoint x: 293, startPoint y: 311, endPoint x: 205, endPoint y: 280, distance: 92.6
click at [205, 280] on div "25 Certain employees may not be required to have access to patient records. The…" at bounding box center [367, 278] width 396 height 56
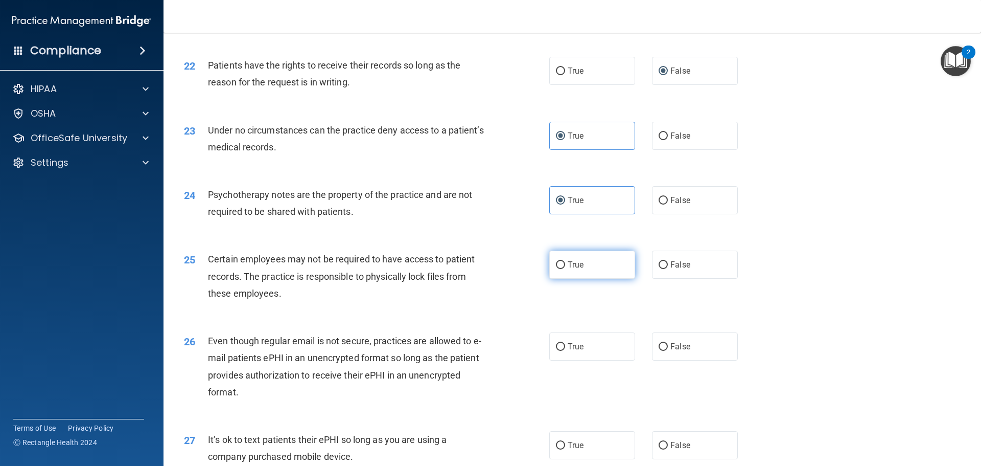
click at [577, 269] on span "True" at bounding box center [576, 265] width 16 height 10
click at [565, 269] on input "True" at bounding box center [560, 265] width 9 height 8
radio input "true"
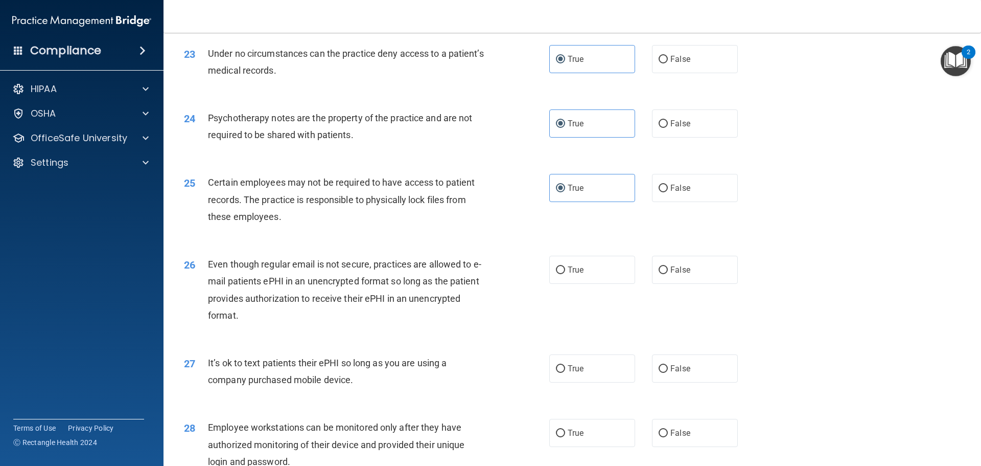
scroll to position [1891, 0]
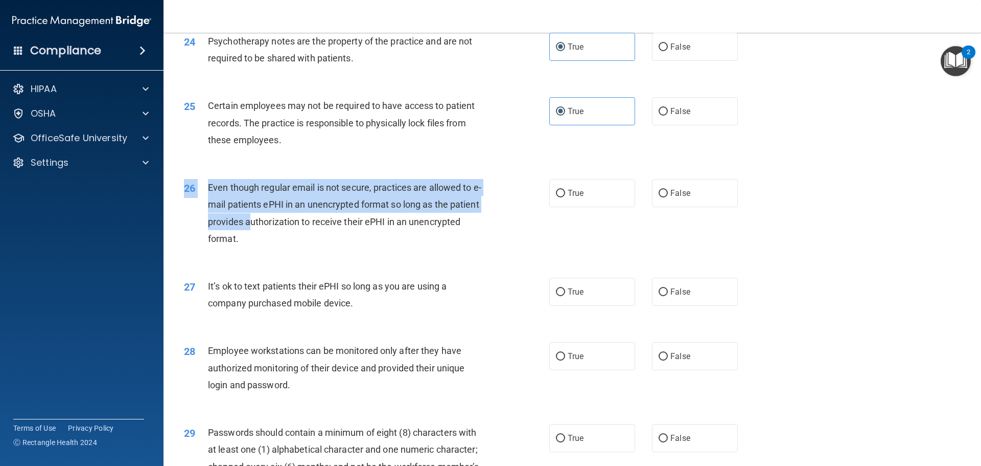
drag, startPoint x: 276, startPoint y: 270, endPoint x: 252, endPoint y: 246, distance: 33.6
click at [252, 246] on div "26 Even though regular email is not secure, practices are allowed to e-mail pat…" at bounding box center [572, 215] width 792 height 99
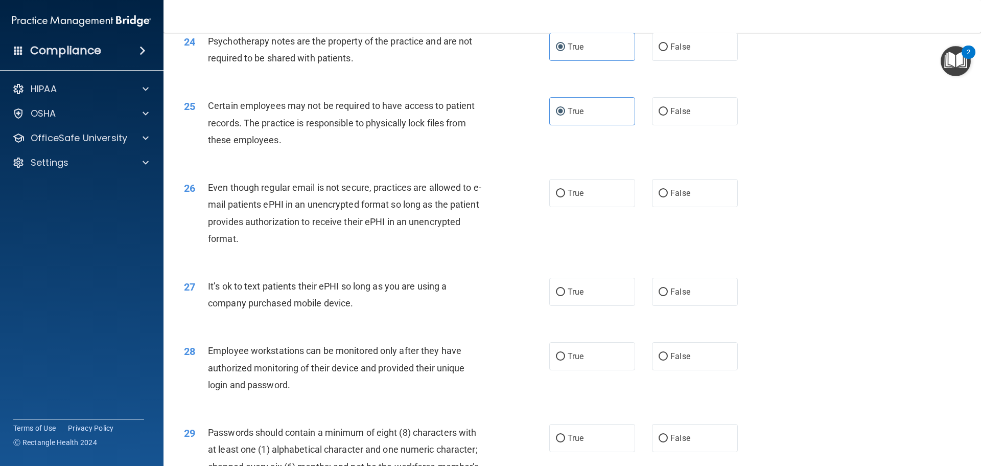
click at [249, 247] on div "Even though regular email is not secure, practices are allowed to e-mail patien…" at bounding box center [351, 213] width 286 height 68
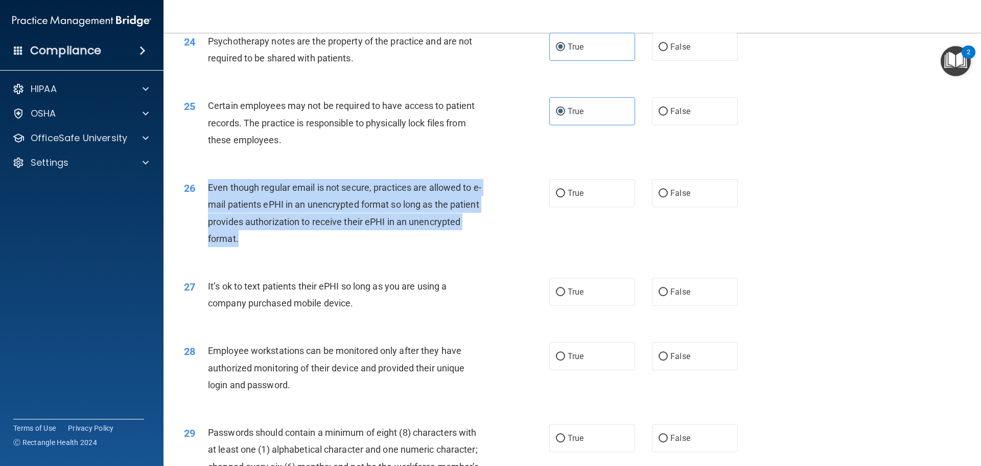
drag, startPoint x: 243, startPoint y: 252, endPoint x: 207, endPoint y: 205, distance: 58.7
click at [208, 205] on div "Even though regular email is not secure, practices are allowed to e-mail patien…" at bounding box center [351, 213] width 286 height 68
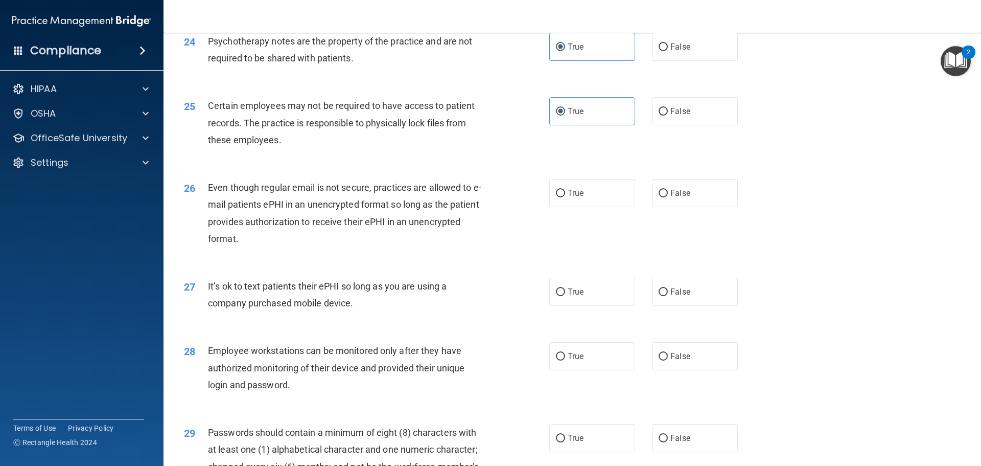
click at [786, 210] on div "26 Even though regular email is not secure, practices are allowed to e-mail pat…" at bounding box center [572, 215] width 792 height 99
click at [642, 207] on div "True False" at bounding box center [652, 193] width 206 height 28
click at [677, 198] on span "False" at bounding box center [680, 193] width 20 height 10
click at [668, 197] on input "False" at bounding box center [663, 194] width 9 height 8
radio input "true"
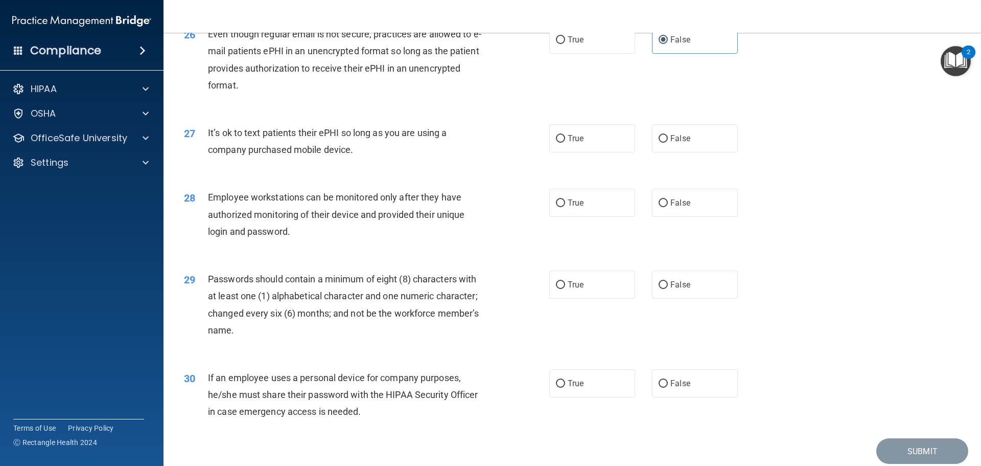
scroll to position [2095, 0]
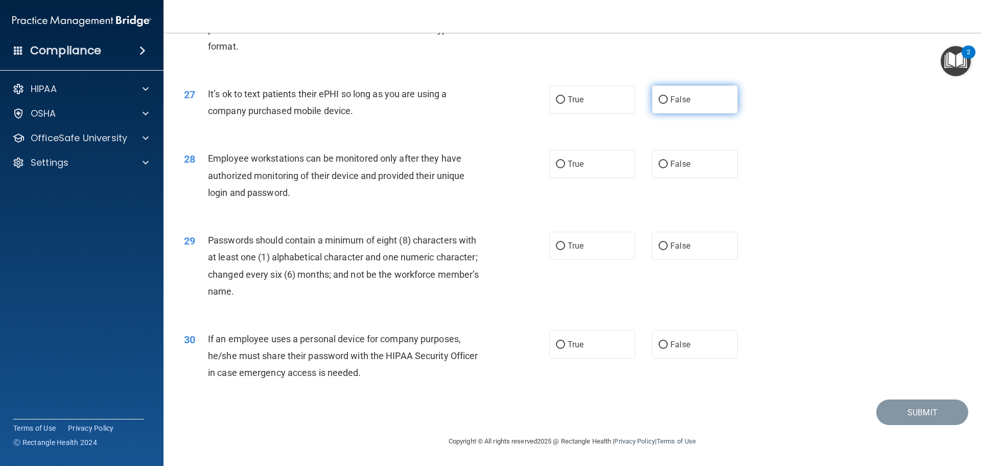
click at [672, 99] on span "False" at bounding box center [680, 100] width 20 height 10
click at [668, 99] on input "False" at bounding box center [663, 100] width 9 height 8
radio input "true"
click at [689, 176] on label "False" at bounding box center [695, 164] width 86 height 28
click at [668, 168] on input "False" at bounding box center [663, 164] width 9 height 8
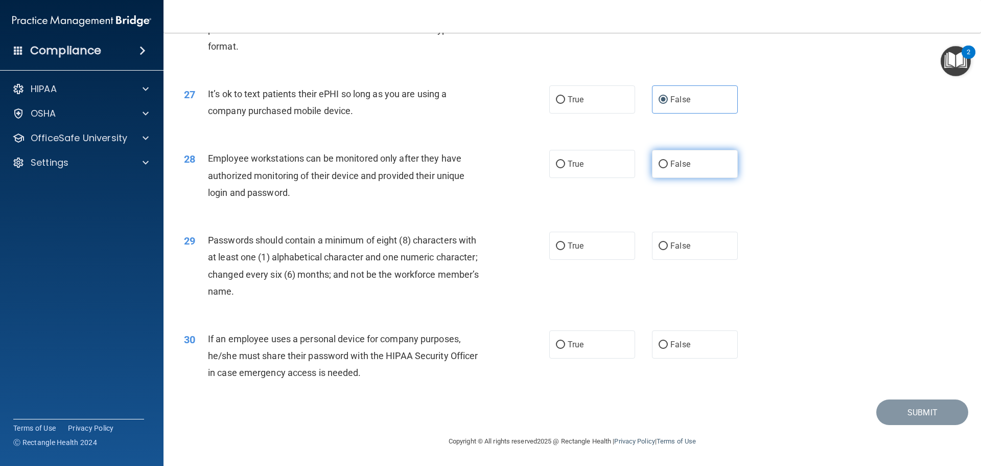
radio input "true"
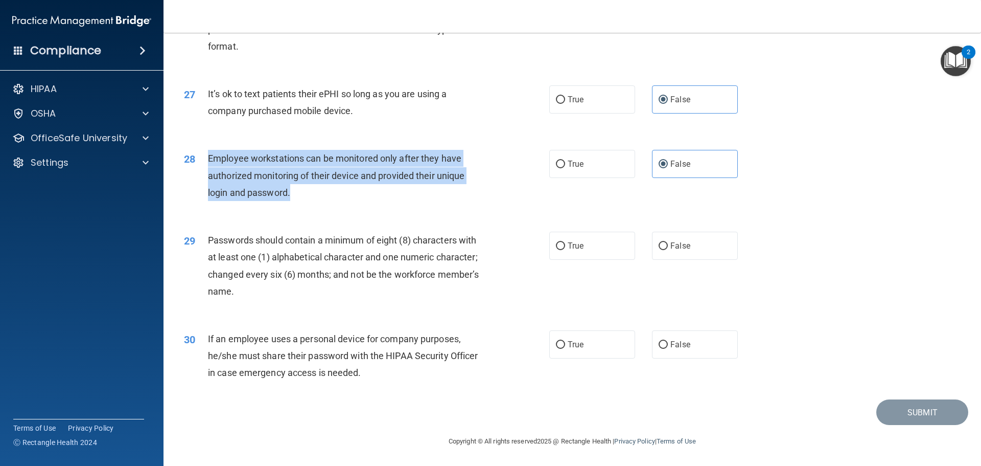
drag, startPoint x: 308, startPoint y: 194, endPoint x: 209, endPoint y: 170, distance: 101.6
click at [209, 170] on div "Employee workstations can be monitored only after they have authorized monitori…" at bounding box center [351, 175] width 286 height 51
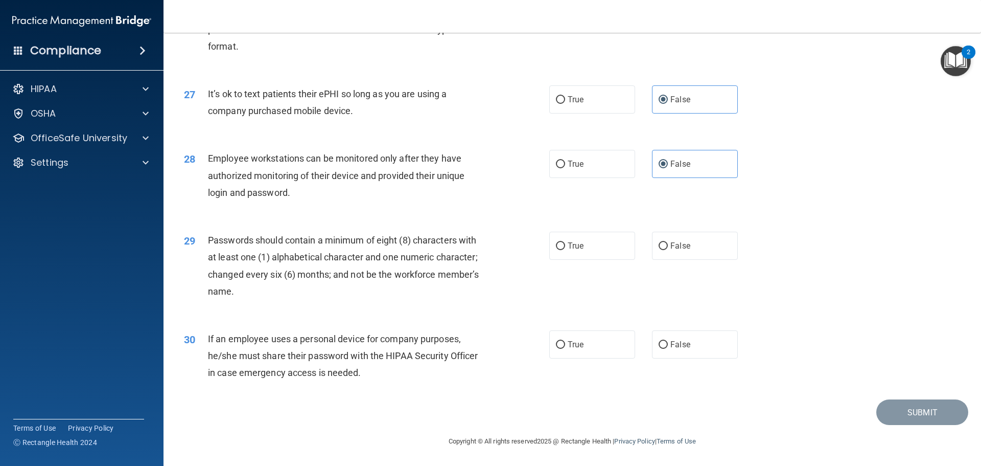
click at [498, 219] on div "28 Employee workstations can be monitored only after they have authorized monit…" at bounding box center [572, 178] width 792 height 82
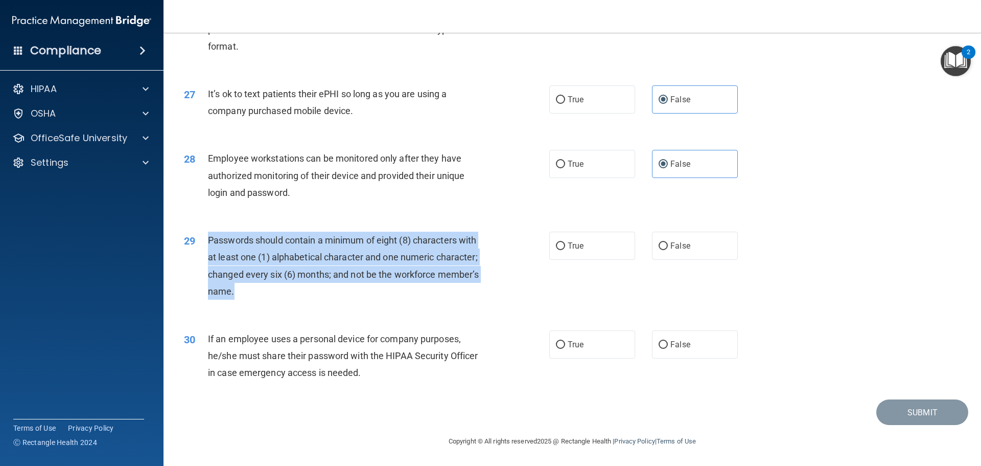
drag, startPoint x: 245, startPoint y: 297, endPoint x: 206, endPoint y: 239, distance: 70.0
click at [206, 239] on div "29 Passwords should contain a minimum of eight (8) characters with at least one…" at bounding box center [367, 267] width 396 height 73
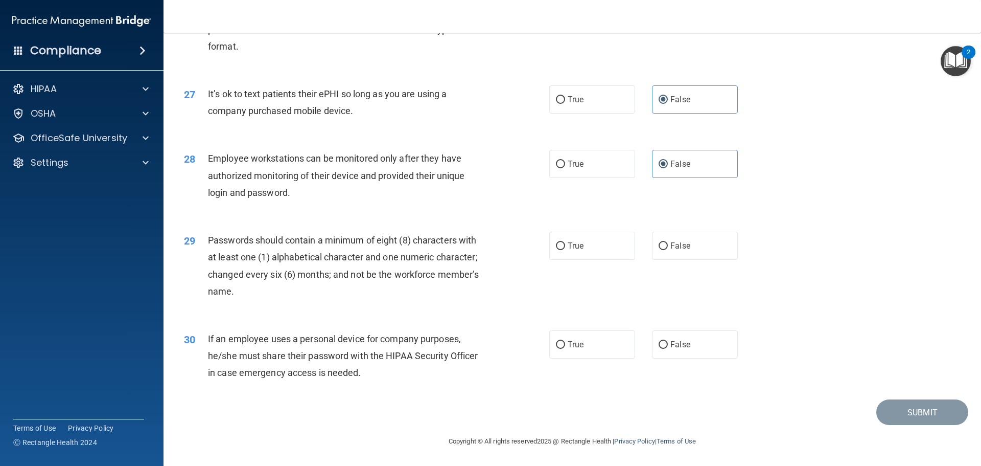
click at [508, 195] on div "28 Employee workstations can be monitored only after they have authorized monit…" at bounding box center [367, 178] width 396 height 56
click at [558, 250] on input "True" at bounding box center [560, 246] width 9 height 8
radio input "true"
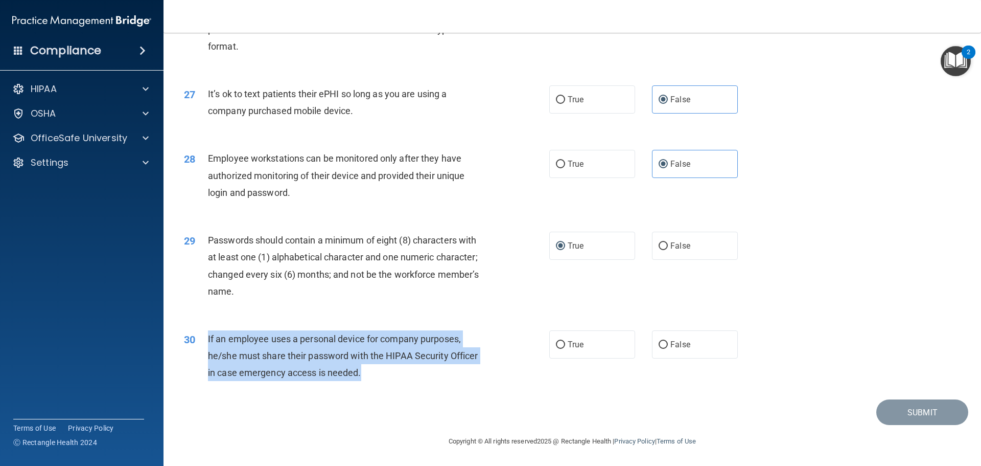
drag, startPoint x: 385, startPoint y: 364, endPoint x: 208, endPoint y: 334, distance: 178.9
click at [208, 334] on div "If an employee uses a personal device for company purposes, he/she must share t…" at bounding box center [351, 355] width 286 height 51
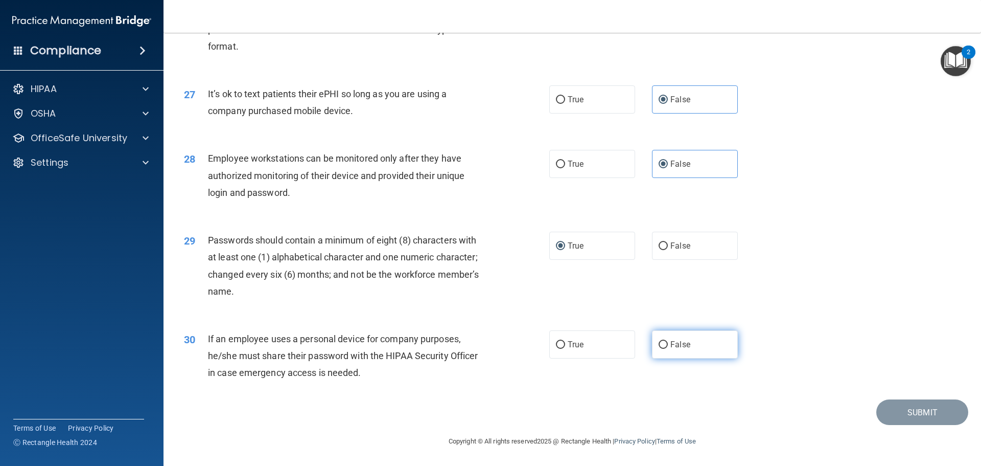
click at [676, 337] on label "False" at bounding box center [695, 344] width 86 height 28
click at [668, 341] on input "False" at bounding box center [663, 345] width 9 height 8
radio input "true"
click at [897, 415] on button "Submit" at bounding box center [922, 412] width 92 height 26
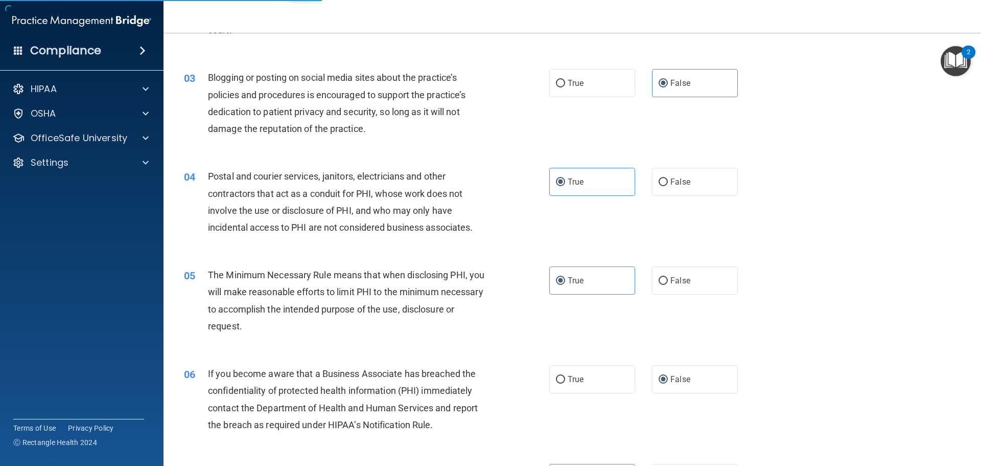
scroll to position [0, 0]
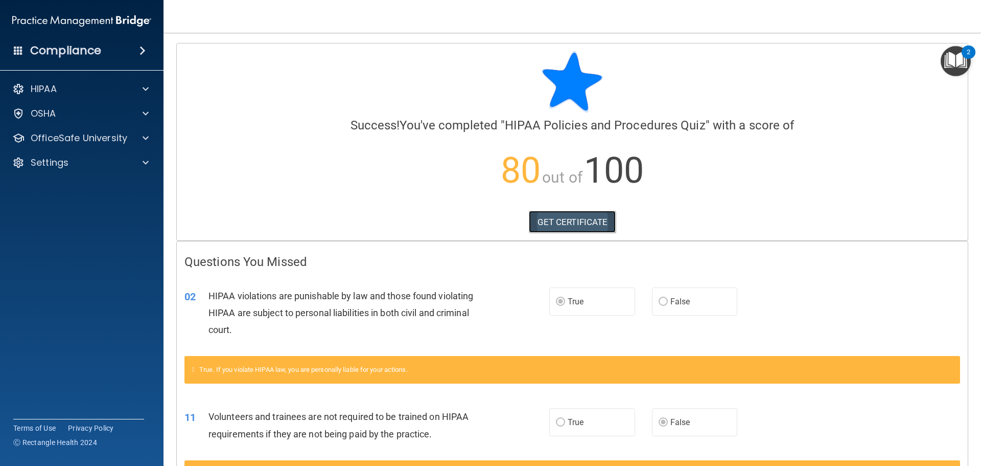
click at [552, 216] on link "GET CERTIFICATE" at bounding box center [572, 222] width 87 height 22
click at [69, 138] on p "OfficeSafe University" at bounding box center [79, 138] width 97 height 12
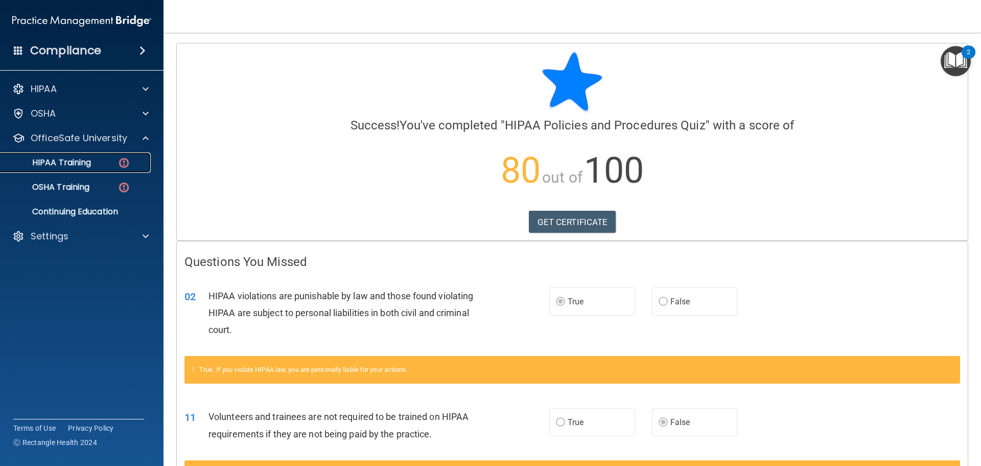
click at [48, 168] on link "HIPAA Training" at bounding box center [70, 162] width 161 height 20
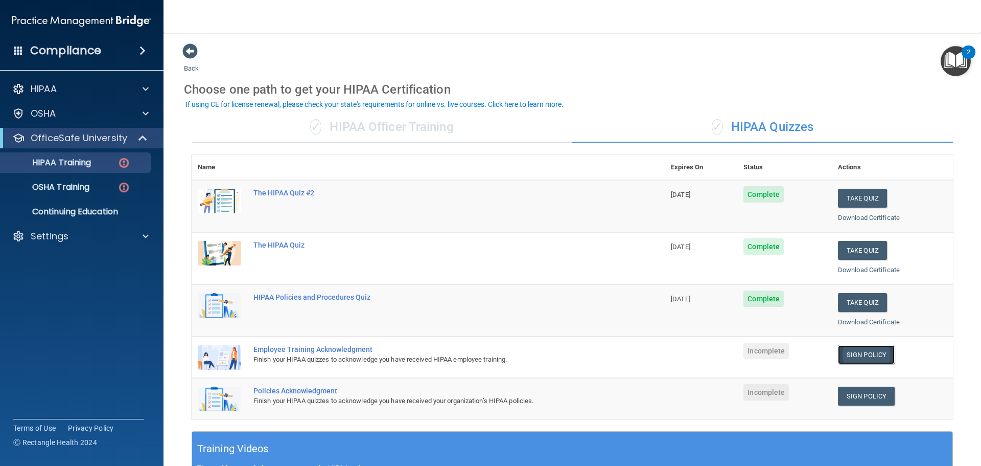
click at [853, 350] on link "Sign Policy" at bounding box center [866, 354] width 57 height 19
click at [869, 392] on link "Sign Policy" at bounding box center [866, 395] width 57 height 19
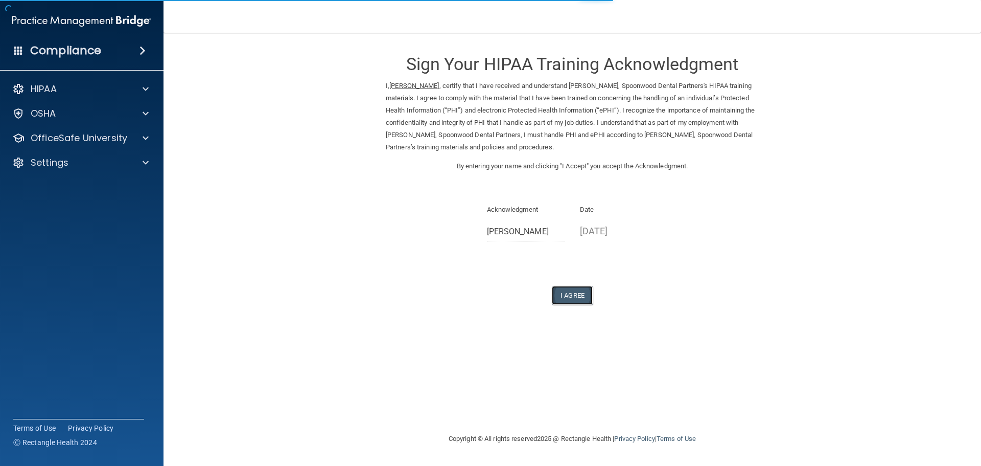
click at [574, 289] on button "I Agree" at bounding box center [572, 295] width 41 height 19
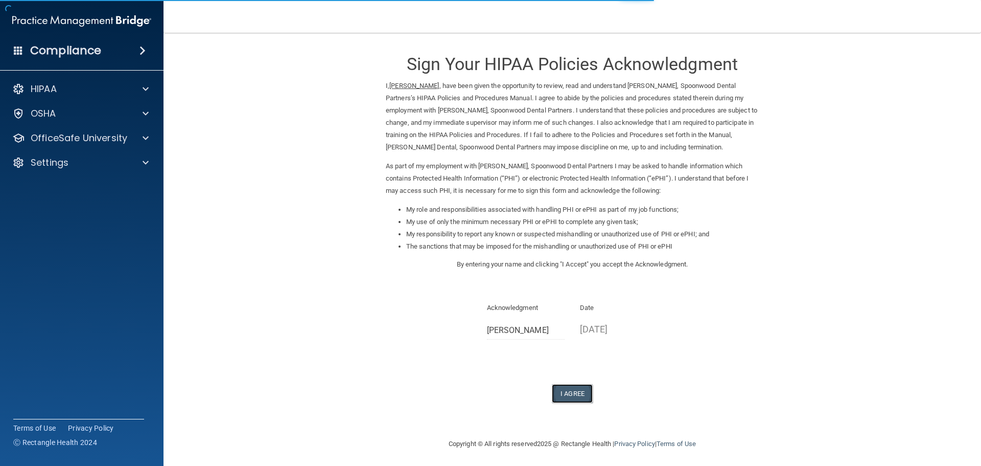
click at [574, 394] on button "I Agree" at bounding box center [572, 393] width 41 height 19
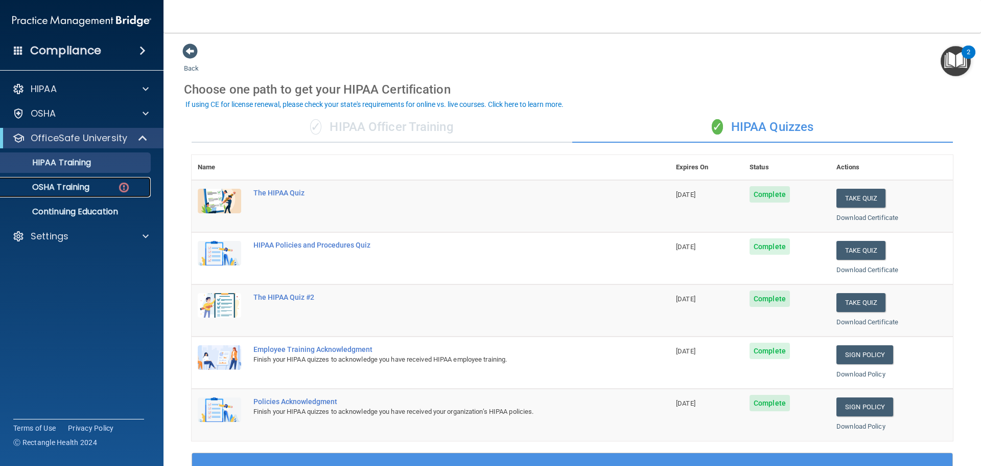
click at [59, 179] on link "OSHA Training" at bounding box center [70, 187] width 161 height 20
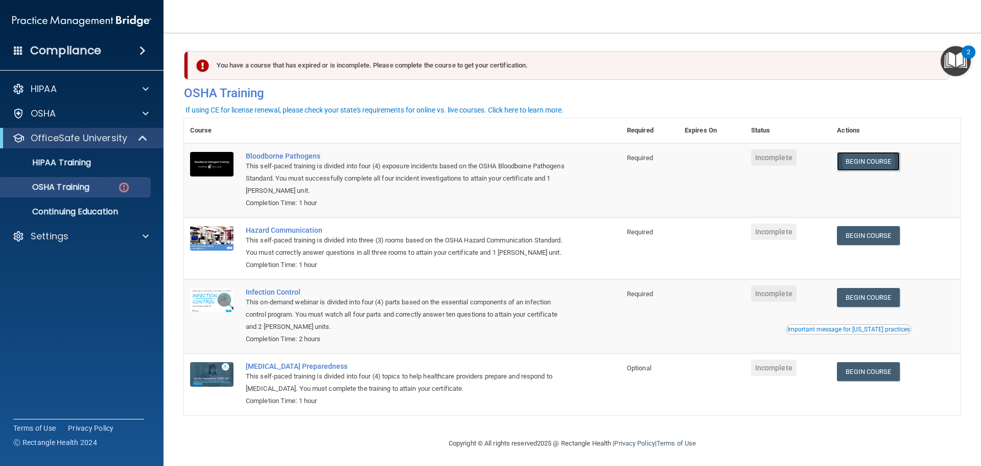
click at [865, 165] on link "Begin Course" at bounding box center [868, 161] width 62 height 19
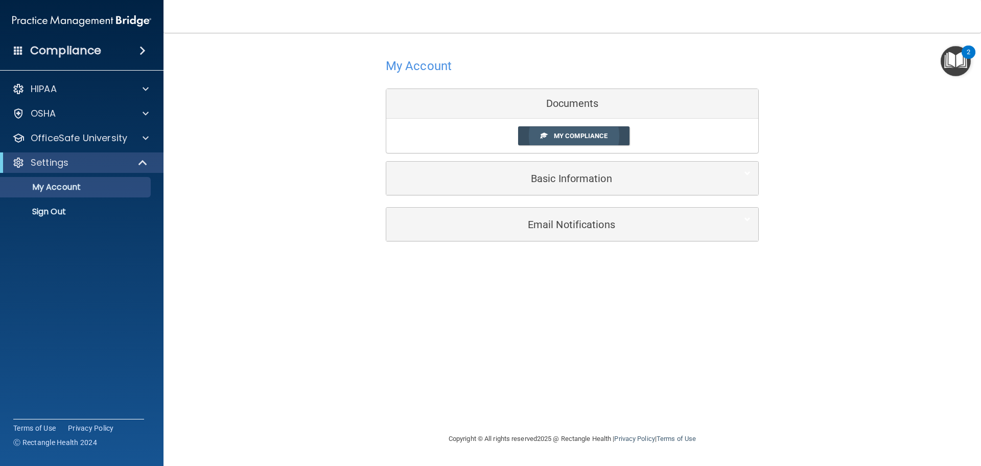
click at [546, 134] on span at bounding box center [544, 135] width 7 height 7
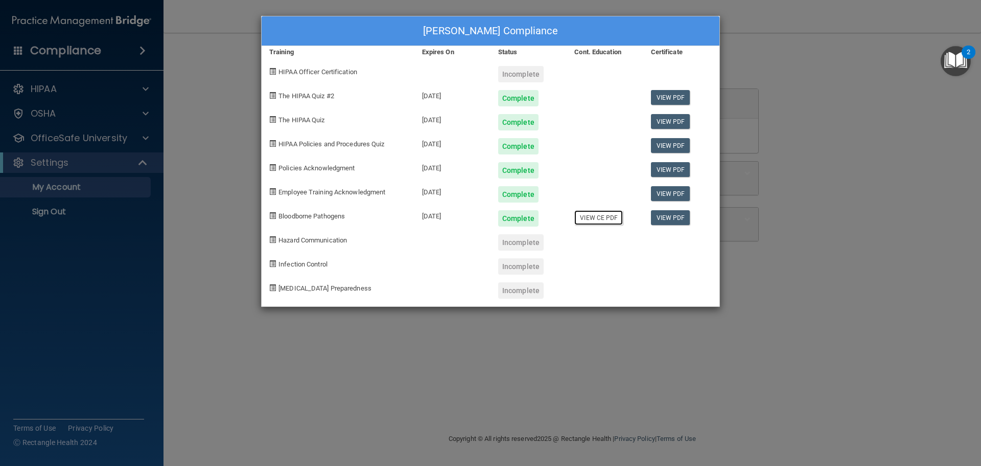
click at [616, 220] on link "View CE PDF" at bounding box center [598, 217] width 49 height 15
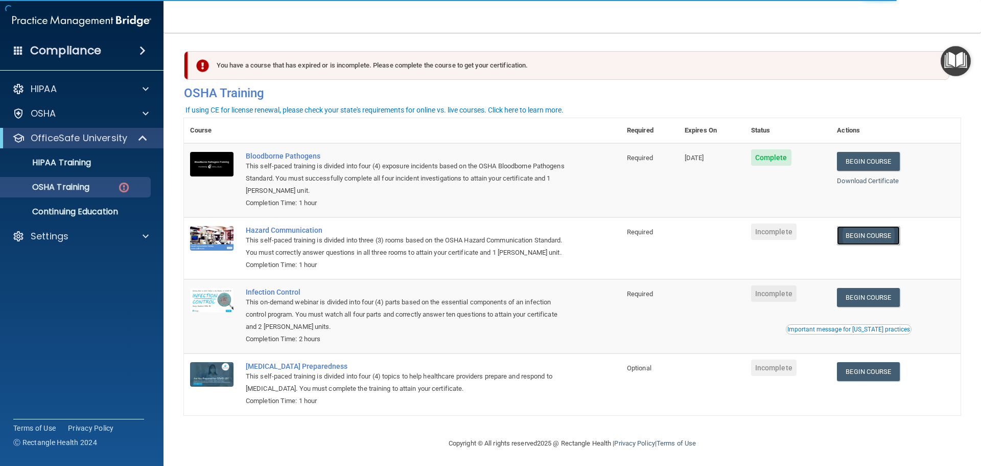
click at [884, 237] on link "Begin Course" at bounding box center [868, 235] width 62 height 19
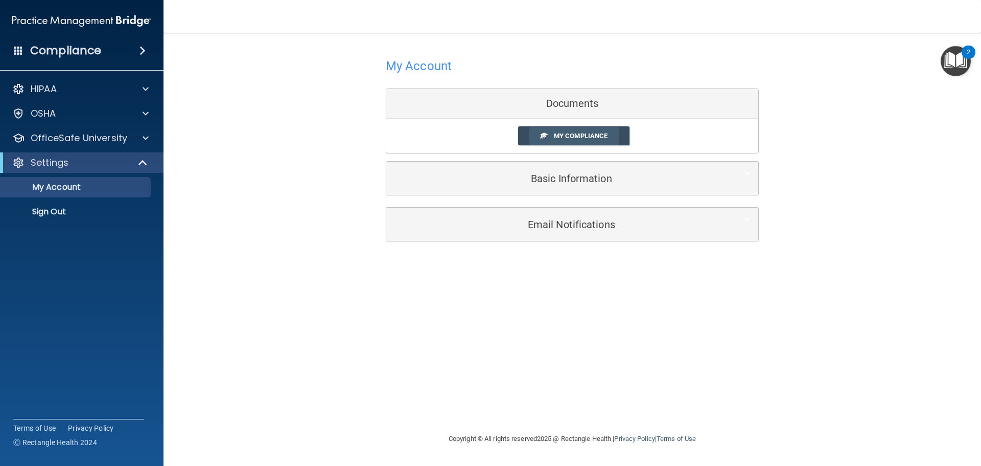
click at [579, 135] on span "My Compliance" at bounding box center [581, 136] width 54 height 8
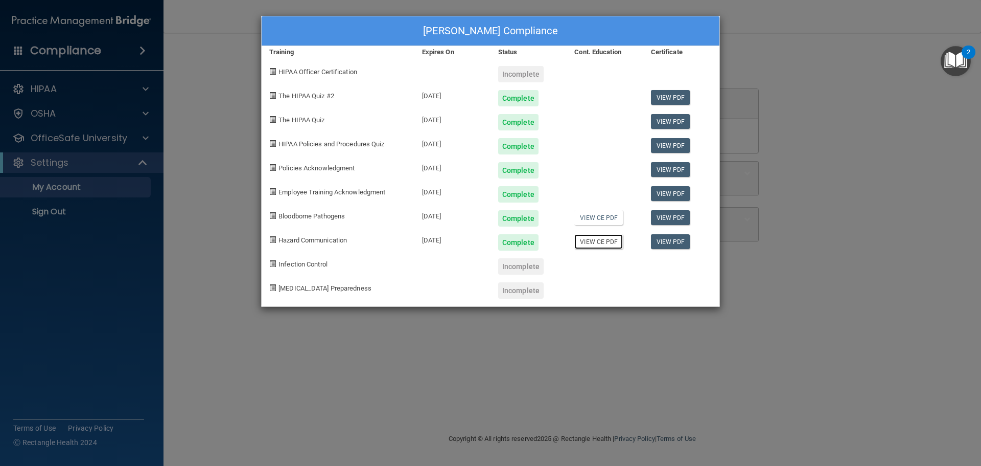
click at [598, 240] on link "View CE PDF" at bounding box center [598, 241] width 49 height 15
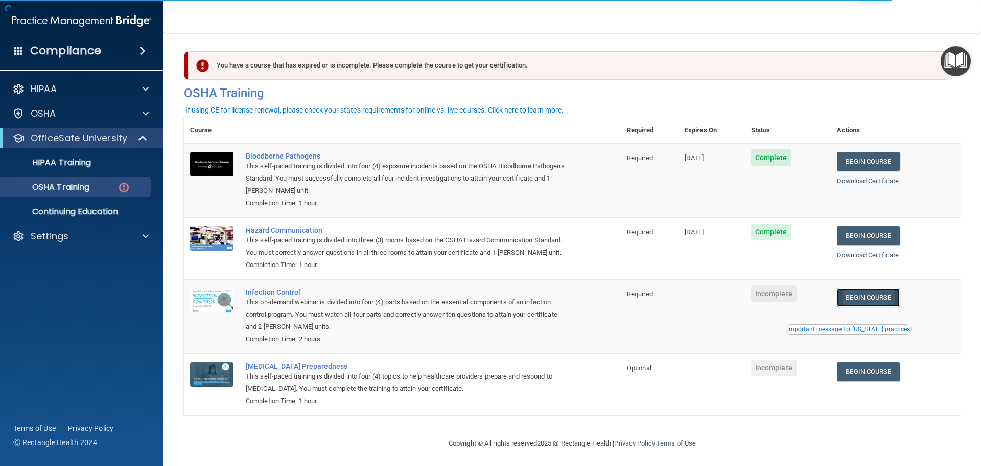
click at [888, 302] on link "Begin Course" at bounding box center [868, 297] width 62 height 19
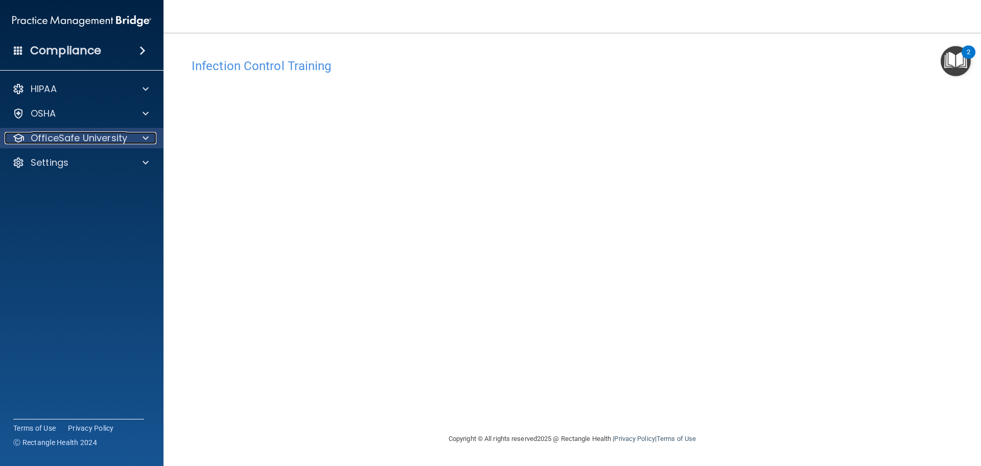
click at [81, 135] on p "OfficeSafe University" at bounding box center [79, 138] width 97 height 12
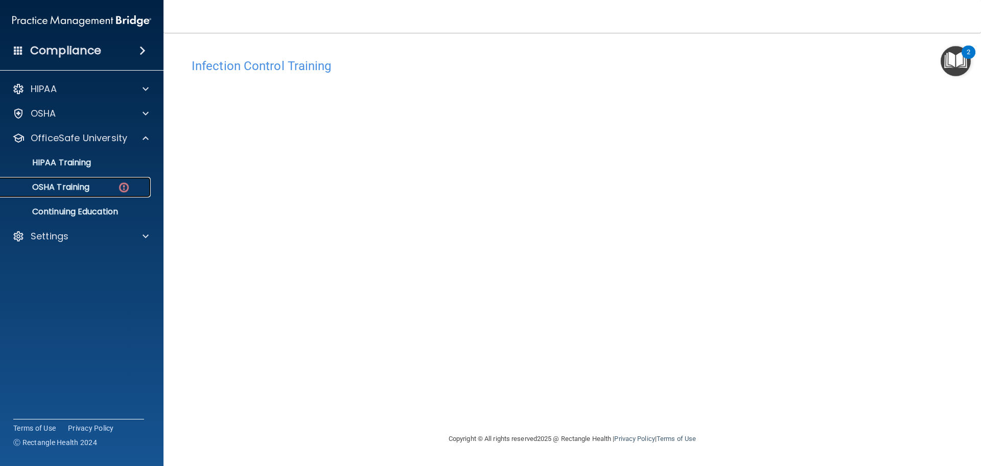
click at [58, 185] on p "OSHA Training" at bounding box center [48, 187] width 83 height 10
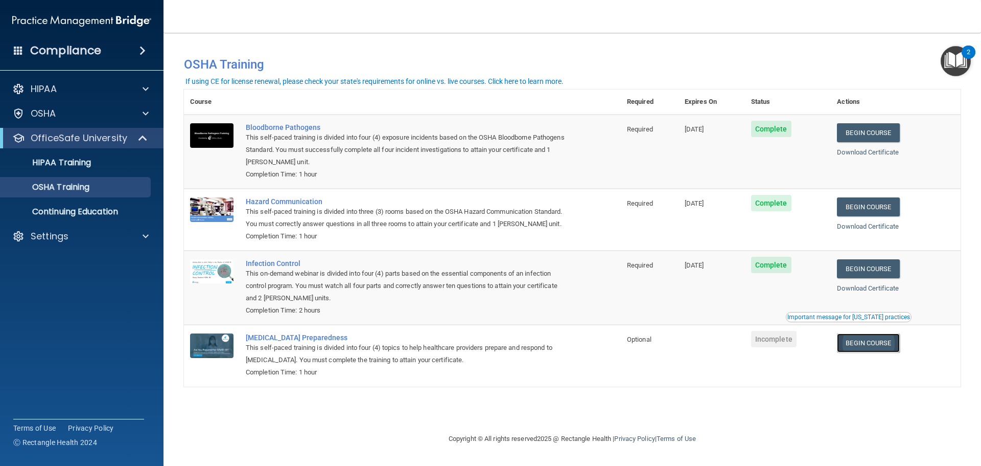
click at [872, 336] on link "Begin Course" at bounding box center [868, 342] width 62 height 19
click at [876, 349] on link "Begin Course" at bounding box center [868, 342] width 62 height 19
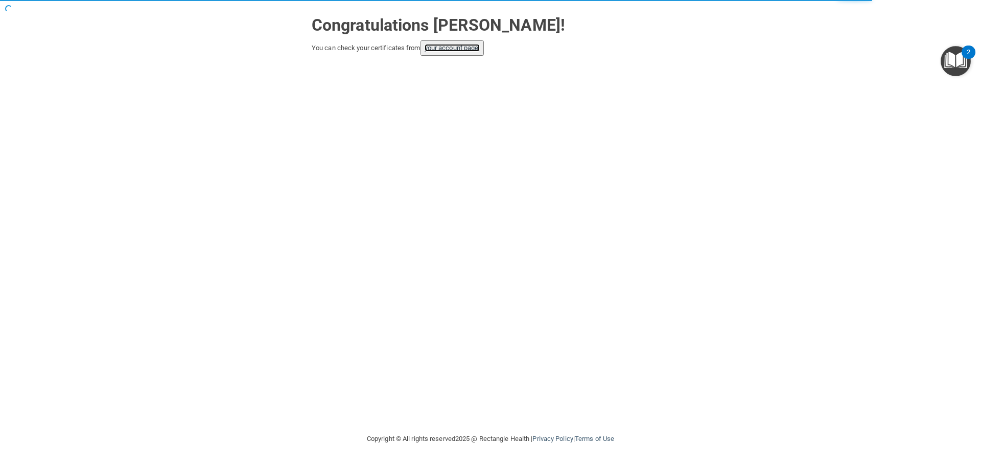
click at [452, 47] on link "your account page!" at bounding box center [453, 48] width 56 height 8
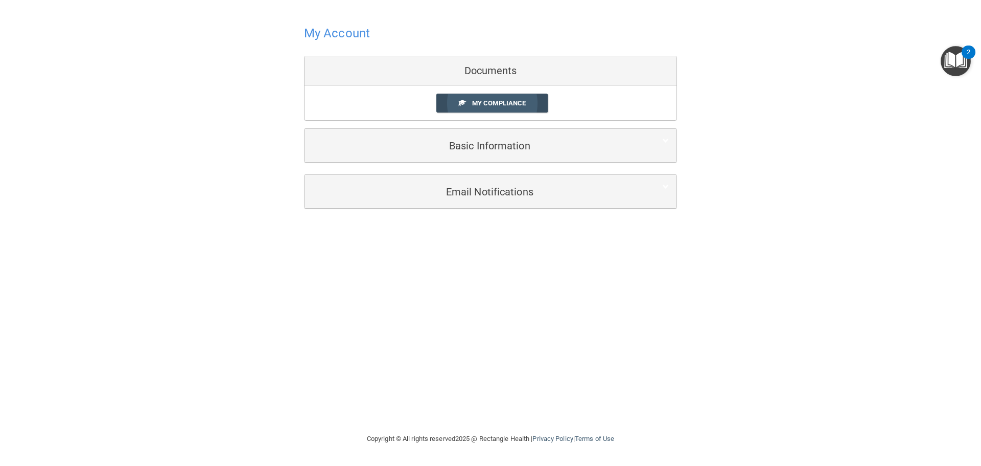
click at [463, 99] on span at bounding box center [462, 102] width 7 height 7
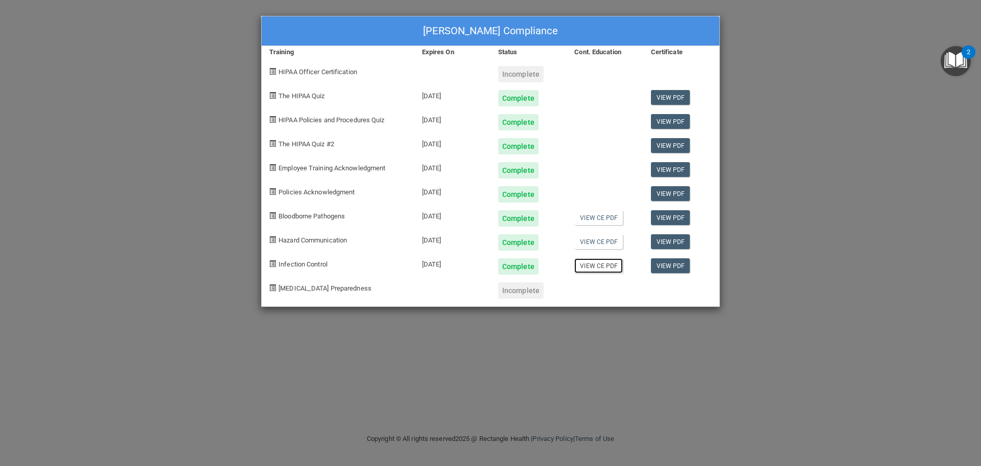
click at [609, 263] on link "View CE PDF" at bounding box center [598, 265] width 49 height 15
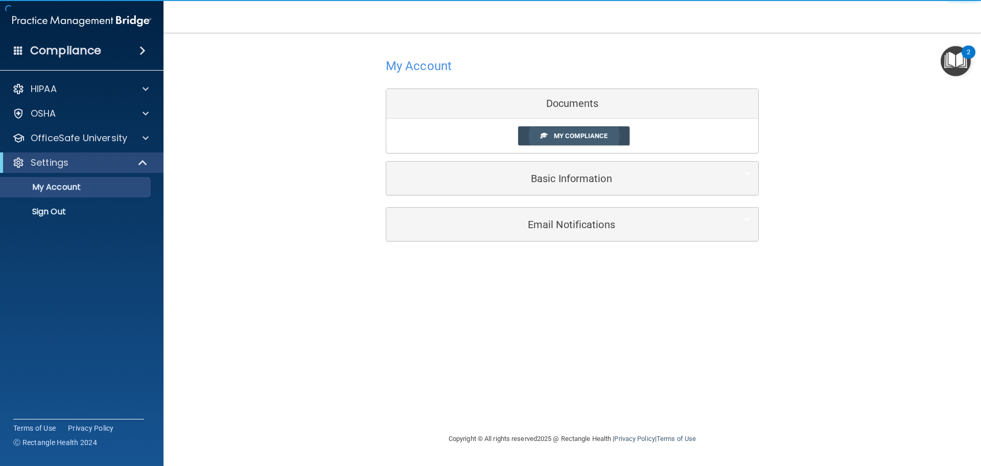
click at [556, 132] on span "My Compliance" at bounding box center [581, 136] width 54 height 8
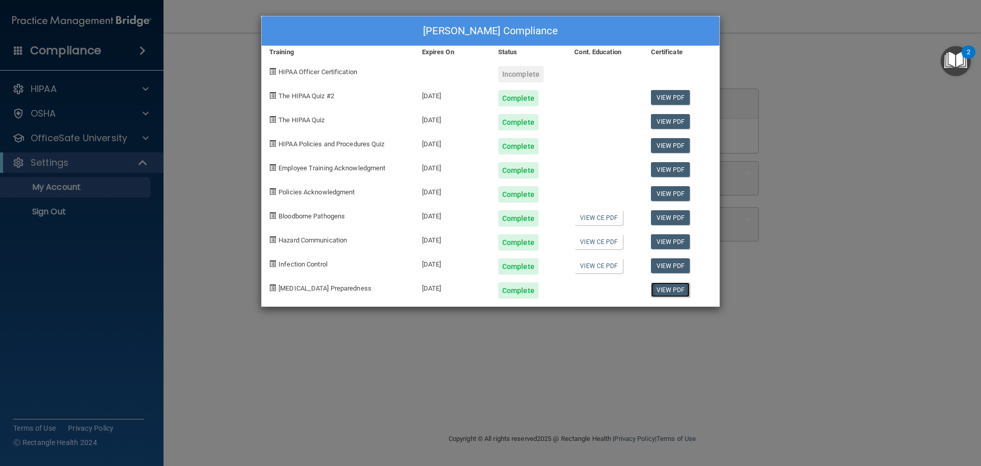
click at [673, 291] on link "View PDF" at bounding box center [670, 289] width 39 height 15
click at [769, 68] on div "[PERSON_NAME] Compliance Training Expires On Status Cont. Education Certificate…" at bounding box center [490, 233] width 981 height 466
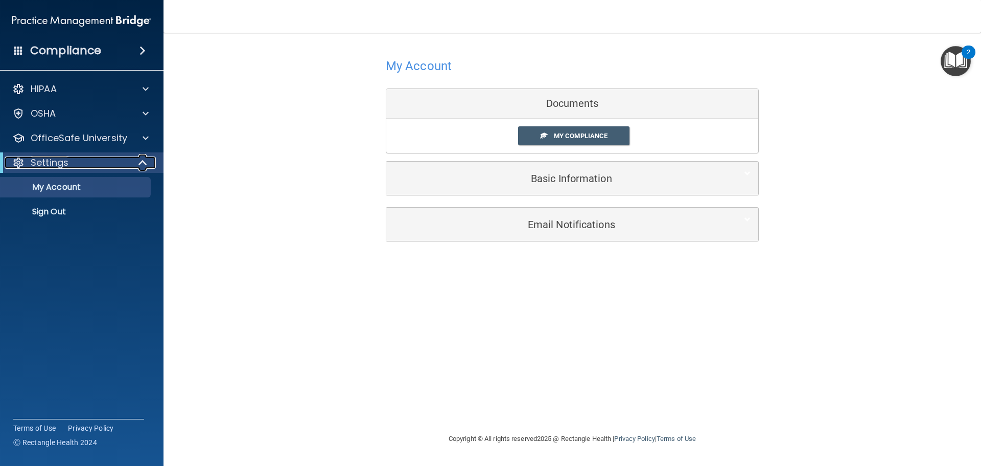
click at [66, 156] on p "Settings" at bounding box center [50, 162] width 38 height 12
click at [77, 137] on p "OfficeSafe University" at bounding box center [79, 138] width 97 height 12
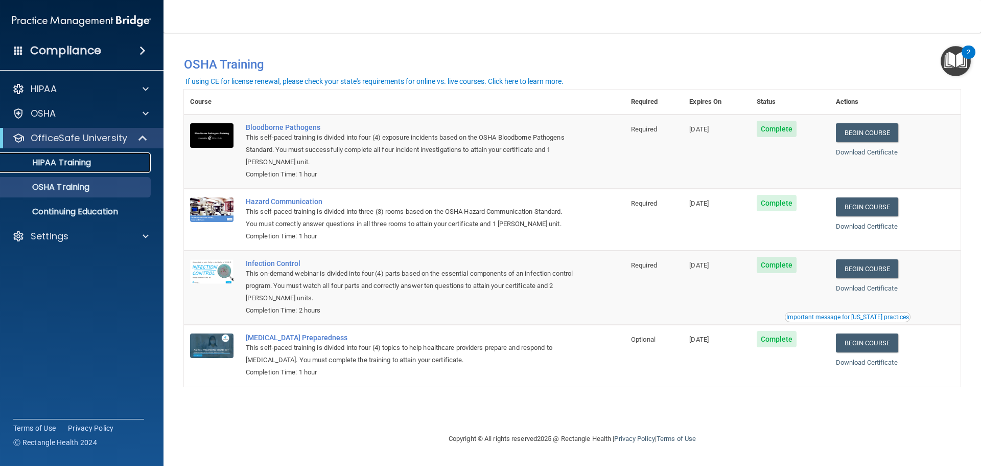
click at [112, 162] on div "HIPAA Training" at bounding box center [77, 162] width 140 height 10
